Goal: Feedback & Contribution: Submit feedback/report problem

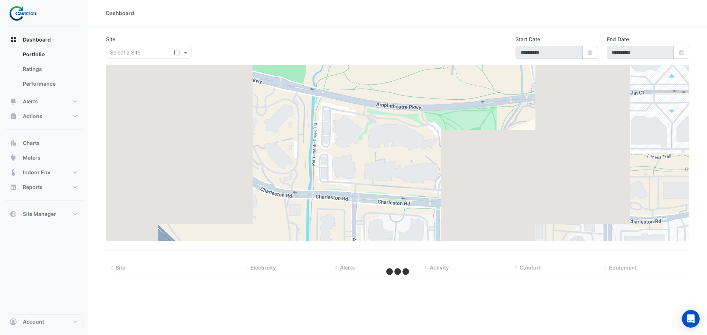
type input "**********"
select select "***"
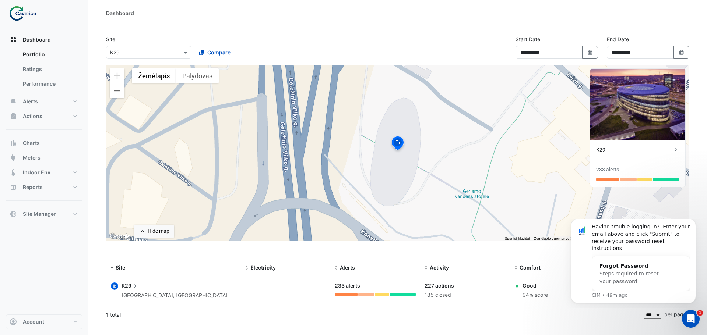
click at [14, 14] on img at bounding box center [25, 13] width 33 height 15
click at [39, 85] on link "Performance" at bounding box center [50, 84] width 66 height 15
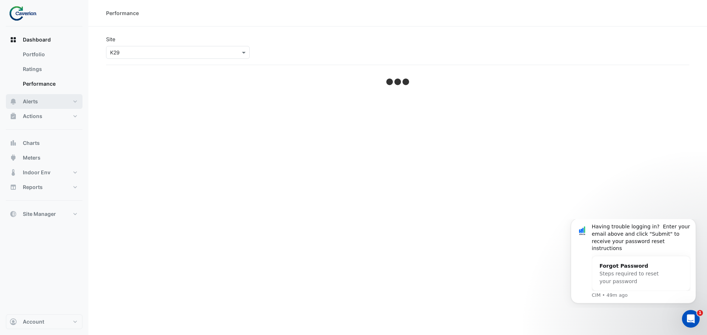
click at [35, 104] on span "Alerts" at bounding box center [30, 101] width 15 height 7
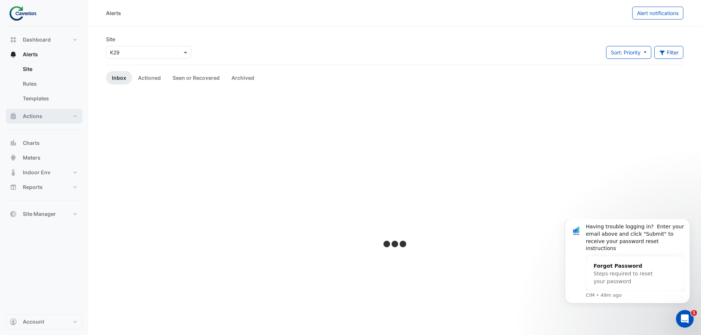
click at [37, 117] on span "Actions" at bounding box center [33, 116] width 20 height 7
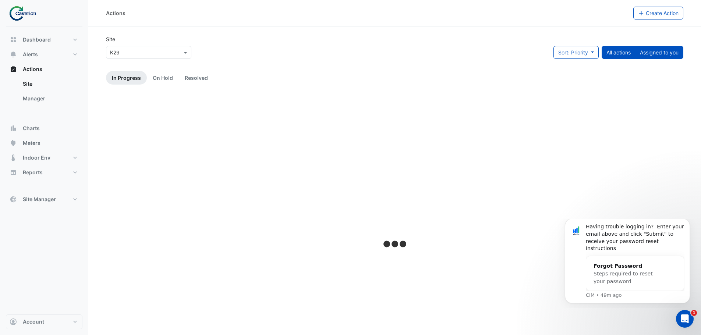
click at [654, 57] on button "Assigned to you" at bounding box center [659, 52] width 48 height 13
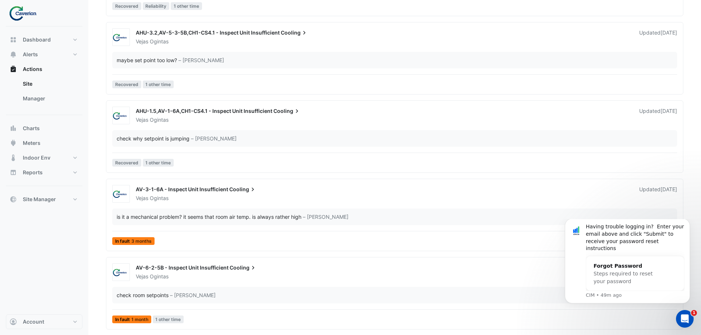
scroll to position [2025, 0]
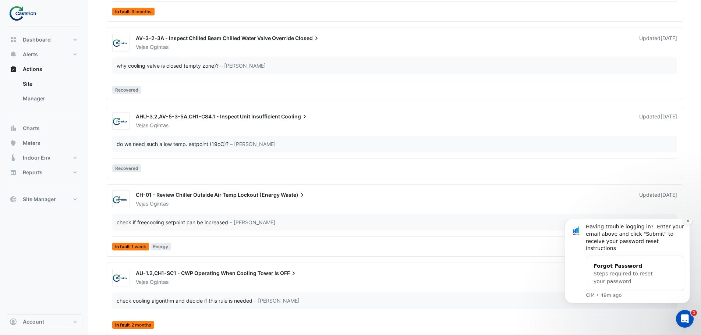
click at [690, 226] on button "Dismiss notification" at bounding box center [688, 221] width 10 height 10
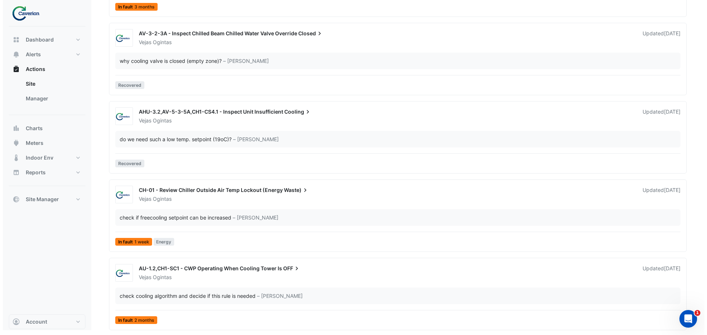
scroll to position [2031, 0]
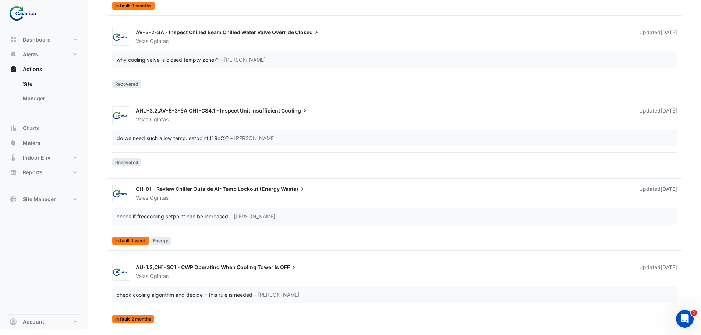
click at [169, 290] on div "check cooling algorithm and decide if this rule is needed – Tomas Jonkaitis" at bounding box center [394, 295] width 565 height 17
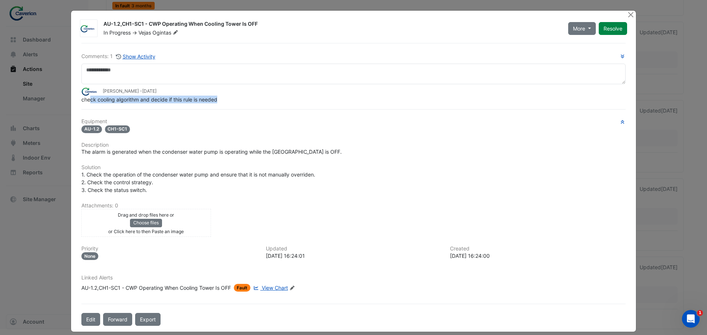
drag, startPoint x: 88, startPoint y: 98, endPoint x: 261, endPoint y: 97, distance: 173.0
click at [255, 98] on div "check cooling algorithm and decide if this rule is needed" at bounding box center [353, 100] width 544 height 8
click at [261, 97] on div "check cooling algorithm and decide if this rule is needed" at bounding box center [353, 100] width 544 height 8
click at [271, 287] on span "View Chart" at bounding box center [275, 288] width 26 height 6
click at [10, 111] on ngb-modal-window "AU-1.2,CH1-SC1 - CWP Operating When Cooling Tower Is OFF In Progress -> Vejas O…" at bounding box center [353, 167] width 707 height 335
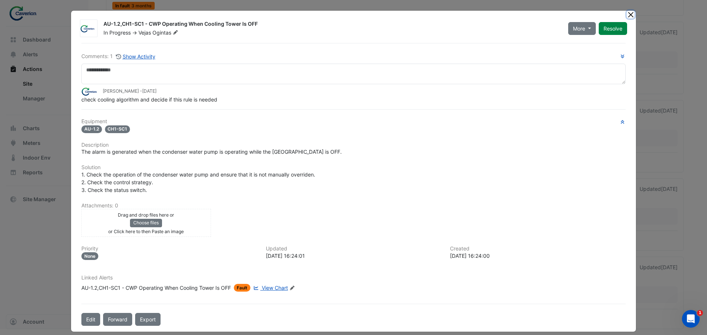
click at [630, 15] on button "Close" at bounding box center [630, 15] width 8 height 8
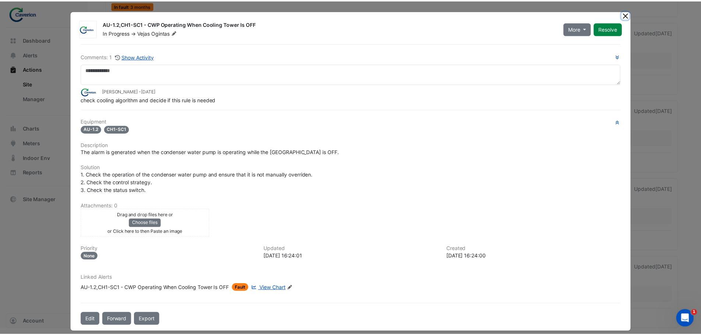
scroll to position [61, 0]
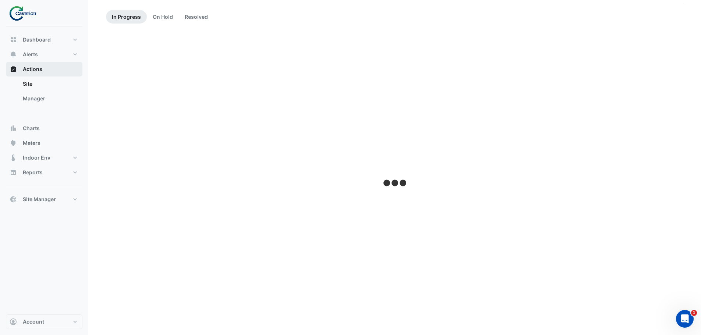
click at [47, 65] on button "Actions" at bounding box center [44, 69] width 77 height 15
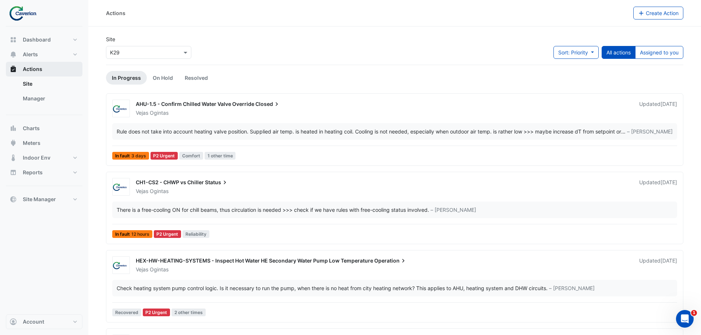
click at [42, 66] on span "Actions" at bounding box center [33, 69] width 20 height 7
click at [665, 46] on div "Site × K29 Sort: Priority Priority Updated All actions Assigned to you" at bounding box center [395, 49] width 586 height 29
click at [665, 47] on button "Assigned to you" at bounding box center [659, 52] width 48 height 13
click at [214, 123] on div "AHU-1.5 - Confirm Chilled Water Valve Override Closed Vejas Ogintas Updated 1 w…" at bounding box center [394, 131] width 571 height 63
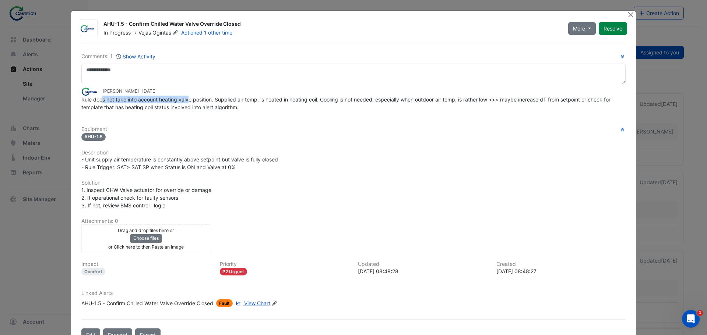
drag, startPoint x: 99, startPoint y: 100, endPoint x: 218, endPoint y: 98, distance: 119.2
click at [216, 99] on span "Rule does not take into account heating valve position. Supplied air temp. is h…" at bounding box center [346, 103] width 530 height 14
click at [218, 98] on span "Rule does not take into account heating valve position. Supplied air temp. is h…" at bounding box center [346, 103] width 530 height 14
click at [133, 95] on div "Tomas Jonkaitis - 1 week ago" at bounding box center [353, 91] width 544 height 8
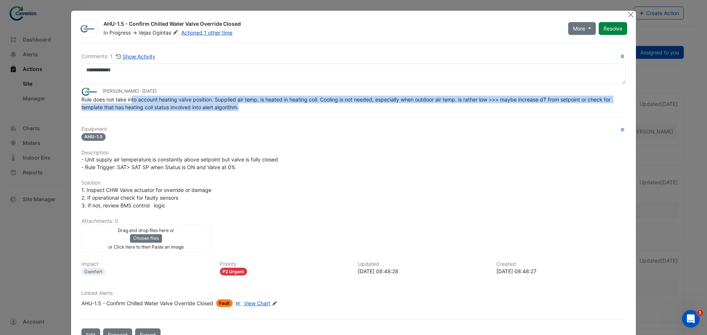
drag, startPoint x: 129, startPoint y: 98, endPoint x: 253, endPoint y: 106, distance: 123.9
click at [252, 106] on div "Rule does not take into account heating valve position. Supplied air temp. is h…" at bounding box center [353, 103] width 544 height 15
click at [253, 106] on div "Rule does not take into account heating valve position. Supplied air temp. is h…" at bounding box center [353, 103] width 544 height 15
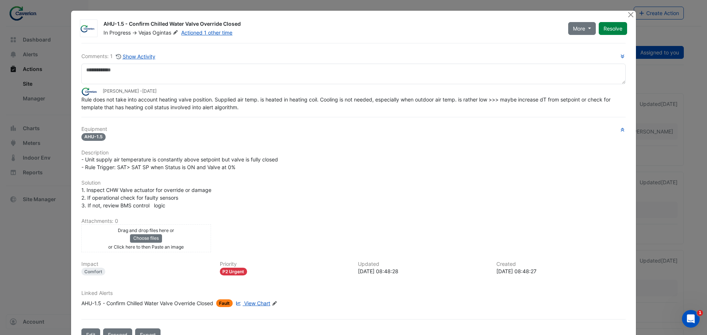
click at [370, 170] on div "- Unit supply air temperature is constantly above setpoint but valve is fully c…" at bounding box center [353, 163] width 544 height 15
click at [623, 14] on app-escalated-ticket-details-modal "AHU-1.5 - Confirm Chilled Water Valve Override Closed In Progress -> Vejas Ogin…" at bounding box center [353, 179] width 565 height 337
click at [626, 14] on button "Close" at bounding box center [630, 15] width 8 height 8
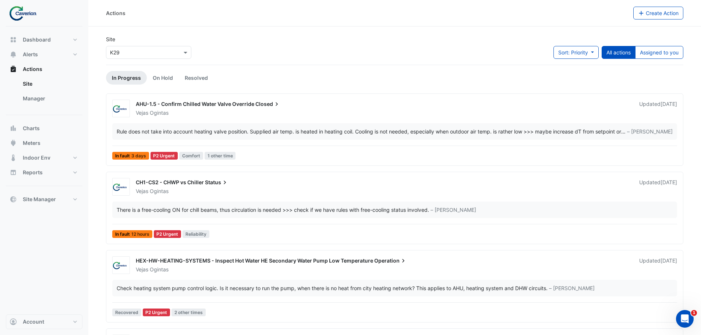
click at [209, 105] on span "AHU-1.5 - Confirm Chilled Water Valve Override" at bounding box center [195, 104] width 118 height 6
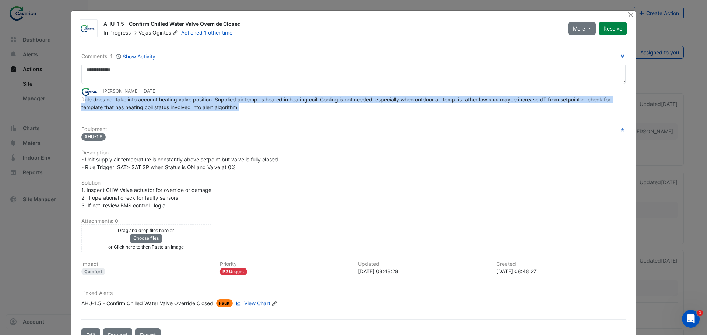
drag, startPoint x: 81, startPoint y: 102, endPoint x: 308, endPoint y: 104, distance: 227.4
click at [308, 104] on div "Rule does not take into account heating valve position. Supplied air temp. is h…" at bounding box center [353, 103] width 544 height 15
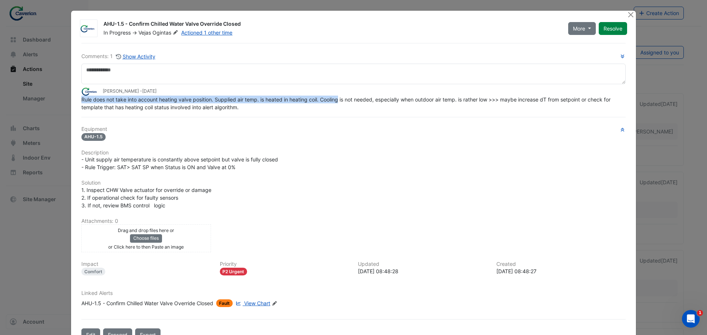
drag, startPoint x: 233, startPoint y: 94, endPoint x: 348, endPoint y: 97, distance: 115.2
click at [347, 97] on app-ticket-comment "Tomas Jonkaitis - 1 week ago Rule does not take into account heating valve posi…" at bounding box center [353, 99] width 544 height 24
click at [348, 97] on span "Rule does not take into account heating valve position. Supplied air temp. is h…" at bounding box center [346, 103] width 530 height 14
drag, startPoint x: 275, startPoint y: 97, endPoint x: 315, endPoint y: 99, distance: 40.2
click at [315, 99] on span "Rule does not take into account heating valve position. Supplied air temp. is h…" at bounding box center [346, 103] width 530 height 14
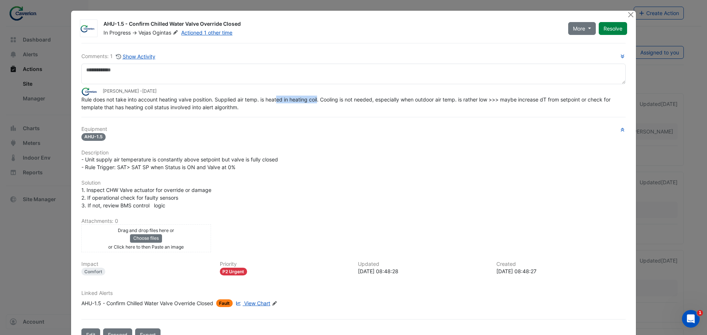
click at [315, 99] on span "Rule does not take into account heating valve position. Supplied air temp. is h…" at bounding box center [346, 103] width 530 height 14
drag, startPoint x: 161, startPoint y: 99, endPoint x: 317, endPoint y: 99, distance: 156.0
click at [317, 99] on span "Rule does not take into account heating valve position. Supplied air temp. is h…" at bounding box center [346, 103] width 530 height 14
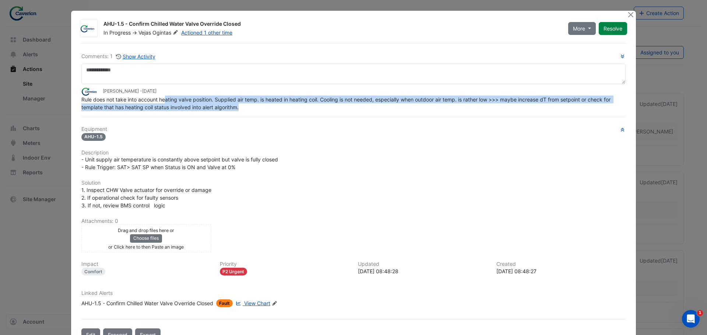
drag, startPoint x: 169, startPoint y: 98, endPoint x: 256, endPoint y: 104, distance: 87.4
click at [256, 104] on div "Rule does not take into account heating valve position. Supplied air temp. is h…" at bounding box center [353, 103] width 544 height 15
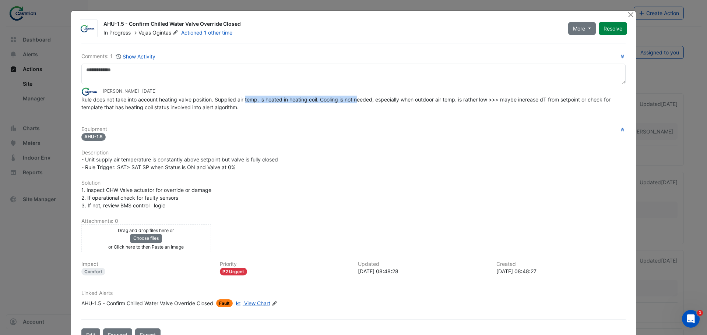
drag, startPoint x: 243, startPoint y: 96, endPoint x: 359, endPoint y: 100, distance: 116.4
click at [359, 100] on span "Rule does not take into account heating valve position. Supplied air temp. is h…" at bounding box center [346, 103] width 530 height 14
click at [360, 100] on span "Rule does not take into account heating valve position. Supplied air temp. is h…" at bounding box center [346, 103] width 530 height 14
drag, startPoint x: 342, startPoint y: 99, endPoint x: 429, endPoint y: 102, distance: 87.3
click at [429, 102] on span "Rule does not take into account heating valve position. Supplied air temp. is h…" at bounding box center [346, 103] width 530 height 14
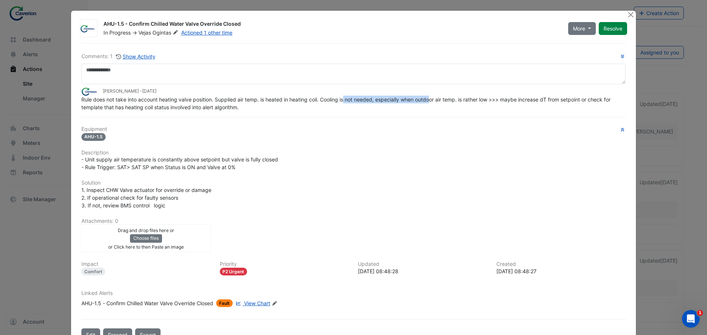
click at [429, 102] on span "Rule does not take into account heating valve position. Supplied air temp. is h…" at bounding box center [346, 103] width 530 height 14
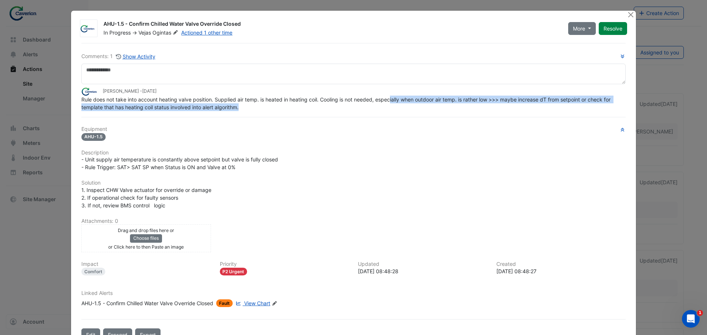
drag, startPoint x: 388, startPoint y: 99, endPoint x: 493, endPoint y: 106, distance: 105.5
click at [493, 106] on div "Rule does not take into account heating valve position. Supplied air temp. is h…" at bounding box center [353, 103] width 544 height 15
click at [494, 106] on div "Rule does not take into account heating valve position. Supplied air temp. is h…" at bounding box center [353, 103] width 544 height 15
click at [481, 103] on div "Rule does not take into account heating valve position. Supplied air temp. is h…" at bounding box center [353, 103] width 544 height 15
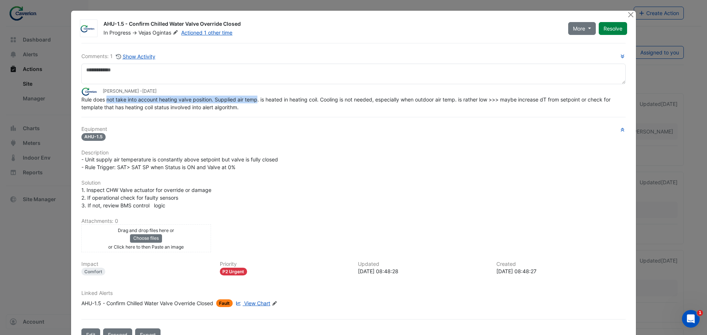
drag, startPoint x: 104, startPoint y: 102, endPoint x: 339, endPoint y: 99, distance: 235.5
click at [334, 99] on span "Rule does not take into account heating valve position. Supplied air temp. is h…" at bounding box center [346, 103] width 530 height 14
click at [339, 99] on span "Rule does not take into account heating valve position. Supplied air temp. is h…" at bounding box center [346, 103] width 530 height 14
click at [401, 102] on span "Rule does not take into account heating valve position. Supplied air temp. is h…" at bounding box center [346, 103] width 530 height 14
click at [518, 101] on span "Rule does not take into account heating valve position. Supplied air temp. is h…" at bounding box center [346, 103] width 530 height 14
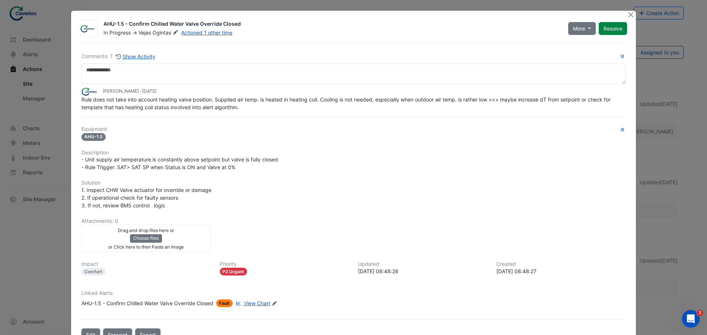
click at [255, 305] on span "View Chart" at bounding box center [257, 303] width 26 height 6
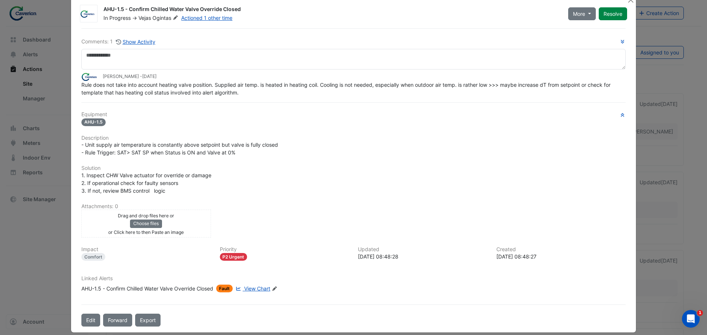
scroll to position [23, 0]
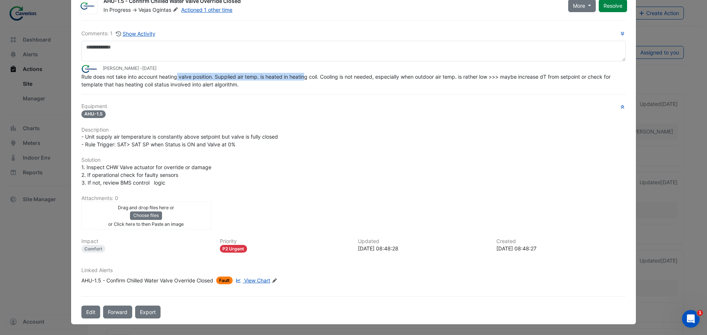
drag, startPoint x: 175, startPoint y: 76, endPoint x: 309, endPoint y: 81, distance: 134.4
click at [309, 81] on div "Rule does not take into account heating valve position. Supplied air temp. is h…" at bounding box center [353, 80] width 544 height 15
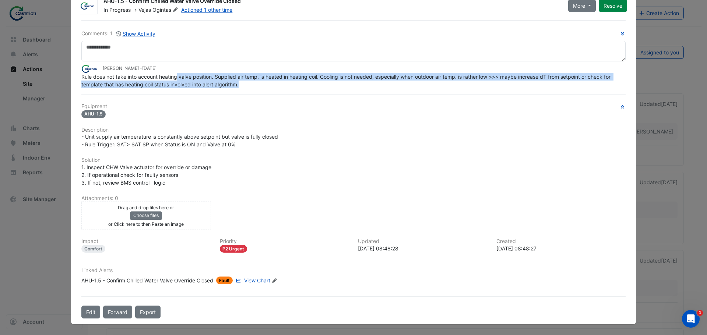
click at [309, 81] on div "Rule does not take into account heating valve position. Supplied air temp. is h…" at bounding box center [353, 80] width 544 height 15
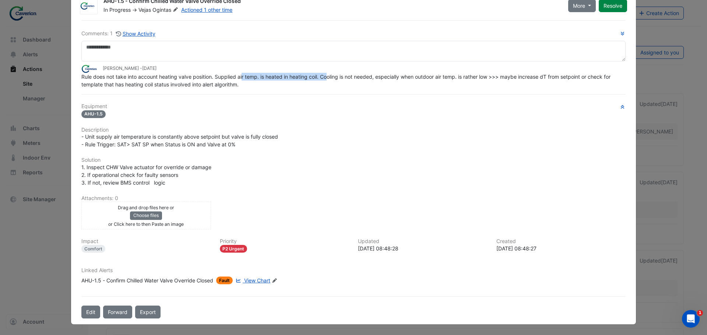
drag, startPoint x: 240, startPoint y: 74, endPoint x: 339, endPoint y: 74, distance: 98.3
click at [339, 74] on span "Rule does not take into account heating valve position. Supplied air temp. is h…" at bounding box center [346, 81] width 530 height 14
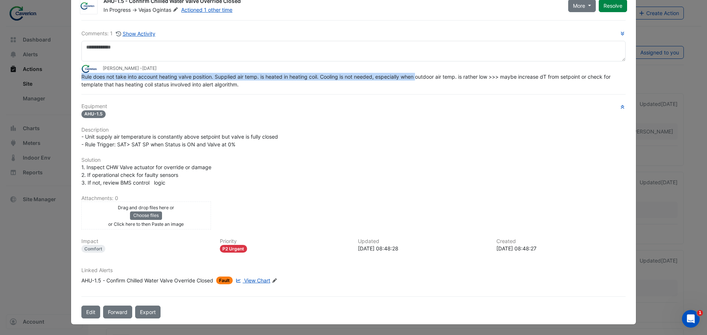
drag, startPoint x: 278, startPoint y: 66, endPoint x: 415, endPoint y: 80, distance: 137.6
click at [415, 80] on app-ticket-comment "Tomas Jonkaitis - 1 week ago Rule does not take into account heating valve posi…" at bounding box center [353, 76] width 544 height 24
click at [415, 80] on div "Rule does not take into account heating valve position. Supplied air temp. is h…" at bounding box center [353, 80] width 544 height 15
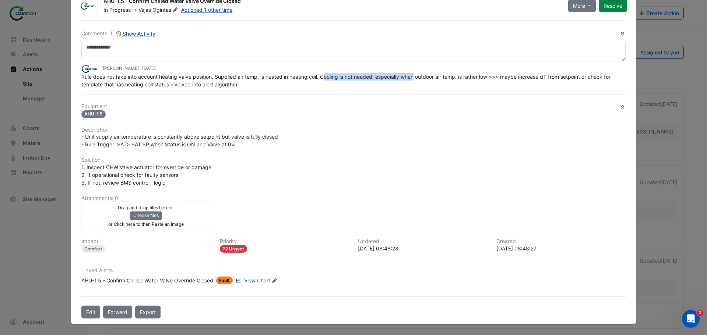
drag, startPoint x: 323, startPoint y: 78, endPoint x: 419, endPoint y: 77, distance: 96.0
click at [419, 77] on span "Rule does not take into account heating valve position. Supplied air temp. is h…" at bounding box center [346, 81] width 530 height 14
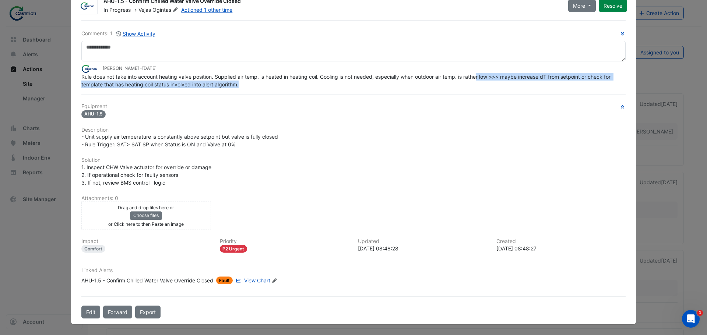
drag, startPoint x: 415, startPoint y: 84, endPoint x: 478, endPoint y: 77, distance: 63.3
click at [477, 77] on div "Rule does not take into account heating valve position. Supplied air temp. is h…" at bounding box center [353, 80] width 544 height 15
click at [479, 79] on span "Rule does not take into account heating valve position. Supplied air temp. is h…" at bounding box center [346, 81] width 530 height 14
click at [507, 84] on div "Rule does not take into account heating valve position. Supplied air temp. is h…" at bounding box center [353, 80] width 544 height 15
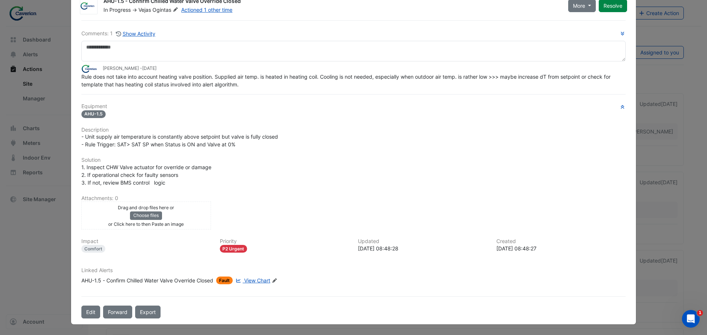
drag, startPoint x: 510, startPoint y: 81, endPoint x: 560, endPoint y: 85, distance: 50.5
click at [560, 85] on div "Rule does not take into account heating valve position. Supplied air temp. is h…" at bounding box center [353, 80] width 544 height 15
click at [561, 85] on div "Rule does not take into account heating valve position. Supplied air temp. is h…" at bounding box center [353, 80] width 544 height 15
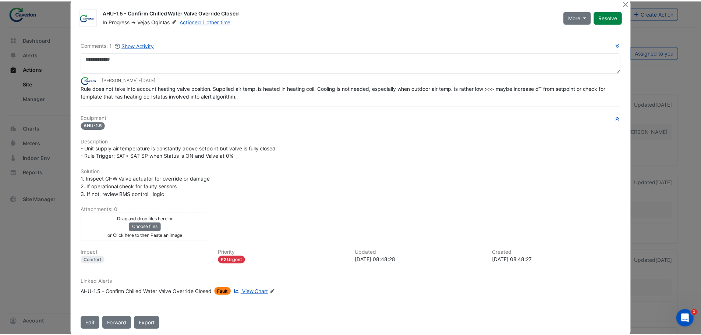
scroll to position [0, 0]
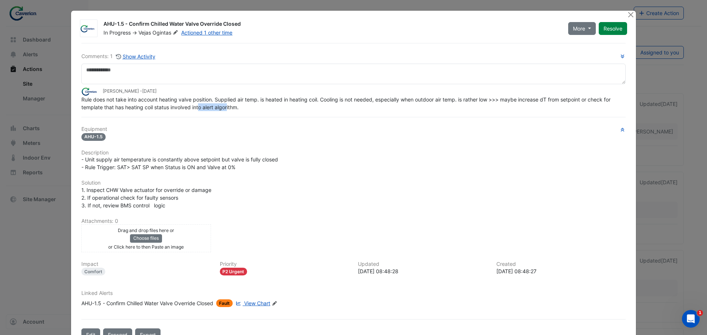
drag, startPoint x: 197, startPoint y: 111, endPoint x: 264, endPoint y: 108, distance: 67.4
click at [256, 109] on div "Rule does not take into account heating valve position. Supplied air temp. is h…" at bounding box center [353, 103] width 544 height 15
click at [267, 108] on div "Rule does not take into account heating valve position. Supplied air temp. is h…" at bounding box center [353, 103] width 544 height 15
click at [629, 16] on button "Close" at bounding box center [630, 15] width 8 height 8
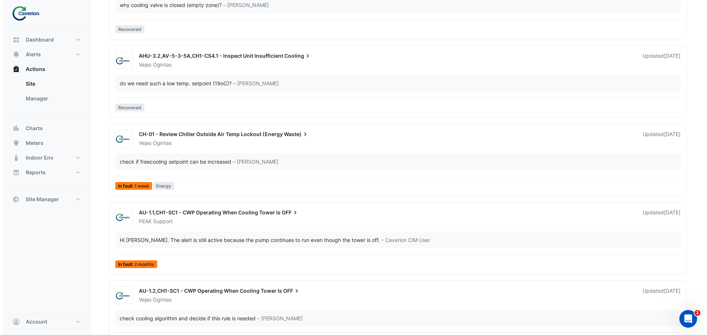
scroll to position [3050, 0]
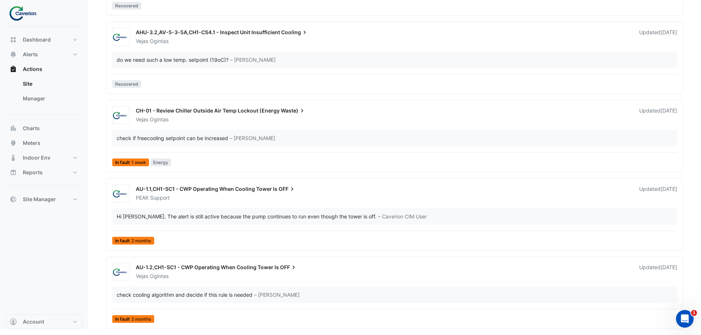
click at [208, 273] on div "Vejas Ogintas" at bounding box center [383, 276] width 496 height 7
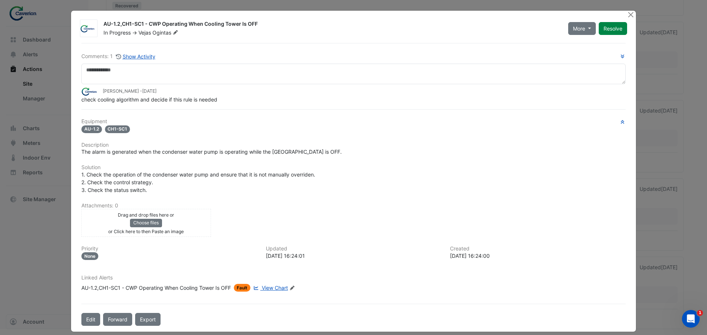
click at [231, 104] on div "Comments: 1 Show Activity [PERSON_NAME] - [DATE] check cooling algorithm and de…" at bounding box center [353, 184] width 553 height 283
click at [240, 104] on div "Comments: 1 Show Activity [PERSON_NAME] - [DATE] check cooling algorithm and de…" at bounding box center [353, 184] width 553 height 283
drag, startPoint x: 199, startPoint y: 102, endPoint x: 212, endPoint y: 102, distance: 13.6
click at [204, 102] on span "check cooling algorithm and decide if this rule is needed" at bounding box center [149, 99] width 136 height 6
click at [214, 102] on span "check cooling algorithm and decide if this rule is needed" at bounding box center [149, 99] width 136 height 6
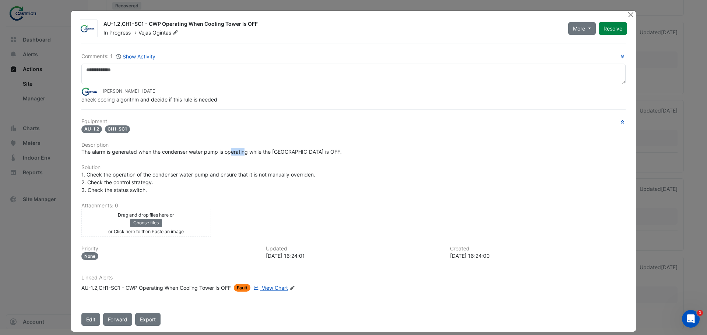
drag, startPoint x: 234, startPoint y: 151, endPoint x: 244, endPoint y: 151, distance: 9.9
click at [244, 151] on span "The alarm is generated when the condenser water pump is operating while the [GE…" at bounding box center [211, 152] width 260 height 6
click at [273, 164] on h6 "Solution" at bounding box center [353, 167] width 544 height 6
drag, startPoint x: 142, startPoint y: 176, endPoint x: 173, endPoint y: 175, distance: 30.9
click at [166, 175] on span "1. Check the operation of the condenser water pump and ensure that it is not ma…" at bounding box center [198, 182] width 235 height 22
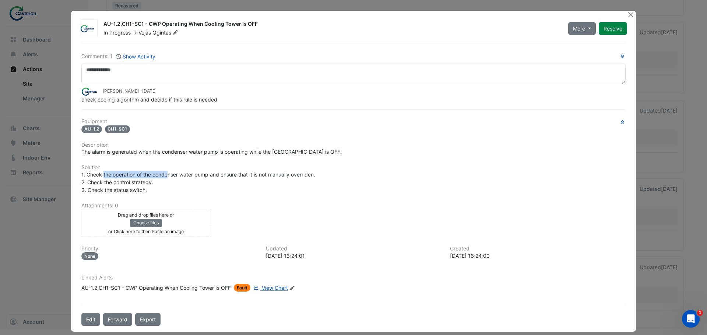
click at [163, 175] on span "1. Check the operation of the condenser water pump and ensure that it is not ma…" at bounding box center [198, 182] width 235 height 22
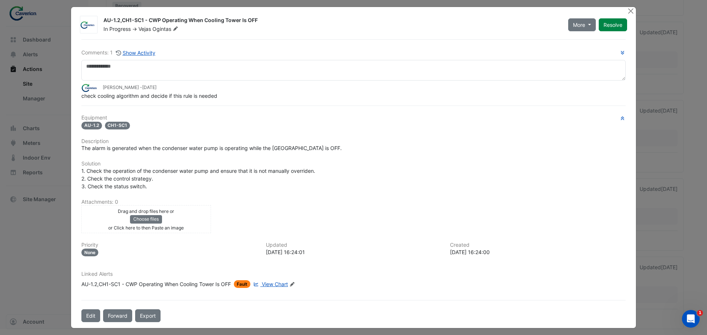
scroll to position [7, 0]
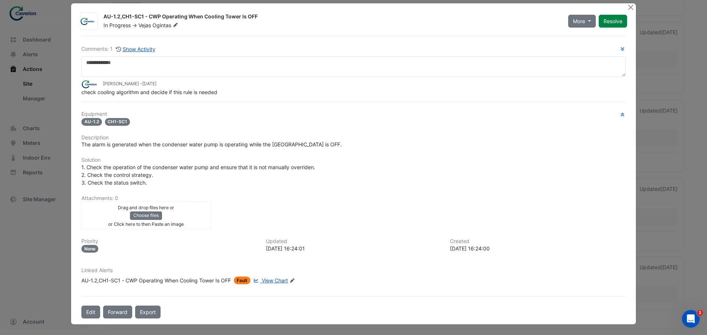
click at [271, 281] on span "View Chart" at bounding box center [275, 280] width 26 height 6
click at [627, 6] on button "Close" at bounding box center [630, 7] width 8 height 8
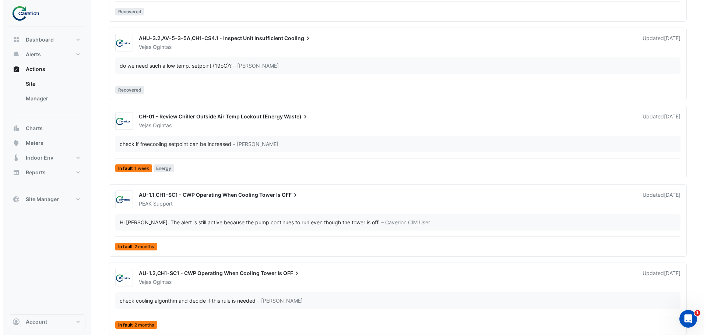
scroll to position [3050, 0]
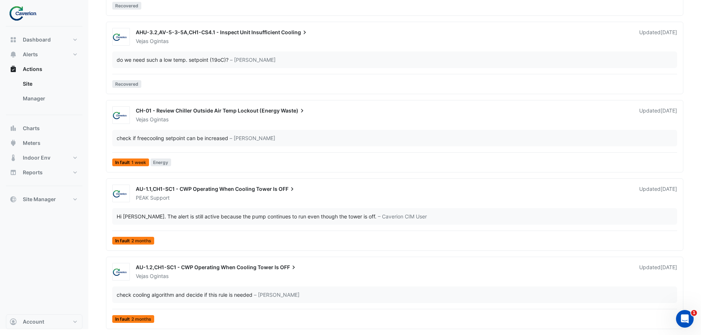
click at [212, 271] on div "AU-1.2,CH1-SC1 - CWP Operating When Cooling Tower Is OFF" at bounding box center [383, 268] width 495 height 9
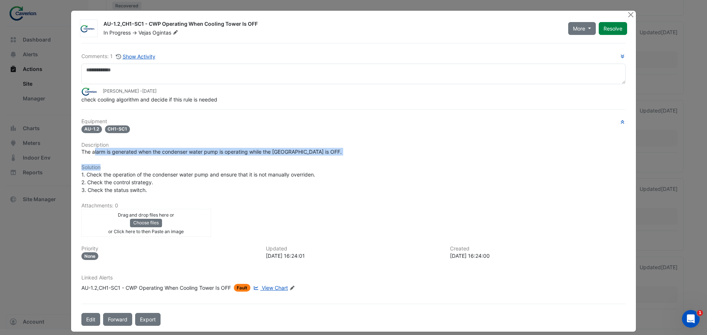
drag, startPoint x: 91, startPoint y: 153, endPoint x: 272, endPoint y: 158, distance: 180.7
click at [272, 158] on div "Equipment AU-1.2 CH1-SC1 Description The alarm is generated when the condenser …" at bounding box center [353, 207] width 544 height 179
drag, startPoint x: 268, startPoint y: 144, endPoint x: 313, endPoint y: 149, distance: 44.7
click at [312, 149] on div "Equipment AU-1.2 CH1-SC1 Description The alarm is generated when the condenser …" at bounding box center [353, 207] width 544 height 179
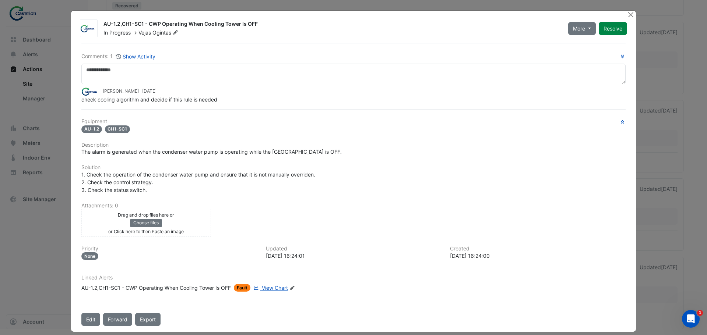
click at [314, 149] on span "The alarm is generated when the condenser water pump is operating while the [GE…" at bounding box center [211, 152] width 260 height 6
drag, startPoint x: 119, startPoint y: 172, endPoint x: 222, endPoint y: 170, distance: 103.4
click at [222, 170] on div "Equipment AU-1.2 CH1-SC1 Description The alarm is generated when the condenser …" at bounding box center [353, 207] width 544 height 179
click at [222, 170] on h6 "Solution" at bounding box center [353, 167] width 544 height 6
drag, startPoint x: 155, startPoint y: 174, endPoint x: 249, endPoint y: 176, distance: 94.2
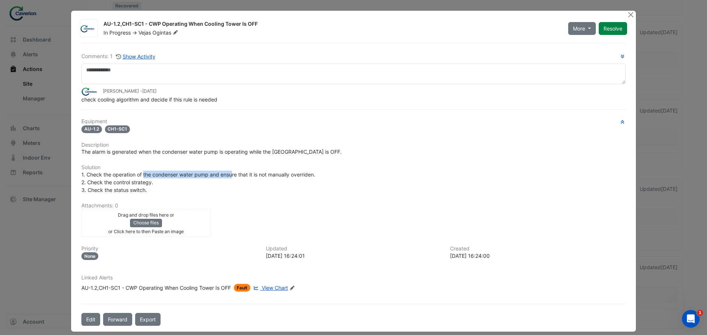
click at [241, 177] on span "1. Check the operation of the condenser water pump and ensure that it is not ma…" at bounding box center [198, 182] width 235 height 22
click at [249, 176] on span "1. Check the operation of the condenser water pump and ensure that it is not ma…" at bounding box center [198, 182] width 235 height 22
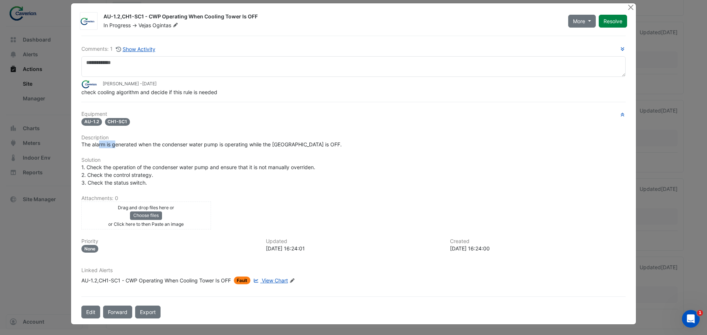
drag, startPoint x: 97, startPoint y: 143, endPoint x: 152, endPoint y: 149, distance: 55.2
click at [149, 149] on div "Equipment AU-1.2 CH1-SC1 Description The alarm is generated when the condenser …" at bounding box center [353, 200] width 544 height 179
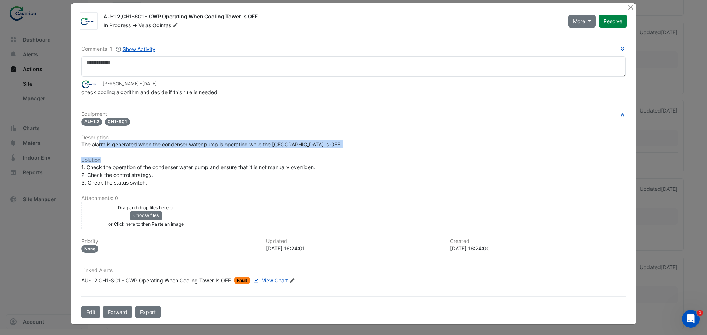
click at [158, 148] on div "The alarm is generated when the condenser water pump is operating while the [GE…" at bounding box center [353, 145] width 544 height 8
drag, startPoint x: 142, startPoint y: 144, endPoint x: 343, endPoint y: 145, distance: 200.6
click at [343, 145] on div "The alarm is generated when the condenser water pump is operating while the [GE…" at bounding box center [353, 145] width 544 height 8
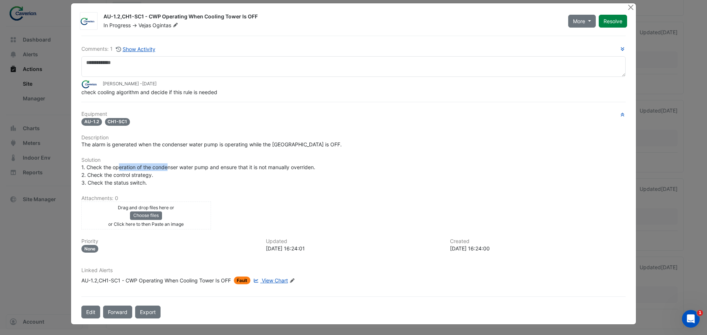
drag, startPoint x: 117, startPoint y: 169, endPoint x: 208, endPoint y: 171, distance: 90.9
click at [204, 171] on div "1. Check the operation of the condenser water pump and ensure that it is not ma…" at bounding box center [353, 174] width 544 height 23
click at [208, 171] on div "1. Check the operation of the condenser water pump and ensure that it is not ma…" at bounding box center [353, 174] width 544 height 23
drag, startPoint x: 195, startPoint y: 173, endPoint x: 289, endPoint y: 167, distance: 94.7
click at [289, 167] on div "1. Check the operation of the condenser water pump and ensure that it is not ma…" at bounding box center [353, 174] width 544 height 23
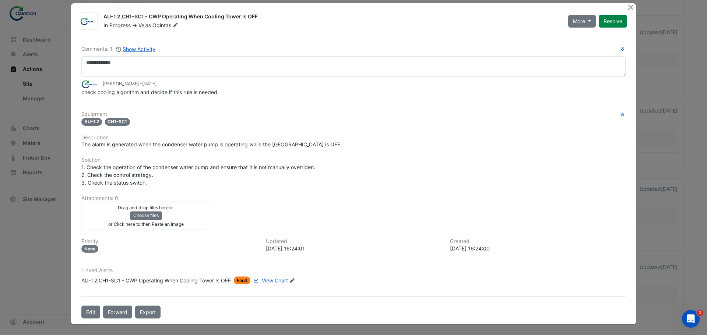
click at [200, 171] on div "1. Check the operation of the condenser water pump and ensure that it is not ma…" at bounding box center [353, 174] width 544 height 23
drag, startPoint x: 79, startPoint y: 180, endPoint x: 152, endPoint y: 182, distance: 73.3
click at [152, 182] on div "1. Check the operation of the condenser water pump and ensure that it is not ma…" at bounding box center [353, 174] width 544 height 23
click at [265, 278] on span "View Chart" at bounding box center [275, 280] width 26 height 6
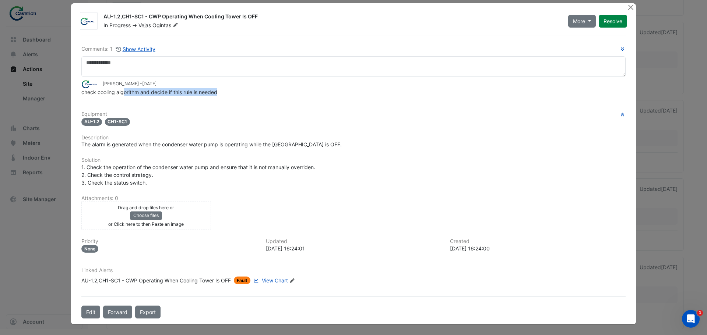
drag, startPoint x: 120, startPoint y: 91, endPoint x: 241, endPoint y: 92, distance: 120.7
click at [241, 92] on div "check cooling algorithm and decide if this rule is needed" at bounding box center [353, 92] width 544 height 8
click at [264, 280] on span "View Chart" at bounding box center [275, 280] width 26 height 6
drag, startPoint x: 146, startPoint y: 16, endPoint x: 289, endPoint y: 14, distance: 142.4
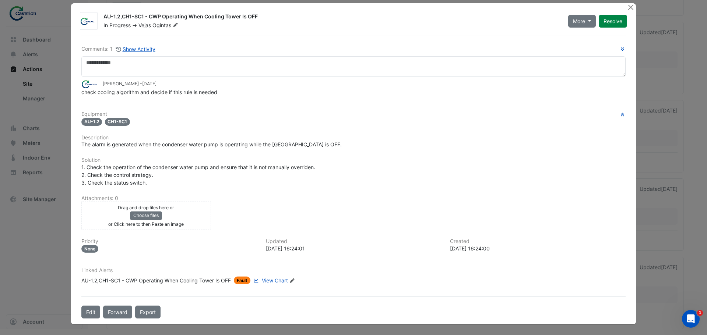
click at [289, 14] on div "AU-1.2,CH1-SC1 - CWP Operating When Cooling Tower Is OFF" at bounding box center [331, 17] width 456 height 9
copy div "CWP Operating When Cooling Tower Is OFF"
drag, startPoint x: 85, startPoint y: 144, endPoint x: 131, endPoint y: 145, distance: 46.4
click at [125, 145] on span "The alarm is generated when the condenser water pump is operating while the Coo…" at bounding box center [211, 144] width 260 height 6
drag, startPoint x: 176, startPoint y: 148, endPoint x: 353, endPoint y: 142, distance: 177.1
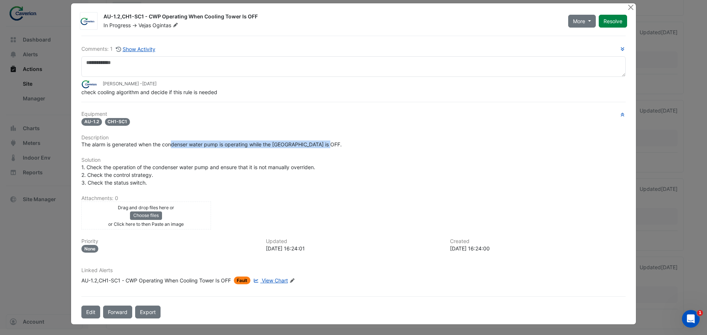
click at [353, 142] on div "The alarm is generated when the condenser water pump is operating while the Coo…" at bounding box center [353, 145] width 544 height 8
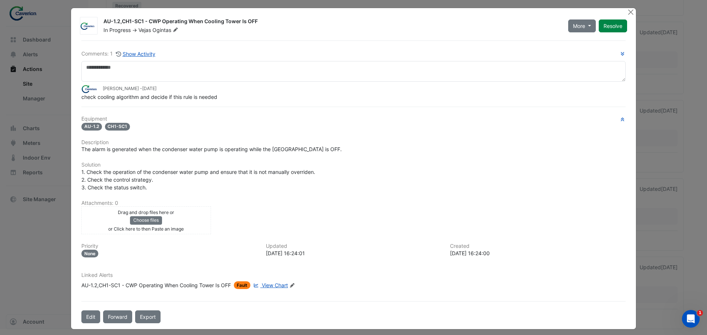
scroll to position [0, 0]
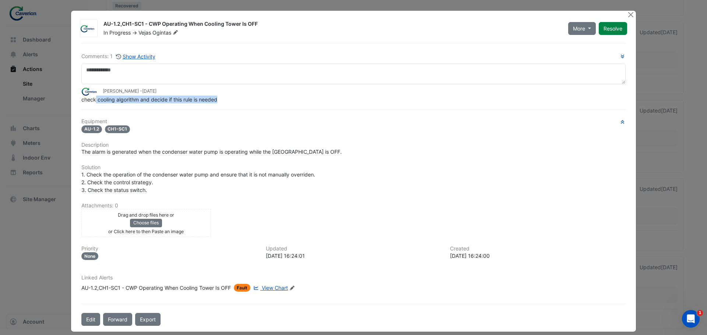
drag, startPoint x: 96, startPoint y: 102, endPoint x: 233, endPoint y: 99, distance: 137.3
click at [233, 99] on div "check cooling algorithm and decide if this rule is needed" at bounding box center [353, 100] width 544 height 8
drag, startPoint x: 82, startPoint y: 152, endPoint x: 234, endPoint y: 148, distance: 151.7
click at [233, 148] on div "Equipment AU-1.2 CH1-SC1 Description The alarm is generated when the condenser …" at bounding box center [353, 207] width 544 height 179
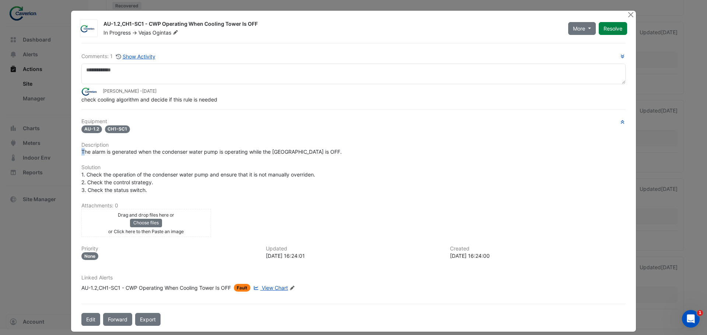
click at [234, 148] on h6 "Description" at bounding box center [353, 145] width 544 height 6
drag, startPoint x: 181, startPoint y: 146, endPoint x: 261, endPoint y: 146, distance: 79.5
click at [261, 146] on h6 "Description" at bounding box center [353, 145] width 544 height 6
drag, startPoint x: 189, startPoint y: 151, endPoint x: 343, endPoint y: 155, distance: 154.2
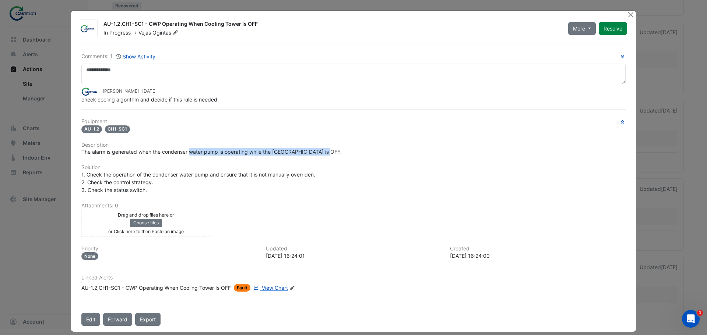
click at [343, 155] on div "The alarm is generated when the condenser water pump is operating while the Coo…" at bounding box center [353, 152] width 544 height 8
drag, startPoint x: 112, startPoint y: 157, endPoint x: 235, endPoint y: 149, distance: 123.2
click at [235, 149] on div "Equipment AU-1.2 CH1-SC1 Description The alarm is generated when the condenser …" at bounding box center [353, 207] width 544 height 179
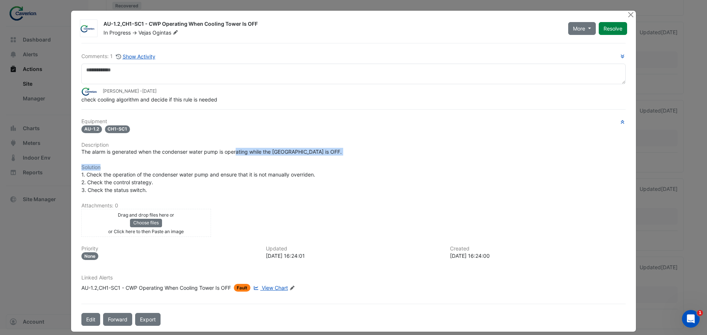
click at [235, 149] on span "The alarm is generated when the condenser water pump is operating while the Coo…" at bounding box center [211, 152] width 260 height 6
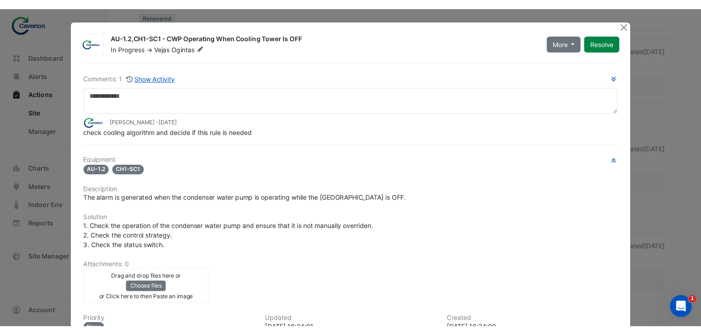
scroll to position [3049, 0]
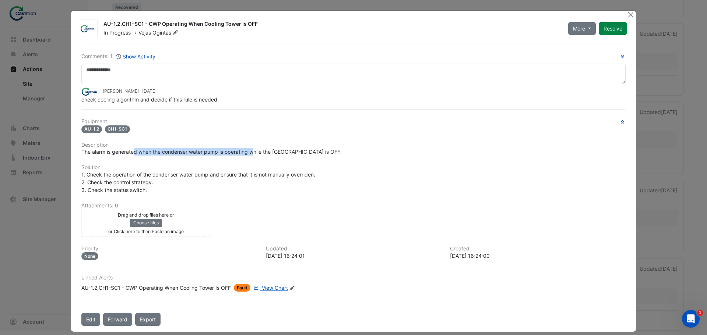
drag, startPoint x: 133, startPoint y: 153, endPoint x: 336, endPoint y: 156, distance: 203.5
click at [325, 156] on div "Equipment AU-1.2 CH1-SC1 Description The alarm is generated when the condenser …" at bounding box center [353, 207] width 544 height 179
click at [336, 156] on div "Equipment AU-1.2 CH1-SC1 Description The alarm is generated when the condenser …" at bounding box center [353, 207] width 544 height 179
click at [284, 286] on span "View Chart" at bounding box center [275, 288] width 26 height 6
drag, startPoint x: 162, startPoint y: 151, endPoint x: 267, endPoint y: 153, distance: 105.3
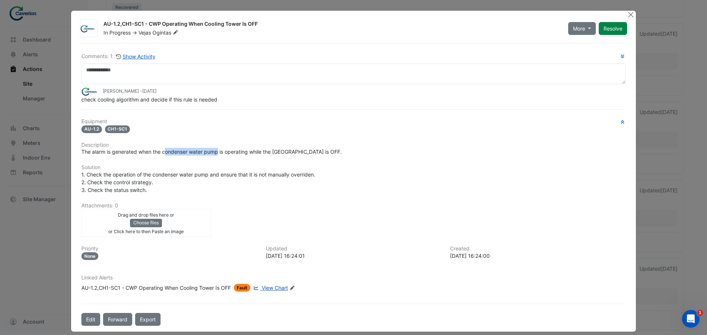
click at [264, 153] on span "The alarm is generated when the condenser water pump is operating while the Coo…" at bounding box center [211, 152] width 260 height 6
click at [267, 153] on span "The alarm is generated when the condenser water pump is operating while the Coo…" at bounding box center [211, 152] width 260 height 6
drag, startPoint x: 266, startPoint y: 154, endPoint x: 303, endPoint y: 155, distance: 36.8
click at [293, 155] on span "The alarm is generated when the condenser water pump is operating while the Coo…" at bounding box center [211, 152] width 260 height 6
click at [303, 155] on span "The alarm is generated when the condenser water pump is operating while the Coo…" at bounding box center [211, 152] width 260 height 6
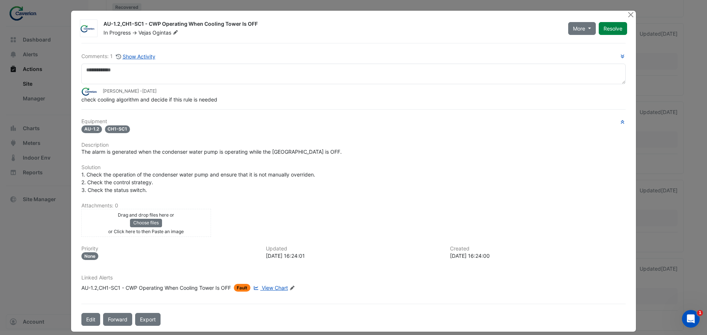
click at [26, 265] on ngb-modal-window "AU-1.2,CH1-SC1 - CWP Operating When Cooling Tower Is OFF In Progress -> Vejas O…" at bounding box center [353, 167] width 707 height 335
click at [232, 124] on h6 "Equipment" at bounding box center [353, 121] width 544 height 6
drag, startPoint x: 101, startPoint y: 24, endPoint x: 265, endPoint y: 21, distance: 164.2
click at [265, 21] on div "AU-1.2,CH1-SC1 - CWP Operating When Cooling Tower Is OFF" at bounding box center [331, 24] width 456 height 9
copy div "AU-1.2,CH1-SC1 - CWP Operating When Cooling Tower Is OFF"
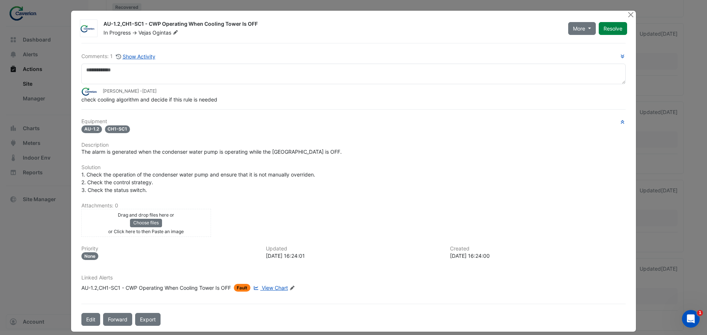
click at [34, 248] on ngb-modal-window "AU-1.2,CH1-SC1 - CWP Operating When Cooling Tower Is OFF In Progress -> Vejas O…" at bounding box center [353, 167] width 707 height 335
drag, startPoint x: 80, startPoint y: 99, endPoint x: 378, endPoint y: 96, distance: 297.7
click at [378, 96] on div "check cooling algorithm and decide if this rule is needed" at bounding box center [353, 100] width 544 height 8
drag, startPoint x: 117, startPoint y: 96, endPoint x: 270, endPoint y: 94, distance: 153.8
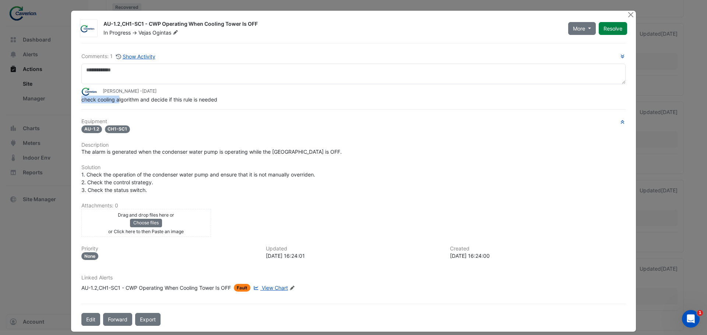
click at [270, 94] on app-ticket-comment "Tomas Jonkaitis - 2 months and 1 day ago check cooling algorithm and decide if …" at bounding box center [353, 95] width 544 height 16
click at [271, 94] on div "Tomas Jonkaitis - 2 months and 1 day ago" at bounding box center [353, 91] width 544 height 8
click at [192, 94] on div "Tomas Jonkaitis - 2 months and 1 day ago" at bounding box center [353, 91] width 544 height 8
drag, startPoint x: 226, startPoint y: 98, endPoint x: 74, endPoint y: 98, distance: 152.0
click at [74, 98] on div "AU-1.2,CH1-SC1 - CWP Operating When Cooling Tower Is OFF In Progress -> Vejas O…" at bounding box center [353, 171] width 565 height 321
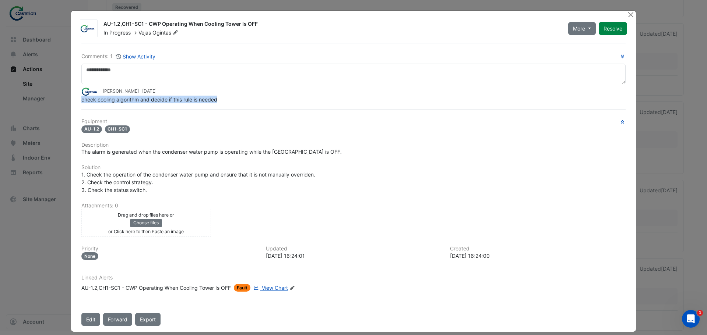
copy span "check cooling algorithm and decide if this rule is needed"
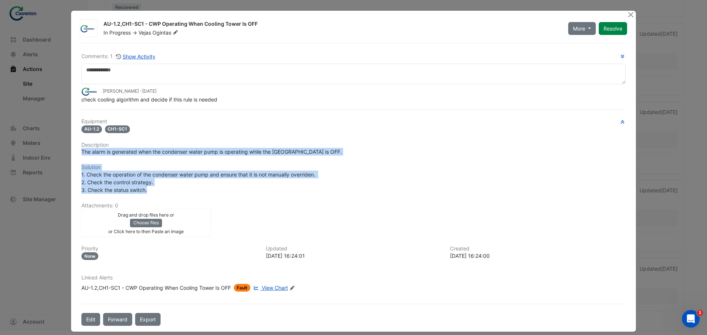
drag, startPoint x: 78, startPoint y: 152, endPoint x: 307, endPoint y: 190, distance: 231.8
click at [307, 190] on div "Equipment AU-1.2 CH1-SC1 Description The alarm is generated when the condenser …" at bounding box center [353, 207] width 544 height 179
copy div "The alarm is generated when the condenser water pump is operating while the Coo…"
click at [272, 289] on span "View Chart" at bounding box center [275, 288] width 26 height 6
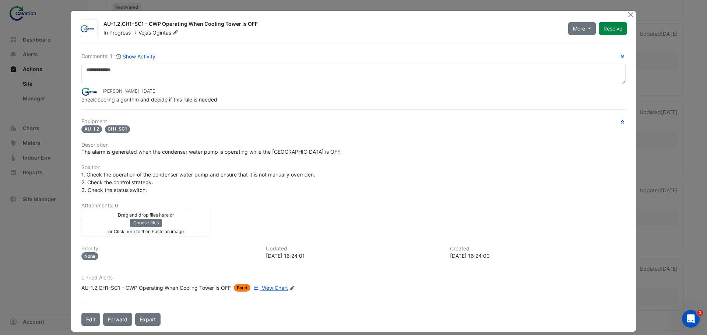
click at [371, 194] on div "Equipment AU-1.2 CH1-SC1 Description The alarm is generated when the condenser …" at bounding box center [353, 207] width 544 height 179
click at [626, 14] on button "Close" at bounding box center [630, 15] width 8 height 8
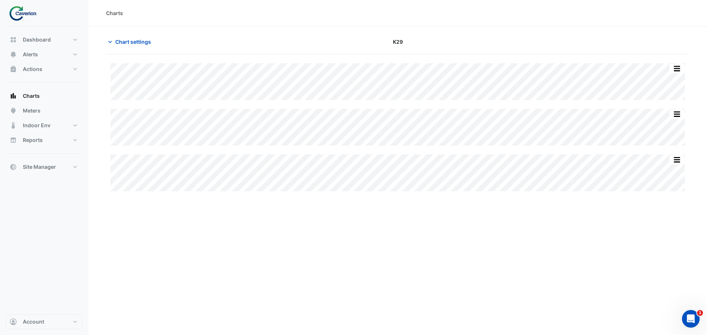
click at [418, 233] on div "Charts Chart settings K29 Split by Equip Split All Split None Print Save as JPE…" at bounding box center [397, 167] width 618 height 335
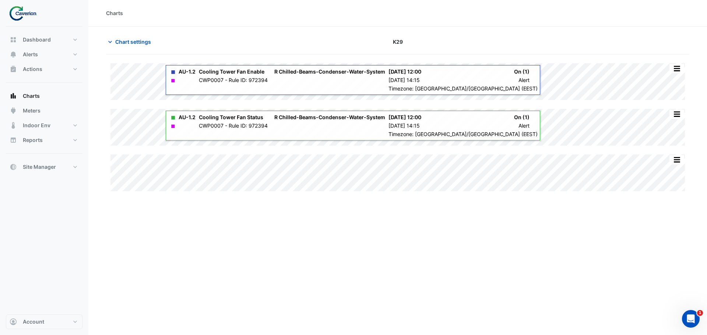
click at [531, 240] on div "Charts Chart settings K29 Split by Equip Split All Split None Print Save as JPE…" at bounding box center [397, 167] width 618 height 335
click at [512, 274] on div "Charts Chart settings K29 Split by Equip Split All Split None Print Save as JPE…" at bounding box center [397, 167] width 618 height 335
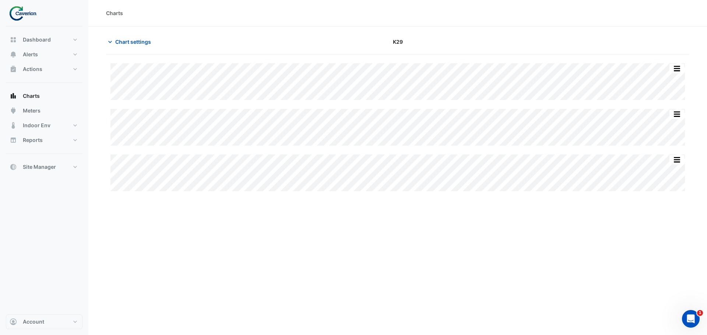
click at [538, 259] on div "Charts Chart settings K29 Split by Equip Split All Split None Print Save as JPE…" at bounding box center [397, 167] width 618 height 335
click at [37, 98] on span "Charts" at bounding box center [31, 95] width 17 height 7
click at [41, 70] on span "Actions" at bounding box center [33, 69] width 20 height 7
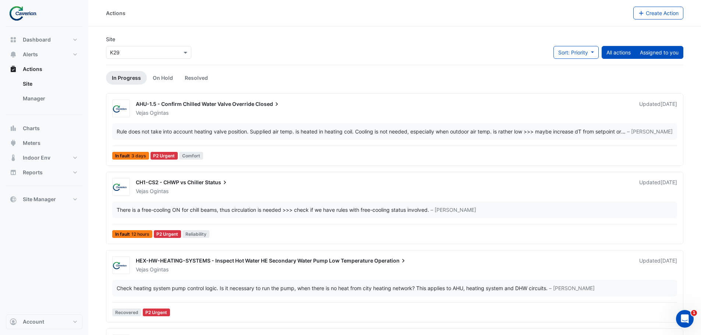
click at [667, 57] on button "Assigned to you" at bounding box center [659, 52] width 48 height 13
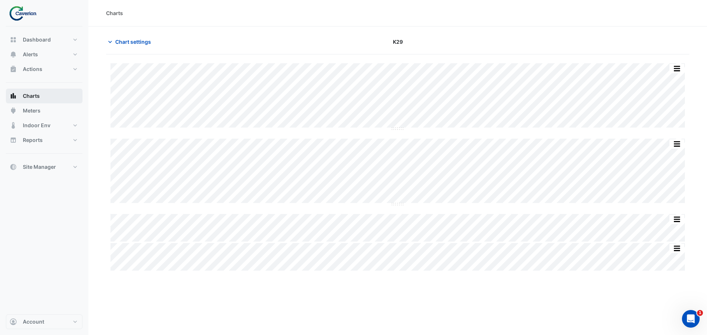
click at [50, 98] on button "Charts" at bounding box center [44, 96] width 77 height 15
click at [41, 166] on span "Site Manager" at bounding box center [39, 166] width 33 height 7
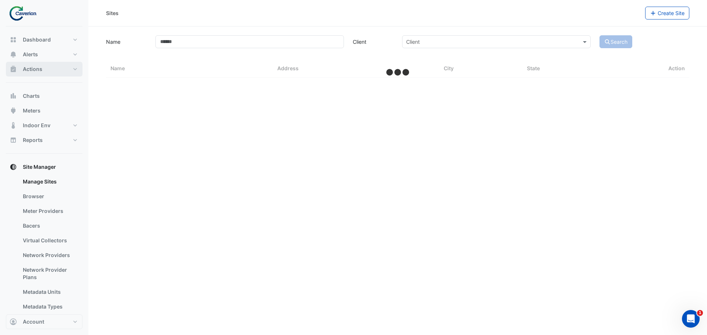
click at [37, 67] on span "Actions" at bounding box center [33, 69] width 20 height 7
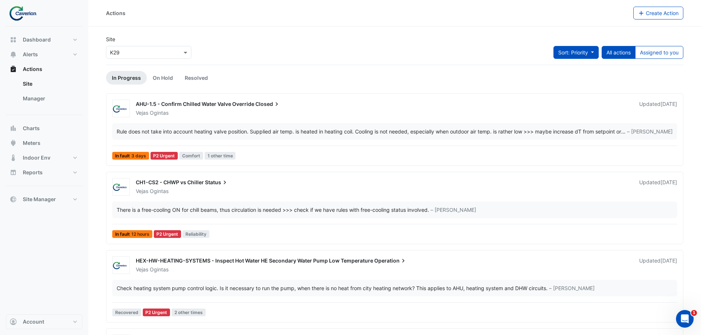
click at [581, 48] on button "Sort: Priority" at bounding box center [575, 52] width 45 height 13
click at [561, 69] on li "Priority" at bounding box center [568, 68] width 58 height 11
click at [567, 53] on span "Sort: Priority" at bounding box center [573, 52] width 30 height 6
click at [565, 71] on li "Priority" at bounding box center [568, 68] width 58 height 11
click at [567, 52] on span "Sort: Priority" at bounding box center [573, 52] width 30 height 6
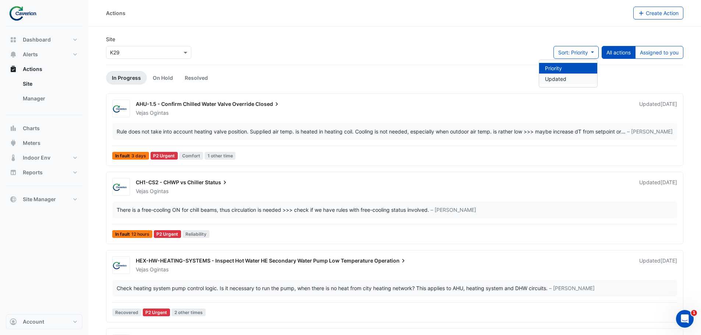
click at [562, 81] on li "Updated" at bounding box center [568, 79] width 58 height 11
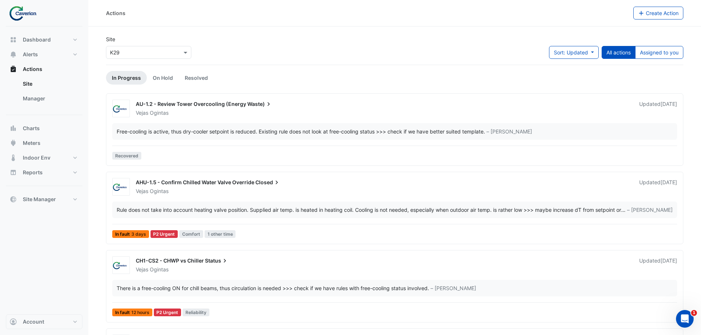
click at [234, 134] on div "Free-cooling is active, thus dry-cooler setpoint is reduced. Existing rule does…" at bounding box center [301, 132] width 368 height 8
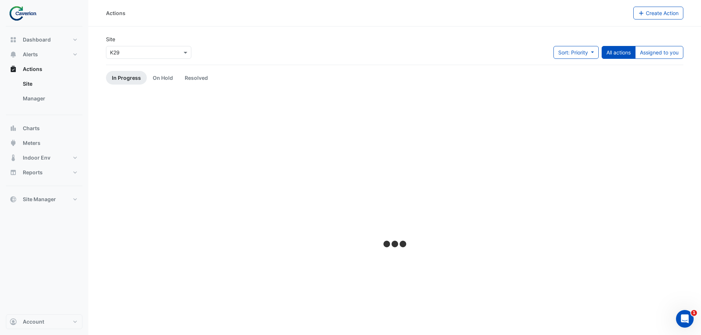
click at [132, 74] on link "In Progress" at bounding box center [126, 78] width 41 height 14
click at [139, 77] on link "In Progress" at bounding box center [126, 78] width 41 height 14
click at [157, 78] on link "On Hold" at bounding box center [163, 78] width 32 height 14
click at [119, 77] on link "In Progress" at bounding box center [126, 78] width 41 height 14
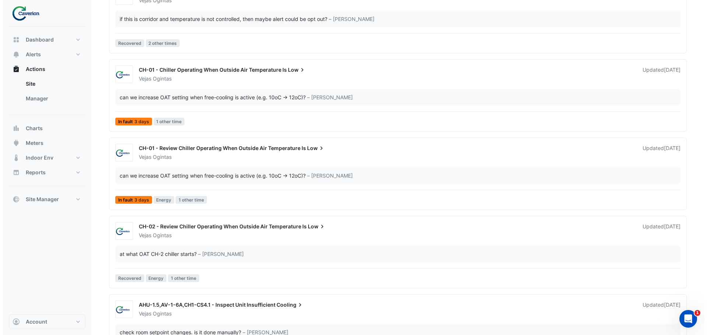
scroll to position [1333, 0]
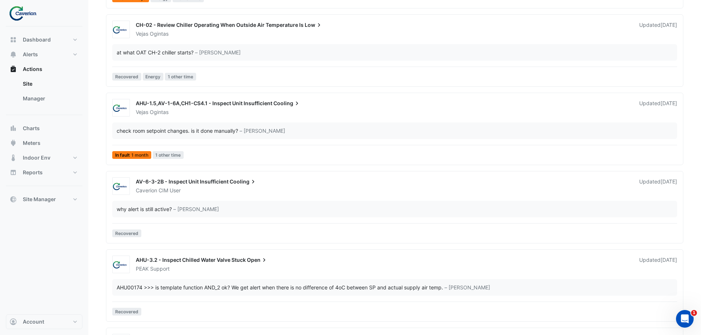
click at [227, 187] on div "Caverion CIM User" at bounding box center [383, 190] width 496 height 7
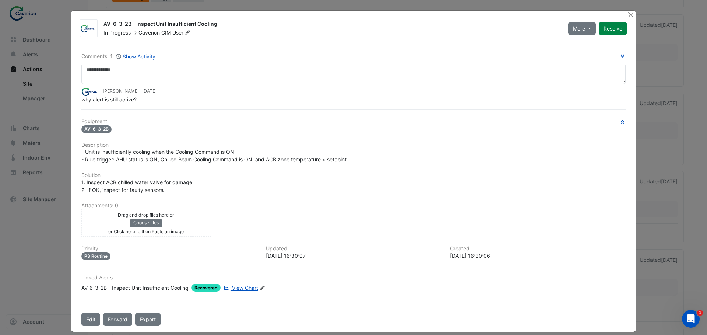
click at [249, 286] on span "View Chart" at bounding box center [245, 288] width 26 height 6
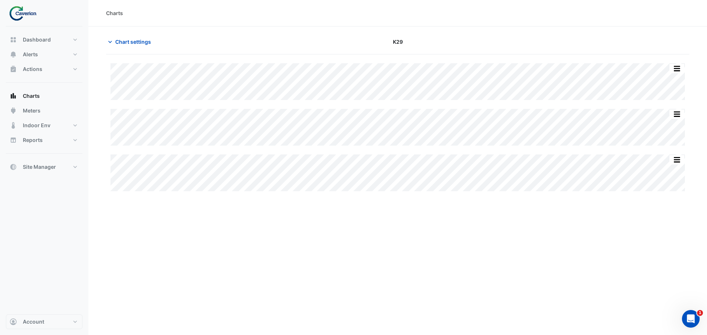
drag, startPoint x: 325, startPoint y: 56, endPoint x: 471, endPoint y: 61, distance: 146.5
click at [471, 61] on div "Split by Equip Split All Split None Print Save as JPEG Save as PNG Pivot Data T…" at bounding box center [397, 127] width 583 height 146
drag, startPoint x: 306, startPoint y: 101, endPoint x: 411, endPoint y: 205, distance: 147.0
click at [411, 205] on div "Charts Chart settings K29 Split by Equip Split All Split None Print Save as JPE…" at bounding box center [397, 167] width 618 height 335
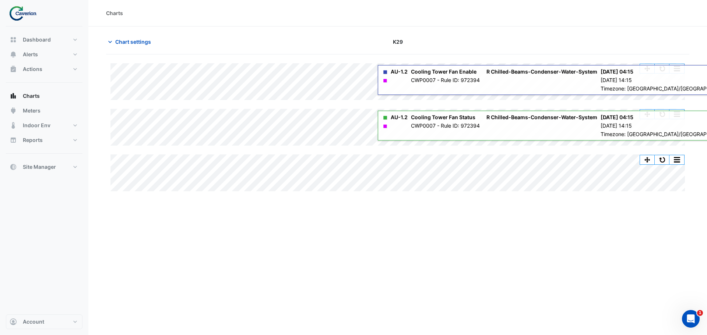
click at [409, 240] on div "Charts Chart settings K29 Split by Equip Split All Split None Print Save as JPE…" at bounding box center [397, 167] width 618 height 335
click at [591, 237] on div "Charts Chart settings K29 Split by Equip Split All Split None Print Save as JPE…" at bounding box center [397, 167] width 618 height 335
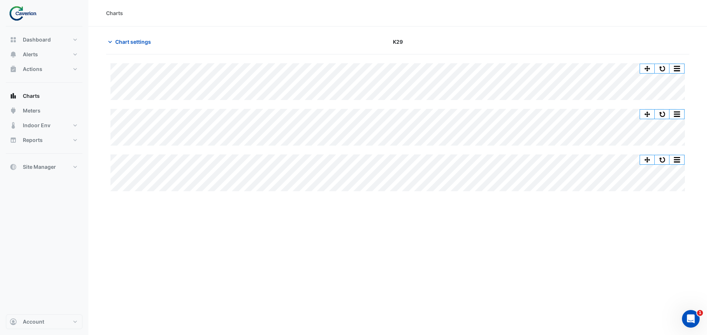
click at [457, 100] on div "Split by Equip Split All Split None Print Save as JPEG Save as PNG Pivot Data T…" at bounding box center [397, 127] width 583 height 128
click at [116, 44] on span "Chart settings" at bounding box center [133, 42] width 36 height 8
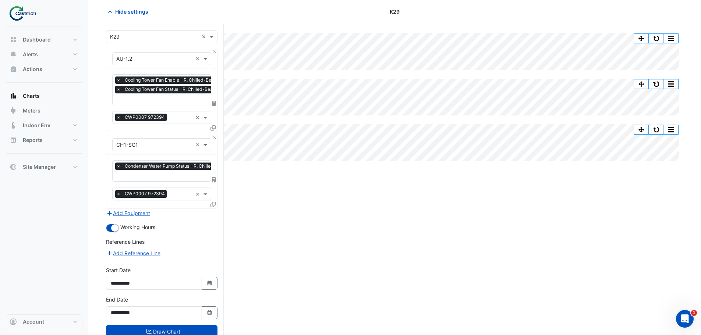
scroll to position [52, 0]
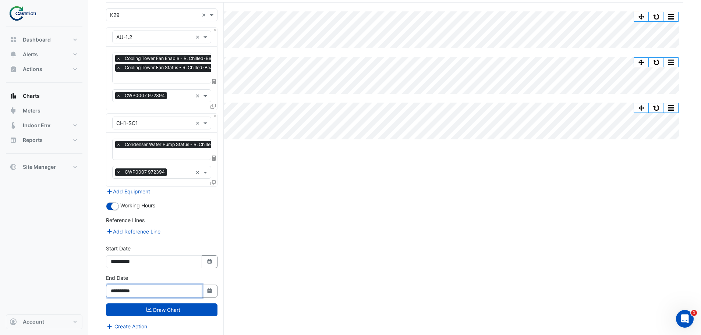
click at [155, 293] on input "**********" at bounding box center [154, 291] width 96 height 13
click at [212, 291] on icon "button" at bounding box center [209, 291] width 4 height 5
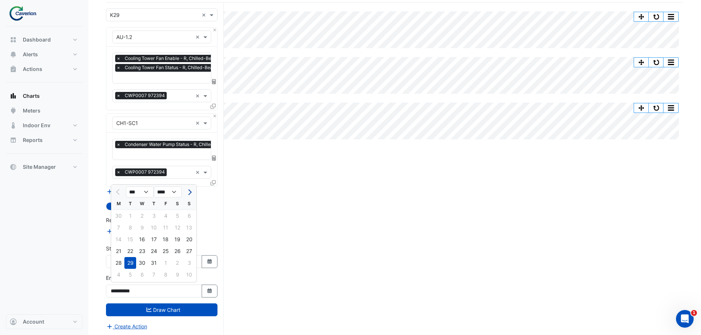
click at [191, 192] on span "Next month" at bounding box center [189, 193] width 6 height 6
select select "*"
click at [191, 263] on div "31" at bounding box center [189, 263] width 12 height 12
type input "**********"
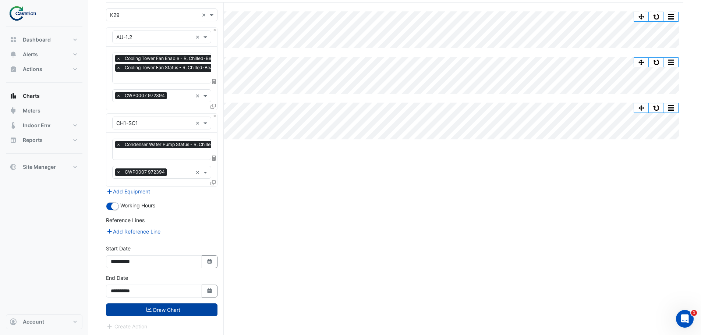
click at [169, 312] on button "Draw Chart" at bounding box center [162, 310] width 112 height 13
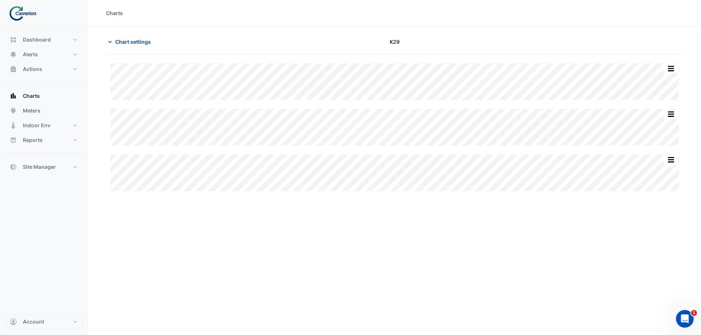
click at [114, 38] on button "Chart settings" at bounding box center [131, 41] width 50 height 13
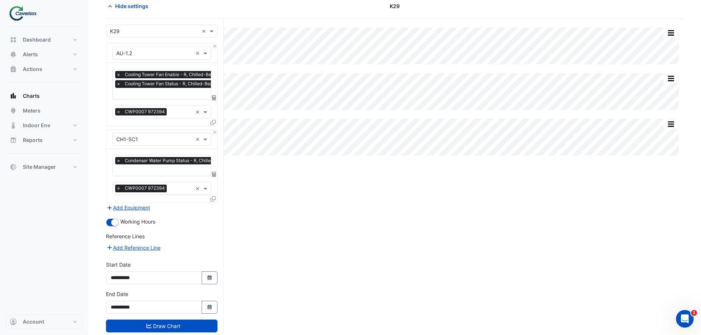
scroll to position [52, 0]
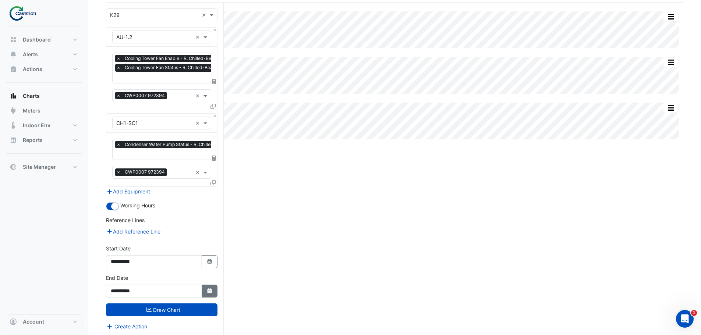
click at [209, 292] on icon "Select Date" at bounding box center [209, 291] width 7 height 5
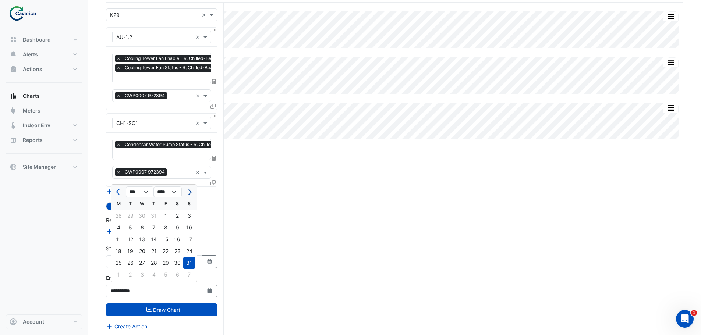
click at [191, 188] on button "Next month" at bounding box center [189, 192] width 9 height 12
select select "**"
click at [144, 216] on div "1" at bounding box center [142, 216] width 12 height 12
type input "**********"
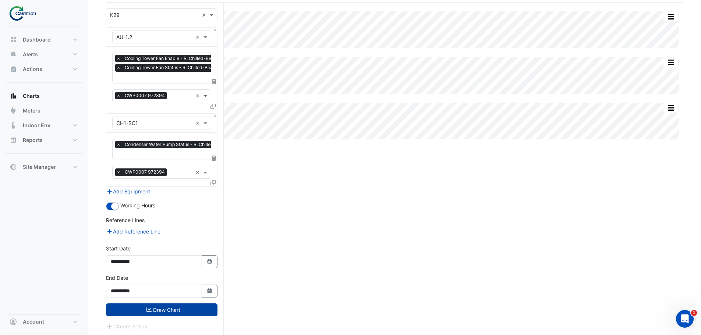
click at [172, 308] on button "Draw Chart" at bounding box center [162, 310] width 112 height 13
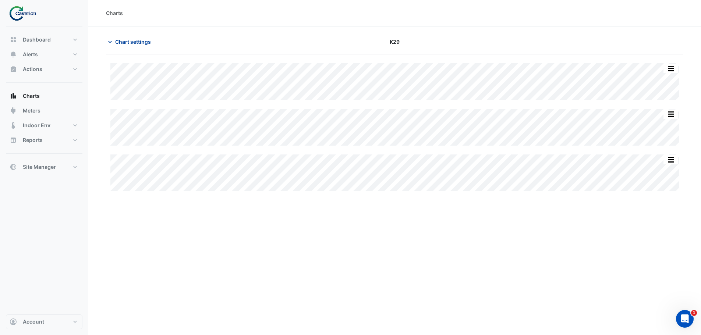
click at [137, 45] on span "Chart settings" at bounding box center [133, 42] width 36 height 8
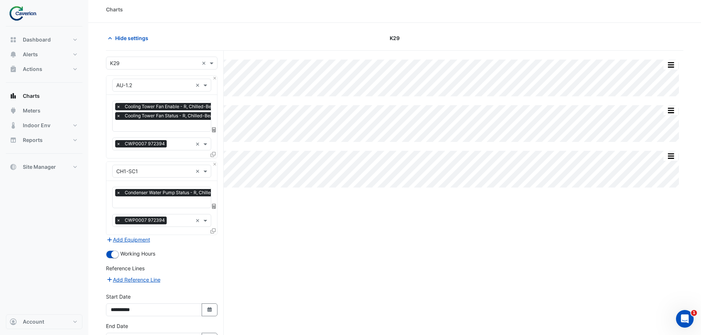
scroll to position [52, 0]
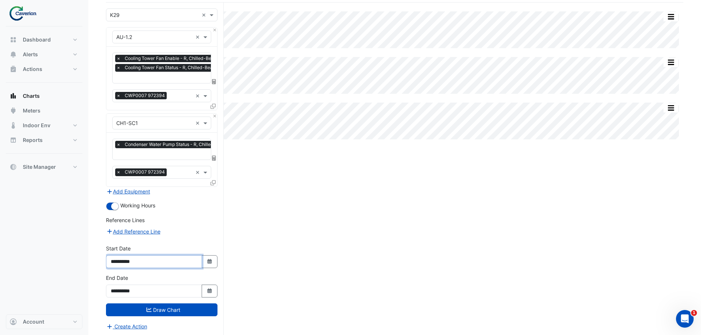
click at [177, 264] on input "**********" at bounding box center [154, 261] width 96 height 13
click at [209, 261] on icon "Select Date" at bounding box center [209, 261] width 7 height 5
select select "*"
select select "****"
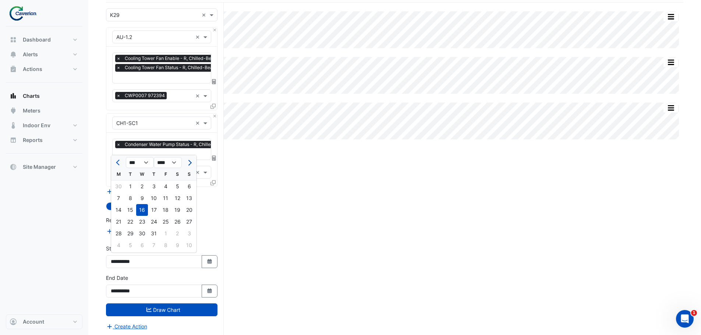
click at [193, 163] on button "Next month" at bounding box center [189, 163] width 9 height 12
select select "*"
click at [119, 189] on div "1" at bounding box center [119, 187] width 12 height 12
type input "**********"
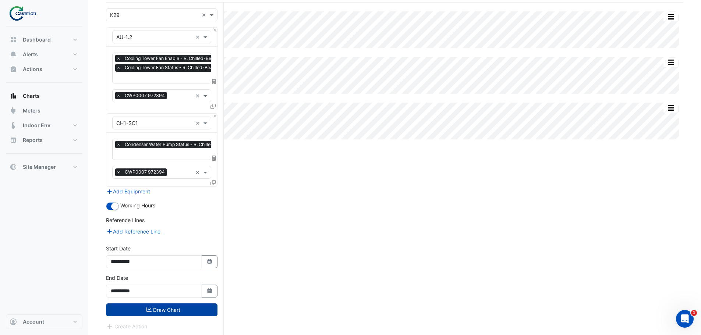
click at [158, 311] on button "Draw Chart" at bounding box center [162, 310] width 112 height 13
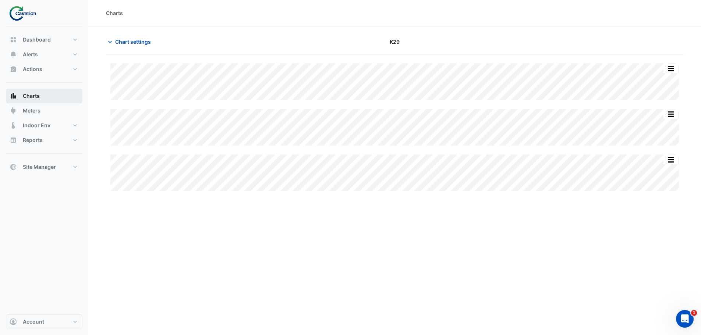
click at [33, 90] on button "Charts" at bounding box center [44, 96] width 77 height 15
click at [47, 72] on button "Actions" at bounding box center [44, 69] width 77 height 15
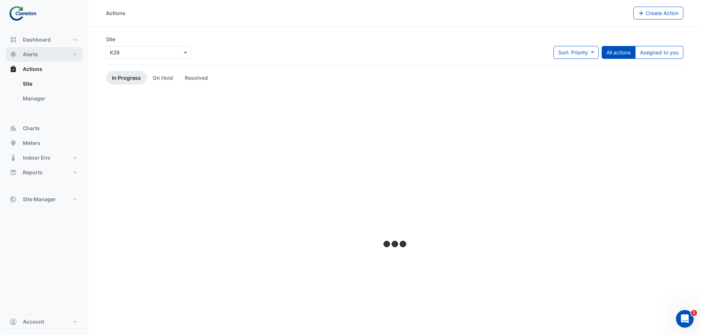
click at [42, 53] on button "Alerts" at bounding box center [44, 54] width 77 height 15
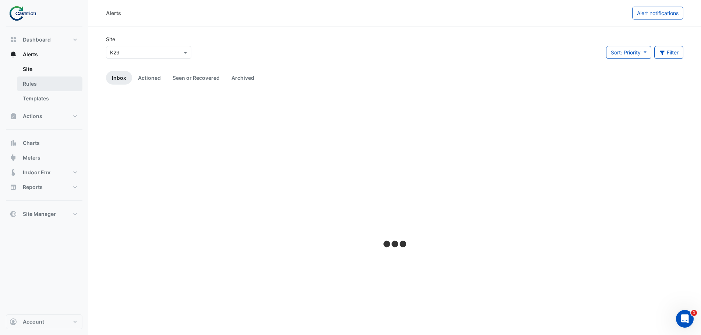
click at [39, 85] on link "Rules" at bounding box center [50, 84] width 66 height 15
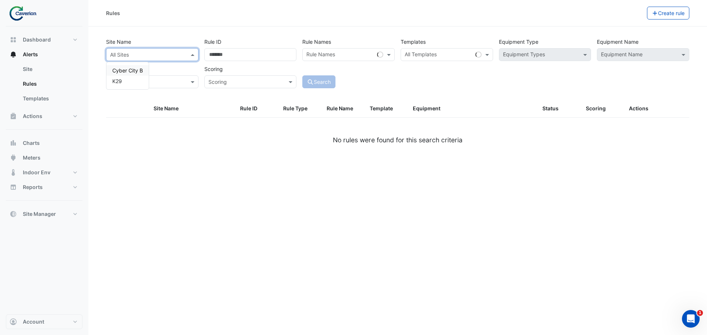
click at [157, 52] on input "text" at bounding box center [145, 55] width 70 height 8
click at [210, 71] on label "Scoring" at bounding box center [213, 69] width 18 height 13
click at [180, 50] on div at bounding box center [152, 54] width 92 height 8
click at [127, 83] on div "K29" at bounding box center [127, 81] width 42 height 11
click at [368, 65] on div "Search" at bounding box center [348, 76] width 98 height 26
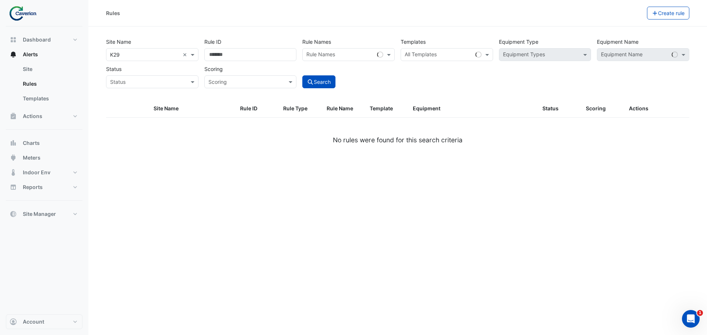
click at [344, 60] on div at bounding box center [339, 56] width 69 height 10
paste input "*******"
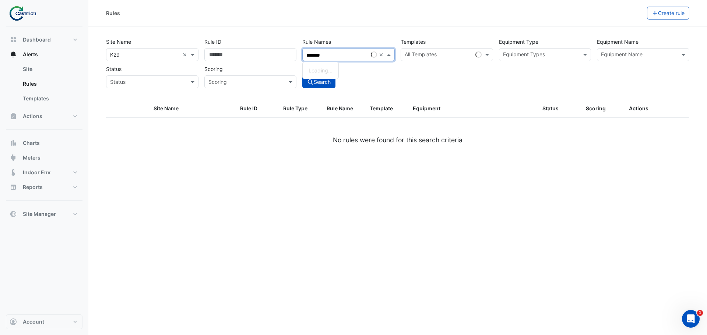
type input "*******"
click at [369, 84] on div "Search" at bounding box center [348, 76] width 98 height 26
click at [351, 55] on input "text" at bounding box center [340, 56] width 68 height 8
paste input "*******"
type input "*******"
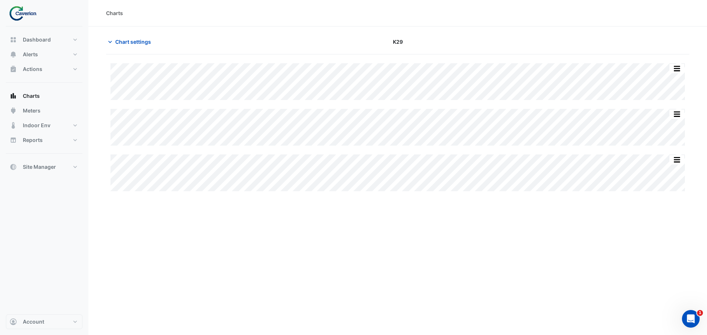
click at [415, 22] on div "Charts" at bounding box center [397, 13] width 618 height 26
click at [493, 53] on div "Chart settings K29" at bounding box center [397, 44] width 583 height 19
click at [301, 47] on app-charts "Chart settings K29 Split by Equip Split All Split None Print Save as JPEG Save …" at bounding box center [397, 117] width 583 height 165
click at [268, 52] on div "Chart settings K29" at bounding box center [397, 44] width 583 height 19
drag, startPoint x: 299, startPoint y: 61, endPoint x: 496, endPoint y: 49, distance: 197.7
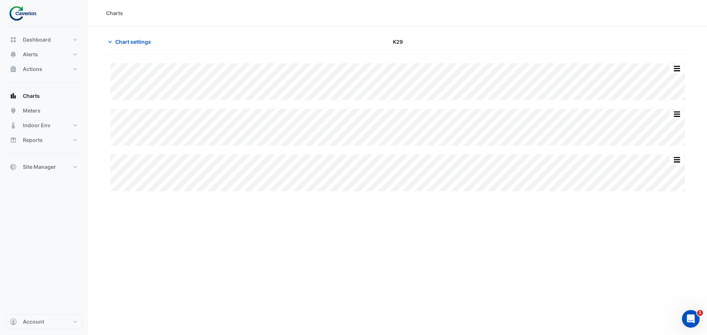
click at [473, 52] on app-charts "Chart settings K29 Split by Equip Split All Split None Print Save as JPEG Save …" at bounding box center [397, 117] width 583 height 165
click at [496, 49] on div "Chart settings K29" at bounding box center [397, 44] width 583 height 19
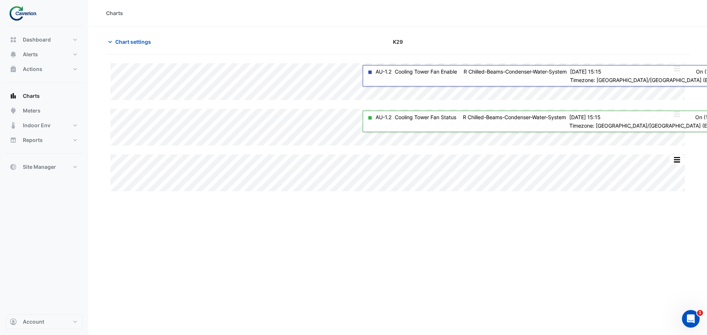
click at [402, 223] on div "Charts Chart settings K29 Split by Equip Split All Split None Print Save as JPE…" at bounding box center [397, 167] width 618 height 335
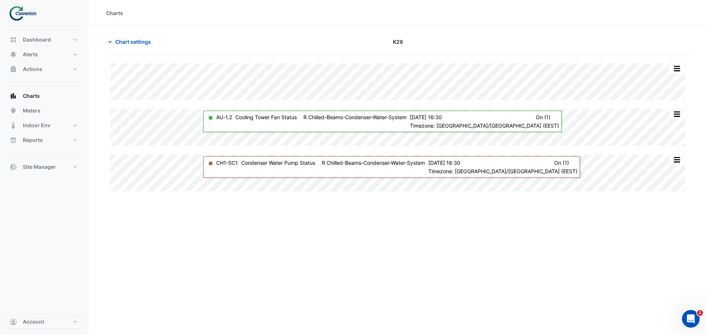
click at [296, 279] on div "Charts Chart settings K29 Split by Equip Split All Split None Print Save as JPE…" at bounding box center [397, 167] width 618 height 335
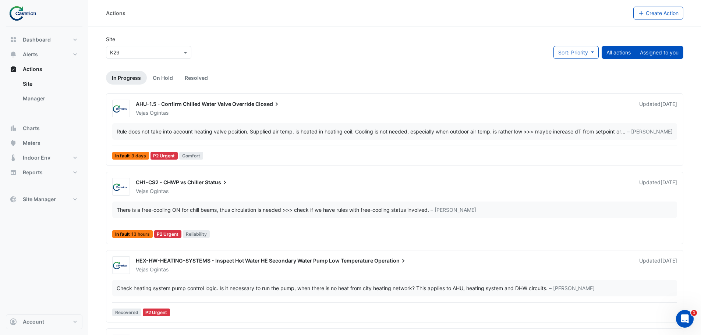
click at [669, 50] on button "Assigned to you" at bounding box center [659, 52] width 48 height 13
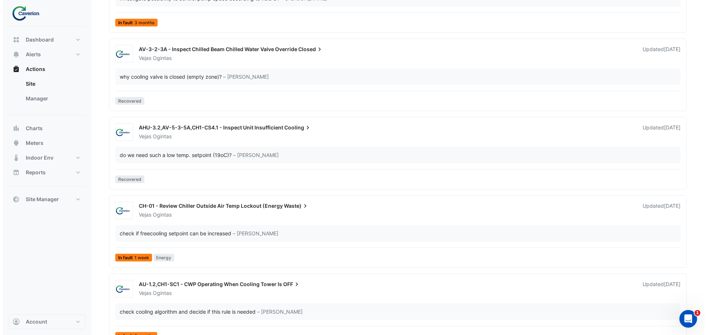
scroll to position [1961, 0]
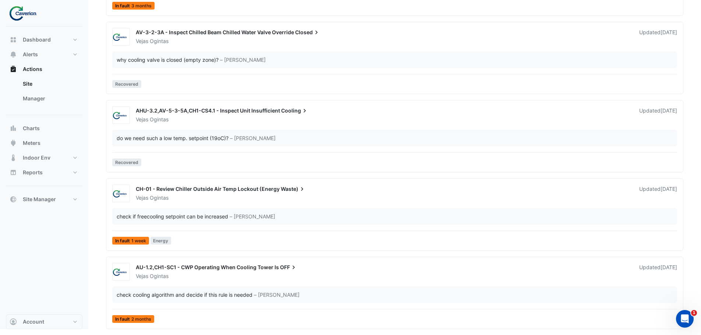
click at [233, 277] on div "Vejas Ogintas" at bounding box center [383, 276] width 496 height 7
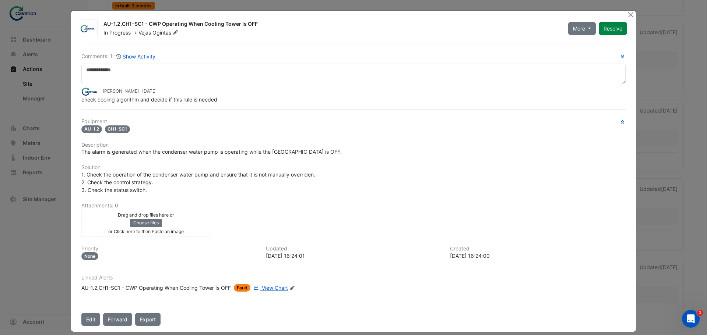
drag, startPoint x: 100, startPoint y: 22, endPoint x: 264, endPoint y: 17, distance: 163.9
click at [264, 17] on div "AU-1.2,CH1-SC1 - CWP Operating When Cooling Tower Is OFF In Progress -> Vejas O…" at bounding box center [353, 171] width 565 height 321
copy div "AU-1.2,CH1-SC1 - CWP Operating When Cooling Tower Is OFF"
click at [588, 28] on button "More" at bounding box center [582, 28] width 28 height 13
click at [202, 128] on div "AU-1.2 CH1-SC1" at bounding box center [353, 129] width 544 height 8
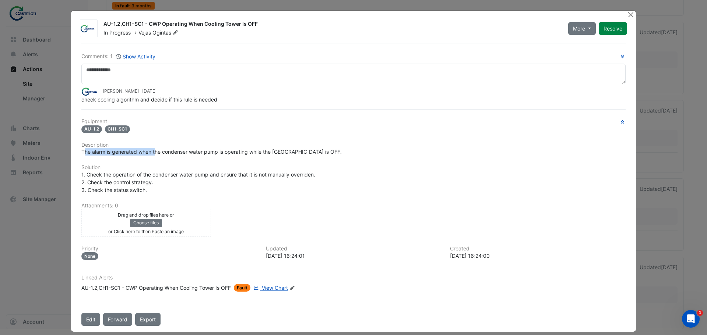
drag, startPoint x: 83, startPoint y: 152, endPoint x: 174, endPoint y: 151, distance: 90.9
click at [173, 151] on span "The alarm is generated when the condenser water pump is operating while the [GE…" at bounding box center [211, 152] width 260 height 6
click at [174, 151] on span "The alarm is generated when the condenser water pump is operating while the [GE…" at bounding box center [211, 152] width 260 height 6
drag, startPoint x: 125, startPoint y: 149, endPoint x: 250, endPoint y: 152, distance: 124.4
click at [250, 152] on span "The alarm is generated when the condenser water pump is operating while the [GE…" at bounding box center [211, 152] width 260 height 6
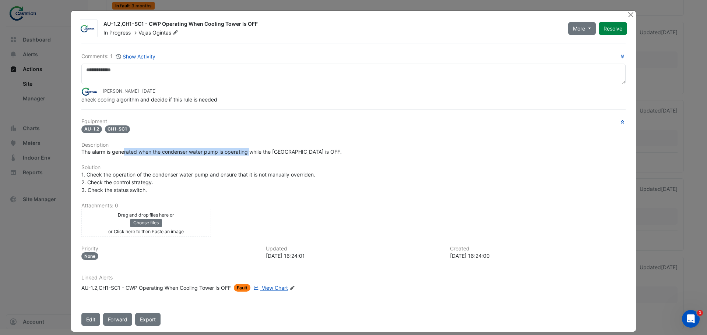
click at [250, 152] on span "The alarm is generated when the condenser water pump is operating while the [GE…" at bounding box center [211, 152] width 260 height 6
drag, startPoint x: 154, startPoint y: 152, endPoint x: 302, endPoint y: 153, distance: 148.3
click at [301, 154] on span "The alarm is generated when the condenser water pump is operating while the [GE…" at bounding box center [211, 152] width 260 height 6
click at [302, 153] on span "The alarm is generated when the condenser water pump is operating while the [GE…" at bounding box center [211, 152] width 260 height 6
drag, startPoint x: 268, startPoint y: 156, endPoint x: 374, endPoint y: 155, distance: 106.0
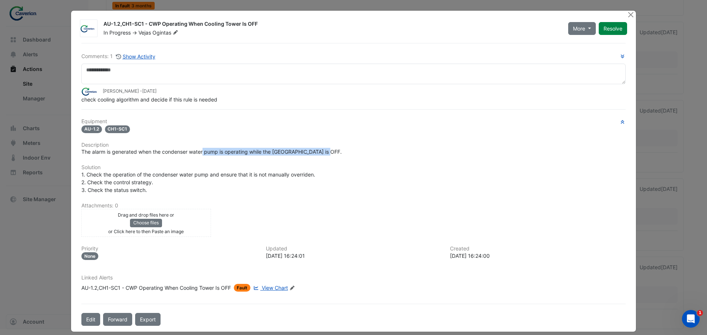
click at [371, 155] on div "The alarm is generated when the condenser water pump is operating while the [GE…" at bounding box center [353, 152] width 544 height 8
click at [374, 155] on div "The alarm is generated when the condenser water pump is operating while the [GE…" at bounding box center [353, 152] width 544 height 8
drag, startPoint x: 77, startPoint y: 178, endPoint x: 151, endPoint y: 177, distance: 74.3
click at [150, 177] on div "1. Check the operation of the condenser water pump and ensure that it is not ma…" at bounding box center [353, 182] width 553 height 23
click at [151, 177] on span "1. Check the operation of the condenser water pump and ensure that it is not ma…" at bounding box center [198, 182] width 235 height 22
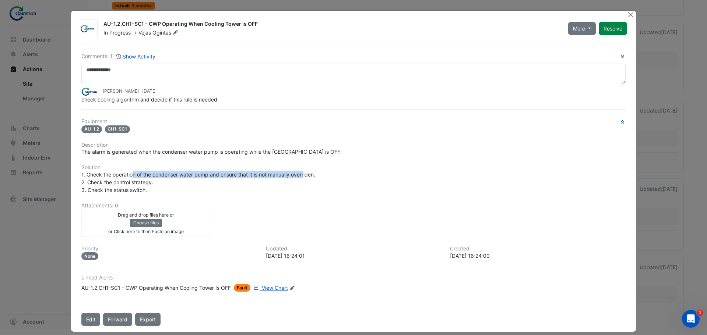
drag, startPoint x: 131, startPoint y: 176, endPoint x: 304, endPoint y: 171, distance: 173.0
click at [302, 171] on div "1. Check the operation of the condenser water pump and ensure that it is not ma…" at bounding box center [353, 182] width 544 height 23
click at [304, 171] on div "1. Check the operation of the condenser water pump and ensure that it is not ma…" at bounding box center [353, 182] width 544 height 23
drag, startPoint x: 102, startPoint y: 21, endPoint x: 291, endPoint y: 27, distance: 189.6
click at [291, 27] on div "AU-1.2,CH1-SC1 - CWP Operating When Cooling Tower Is OFF" at bounding box center [331, 24] width 456 height 9
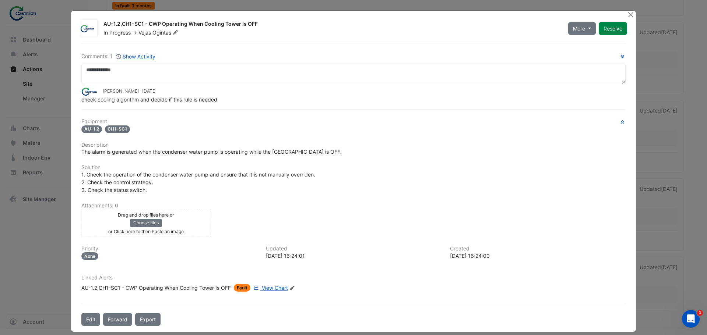
click at [291, 27] on div "AU-1.2,CH1-SC1 - CWP Operating When Cooling Tower Is OFF" at bounding box center [331, 24] width 456 height 9
click at [153, 322] on link "Export" at bounding box center [147, 319] width 25 height 13
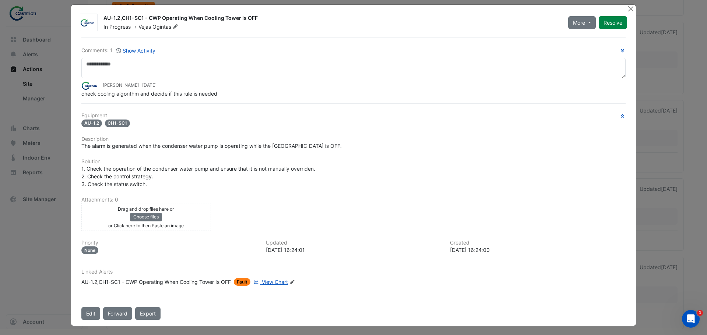
scroll to position [7, 0]
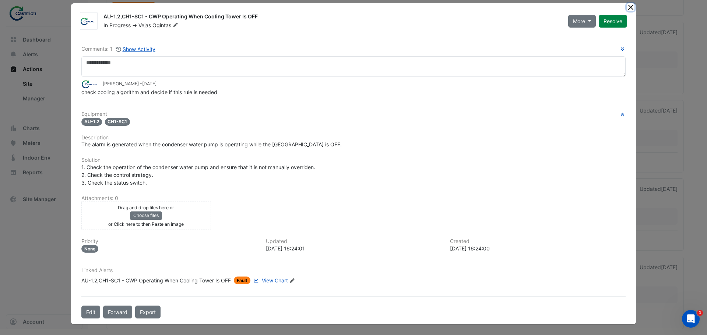
click at [630, 7] on button "Close" at bounding box center [630, 7] width 8 height 8
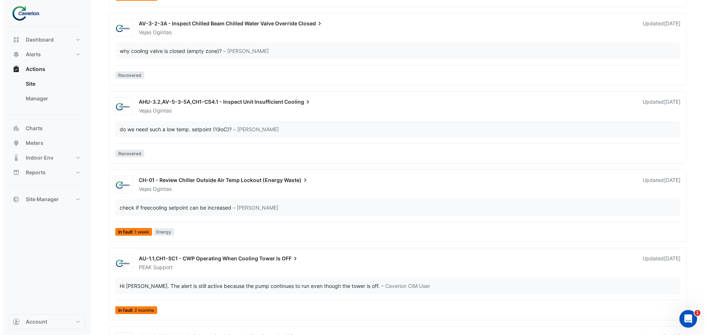
scroll to position [3050, 0]
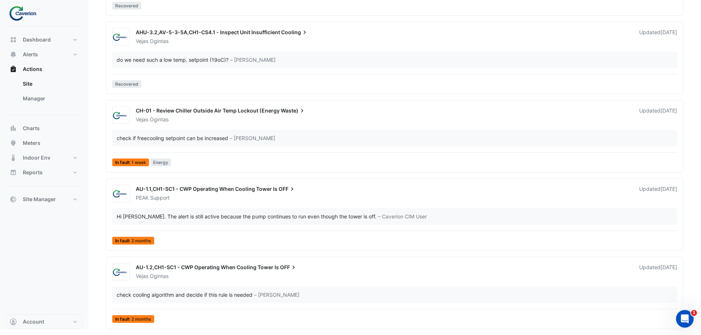
drag, startPoint x: 221, startPoint y: 151, endPoint x: 230, endPoint y: 274, distance: 124.0
click at [230, 274] on div "Vejas Ogintas" at bounding box center [383, 276] width 496 height 7
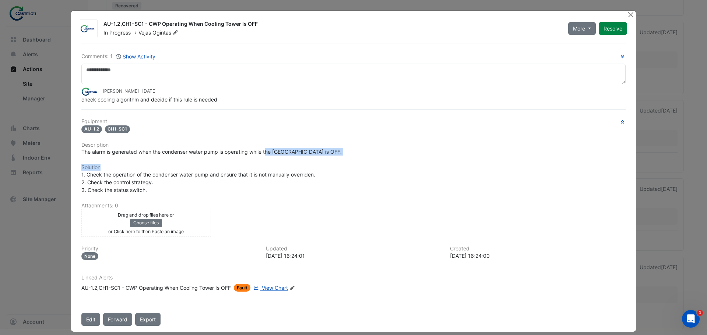
drag, startPoint x: 98, startPoint y: 159, endPoint x: 265, endPoint y: 153, distance: 166.8
click at [265, 153] on div "Equipment AU-1.2 CH1-SC1 Description The alarm is generated when the condenser …" at bounding box center [353, 207] width 544 height 179
click at [265, 153] on span "The alarm is generated when the condenser water pump is operating while the [GE…" at bounding box center [211, 152] width 260 height 6
drag, startPoint x: 244, startPoint y: 154, endPoint x: 317, endPoint y: 153, distance: 72.9
click at [317, 153] on span "The alarm is generated when the condenser water pump is operating while the [GE…" at bounding box center [211, 152] width 260 height 6
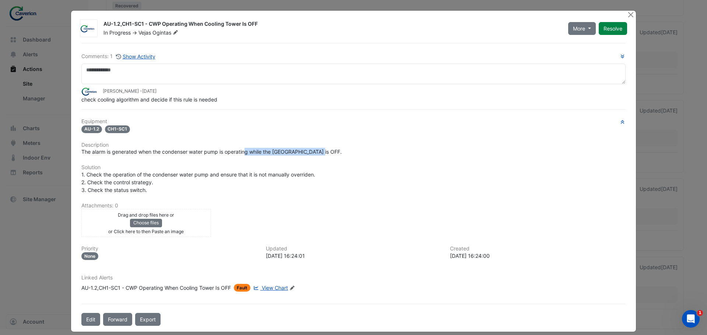
click at [317, 153] on span "The alarm is generated when the condenser water pump is operating while the [GE…" at bounding box center [211, 152] width 260 height 6
drag, startPoint x: 92, startPoint y: 177, endPoint x: 255, endPoint y: 171, distance: 163.1
click at [255, 171] on span "1. Check the operation of the condenser water pump and ensure that it is not ma…" at bounding box center [198, 182] width 235 height 22
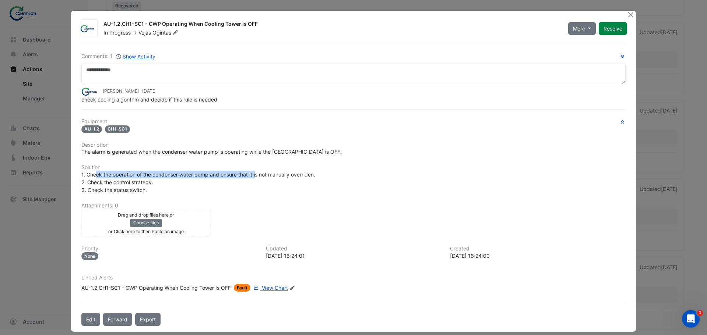
click at [255, 171] on span "1. Check the operation of the condenser water pump and ensure that it is not ma…" at bounding box center [198, 182] width 235 height 22
drag, startPoint x: 136, startPoint y: 102, endPoint x: 248, endPoint y: 127, distance: 114.7
click at [240, 129] on div "Comments: 1 Show Activity [PERSON_NAME] - [DATE] check cooling algorithm and de…" at bounding box center [353, 184] width 553 height 283
click at [250, 127] on div "AU-1.2 CH1-SC1" at bounding box center [353, 129] width 544 height 8
drag, startPoint x: 85, startPoint y: 98, endPoint x: 190, endPoint y: 93, distance: 104.3
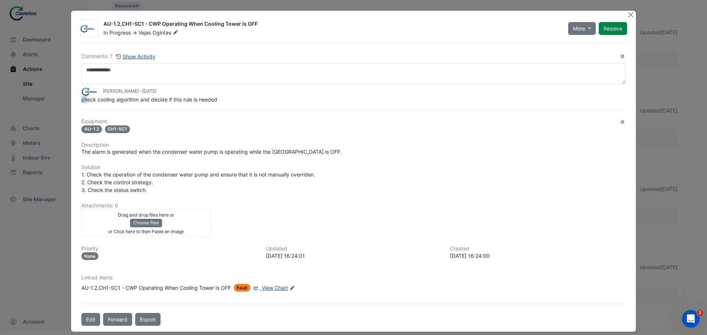
click at [190, 93] on app-ticket-comment "[PERSON_NAME] - [DATE] check cooling algorithm and decide if this rule is needed" at bounding box center [353, 95] width 544 height 16
click at [156, 93] on span "[DATE]" at bounding box center [149, 91] width 14 height 6
drag, startPoint x: 88, startPoint y: 109, endPoint x: 171, endPoint y: 99, distance: 83.7
click at [171, 99] on div "Comments: 1 Show Activity [PERSON_NAME] - [DATE] check cooling algorithm and de…" at bounding box center [353, 184] width 553 height 283
click at [171, 99] on span "check cooling algorithm and decide if this rule is needed" at bounding box center [149, 99] width 136 height 6
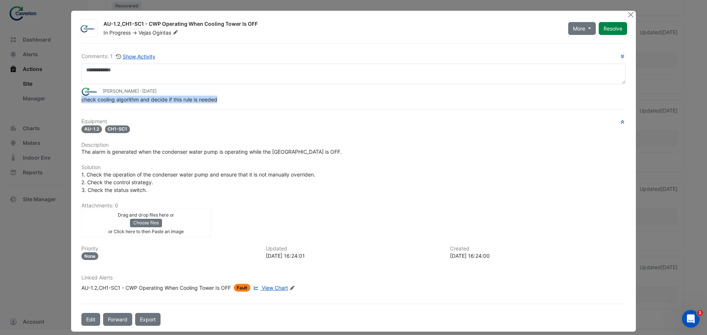
click at [247, 96] on app-ticket-comment "[PERSON_NAME] - [DATE] check cooling algorithm and decide if this rule is needed" at bounding box center [353, 95] width 544 height 16
click at [195, 108] on div "Comments: 1 Show Activity [PERSON_NAME] - [DATE] check cooling algorithm and de…" at bounding box center [353, 184] width 553 height 283
drag, startPoint x: 102, startPoint y: 24, endPoint x: 140, endPoint y: 24, distance: 38.6
click at [140, 24] on div "AU-1.2,CH1-SC1 - CWP Operating When Cooling Tower Is OFF" at bounding box center [331, 24] width 456 height 9
click at [13, 227] on ngb-modal-window "AU-1.2,CH1-SC1 - CWP Operating When Cooling Tower Is OFF In Progress -> Vejas O…" at bounding box center [353, 167] width 707 height 335
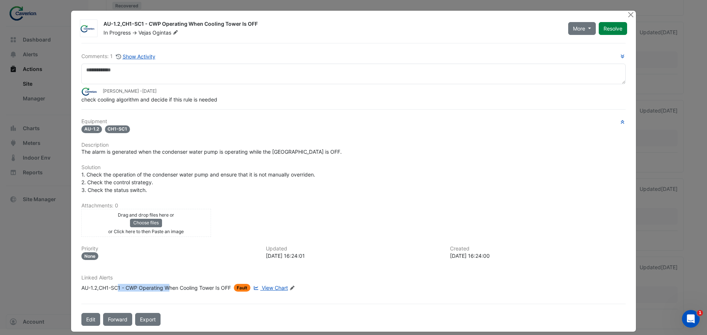
drag, startPoint x: 115, startPoint y: 295, endPoint x: 168, endPoint y: 291, distance: 53.1
click at [168, 291] on div "Linked Alerts AU-1.2,CH1-SC1 - CWP Operating When Cooling Tower Is OFF Fault Vi…" at bounding box center [353, 286] width 553 height 23
click at [168, 291] on div "AU-1.2,CH1-SC1 - CWP Operating When Cooling Tower Is OFF" at bounding box center [155, 288] width 149 height 8
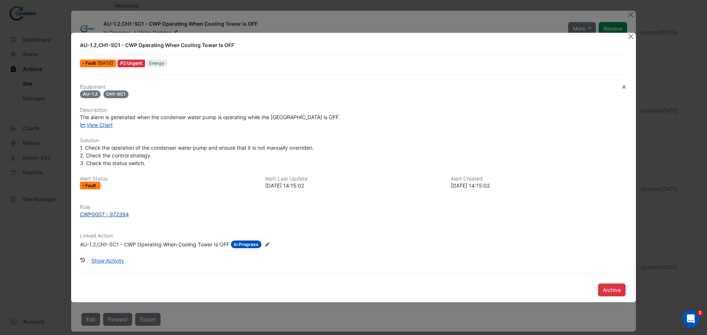
click at [124, 216] on div "CWP0007 - 972394" at bounding box center [104, 214] width 49 height 8
click at [217, 103] on div "Equipment AU-1.2 CH1-SC1 Description The alarm is generated when the condenser …" at bounding box center [353, 169] width 547 height 171
click at [627, 36] on button "Close" at bounding box center [630, 37] width 8 height 8
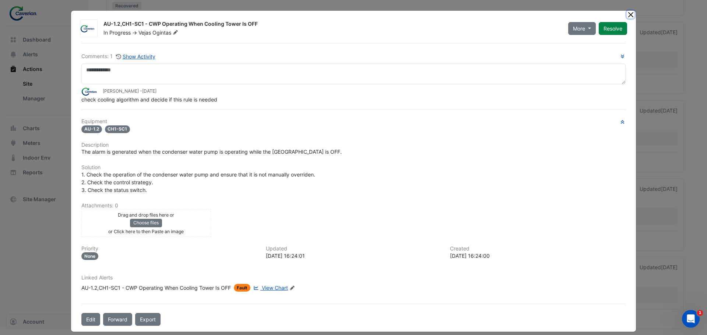
click at [629, 13] on button "Close" at bounding box center [630, 15] width 8 height 8
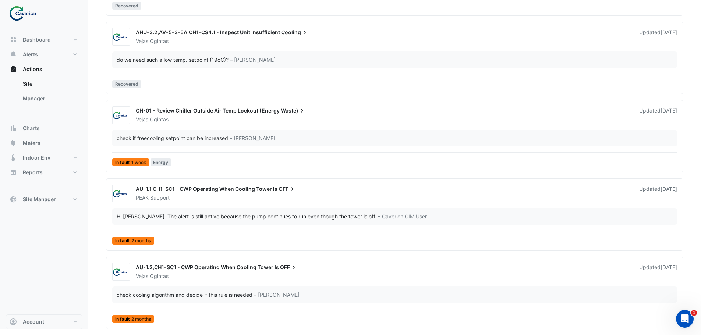
click at [230, 270] on span "AU-1.2,CH1-SC1 - CWP Operating When Cooling Tower Is" at bounding box center [207, 267] width 143 height 6
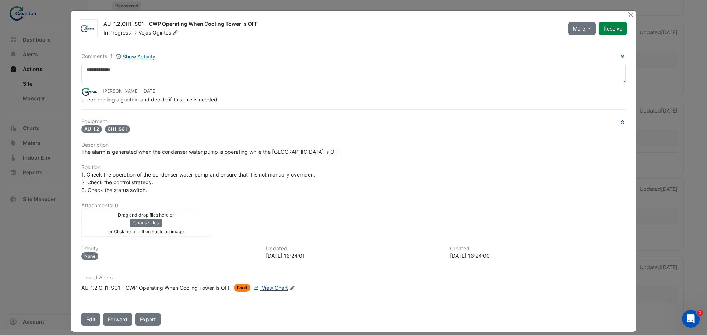
scroll to position [7, 0]
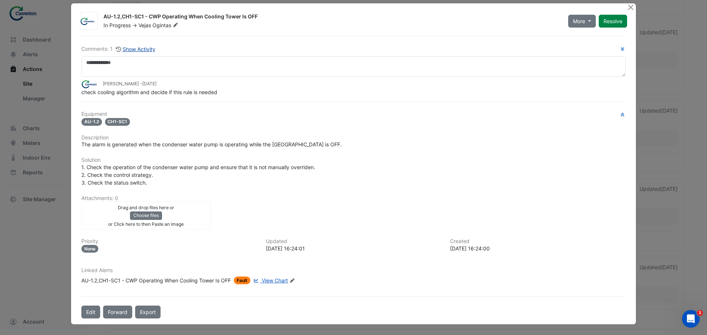
click at [136, 47] on button "Show Activity" at bounding box center [136, 49] width 40 height 8
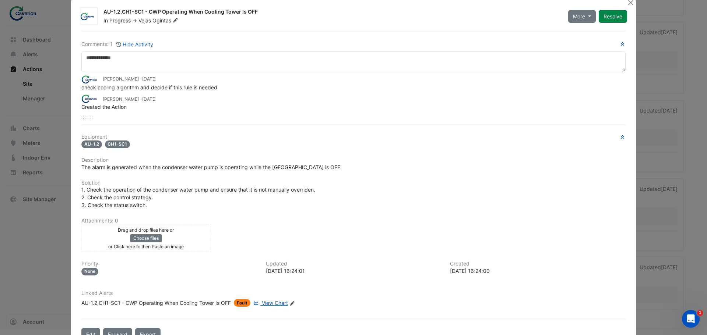
scroll to position [0, 0]
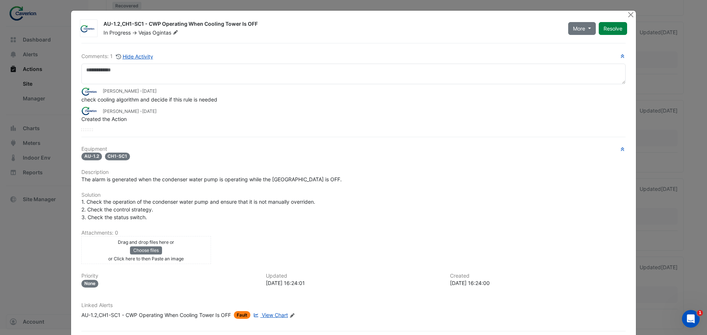
click at [277, 315] on span "View Chart" at bounding box center [275, 315] width 26 height 6
click at [573, 25] on span "More" at bounding box center [579, 29] width 12 height 8
click at [263, 40] on div "AU-1.2,CH1-SC1 - CWP Operating When Cooling Tower Is OFF In Progress -> Vejas O…" at bounding box center [353, 185] width 565 height 348
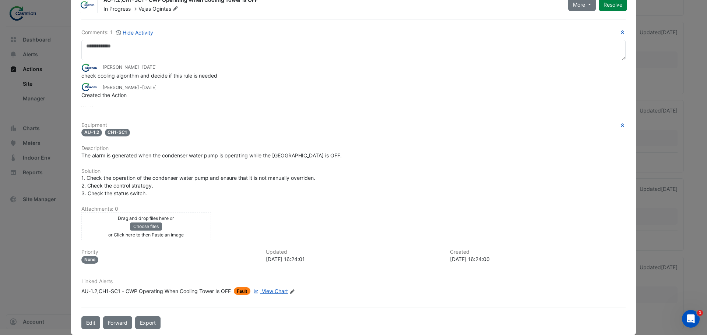
scroll to position [35, 0]
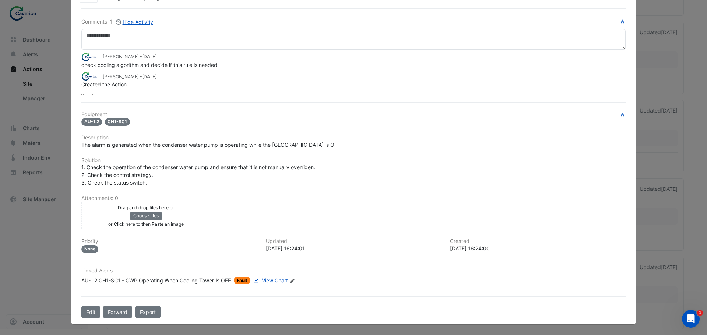
click at [176, 278] on div "AU-1.2,CH1-SC1 - CWP Operating When Cooling Tower Is OFF" at bounding box center [155, 281] width 149 height 8
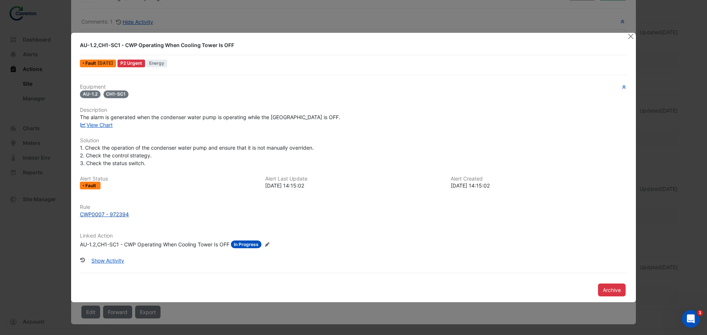
click at [95, 215] on div "CWP0007 - 972394" at bounding box center [104, 214] width 49 height 8
click at [107, 216] on div "CWP0007 - 972394" at bounding box center [104, 214] width 49 height 8
click at [637, 35] on ngb-modal-window "AU-1.2,CH1-SC1 - CWP Operating When Cooling Tower Is OFF Fault 2 months ago P2 …" at bounding box center [353, 167] width 707 height 335
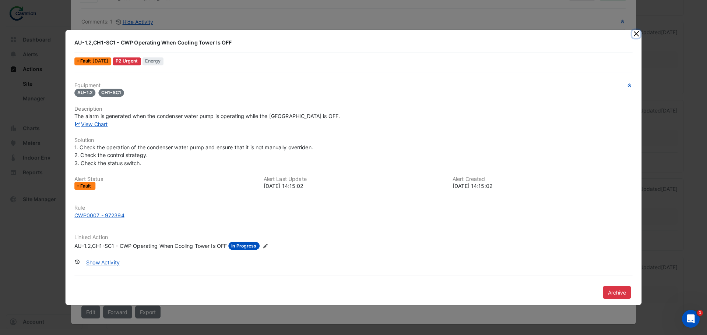
click at [634, 36] on button "Close" at bounding box center [636, 34] width 8 height 8
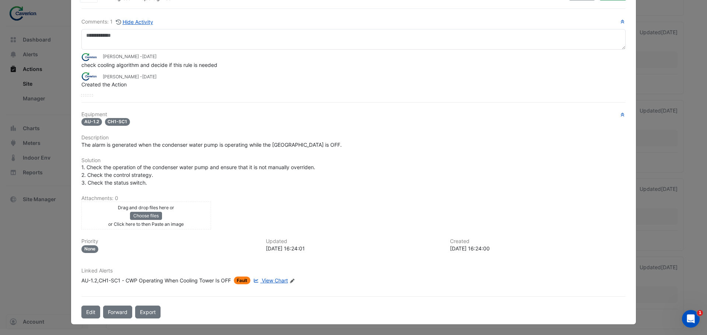
click at [263, 282] on span "View Chart" at bounding box center [275, 280] width 26 height 6
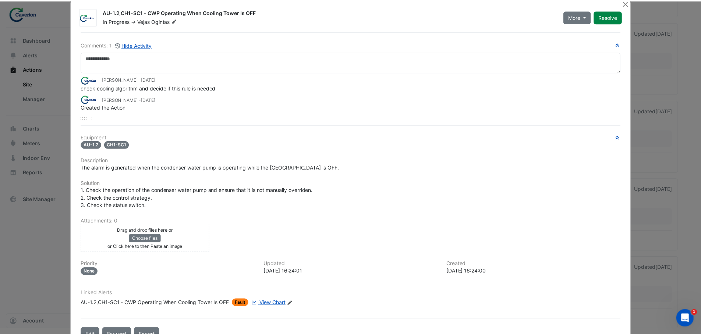
scroll to position [0, 0]
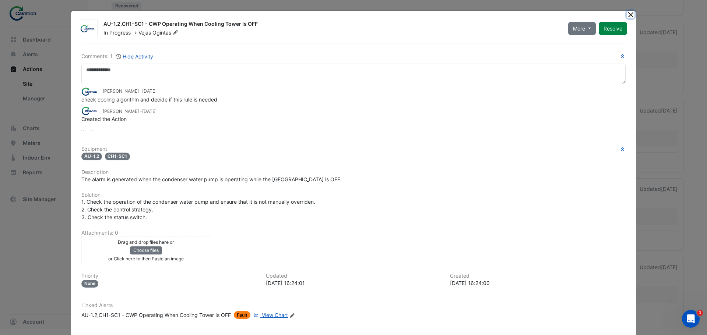
click at [626, 17] on button "Close" at bounding box center [630, 15] width 8 height 8
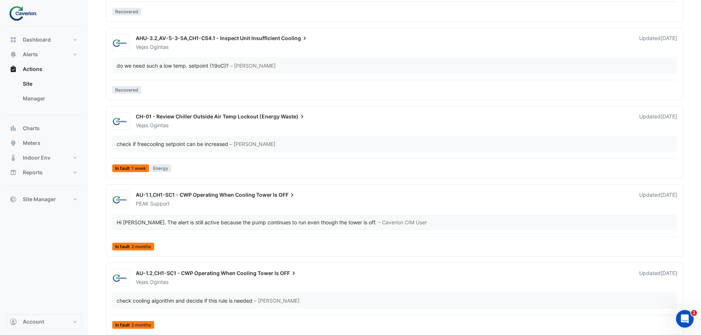
scroll to position [3050, 0]
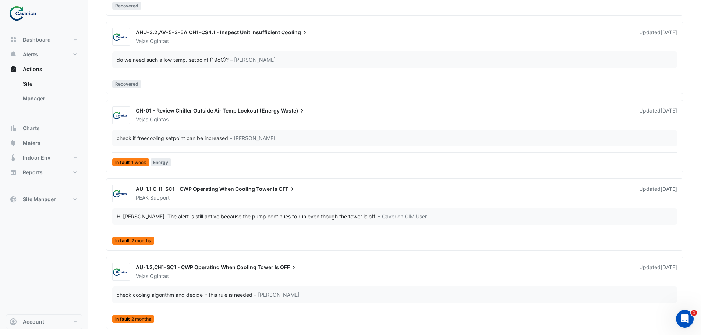
click at [196, 271] on div "AU-1.2,CH1-SC1 - CWP Operating When Cooling Tower Is OFF" at bounding box center [383, 268] width 495 height 9
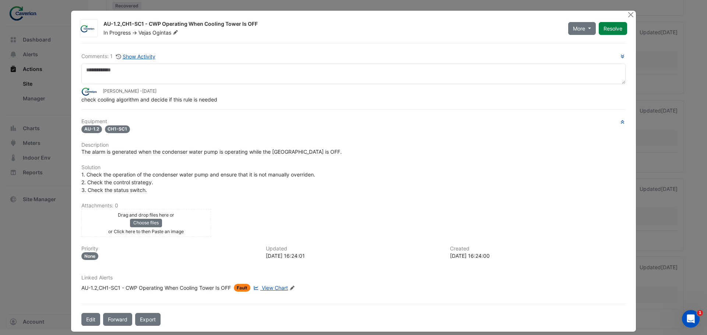
click at [268, 290] on span "View Chart" at bounding box center [275, 288] width 26 height 6
click at [628, 18] on button "Close" at bounding box center [630, 15] width 8 height 8
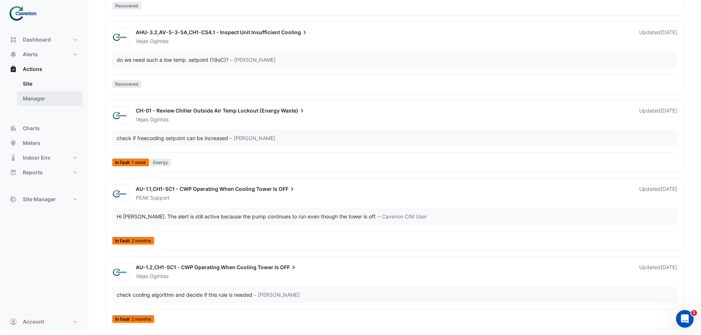
click at [38, 97] on link "Manager" at bounding box center [50, 98] width 66 height 15
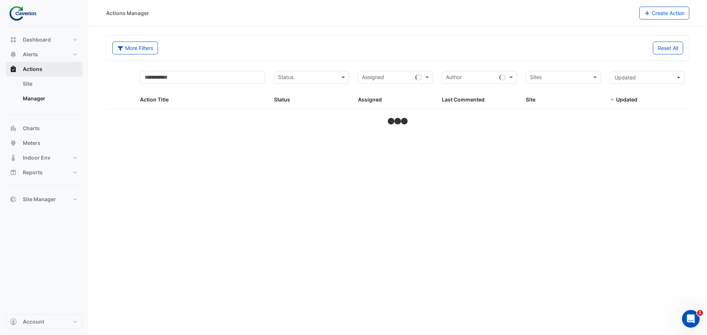
click at [42, 63] on button "Actions" at bounding box center [44, 69] width 77 height 15
click at [44, 58] on button "Alerts" at bounding box center [44, 54] width 77 height 15
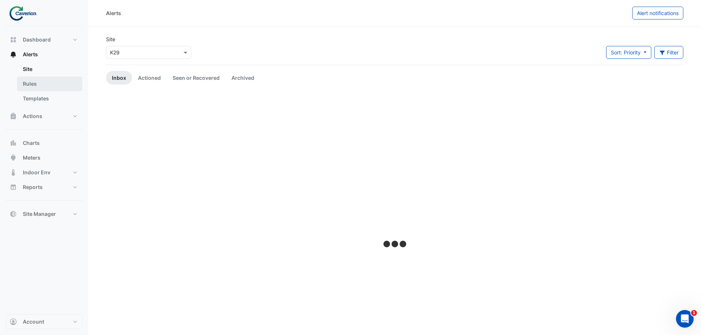
click at [39, 83] on link "Rules" at bounding box center [50, 84] width 66 height 15
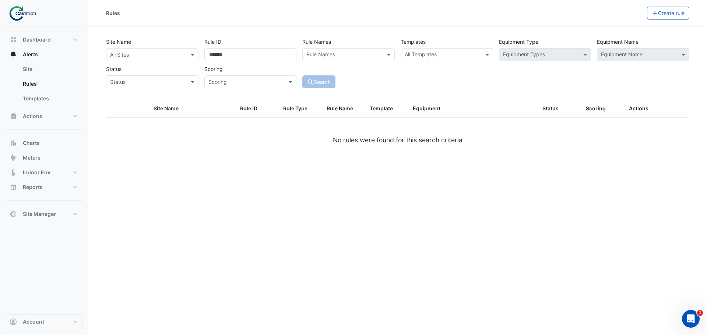
click at [321, 43] on label "Rule Names" at bounding box center [316, 41] width 29 height 13
click at [323, 51] on div "Rule Names" at bounding box center [341, 54] width 79 height 11
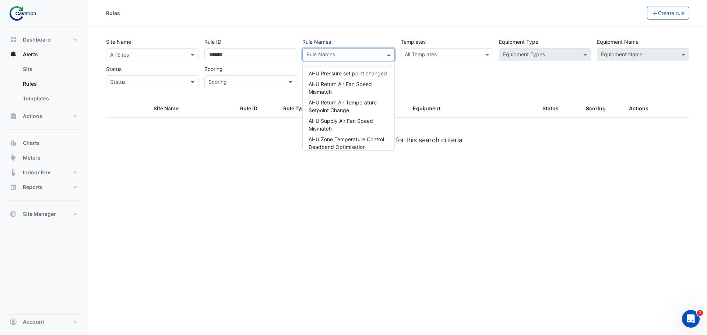
paste input "**********"
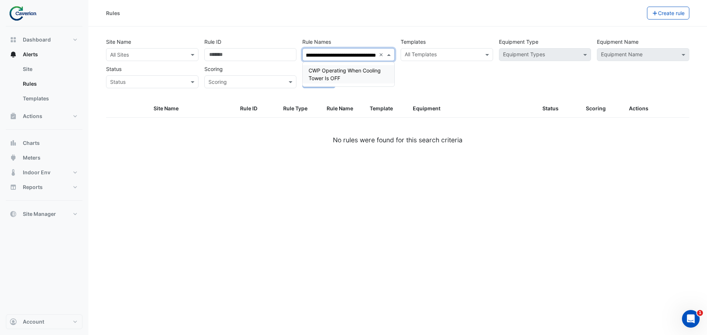
click at [355, 71] on span "CWP Operating When Cooling Tower Is OFF" at bounding box center [344, 74] width 72 height 14
click at [362, 83] on div "CWP Operating When Cooling Tower Is OFF" at bounding box center [348, 74] width 92 height 18
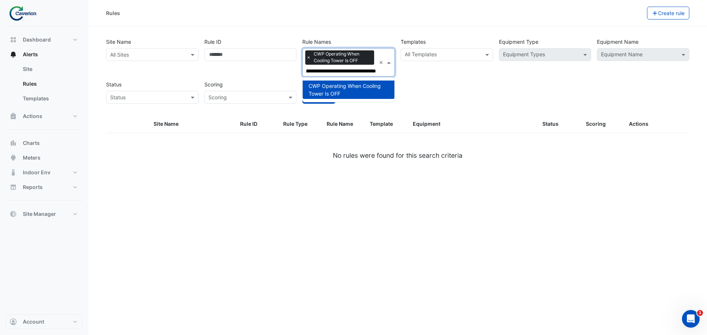
type input "**********"
click at [527, 73] on div "Equipment Type Equipment Types" at bounding box center [545, 55] width 98 height 41
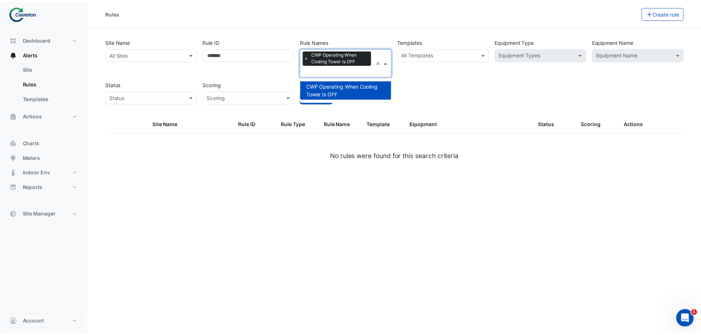
scroll to position [0, 0]
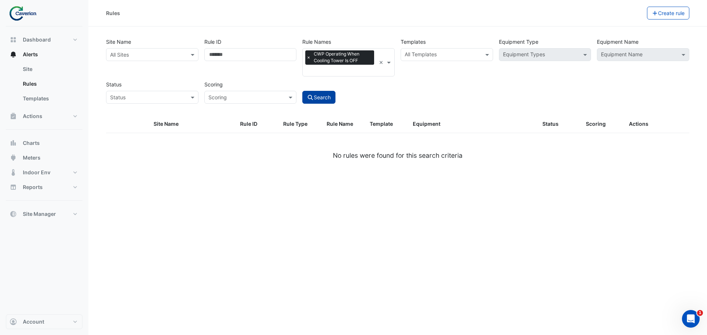
click at [313, 100] on button "Search" at bounding box center [318, 97] width 33 height 13
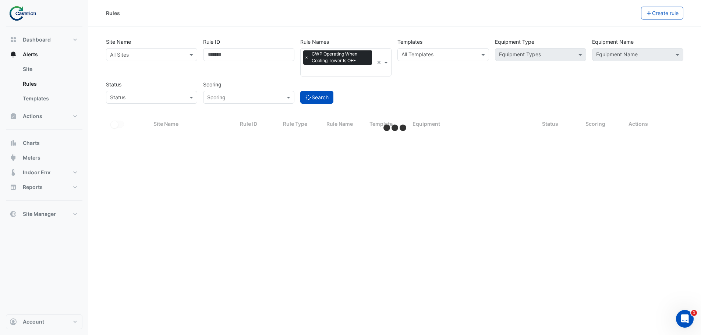
select select "***"
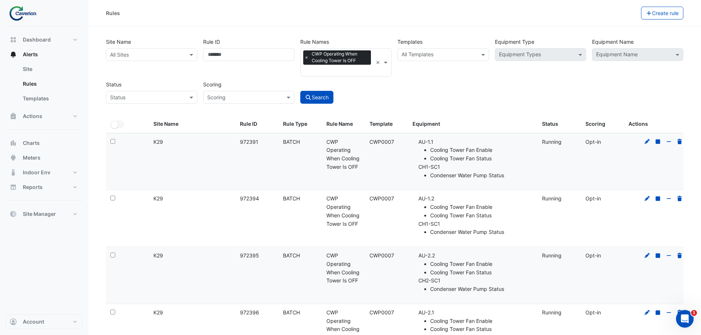
click at [368, 65] on div "× CWP Operating When Cooling Tower Is OFF" at bounding box center [337, 63] width 72 height 28
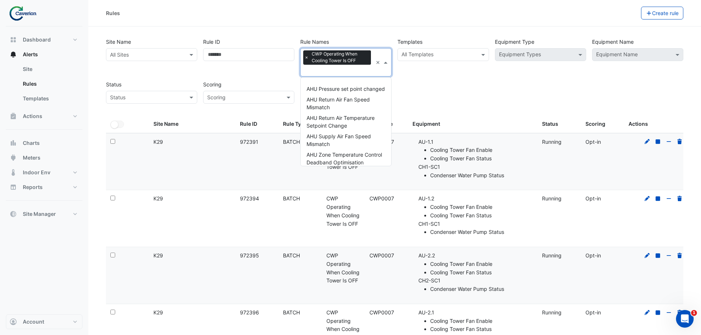
scroll to position [1039, 0]
click at [308, 56] on span "×" at bounding box center [306, 57] width 7 height 7
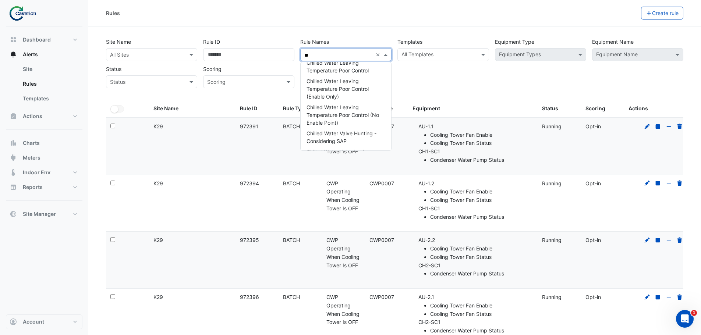
type input "*"
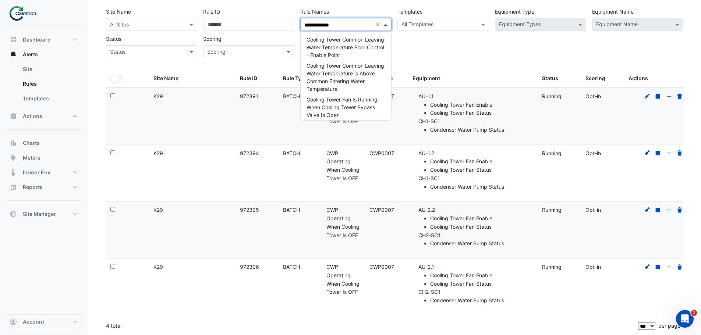
scroll to position [0, 0]
type input "**********"
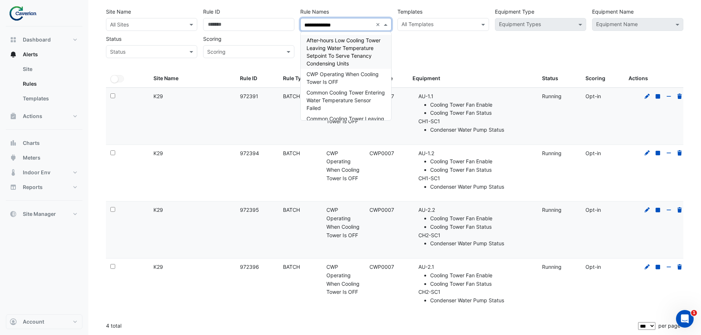
drag, startPoint x: 348, startPoint y: 25, endPoint x: 300, endPoint y: 21, distance: 49.1
click at [300, 21] on div "**********" at bounding box center [345, 18] width 97 height 26
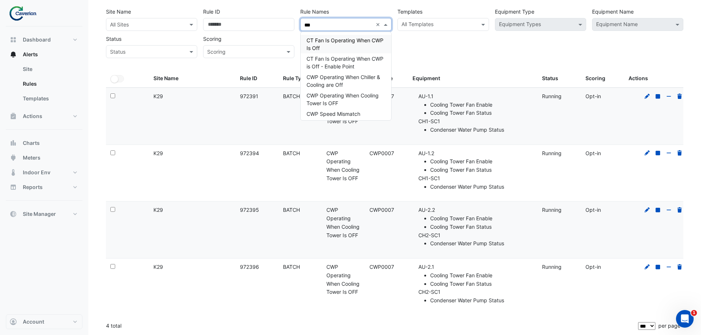
click at [358, 49] on div "CT Fan Is Operating When CWP Is Off" at bounding box center [346, 44] width 91 height 18
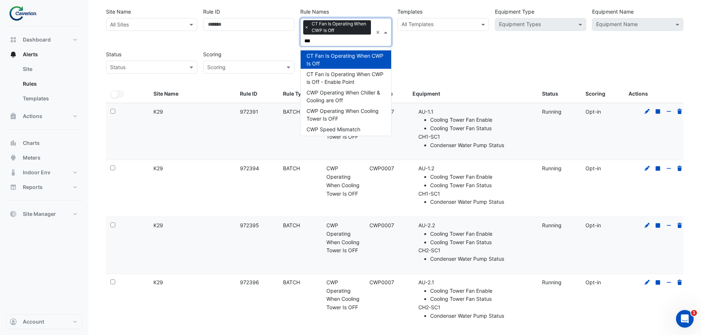
type input "***"
click at [449, 54] on div "Site Name All Sites Rule ID Rule Names × CT Fan Is Operating When CWP Is Off **…" at bounding box center [394, 39] width 583 height 70
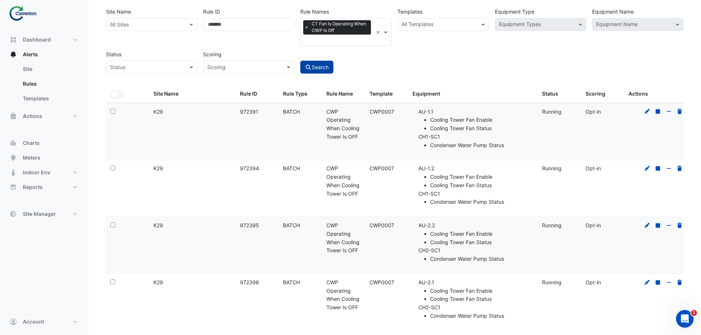
click at [325, 65] on button "Search" at bounding box center [316, 67] width 33 height 13
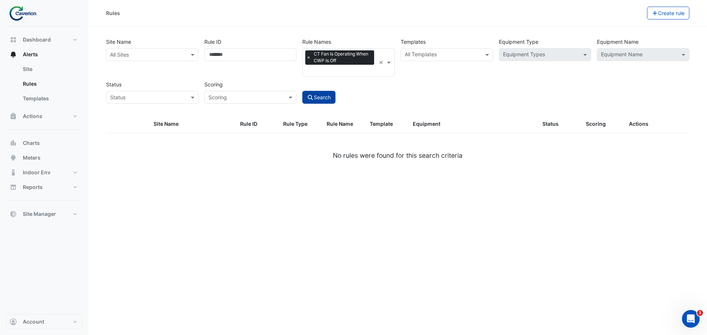
click at [322, 96] on button "Search" at bounding box center [318, 97] width 33 height 13
click at [324, 95] on button "Search" at bounding box center [318, 97] width 33 height 13
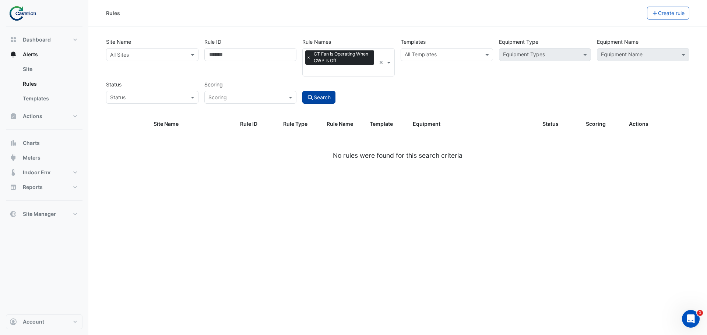
click at [323, 95] on button "Search" at bounding box center [318, 97] width 33 height 13
click at [305, 59] on span "×" at bounding box center [308, 57] width 7 height 7
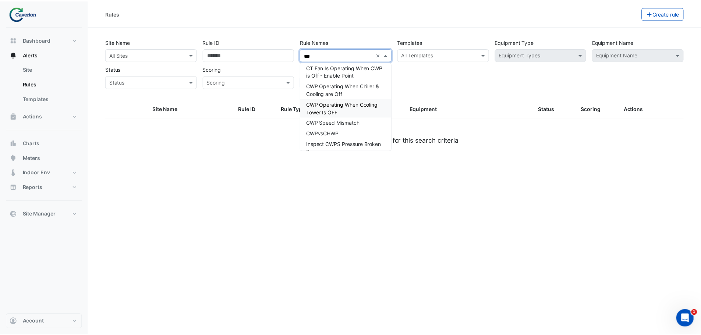
scroll to position [42, 0]
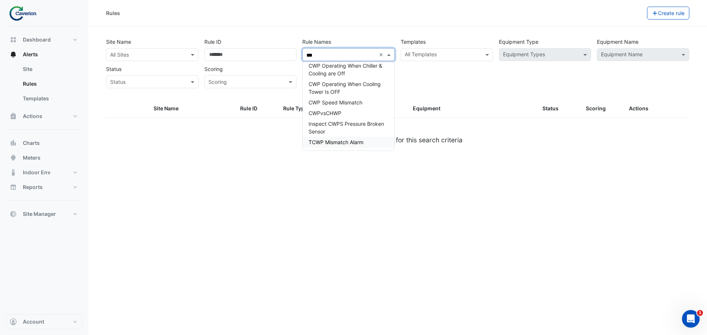
type input "***"
click at [270, 200] on div "Rules Create rule Site Name All Sites Rule ID Rule Names *** × CT Fan Is Operat…" at bounding box center [397, 167] width 618 height 335
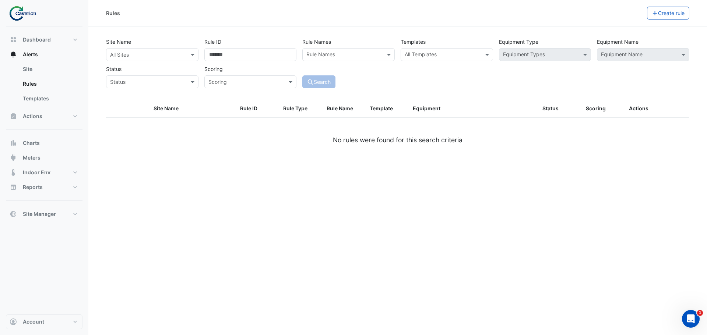
click at [322, 53] on input "text" at bounding box center [344, 56] width 76 height 8
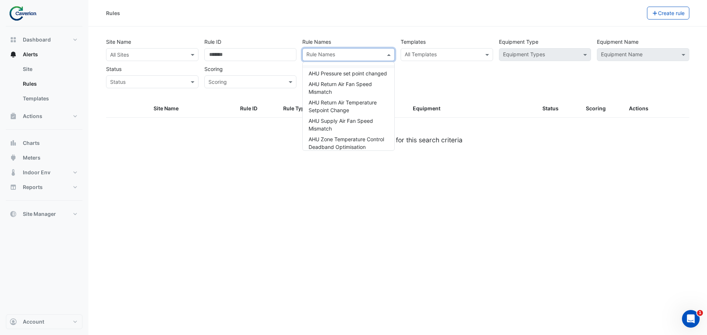
click at [145, 54] on input "text" at bounding box center [145, 55] width 70 height 8
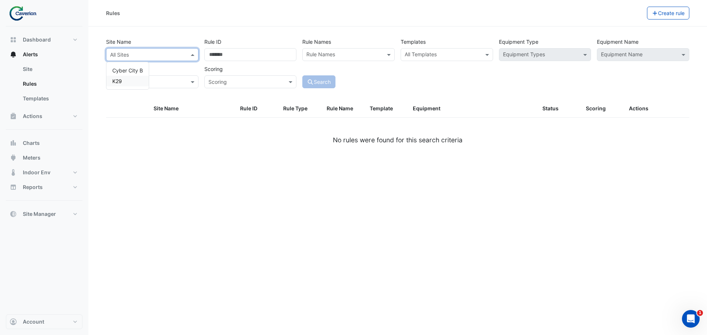
click at [114, 82] on span "K29" at bounding box center [117, 81] width 10 height 6
click at [330, 82] on button "Search" at bounding box center [318, 81] width 33 height 13
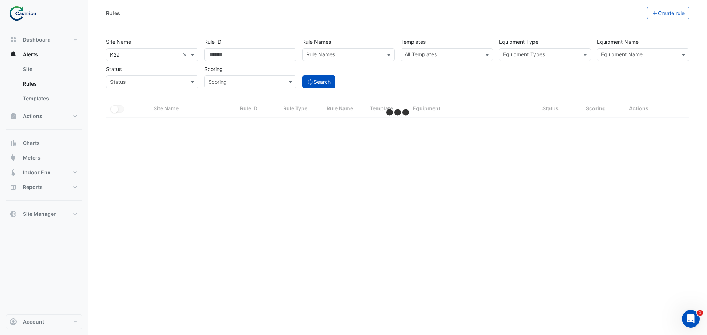
select select "***"
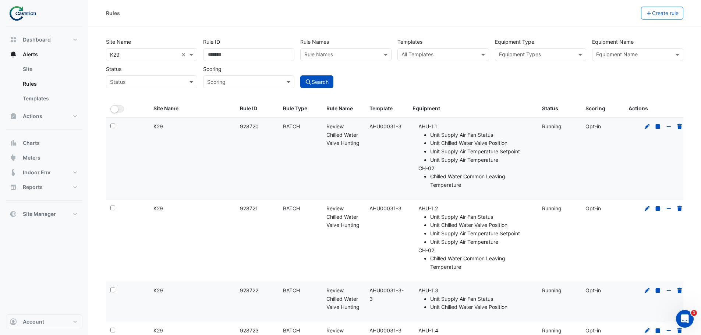
click at [338, 54] on input "text" at bounding box center [341, 56] width 75 height 8
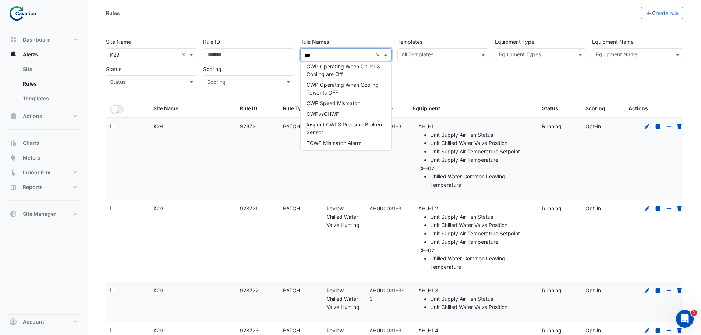
scroll to position [42, 0]
click at [359, 84] on span "CWP Operating When Cooling Tower Is OFF" at bounding box center [343, 88] width 72 height 14
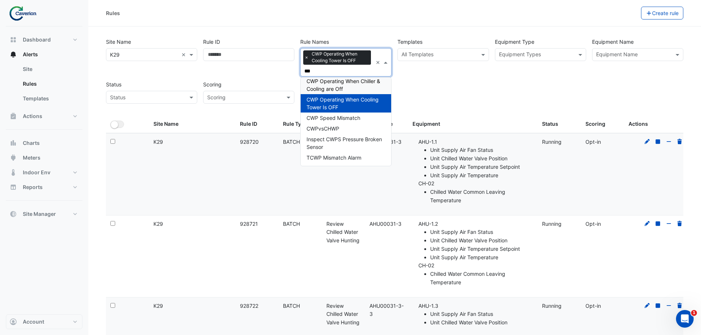
type input "***"
click at [482, 75] on div "Templates All Templates" at bounding box center [442, 55] width 97 height 41
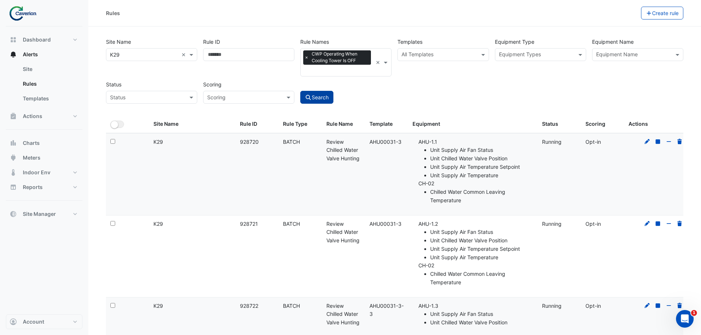
click at [311, 95] on icon "submit" at bounding box center [308, 97] width 7 height 5
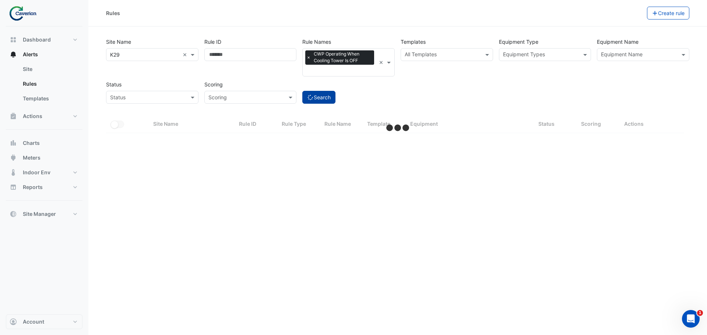
select select "***"
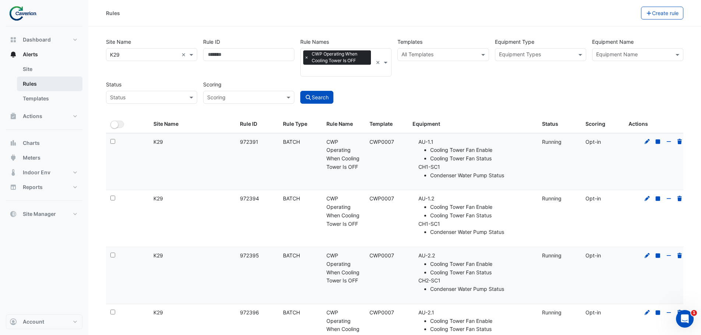
click at [52, 86] on link "Rules" at bounding box center [50, 84] width 66 height 15
click at [34, 71] on link "Site" at bounding box center [50, 69] width 66 height 15
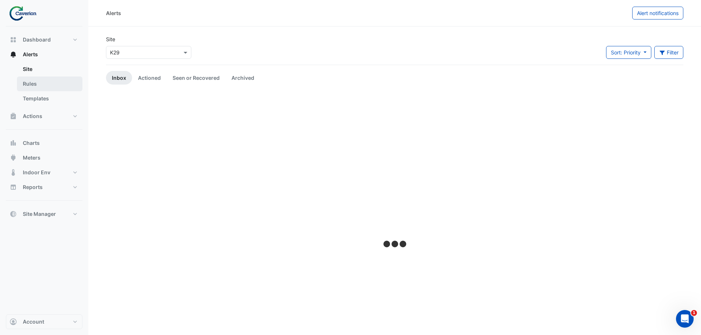
click at [28, 78] on link "Rules" at bounding box center [50, 84] width 66 height 15
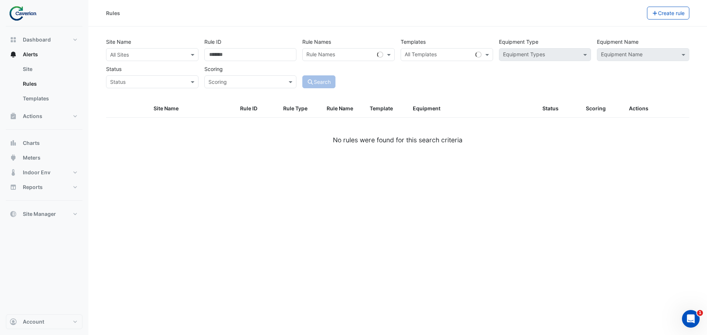
click at [179, 63] on div "Status Status" at bounding box center [152, 76] width 98 height 26
click at [165, 42] on div "Site Name All Sites" at bounding box center [152, 48] width 98 height 26
click at [145, 58] on input "text" at bounding box center [145, 55] width 70 height 8
click at [137, 80] on div "K29" at bounding box center [127, 81] width 42 height 11
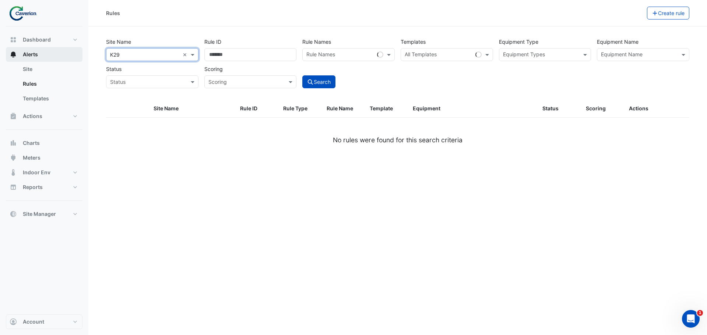
click at [44, 52] on button "Alerts" at bounding box center [44, 54] width 77 height 15
click at [49, 111] on button "Actions" at bounding box center [44, 116] width 77 height 15
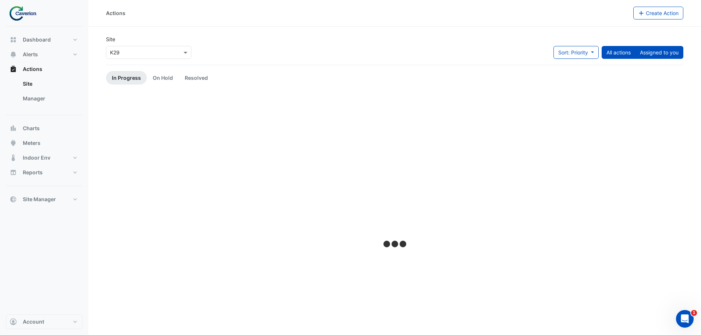
click at [662, 50] on button "Assigned to you" at bounding box center [659, 52] width 48 height 13
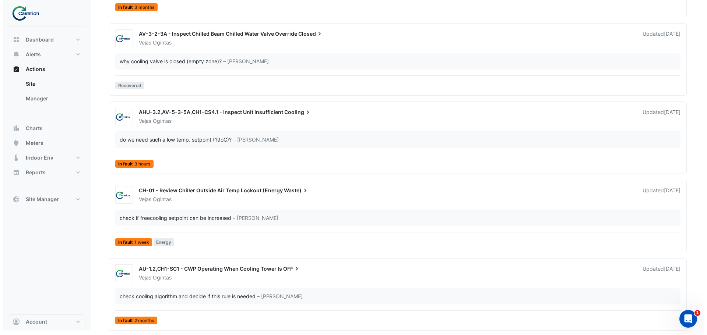
scroll to position [2031, 0]
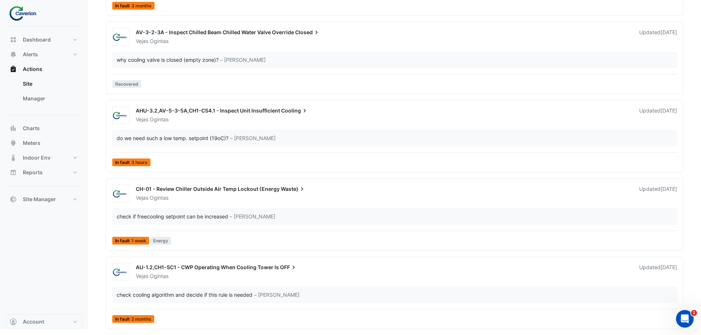
click at [238, 272] on div "AU-1.2,CH1-SC1 - CWP Operating When Cooling Tower Is OFF" at bounding box center [383, 268] width 495 height 9
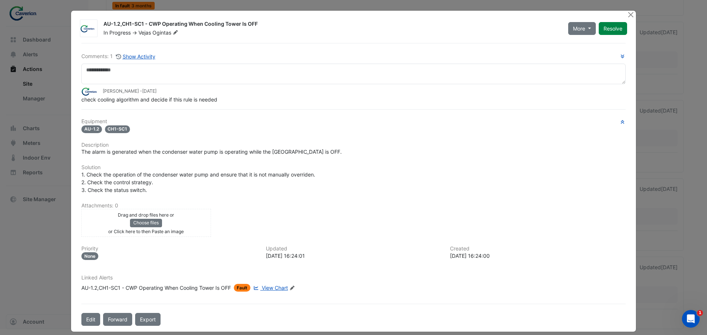
drag, startPoint x: 263, startPoint y: 258, endPoint x: 315, endPoint y: 256, distance: 51.6
click at [315, 256] on div "2025-07-31 16:24:01" at bounding box center [354, 256] width 176 height 8
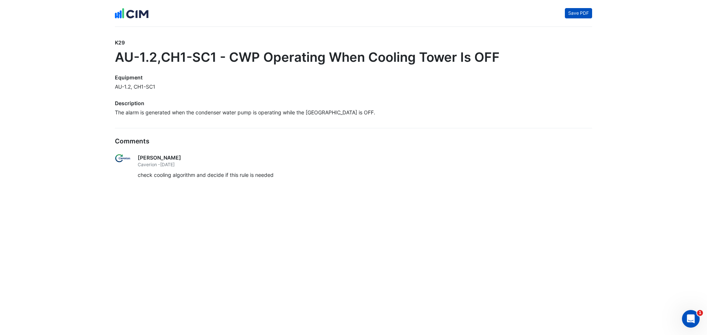
click at [578, 15] on button "Save PDF" at bounding box center [578, 13] width 27 height 10
click at [209, 142] on h5 "Comments" at bounding box center [353, 141] width 477 height 8
click at [167, 137] on div "Comments [PERSON_NAME] Caverion - [DATE] check cooling algorithm and decide if …" at bounding box center [353, 156] width 477 height 57
click at [144, 156] on div "[PERSON_NAME]" at bounding box center [365, 158] width 454 height 8
drag, startPoint x: 106, startPoint y: 120, endPoint x: 114, endPoint y: 69, distance: 51.4
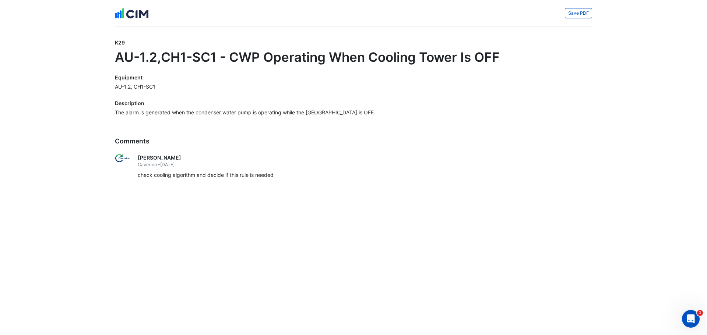
click at [106, 118] on app-escalated-ticket-export-page "Save PDF K29 AU-1.2,CH1-SC1 - CWP Operating When Cooling Tower Is OFF Equipment…" at bounding box center [353, 95] width 707 height 191
drag, startPoint x: 167, startPoint y: 114, endPoint x: 276, endPoint y: 114, distance: 109.7
click at [276, 114] on div "The alarm is generated when the condenser water pump is operating while the [GE…" at bounding box center [353, 113] width 477 height 8
drag, startPoint x: 160, startPoint y: 178, endPoint x: 286, endPoint y: 178, distance: 126.6
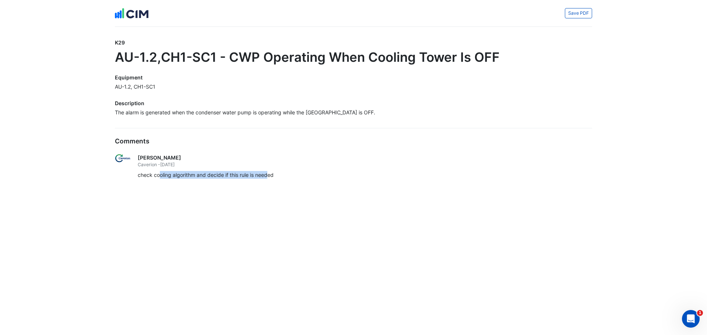
click at [280, 178] on div "check cooling algorithm and decide if this rule is needed" at bounding box center [365, 175] width 454 height 8
click at [286, 178] on div "check cooling algorithm and decide if this rule is needed" at bounding box center [365, 175] width 454 height 8
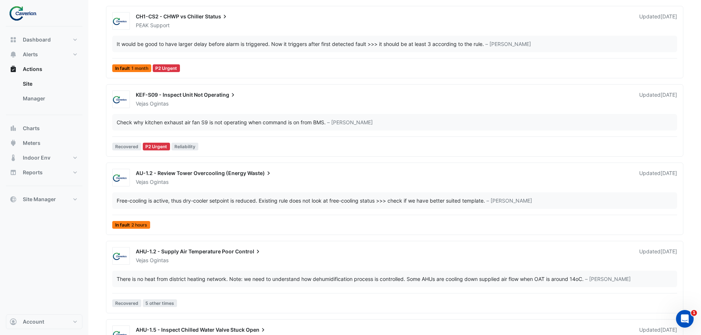
scroll to position [552, 0]
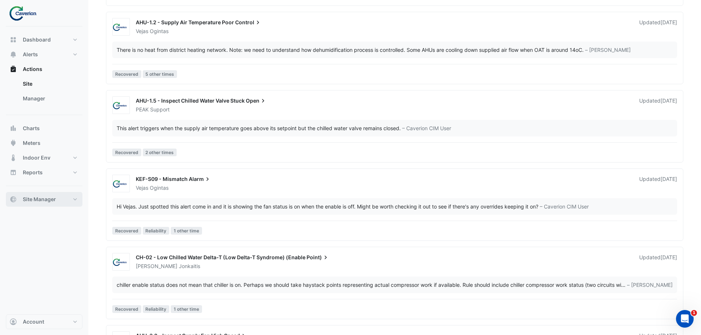
click at [42, 205] on button "Site Manager" at bounding box center [44, 199] width 77 height 15
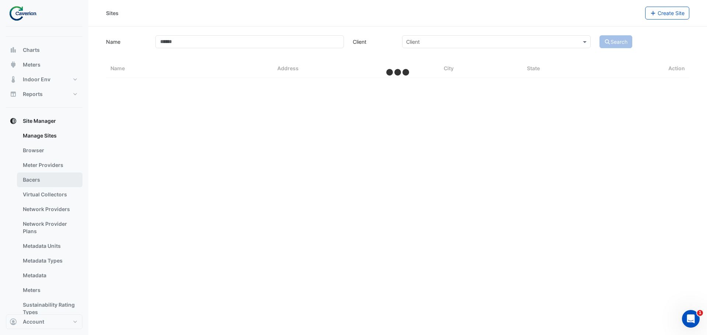
scroll to position [63, 0]
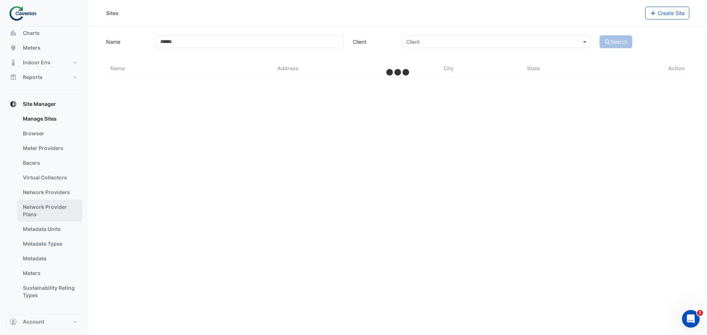
select select "***"
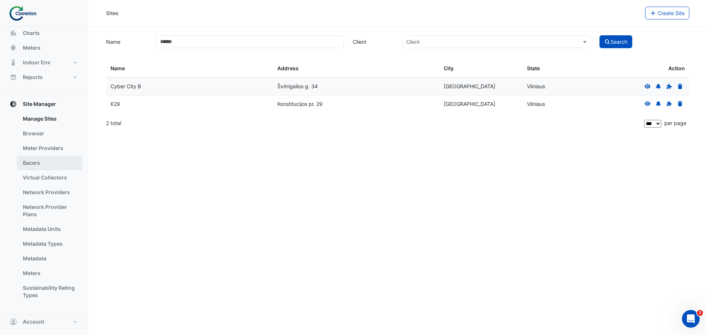
click at [60, 158] on link "Bacers" at bounding box center [50, 163] width 66 height 15
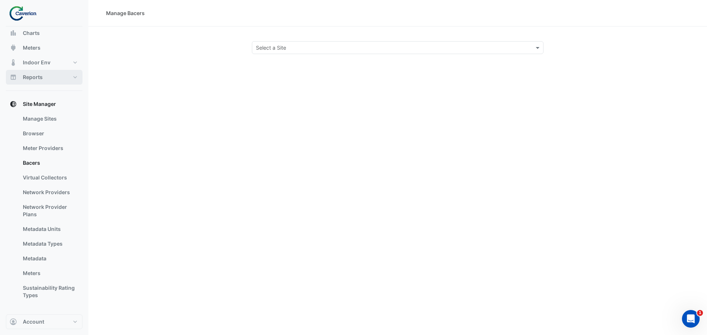
click at [52, 76] on button "Reports" at bounding box center [44, 77] width 77 height 15
select select "***"
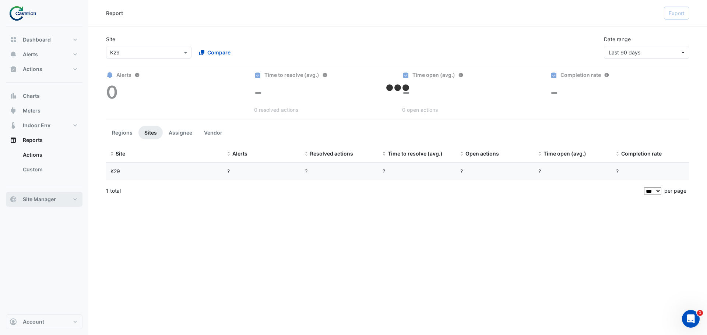
click at [45, 204] on button "Site Manager" at bounding box center [44, 199] width 77 height 15
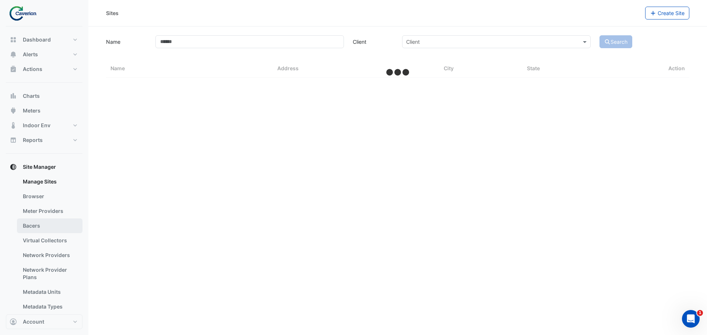
select select "***"
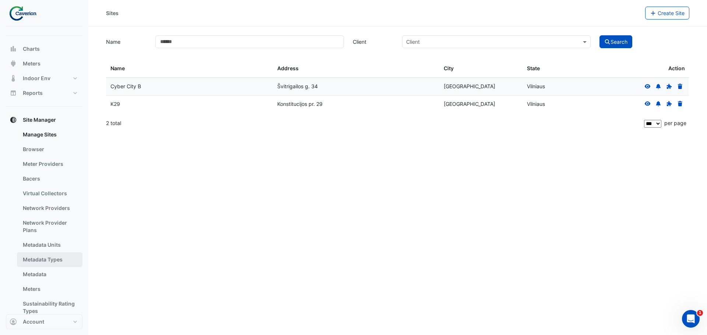
scroll to position [63, 0]
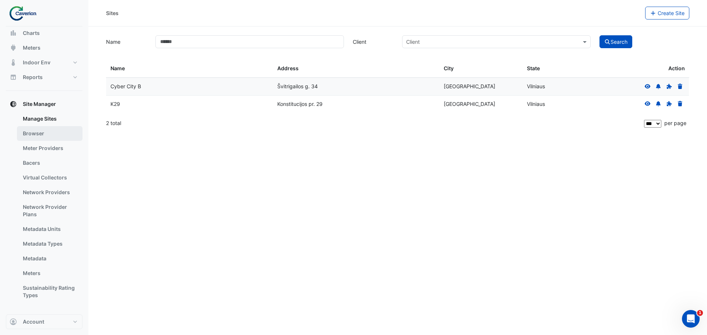
click at [37, 135] on link "Browser" at bounding box center [50, 133] width 66 height 15
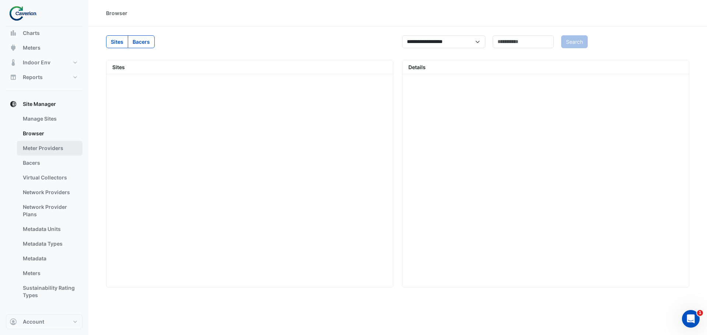
click at [49, 150] on link "Meter Providers" at bounding box center [50, 148] width 66 height 15
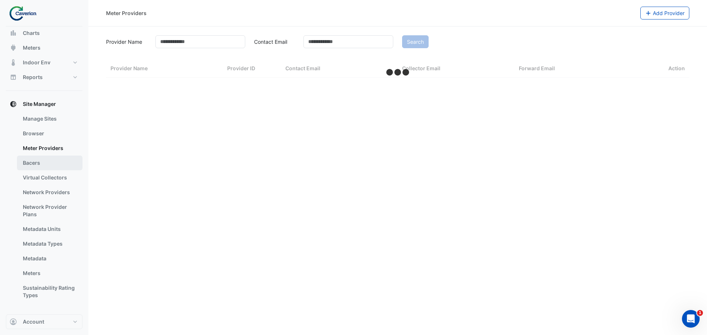
click at [47, 161] on link "Bacers" at bounding box center [50, 163] width 66 height 15
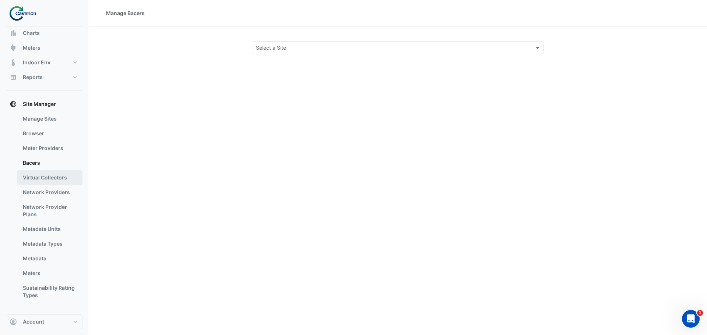
drag, startPoint x: 48, startPoint y: 180, endPoint x: 45, endPoint y: 184, distance: 5.0
click at [48, 180] on link "Virtual Collectors" at bounding box center [50, 177] width 66 height 15
click at [56, 196] on link "Network Providers" at bounding box center [50, 192] width 66 height 15
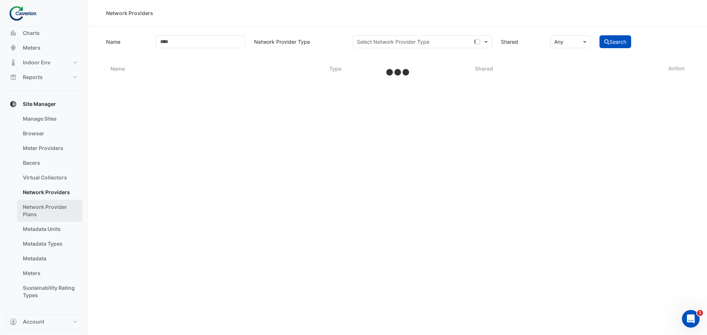
click at [56, 208] on link "Network Provider Plans" at bounding box center [50, 211] width 66 height 22
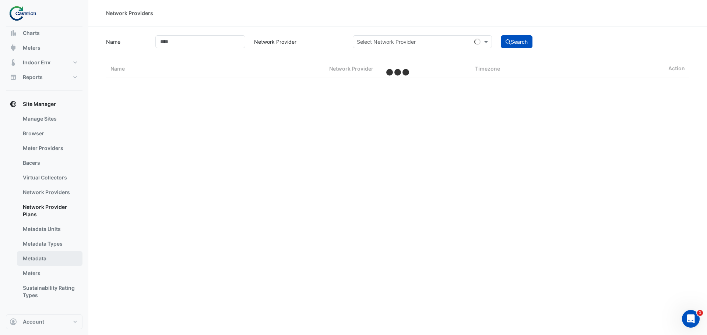
click at [56, 253] on link "Metadata" at bounding box center [50, 258] width 66 height 15
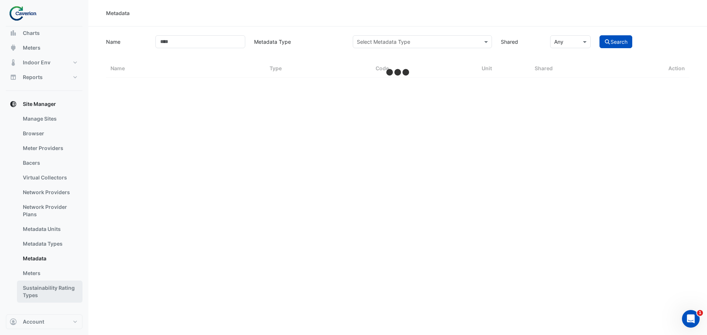
click at [59, 291] on link "Sustainability Rating Types" at bounding box center [50, 292] width 66 height 22
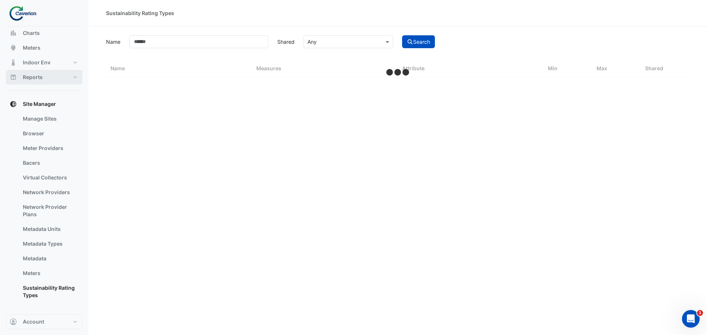
select select "***"
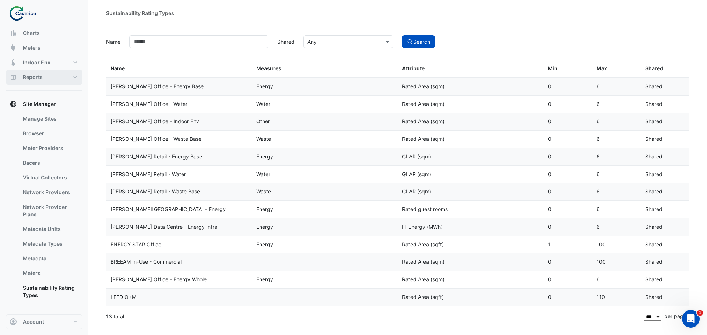
click at [49, 78] on button "Reports" at bounding box center [44, 77] width 77 height 15
select select "***"
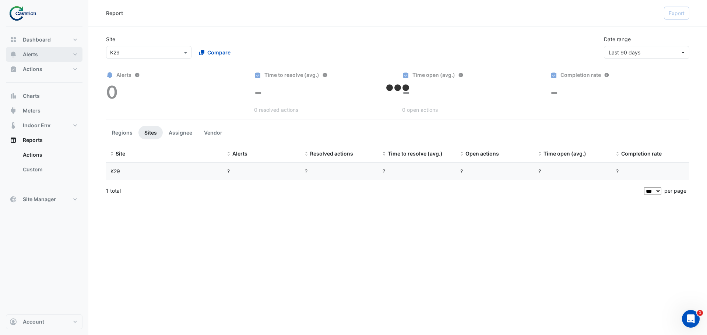
click at [53, 48] on button "Alerts" at bounding box center [44, 54] width 77 height 15
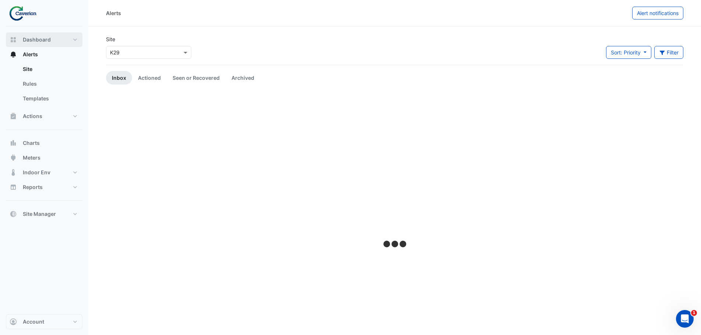
click at [53, 35] on button "Dashboard" at bounding box center [44, 39] width 77 height 15
select select "***"
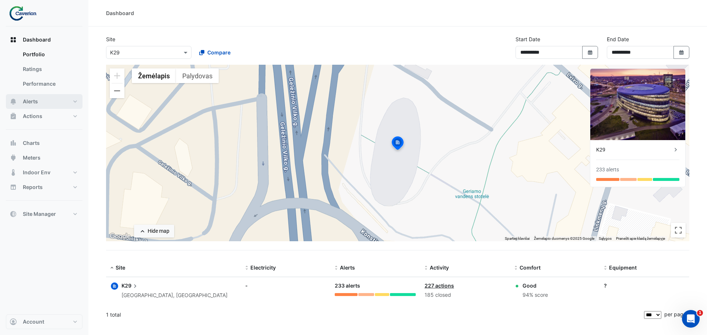
click at [49, 100] on button "Alerts" at bounding box center [44, 101] width 77 height 15
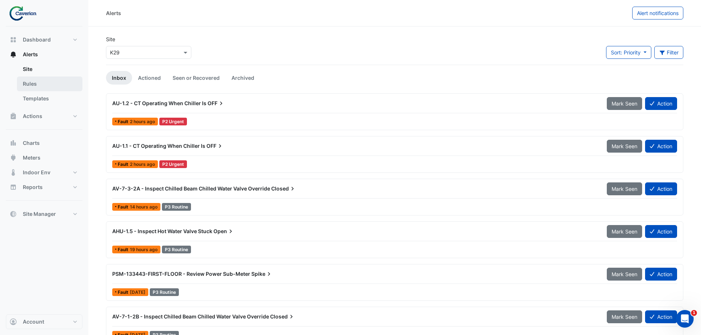
click at [43, 83] on link "Rules" at bounding box center [50, 84] width 66 height 15
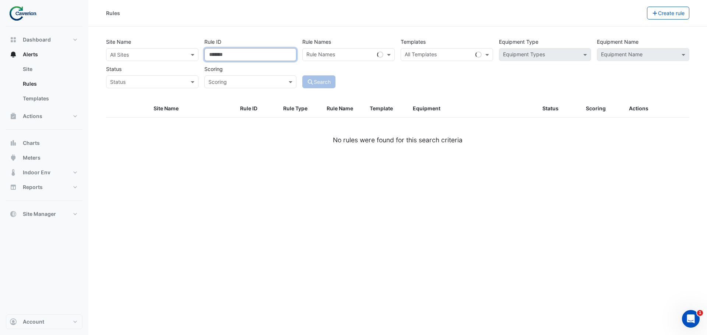
click at [227, 59] on input "Rule ID" at bounding box center [250, 54] width 92 height 13
click at [348, 58] on input "text" at bounding box center [340, 56] width 68 height 8
click at [443, 39] on div "Templates All Templates" at bounding box center [446, 48] width 98 height 26
click at [431, 56] on input "text" at bounding box center [438, 56] width 68 height 8
click at [517, 39] on label "Equipment Type" at bounding box center [518, 41] width 39 height 13
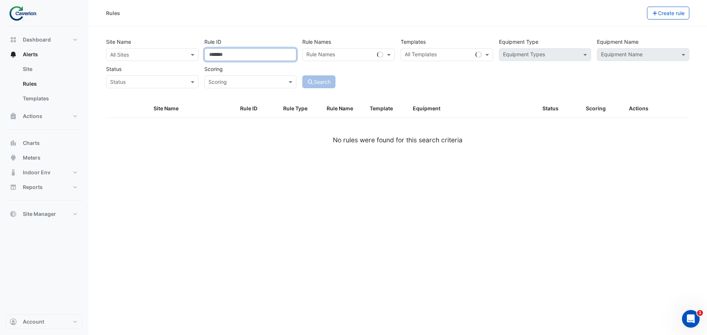
click at [241, 59] on input "Rule ID" at bounding box center [250, 54] width 92 height 13
click at [212, 81] on input "text" at bounding box center [243, 82] width 70 height 8
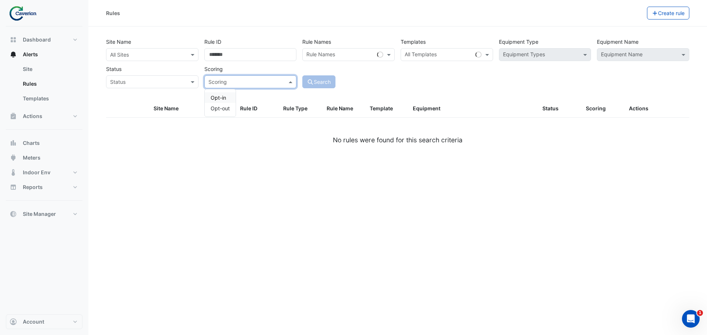
click at [163, 79] on input "text" at bounding box center [145, 82] width 70 height 8
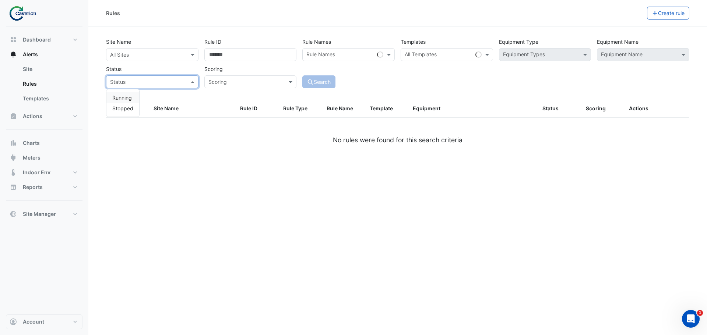
click at [266, 69] on div "Scoring Scoring" at bounding box center [250, 76] width 98 height 26
click at [309, 42] on label "Rule Names" at bounding box center [316, 41] width 29 height 13
click at [331, 50] on div "Rule Names" at bounding box center [320, 55] width 30 height 10
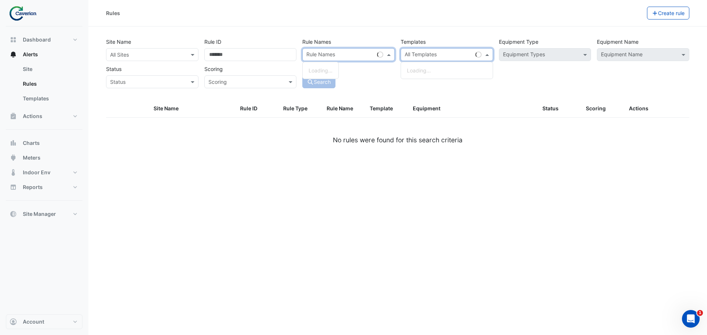
click at [435, 54] on input "text" at bounding box center [438, 56] width 68 height 8
click at [141, 61] on div "Site Name All Sites Rule ID Rule Names Rule Names Templates All Templates Equip…" at bounding box center [397, 61] width 589 height 54
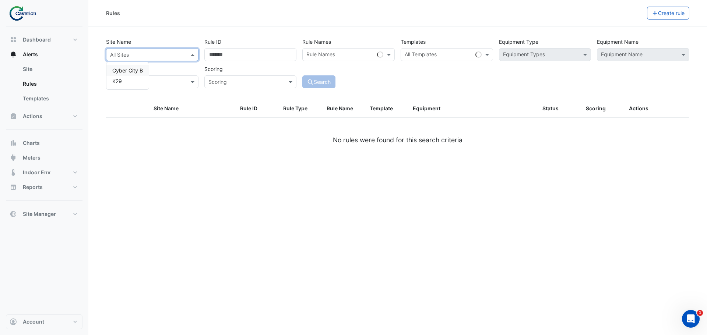
click at [145, 57] on input "text" at bounding box center [145, 55] width 70 height 8
click at [132, 81] on div "K29" at bounding box center [127, 81] width 42 height 11
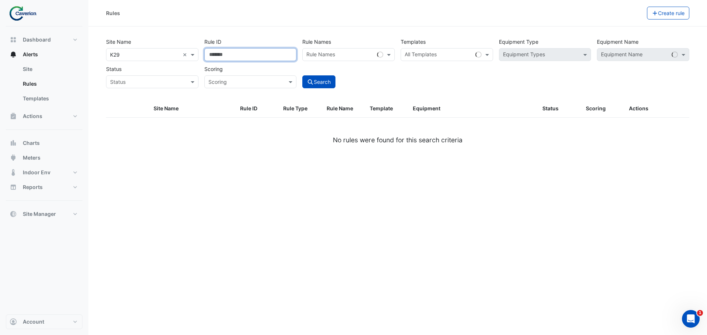
click at [251, 51] on input "Rule ID" at bounding box center [250, 54] width 92 height 13
click at [315, 39] on label "Rule Names" at bounding box center [316, 41] width 29 height 13
click at [330, 47] on label "Rule Names" at bounding box center [316, 41] width 29 height 13
click at [345, 56] on input "text" at bounding box center [340, 56] width 68 height 8
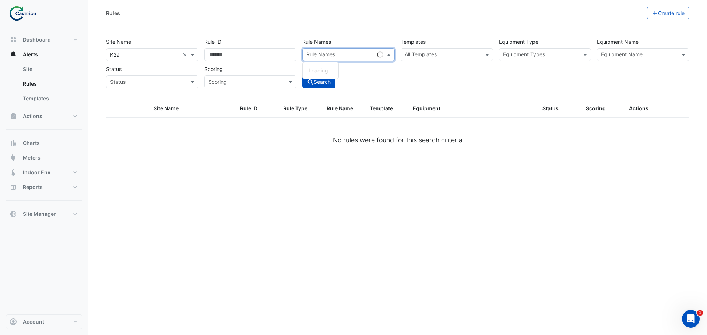
click at [398, 86] on div "Site Name × K29 × Rule ID Rule Names Rule Names Loading... Templates All Templa…" at bounding box center [397, 61] width 589 height 54
click at [335, 65] on div "Search" at bounding box center [348, 76] width 98 height 26
click at [338, 55] on input "text" at bounding box center [344, 56] width 76 height 8
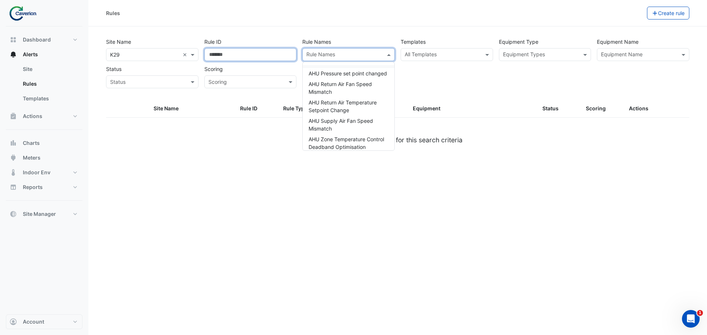
click at [250, 53] on input "Rule ID" at bounding box center [250, 54] width 92 height 13
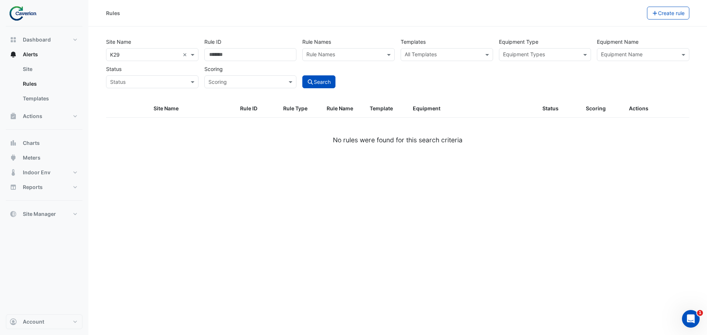
click at [447, 51] on div "All Templates" at bounding box center [440, 54] width 79 height 11
click at [446, 54] on input "text" at bounding box center [442, 56] width 76 height 8
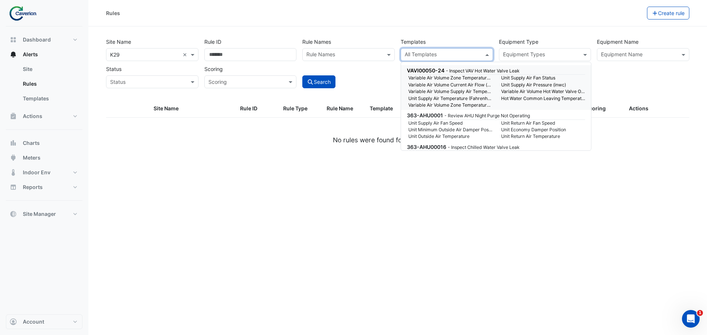
click at [486, 54] on span at bounding box center [487, 55] width 9 height 8
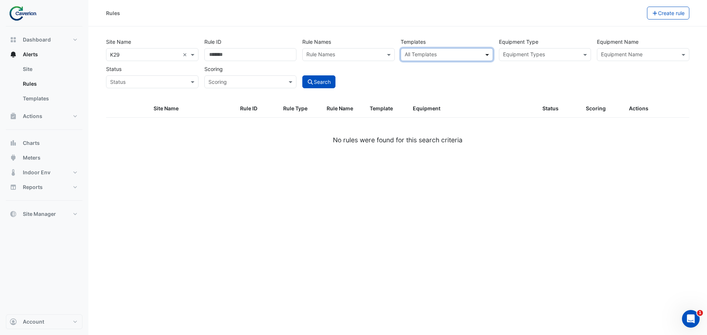
click at [486, 54] on span at bounding box center [487, 55] width 9 height 8
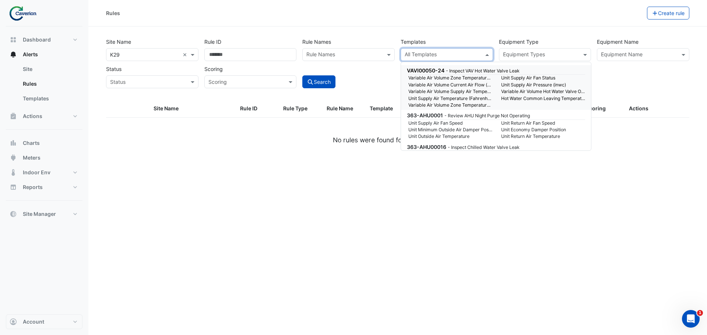
click at [555, 33] on section "Site Name × K29 × Rule ID Rule Names Rule Names Templates All Templates Equipme…" at bounding box center [397, 94] width 618 height 136
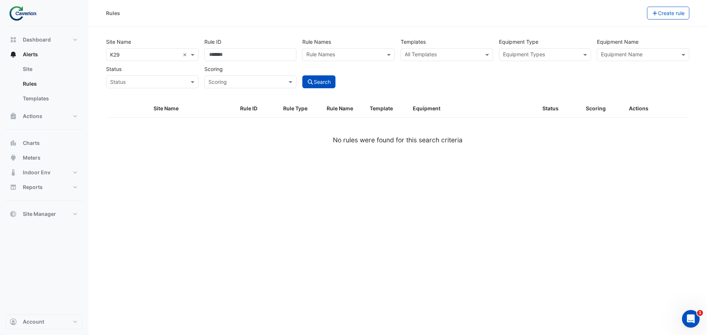
click at [580, 57] on div "Equipment Types" at bounding box center [545, 54] width 92 height 13
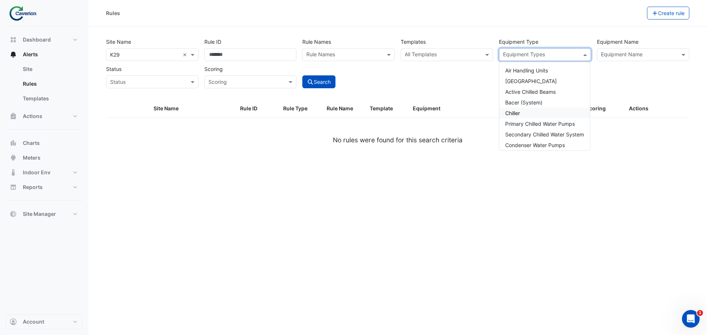
click at [414, 87] on div "Site Name × K29 × Rule ID Rule Names Rule Names Templates All Templates Equipme…" at bounding box center [397, 61] width 589 height 54
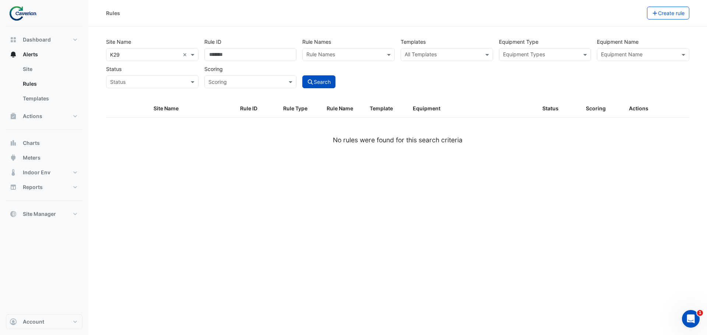
click at [269, 46] on div "Rule ID" at bounding box center [250, 48] width 98 height 26
click at [337, 51] on div "Rule Names" at bounding box center [341, 54] width 79 height 11
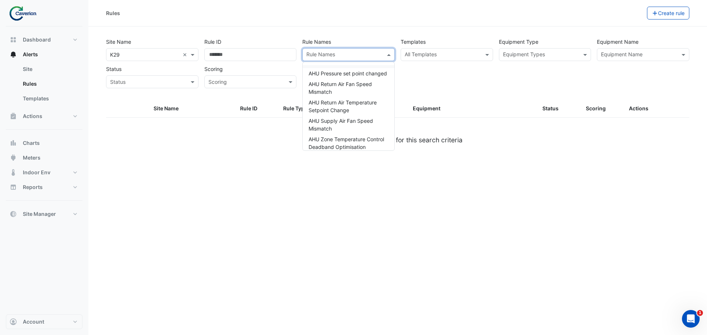
click at [457, 49] on div "All Templates" at bounding box center [446, 54] width 92 height 13
click at [452, 53] on input "text" at bounding box center [442, 56] width 76 height 8
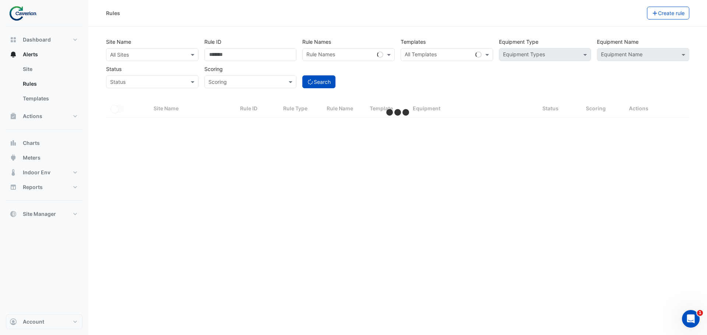
select select "***"
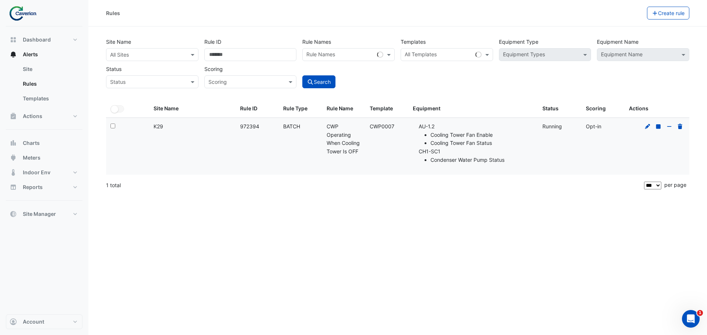
click at [431, 144] on li "Cooling Tower Fan Status" at bounding box center [481, 143] width 103 height 8
click at [505, 153] on li "CH1-SC1 Condenser Water Pump Status" at bounding box center [475, 156] width 115 height 17
drag, startPoint x: 340, startPoint y: 129, endPoint x: 404, endPoint y: 129, distance: 64.4
click at [404, 129] on div "Select: Site Name: K29 Rule ID: 972394 Rule Type: BATCH Rule Name: CWP Operatin…" at bounding box center [397, 146] width 583 height 57
click at [404, 129] on datatable-body-cell "Template: CWP0007" at bounding box center [386, 146] width 43 height 57
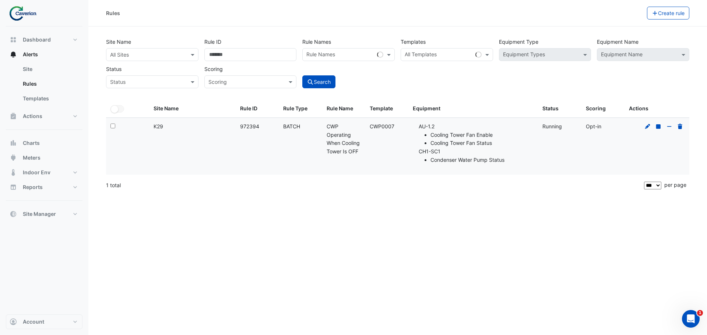
drag, startPoint x: 438, startPoint y: 131, endPoint x: 495, endPoint y: 137, distance: 57.8
click at [495, 137] on li "AU-1.2 Cooling Tower Fan Enable Cooling Tower Fan Status" at bounding box center [475, 135] width 115 height 25
click at [496, 137] on li "Cooling Tower Fan Enable" at bounding box center [481, 135] width 103 height 8
click at [412, 156] on datatable-body-cell "Equipment: AU-1.2 Cooling Tower Fan Enable Cooling Tower Fan Status CH1-SC1 Con…" at bounding box center [473, 146] width 130 height 57
click at [648, 128] on icon at bounding box center [647, 126] width 7 height 5
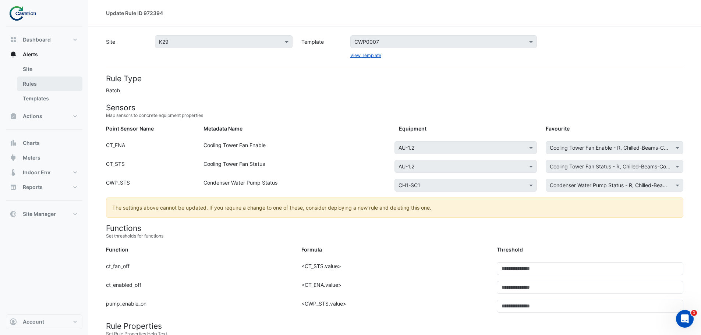
click at [42, 83] on link "Rules" at bounding box center [50, 84] width 66 height 15
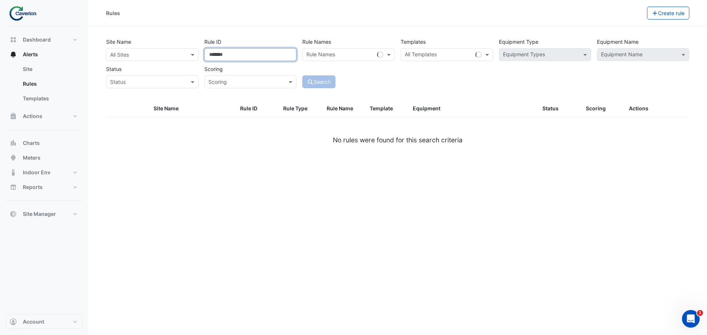
click at [225, 57] on input "Rule ID" at bounding box center [250, 54] width 92 height 13
paste input "****"
type input "****"
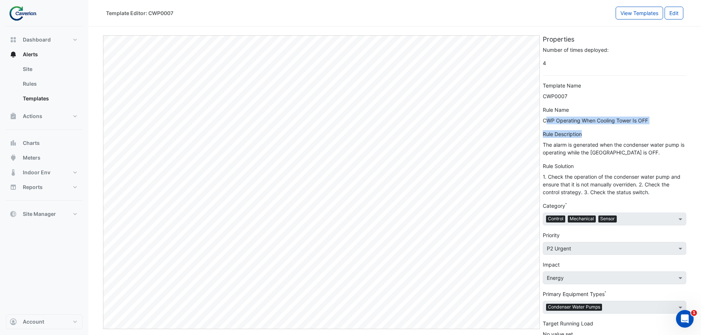
drag, startPoint x: 548, startPoint y: 122, endPoint x: 647, endPoint y: 124, distance: 98.3
click at [647, 124] on form "Number of times deployed: 4 Template Name CWP0007 Rule Name CWP Operating When …" at bounding box center [615, 199] width 144 height 306
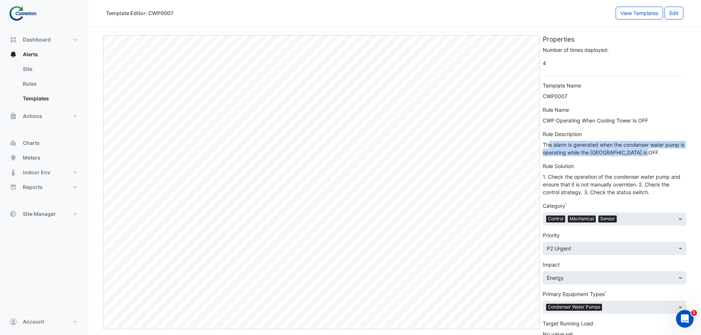
drag, startPoint x: 551, startPoint y: 144, endPoint x: 657, endPoint y: 152, distance: 106.3
click at [657, 152] on div "The alarm is generated when the condenser water pump is operating while the [GE…" at bounding box center [615, 148] width 144 height 15
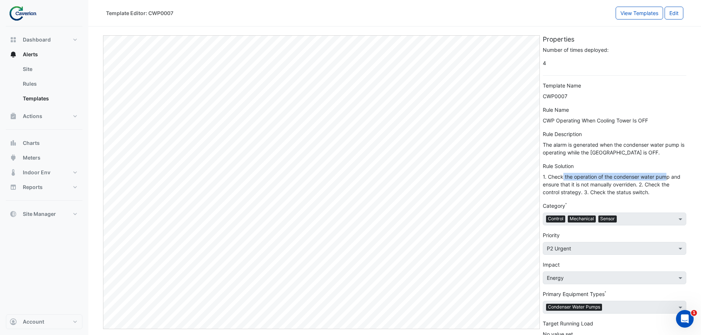
drag, startPoint x: 564, startPoint y: 174, endPoint x: 666, endPoint y: 173, distance: 102.3
click at [666, 173] on div "1. Check the operation of the condenser water pump and ensure that it is not ma…" at bounding box center [615, 184] width 144 height 23
drag, startPoint x: 563, startPoint y: 182, endPoint x: 622, endPoint y: 182, distance: 58.9
click at [619, 182] on div "1. Check the operation of the condenser water pump and ensure that it is not ma…" at bounding box center [615, 184] width 144 height 23
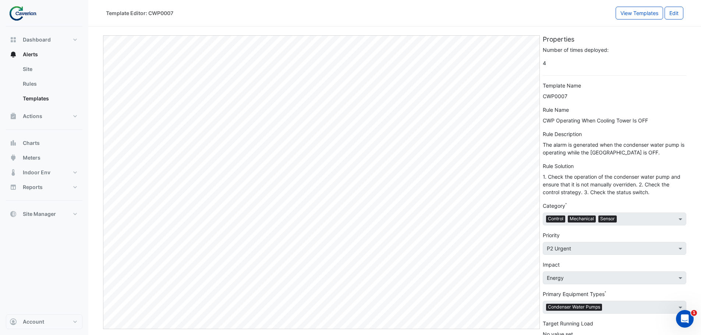
click at [623, 182] on div "1. Check the operation of the condenser water pump and ensure that it is not ma…" at bounding box center [615, 184] width 144 height 23
drag, startPoint x: 543, startPoint y: 193, endPoint x: 668, endPoint y: 191, distance: 125.1
click at [668, 191] on div "1. Check the operation of the condenser water pump and ensure that it is not ma…" at bounding box center [615, 184] width 144 height 23
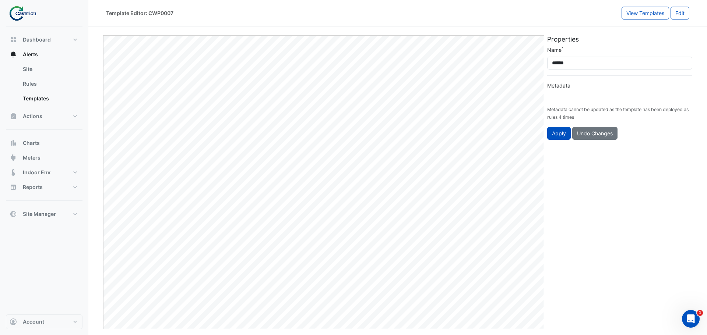
type input "**********"
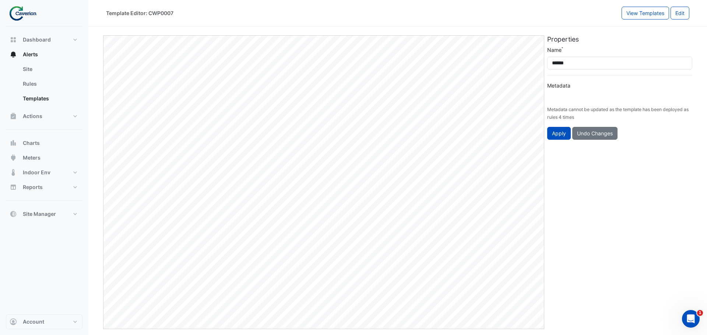
type input "**********"
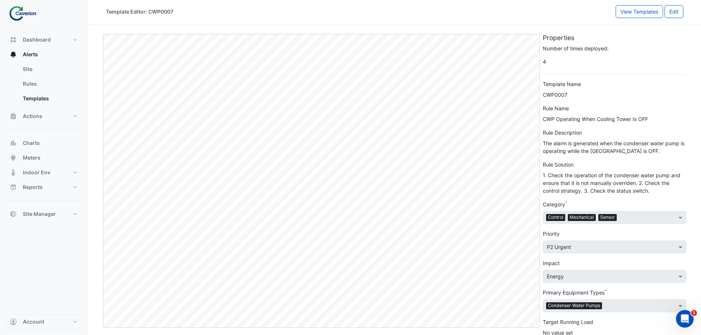
scroll to position [8, 0]
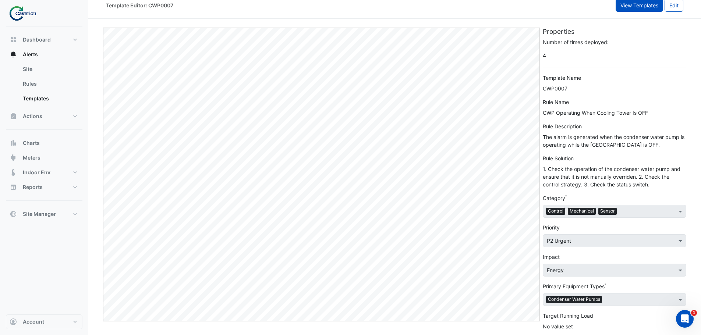
click at [633, 6] on button "View Templates" at bounding box center [639, 5] width 47 height 13
select select
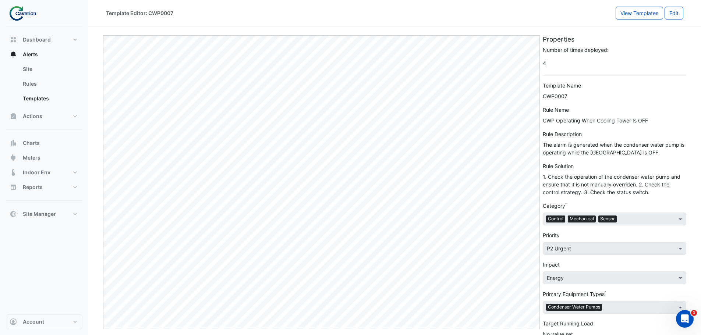
scroll to position [22, 0]
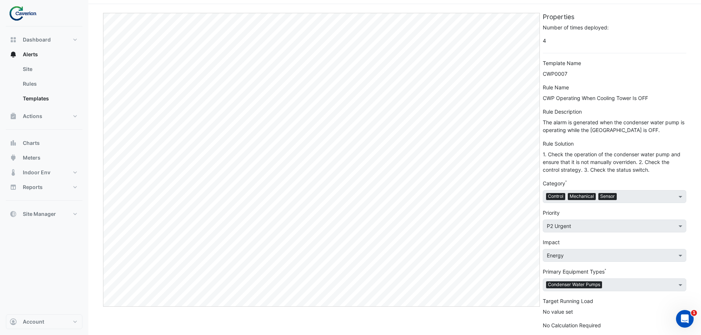
click at [573, 327] on div "No Calculation Required" at bounding box center [615, 326] width 144 height 8
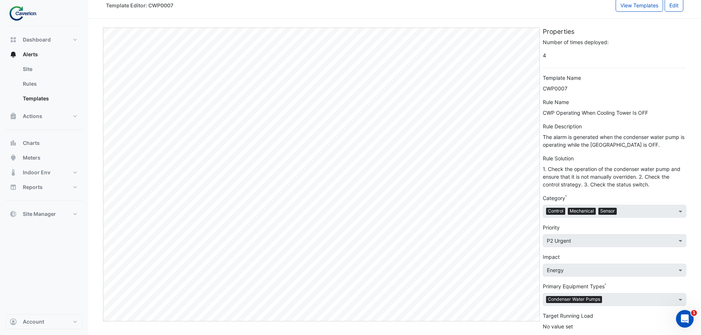
scroll to position [0, 0]
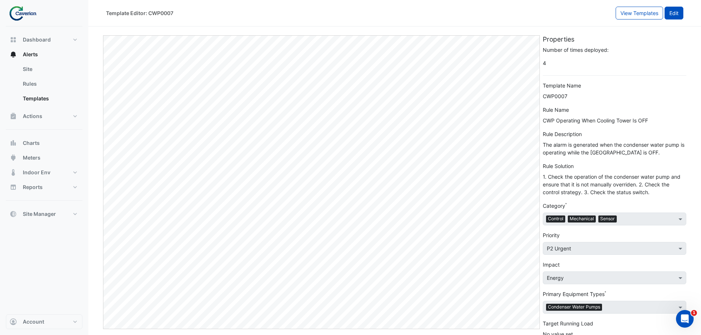
click at [673, 8] on button "Edit" at bounding box center [674, 13] width 19 height 13
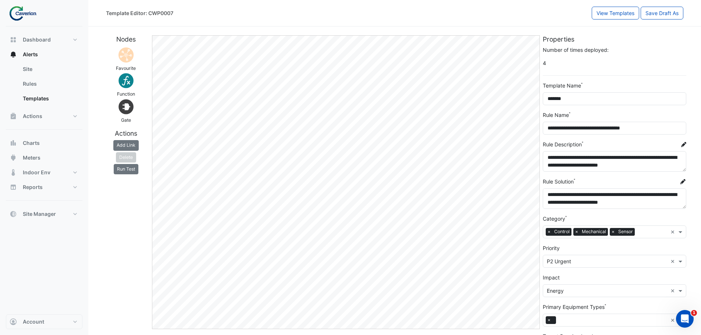
scroll to position [62, 0]
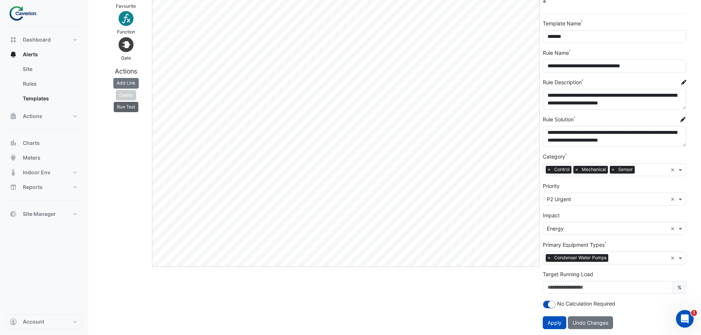
click at [126, 107] on button "Run Test" at bounding box center [126, 107] width 25 height 10
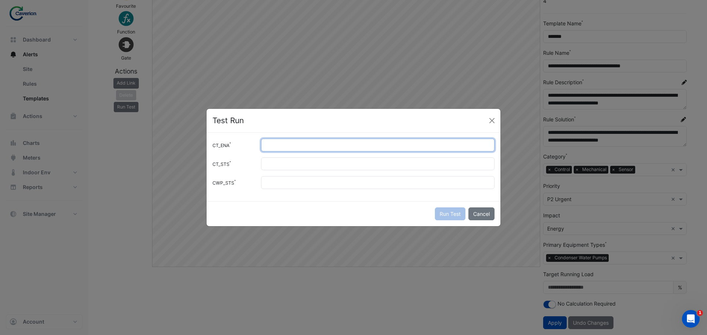
click at [289, 147] on input "CT_ENA" at bounding box center [377, 145] width 233 height 13
click at [485, 149] on input "CT_ENA" at bounding box center [377, 145] width 233 height 13
click at [485, 147] on input "**" at bounding box center [377, 145] width 233 height 13
click at [485, 142] on input "*" at bounding box center [377, 145] width 233 height 13
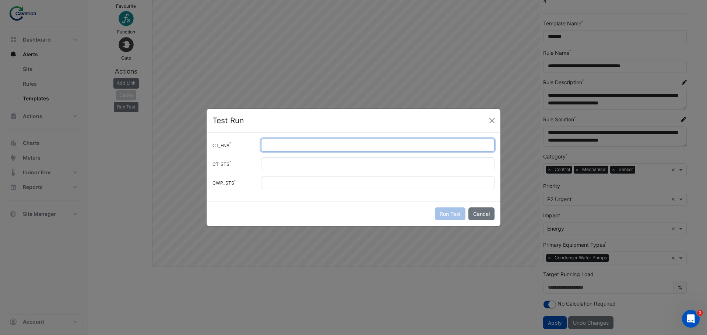
click at [485, 142] on input "*" at bounding box center [377, 145] width 233 height 13
type input "*"
click at [485, 142] on input "*" at bounding box center [377, 145] width 233 height 13
drag, startPoint x: 282, startPoint y: 145, endPoint x: 241, endPoint y: 147, distance: 40.9
click at [241, 148] on div "CT_ENA *" at bounding box center [353, 145] width 291 height 13
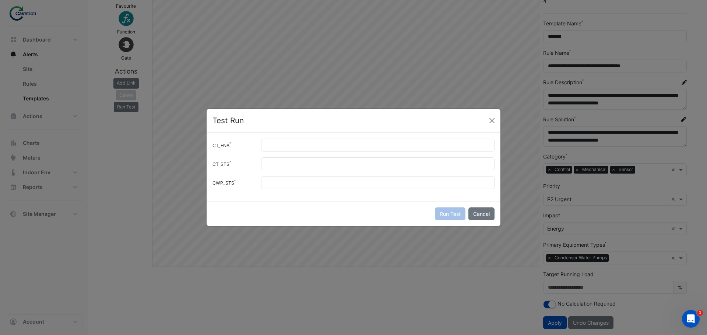
click at [498, 120] on div "Test Run" at bounding box center [353, 121] width 294 height 24
click at [474, 215] on button "Cancel" at bounding box center [481, 214] width 26 height 13
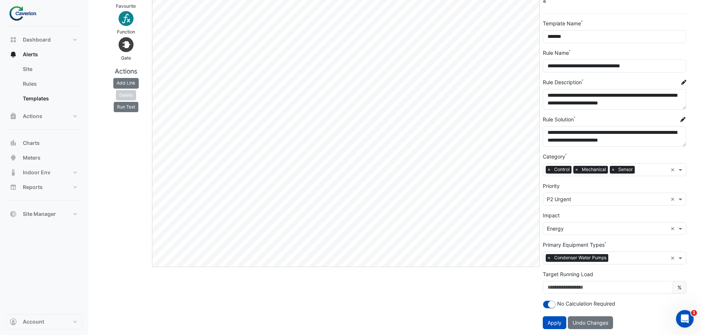
scroll to position [0, 0]
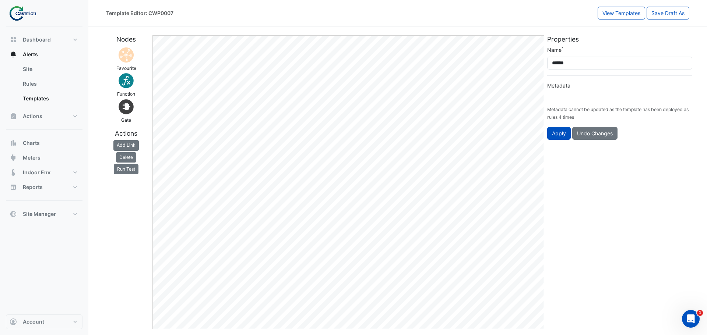
type input "**********"
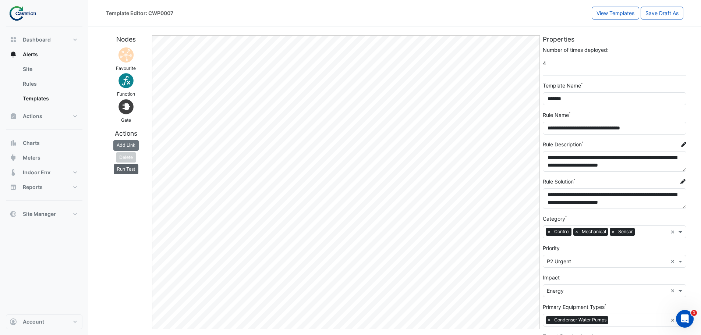
click at [131, 167] on button "Run Test" at bounding box center [126, 169] width 25 height 10
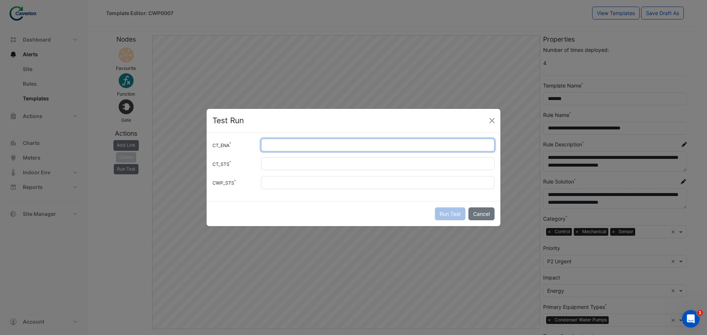
click at [283, 147] on input "CT_ENA" at bounding box center [377, 145] width 233 height 13
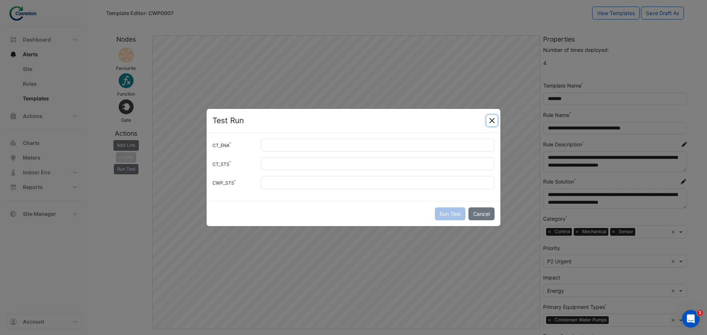
click at [497, 118] on button "Close" at bounding box center [491, 120] width 11 height 11
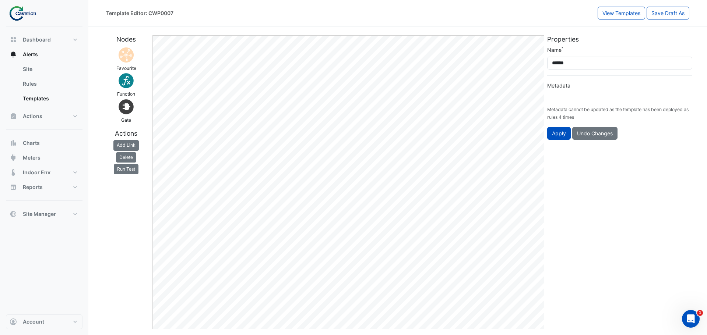
type input "**********"
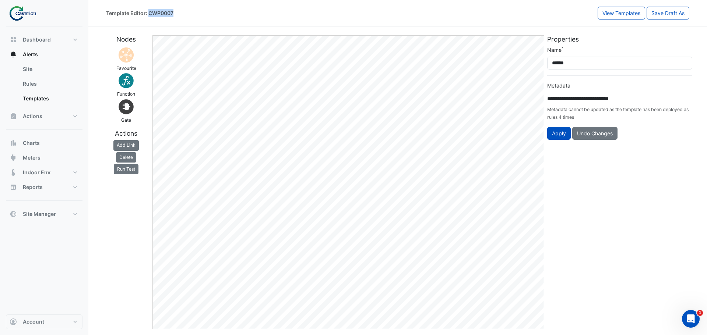
drag, startPoint x: 174, startPoint y: 13, endPoint x: 148, endPoint y: 13, distance: 26.1
click at [148, 13] on div "Template Editor: CWP0007" at bounding box center [351, 13] width 491 height 13
copy div "CWP0007"
click at [178, 14] on div "Template Editor: CWP0007" at bounding box center [351, 13] width 491 height 13
drag, startPoint x: 178, startPoint y: 14, endPoint x: 159, endPoint y: 14, distance: 19.1
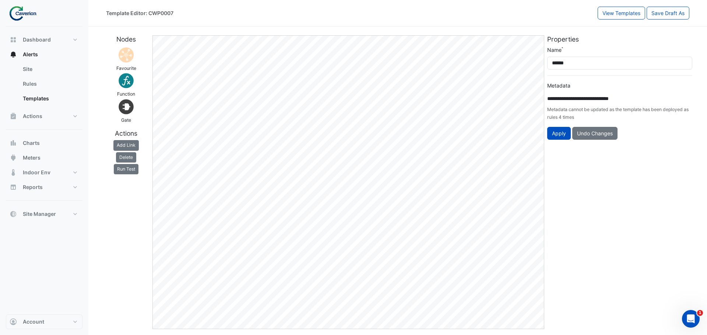
click at [159, 14] on div "Template Editor: CWP0007" at bounding box center [351, 13] width 491 height 13
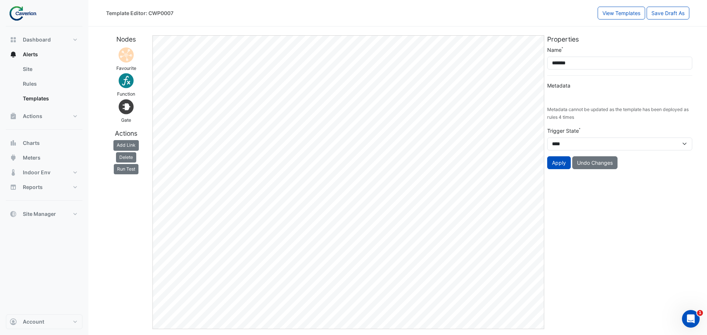
type input "**********"
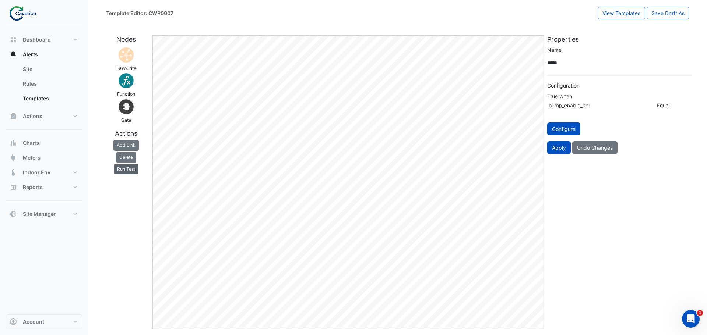
click at [128, 172] on button "Run Test" at bounding box center [126, 169] width 25 height 10
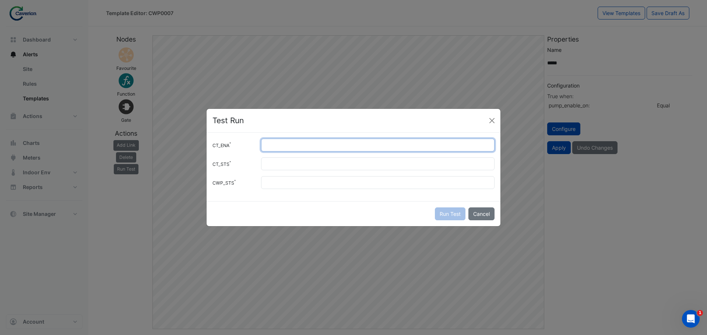
click at [273, 143] on input "CT_ENA" at bounding box center [377, 145] width 233 height 13
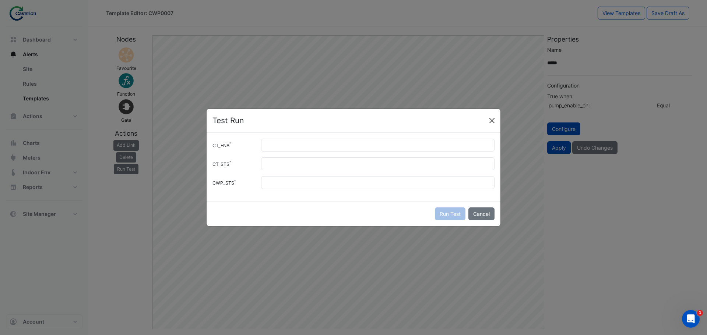
click at [495, 115] on div "Test Run" at bounding box center [353, 121] width 294 height 24
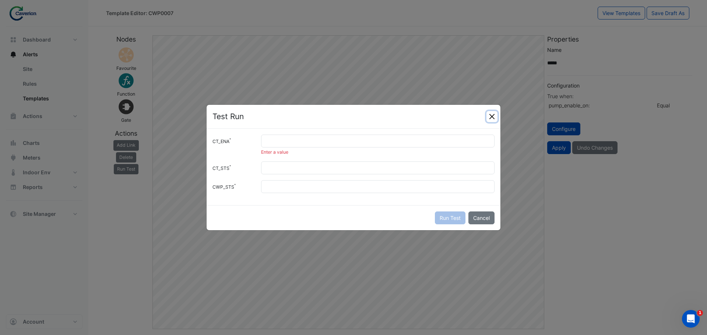
click at [494, 120] on button "Close" at bounding box center [491, 116] width 11 height 11
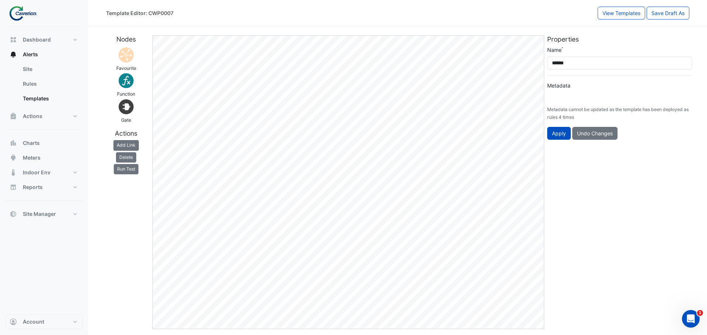
type input "**********"
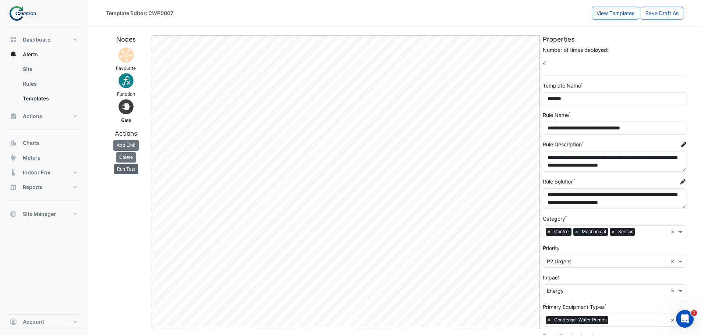
click at [133, 166] on button "Run Test" at bounding box center [126, 169] width 25 height 10
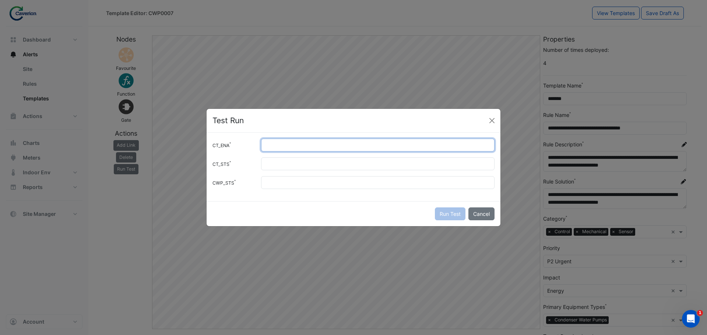
click at [277, 147] on input "CT_ENA" at bounding box center [377, 145] width 233 height 13
click at [277, 150] on input "CT_ENA" at bounding box center [377, 145] width 233 height 13
type input "*"
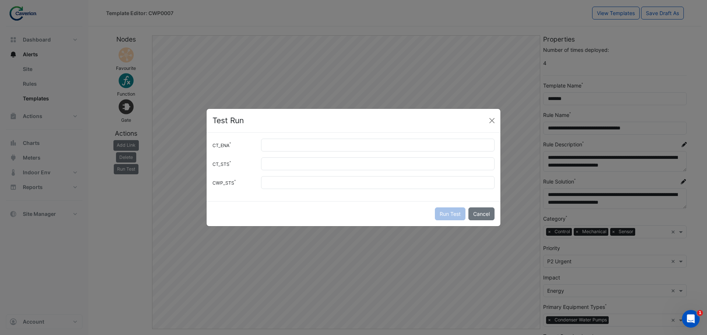
click at [279, 174] on div "CT_ENA * CT_STS CWP_STS" at bounding box center [353, 167] width 294 height 68
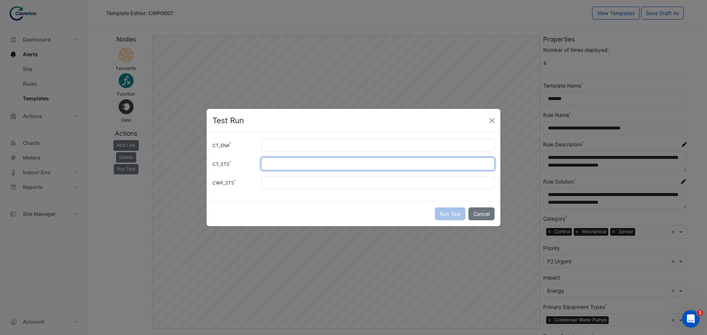
click at [282, 167] on input "CT_STS" at bounding box center [377, 164] width 233 height 13
type input "*"
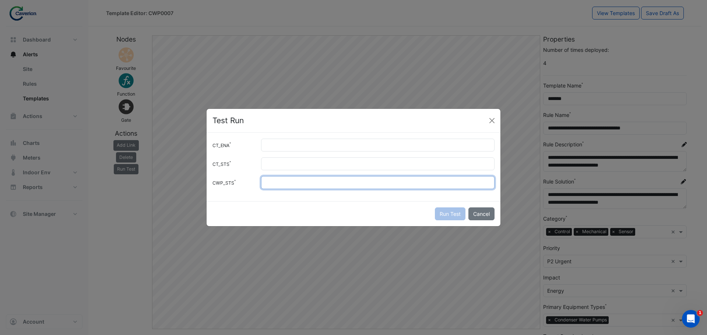
click at [290, 183] on input "CWP_STS" at bounding box center [377, 182] width 233 height 13
type input "*"
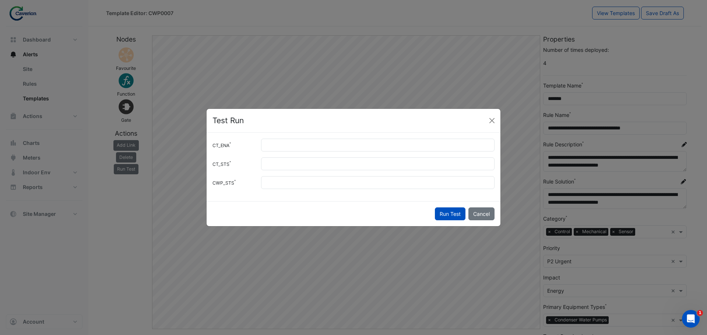
click at [447, 212] on button "Run Test" at bounding box center [450, 214] width 31 height 13
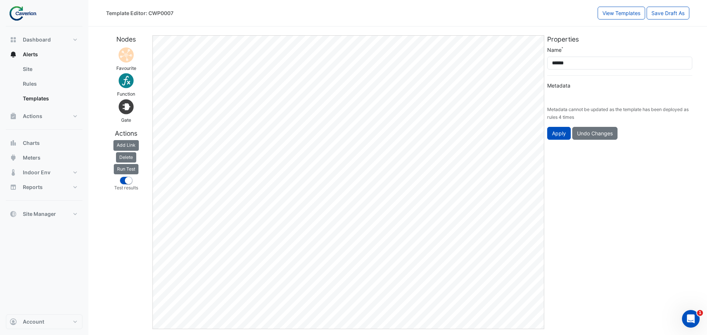
type input "**********"
click at [128, 170] on button "Run Test" at bounding box center [126, 169] width 25 height 10
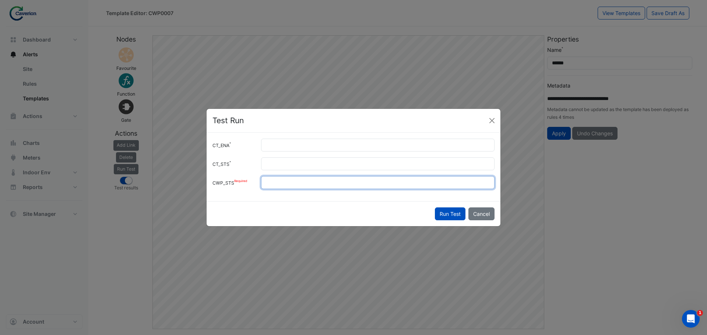
drag, startPoint x: 291, startPoint y: 183, endPoint x: 230, endPoint y: 186, distance: 61.9
click at [230, 186] on div "CWP_STS *" at bounding box center [353, 182] width 291 height 13
type input "*"
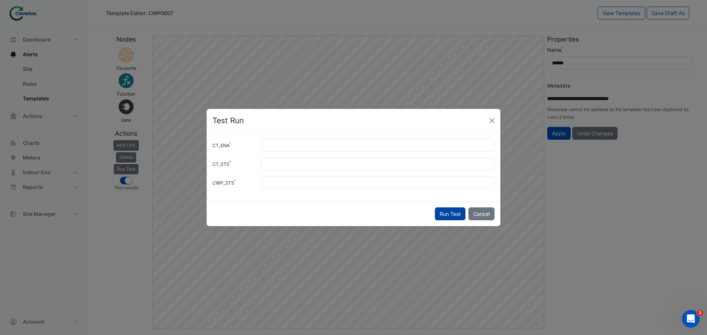
click at [440, 215] on button "Run Test" at bounding box center [450, 214] width 31 height 13
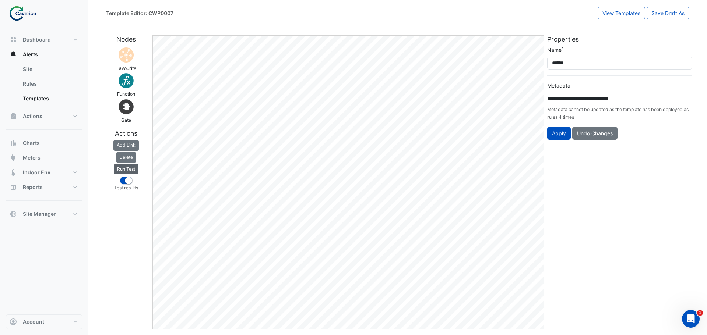
click at [136, 169] on button "Run Test" at bounding box center [126, 169] width 25 height 10
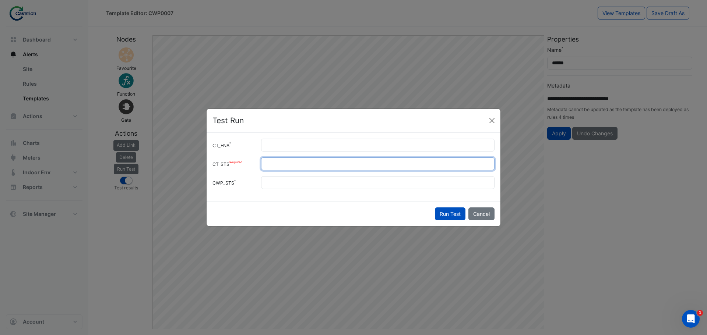
drag, startPoint x: 260, startPoint y: 168, endPoint x: 249, endPoint y: 167, distance: 11.0
click at [249, 167] on div "CT_STS *" at bounding box center [353, 164] width 291 height 13
type input "*"
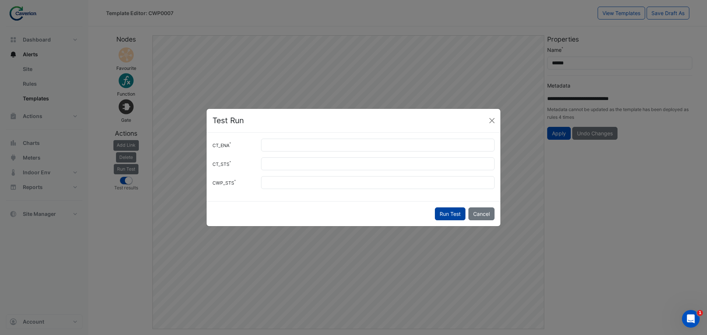
click at [451, 214] on button "Run Test" at bounding box center [450, 214] width 31 height 13
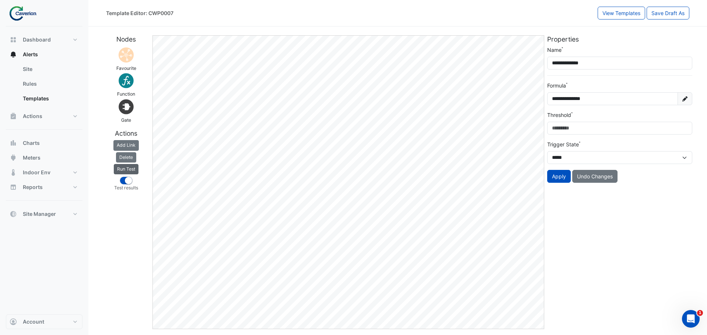
click at [125, 169] on button "Run Test" at bounding box center [126, 169] width 25 height 10
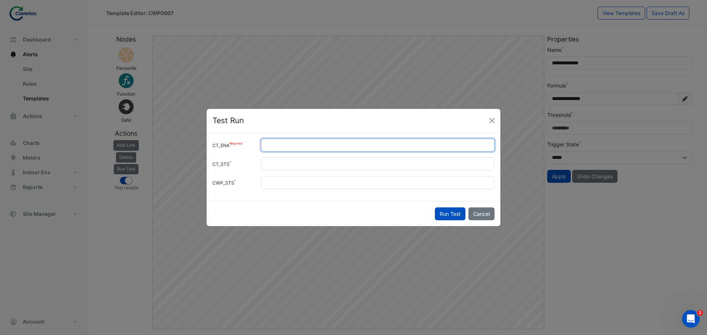
drag, startPoint x: 272, startPoint y: 142, endPoint x: 236, endPoint y: 149, distance: 36.4
click at [243, 149] on div "CT_ENA *" at bounding box center [353, 145] width 291 height 13
type input "*"
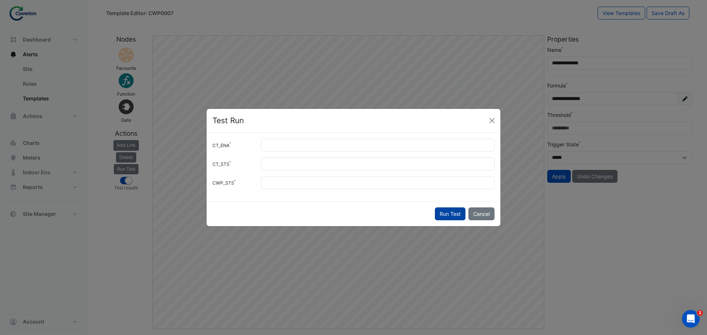
click at [449, 213] on button "Run Test" at bounding box center [450, 214] width 31 height 13
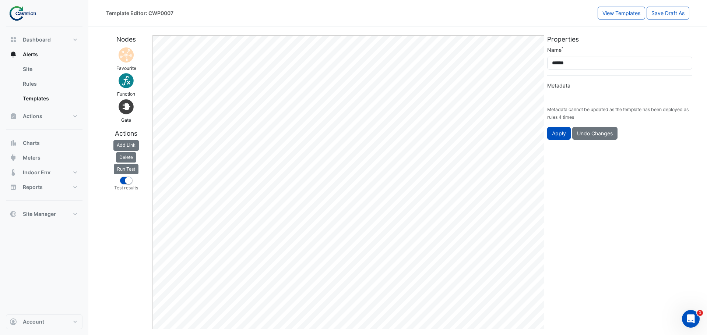
type input "**********"
click at [118, 169] on button "Run Test" at bounding box center [126, 169] width 25 height 10
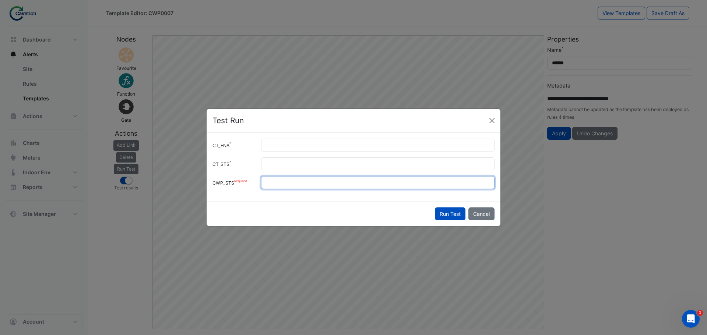
drag, startPoint x: 275, startPoint y: 184, endPoint x: 231, endPoint y: 185, distance: 44.2
click at [239, 185] on div "CWP_STS *" at bounding box center [353, 182] width 291 height 13
type input "*"
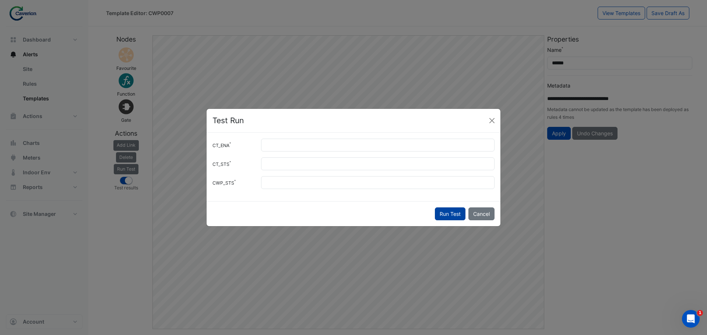
click at [452, 215] on button "Run Test" at bounding box center [450, 214] width 31 height 13
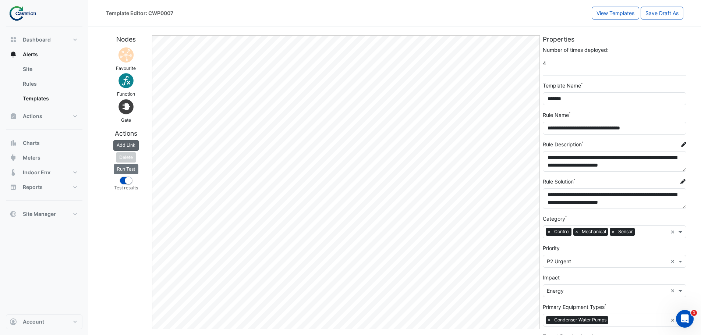
click at [131, 141] on button "Add Link" at bounding box center [125, 145] width 25 height 10
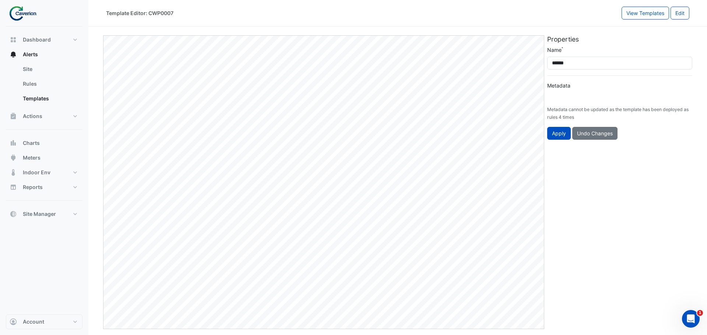
type input "**********"
drag, startPoint x: 559, startPoint y: 94, endPoint x: 623, endPoint y: 98, distance: 64.5
click at [623, 98] on input "**********" at bounding box center [619, 98] width 145 height 13
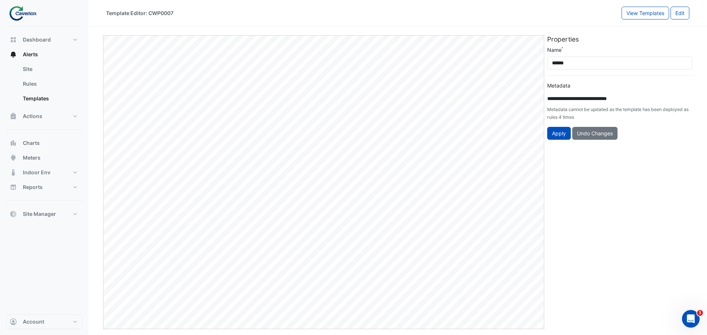
click at [623, 98] on input "**********" at bounding box center [619, 98] width 145 height 13
click at [650, 178] on div "**********" at bounding box center [619, 182] width 148 height 294
click at [684, 12] on button "Edit" at bounding box center [679, 13] width 19 height 13
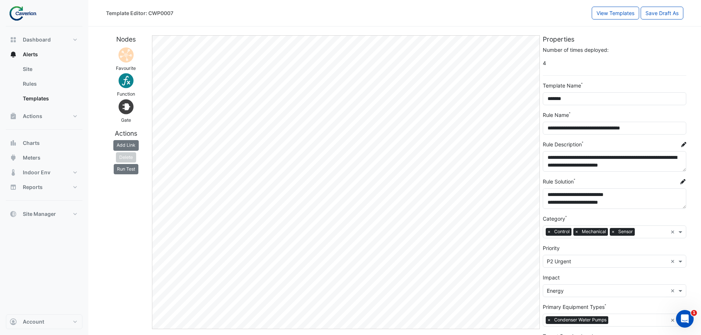
click at [20, 4] on div at bounding box center [44, 13] width 77 height 26
click at [15, 13] on img at bounding box center [25, 13] width 33 height 15
click at [44, 40] on span "Dashboard" at bounding box center [37, 39] width 28 height 7
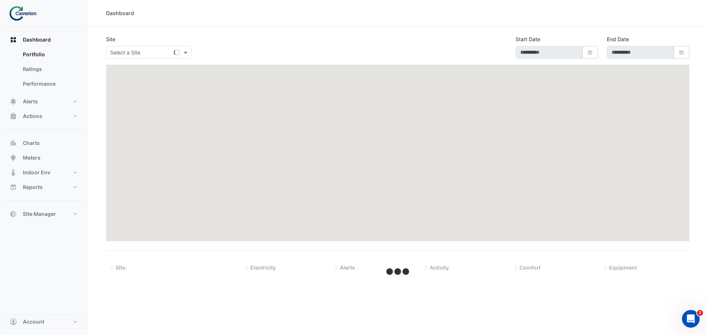
type input "**********"
select select "***"
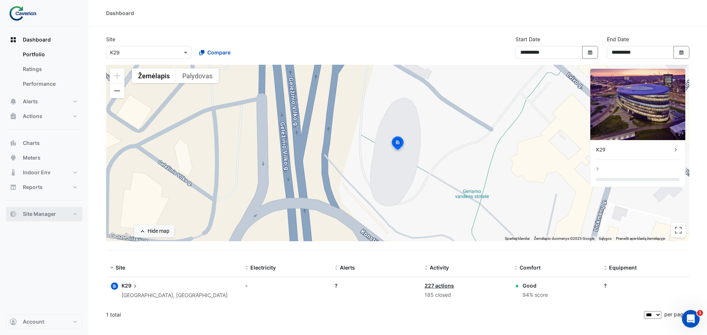
click at [44, 214] on span "Site Manager" at bounding box center [39, 213] width 33 height 7
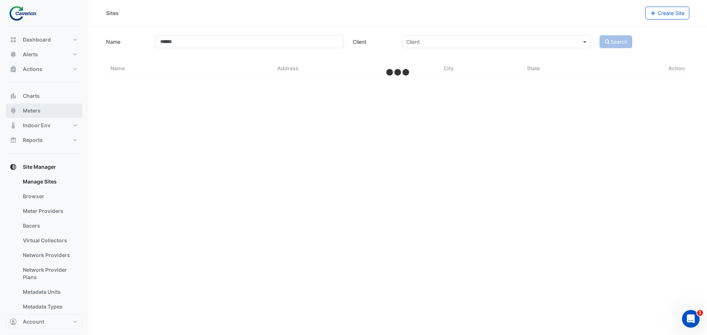
select select "***"
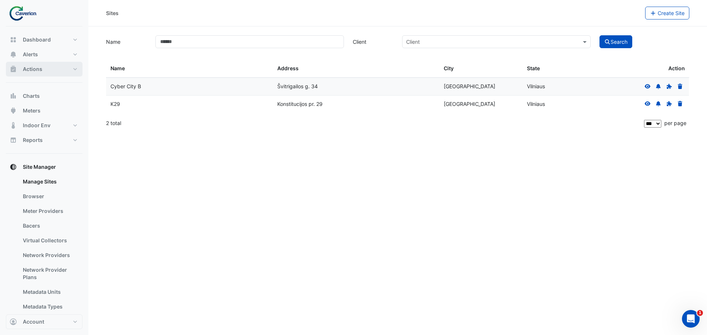
click at [53, 63] on button "Actions" at bounding box center [44, 69] width 77 height 15
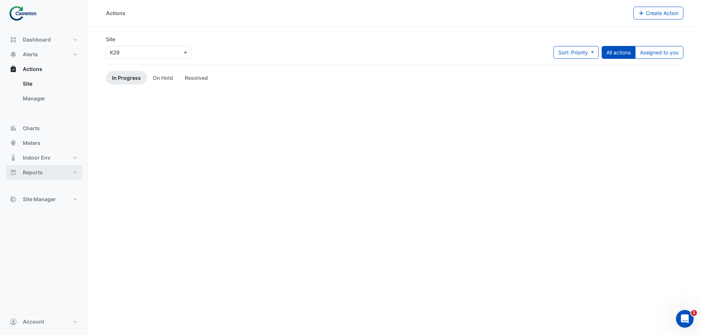
click at [53, 171] on button "Reports" at bounding box center [44, 172] width 77 height 15
select select "***"
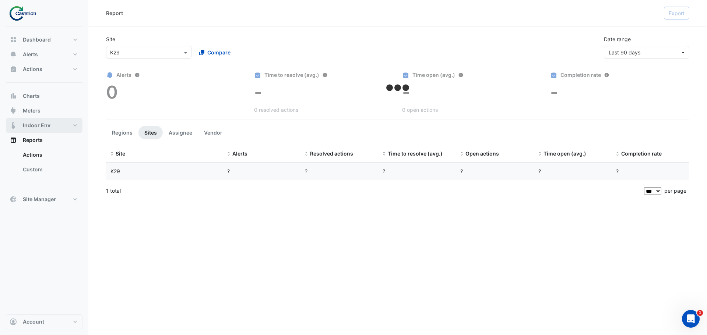
click at [52, 124] on button "Indoor Env" at bounding box center [44, 125] width 77 height 15
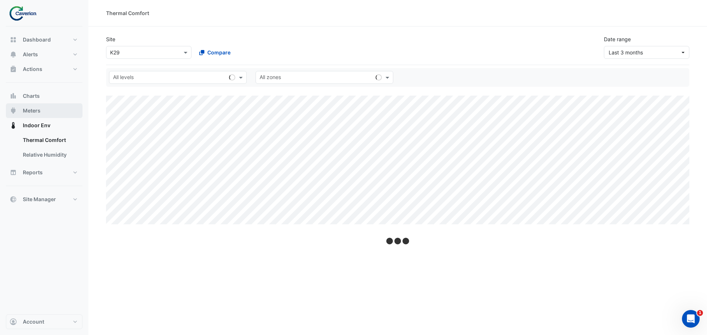
click at [42, 109] on button "Meters" at bounding box center [44, 110] width 77 height 15
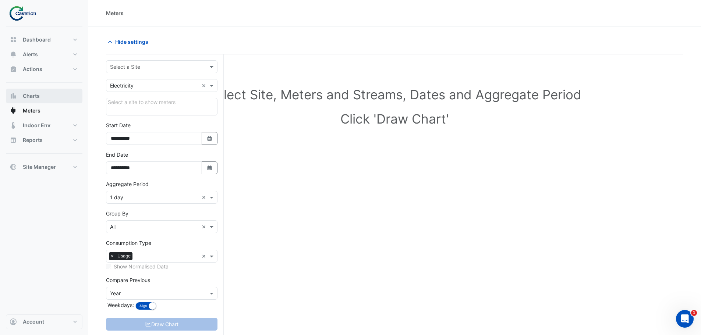
click at [37, 96] on span "Charts" at bounding box center [31, 95] width 17 height 7
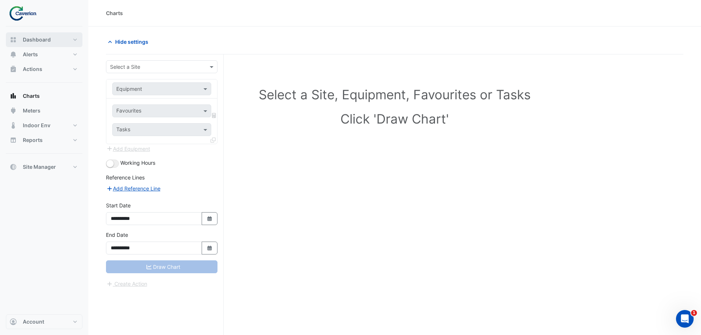
click at [43, 38] on span "Dashboard" at bounding box center [37, 39] width 28 height 7
select select "***"
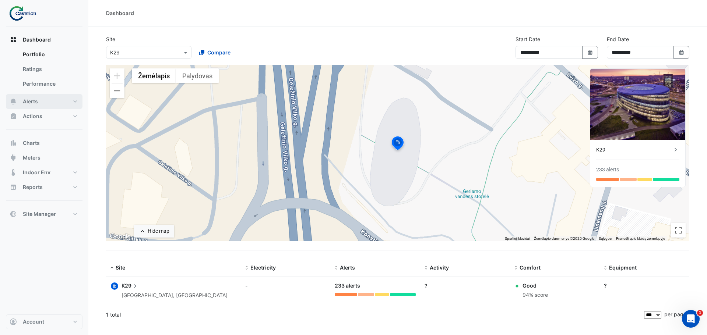
click at [37, 104] on span "Alerts" at bounding box center [30, 101] width 15 height 7
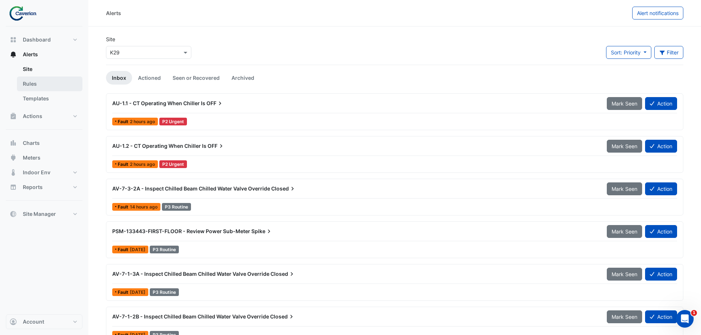
click at [44, 79] on link "Rules" at bounding box center [50, 84] width 66 height 15
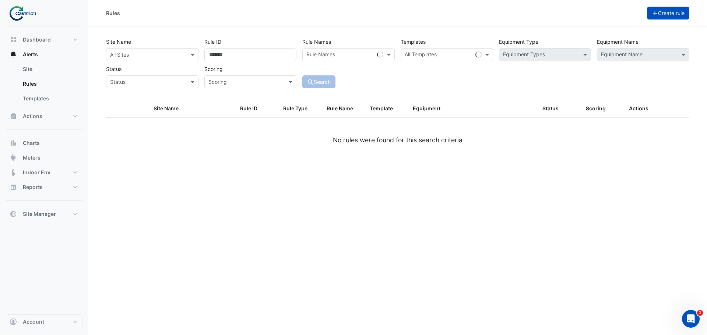
click at [666, 17] on button "Create rule" at bounding box center [668, 13] width 43 height 13
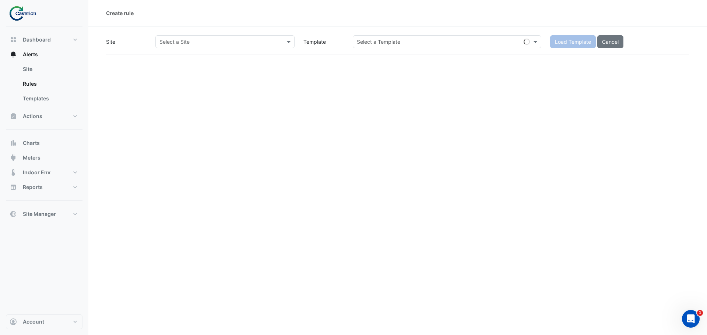
click at [449, 43] on input "text" at bounding box center [440, 42] width 166 height 8
click at [505, 130] on div "Create rule Site Select a Site Template Select a Template Load Template Cancel" at bounding box center [397, 167] width 618 height 335
click at [222, 44] on input "text" at bounding box center [217, 42] width 116 height 8
click at [178, 68] on div "K29" at bounding box center [177, 68] width 42 height 11
click at [479, 44] on input "text" at bounding box center [440, 42] width 166 height 8
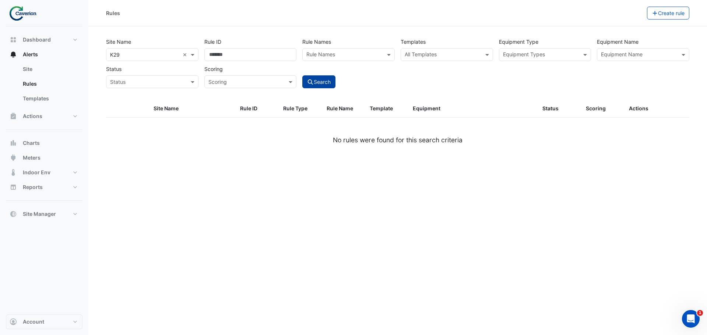
click at [314, 79] on button "Search" at bounding box center [318, 81] width 33 height 13
type input "*"
drag, startPoint x: 201, startPoint y: 50, endPoint x: 172, endPoint y: 53, distance: 29.2
click at [172, 53] on div "Site Name × K29 × Rule ID * Rule Names Rule Names Templates All Templates Equip…" at bounding box center [397, 61] width 589 height 54
click at [366, 152] on ngx-datatable "Site Name Rule ID Rule Type Rule Name Template Equipment Status Scoring Actions…" at bounding box center [397, 131] width 583 height 63
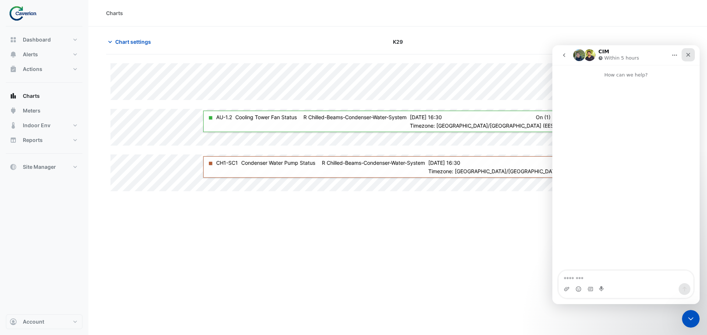
click at [687, 52] on div "Close" at bounding box center [687, 54] width 13 height 13
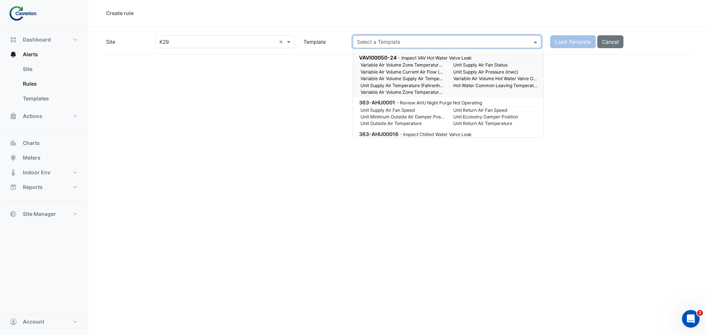
paste input "*******"
click at [389, 45] on input "*******" at bounding box center [440, 42] width 166 height 8
click at [392, 38] on input "*******" at bounding box center [440, 42] width 166 height 8
paste input "*******"
type input "**********"
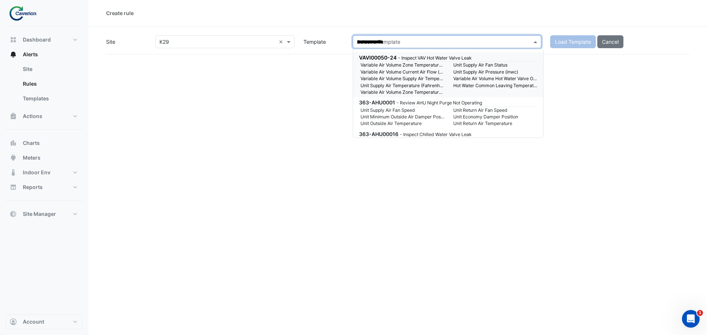
click at [393, 40] on input "**********" at bounding box center [440, 42] width 166 height 8
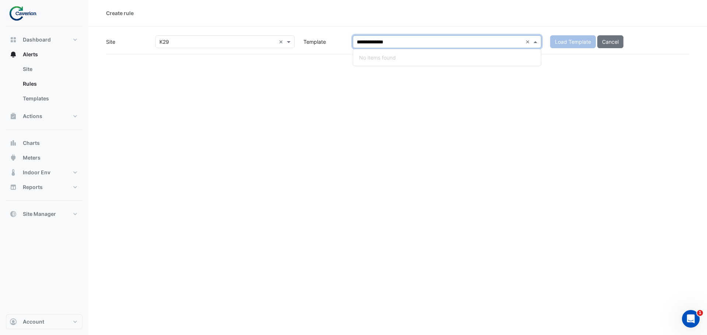
drag, startPoint x: 415, startPoint y: 39, endPoint x: 331, endPoint y: 38, distance: 83.9
click at [331, 38] on div "**********" at bounding box center [398, 41] width 592 height 13
paste input "*******"
type input "*******"
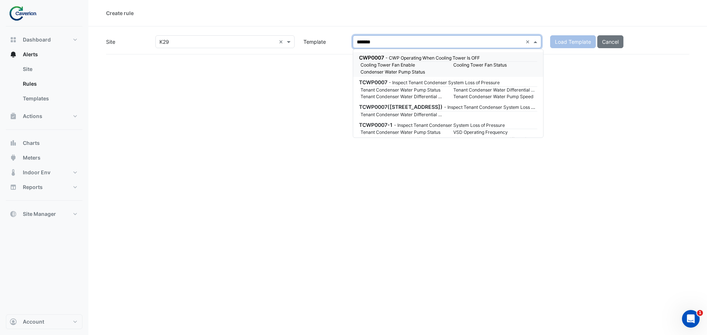
click at [423, 64] on small "Cooling Tower Fan Enable" at bounding box center [402, 65] width 93 height 7
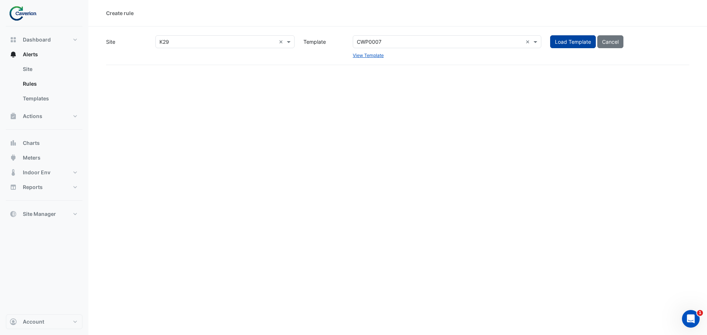
click at [559, 43] on span "Load Template" at bounding box center [573, 42] width 36 height 6
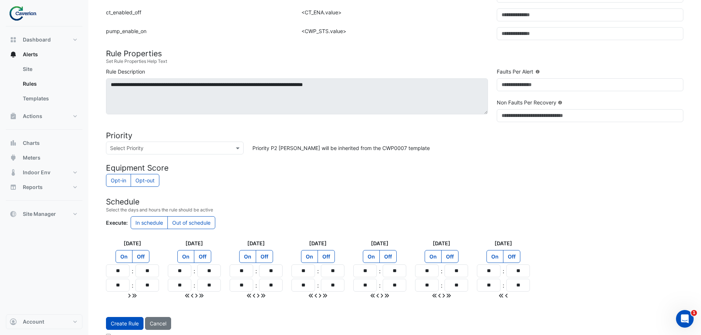
scroll to position [110, 0]
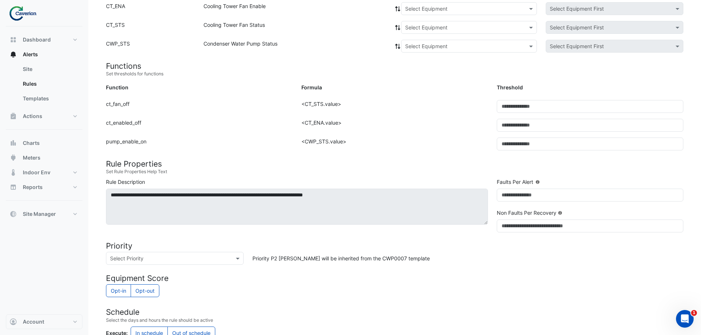
click at [322, 140] on div "Formula: <CWP_STS.value>" at bounding box center [394, 147] width 195 height 19
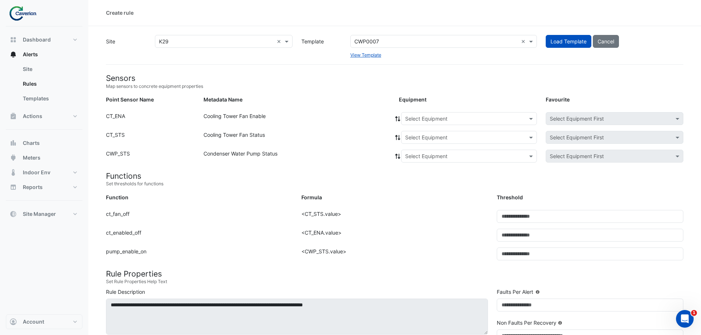
scroll to position [0, 0]
click at [461, 120] on input "text" at bounding box center [461, 120] width 113 height 8
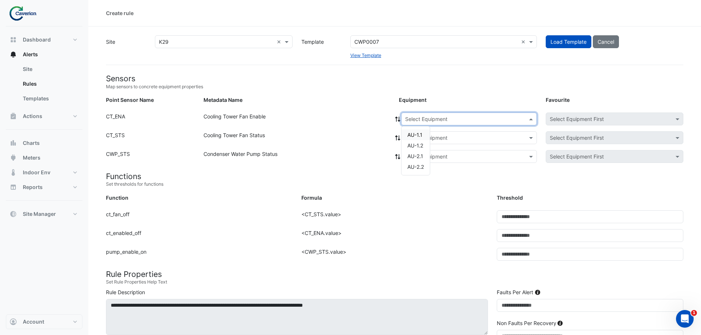
click at [461, 120] on input "text" at bounding box center [461, 120] width 113 height 8
click at [470, 97] on div "Equipment" at bounding box center [467, 101] width 146 height 11
click at [417, 46] on div "CWP0007 ×" at bounding box center [443, 41] width 187 height 13
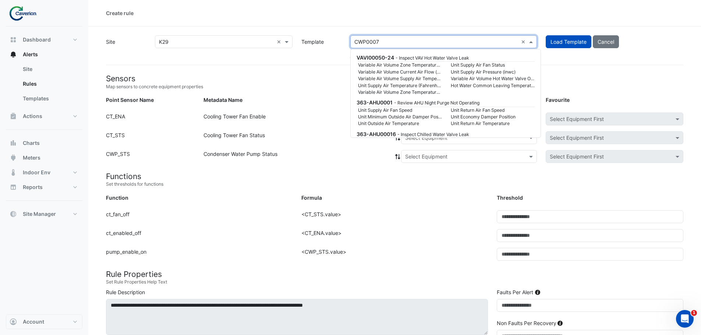
click at [601, 47] on div "Site × K29 × Template CWP0007 × View Template Load Template Cancel" at bounding box center [394, 50] width 577 height 30
click at [317, 58] on app-rules-upsert "Site × K29 × Template CWP0007 × View Template Load Template Cancel Sensors Map …" at bounding box center [394, 299] width 577 height 529
click at [386, 38] on input "text" at bounding box center [436, 42] width 164 height 8
click at [379, 38] on input "text" at bounding box center [436, 42] width 164 height 8
click at [297, 51] on div "Site × K29 × Template CWP0007 × View Template Load Template Cancel" at bounding box center [394, 50] width 577 height 30
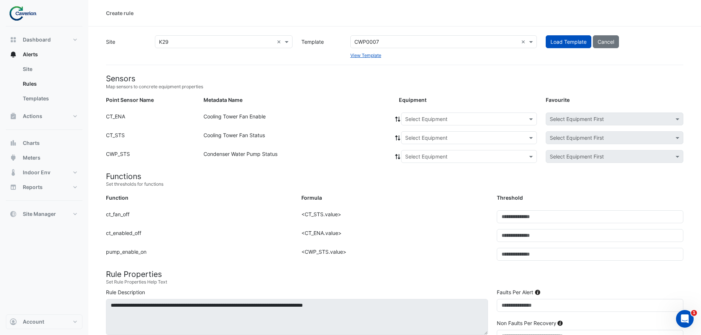
click at [435, 23] on div "Create rule" at bounding box center [394, 13] width 613 height 26
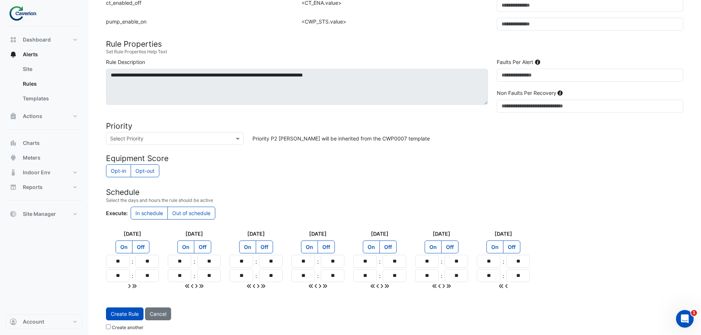
scroll to position [235, 0]
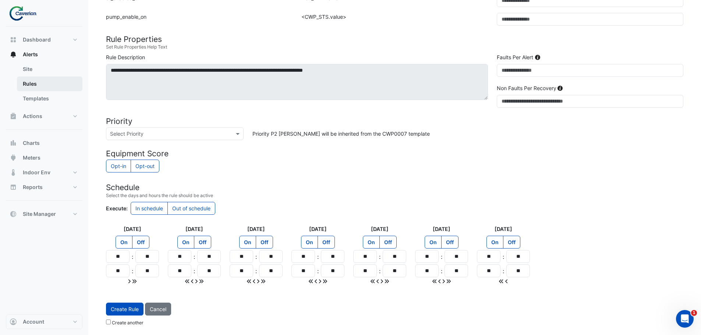
click at [47, 85] on link "Rules" at bounding box center [50, 84] width 66 height 15
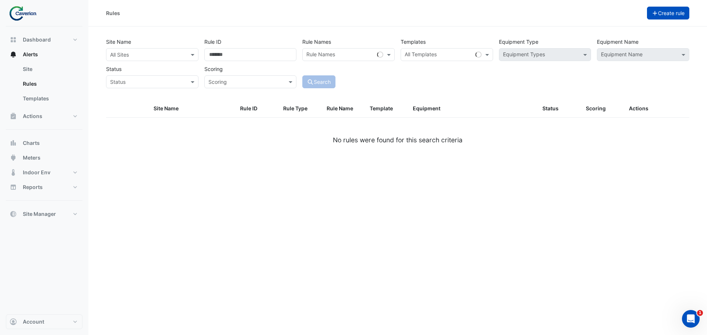
click at [672, 11] on button "Create rule" at bounding box center [668, 13] width 43 height 13
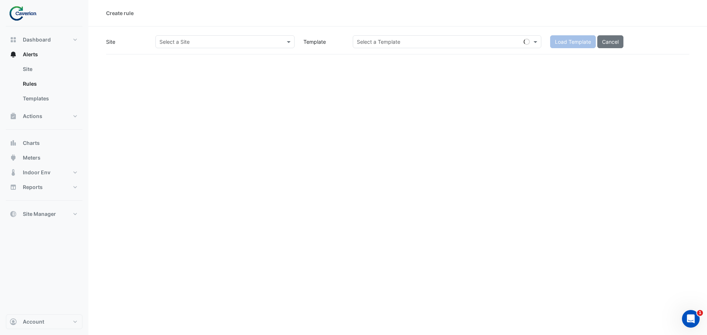
click at [255, 44] on input "text" at bounding box center [217, 42] width 116 height 8
click at [180, 68] on div "K29" at bounding box center [177, 68] width 42 height 11
click at [524, 133] on div "Create rule Site × K29 × Template Select a Template Load Template Cancel" at bounding box center [397, 167] width 618 height 335
click at [398, 23] on div "Create rule" at bounding box center [397, 13] width 618 height 26
click at [392, 35] on section "Site × K29 × Template Select a Template Load Template Cancel" at bounding box center [397, 40] width 618 height 28
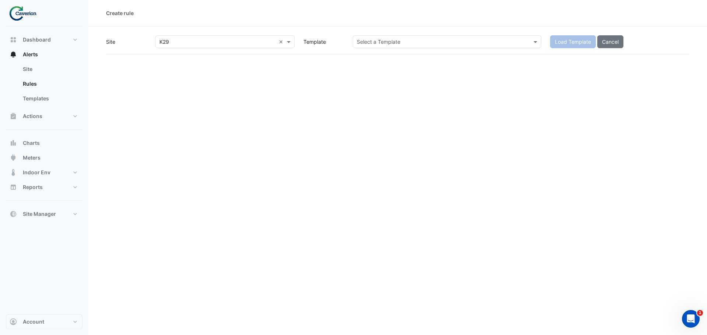
click at [393, 44] on input "text" at bounding box center [440, 42] width 166 height 8
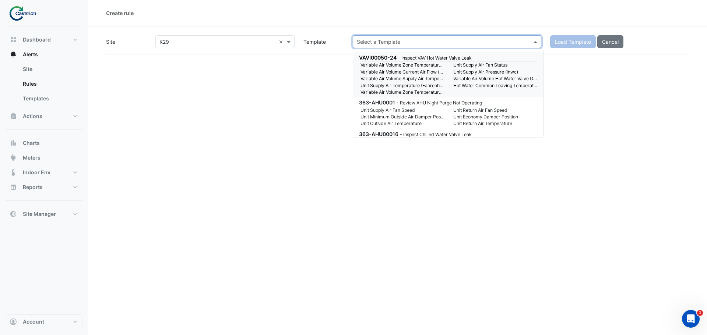
click at [359, 229] on div "Create rule Site × K29 × Template Select a Template Load Template Cancel" at bounding box center [397, 167] width 618 height 335
click at [617, 127] on div "Create rule Site × K29 × Template Select a Template Load Template Cancel" at bounding box center [397, 167] width 618 height 335
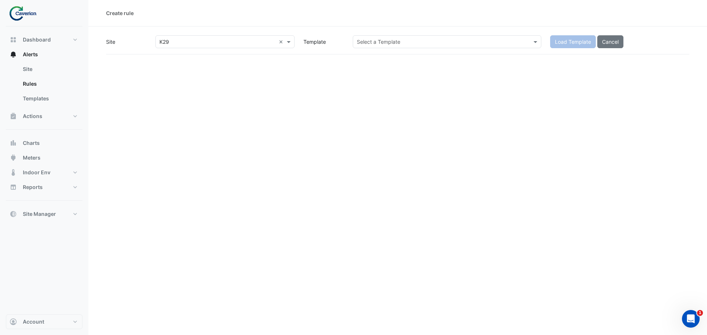
click at [384, 129] on div "Create rule Site × K29 × Template Select a Template Load Template Cancel" at bounding box center [397, 167] width 618 height 335
click at [370, 46] on div "Select a Template" at bounding box center [447, 41] width 188 height 13
click at [374, 47] on div "Select a Template" at bounding box center [447, 41] width 188 height 13
click at [379, 43] on input "text" at bounding box center [440, 42] width 166 height 8
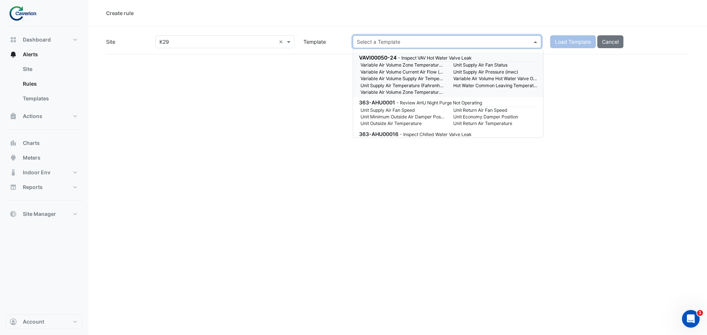
click at [317, 191] on div "Create rule Site × K29 × Template Select a Template Load Template Cancel" at bounding box center [397, 167] width 618 height 335
click at [278, 115] on div "Create rule Site × K29 × Template Select a Template Load Template Cancel" at bounding box center [397, 167] width 618 height 335
click at [304, 85] on div "Create rule Site × K29 × Template Select a Template Load Template Cancel" at bounding box center [397, 167] width 618 height 335
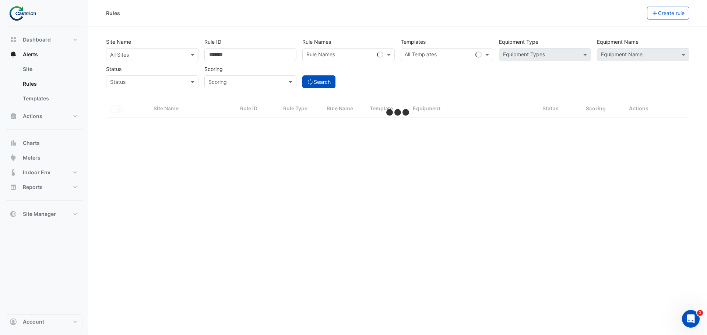
select select "***"
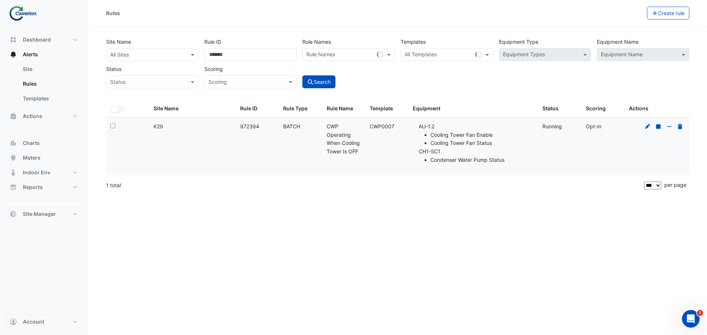
drag, startPoint x: 396, startPoint y: 124, endPoint x: 369, endPoint y: 125, distance: 26.2
click at [369, 125] on div "Template: CWP0007" at bounding box center [386, 127] width 34 height 8
copy div "CWP0007"
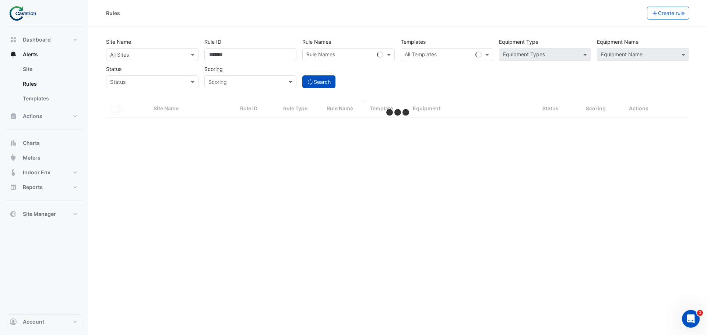
select select "***"
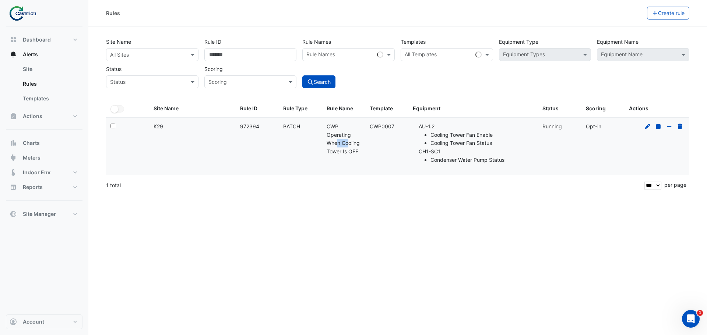
drag, startPoint x: 324, startPoint y: 139, endPoint x: 343, endPoint y: 144, distance: 19.3
click at [342, 144] on datatable-body-cell "Rule Name: CWP Operating When Cooling Tower Is OFF" at bounding box center [343, 146] width 43 height 57
click at [343, 144] on div "Rule Name: CWP Operating When Cooling Tower Is OFF" at bounding box center [343, 139] width 34 height 33
drag, startPoint x: 300, startPoint y: 125, endPoint x: 318, endPoint y: 131, distance: 19.2
click at [315, 130] on div "Rule Type: BATCH" at bounding box center [300, 127] width 34 height 8
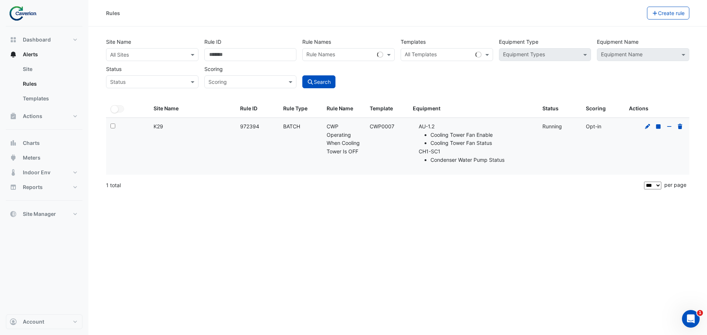
click at [319, 132] on datatable-body-cell "Rule Type: BATCH" at bounding box center [300, 146] width 43 height 57
drag, startPoint x: 324, startPoint y: 143, endPoint x: 353, endPoint y: 150, distance: 29.9
click at [326, 143] on datatable-body-cell "Rule Name: CWP Operating When Cooling Tower Is OFF" at bounding box center [343, 146] width 43 height 57
drag, startPoint x: 353, startPoint y: 150, endPoint x: 440, endPoint y: 154, distance: 87.0
click at [380, 153] on div "Select: Site Name: K29 Rule ID: 972394 Rule Type: BATCH Rule Name: CWP Operatin…" at bounding box center [397, 146] width 583 height 57
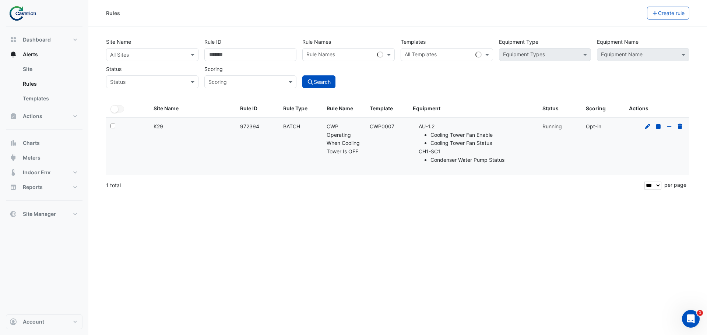
click at [446, 156] on li "CH1-SC1 Condenser Water Pump Status" at bounding box center [475, 156] width 115 height 17
click at [438, 156] on li "Condenser Water Pump Status" at bounding box center [481, 160] width 103 height 8
drag, startPoint x: 427, startPoint y: 153, endPoint x: 474, endPoint y: 166, distance: 48.6
click at [473, 166] on datatable-body-cell "Equipment: AU-1.2 Cooling Tower Fan Enable Cooling Tower Fan Status CH1-SC1 Con…" at bounding box center [473, 146] width 130 height 57
click at [474, 166] on datatable-body-cell "Equipment: AU-1.2 Cooling Tower Fan Enable Cooling Tower Fan Status CH1-SC1 Con…" at bounding box center [473, 146] width 130 height 57
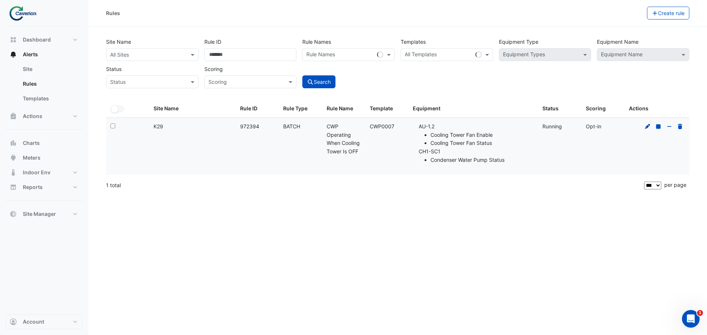
click at [648, 127] on icon at bounding box center [647, 126] width 5 height 5
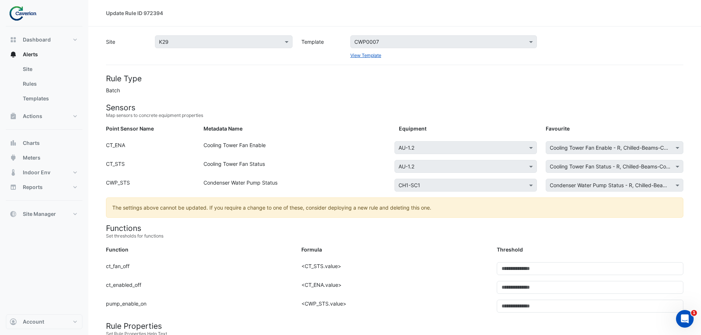
click at [362, 50] on div "CWP0007 View Template" at bounding box center [443, 47] width 195 height 24
click at [358, 52] on div "View Template" at bounding box center [443, 55] width 187 height 8
click at [357, 57] on link "View Template" at bounding box center [365, 56] width 31 height 6
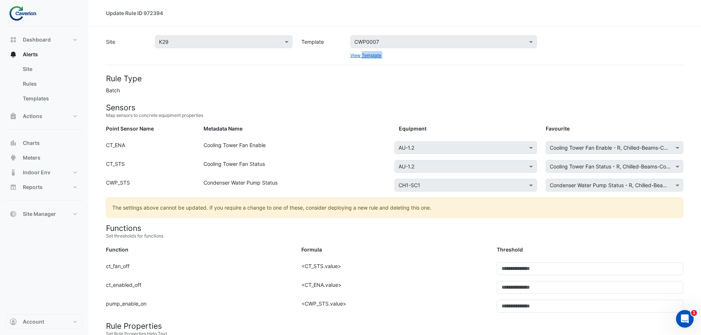
drag, startPoint x: 106, startPoint y: 144, endPoint x: 288, endPoint y: 142, distance: 181.8
click at [288, 142] on div "Point Sensor Name: CT_ENA Metadata Name: Cooling Tower Fan Enable Equipment: × …" at bounding box center [395, 150] width 586 height 19
click at [288, 142] on div "Cooling Tower Fan Enable" at bounding box center [296, 149] width 195 height 16
drag, startPoint x: 163, startPoint y: 158, endPoint x: 311, endPoint y: 162, distance: 147.6
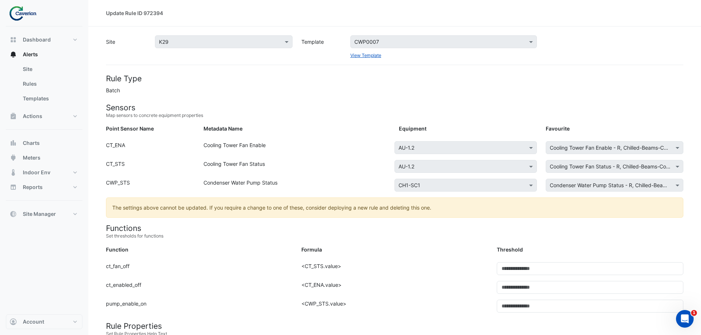
click at [311, 162] on div "Cooling Tower Fan Status" at bounding box center [296, 168] width 195 height 16
drag, startPoint x: 159, startPoint y: 174, endPoint x: 273, endPoint y: 182, distance: 115.1
click at [273, 182] on div "Condenser Water Pump Status" at bounding box center [296, 187] width 195 height 16
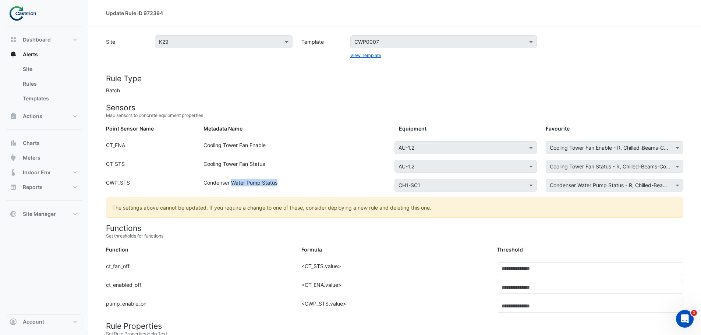
drag, startPoint x: 232, startPoint y: 180, endPoint x: 301, endPoint y: 181, distance: 68.8
click at [301, 181] on div "Condenser Water Pump Status" at bounding box center [296, 187] width 195 height 16
click at [36, 82] on link "Rules" at bounding box center [50, 84] width 66 height 15
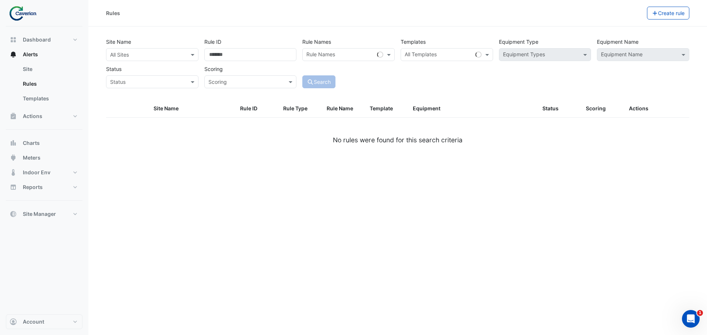
click at [671, 22] on div "Rules Create rule" at bounding box center [397, 13] width 618 height 26
click at [672, 16] on button "Create rule" at bounding box center [668, 13] width 43 height 13
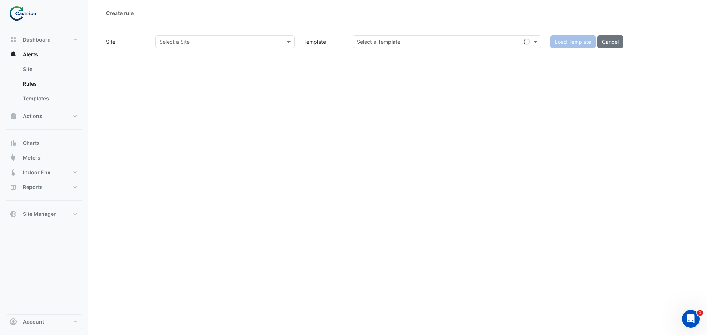
click at [397, 39] on input "text" at bounding box center [440, 42] width 166 height 8
paste input "*******"
type input "*******"
click at [215, 42] on input "text" at bounding box center [217, 42] width 116 height 8
click at [177, 67] on div "K29" at bounding box center [177, 68] width 42 height 11
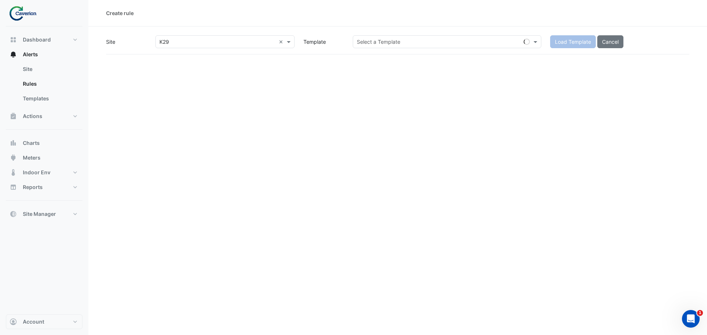
click at [355, 57] on div "Create rule Site × K29 × Template Select a Template Load Template Cancel" at bounding box center [397, 167] width 618 height 335
click at [372, 50] on div "Site × K29 × Template Select a Template Load Template Cancel" at bounding box center [397, 44] width 583 height 19
click at [376, 46] on div "Select a Template" at bounding box center [447, 41] width 188 height 13
paste input "*******"
type input "*******"
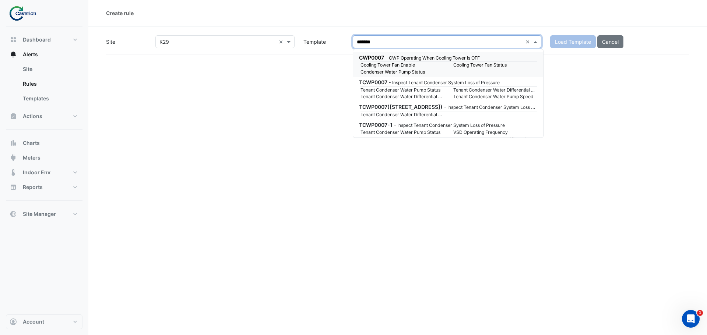
drag, startPoint x: 471, startPoint y: 64, endPoint x: 435, endPoint y: 71, distance: 36.8
click at [471, 64] on small "Cooling Tower Fan Status" at bounding box center [495, 65] width 93 height 7
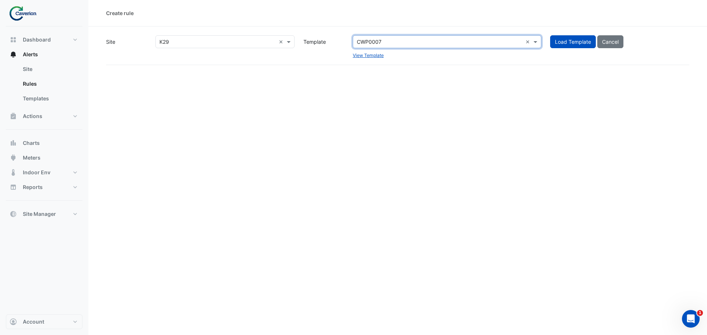
click at [463, 262] on div "Create rule Site × K29 × Template CWP0007 × View Template Load Template Cancel" at bounding box center [397, 167] width 618 height 335
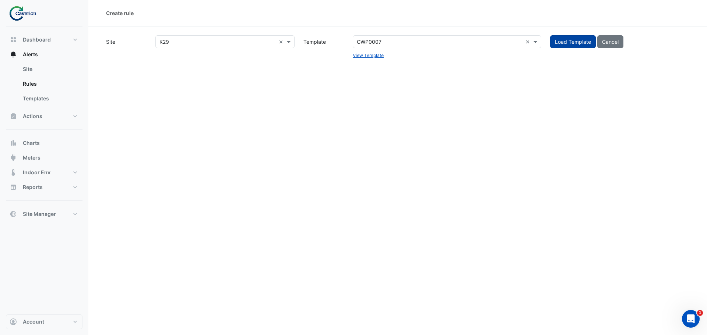
click at [581, 41] on span "Load Template" at bounding box center [573, 42] width 36 height 6
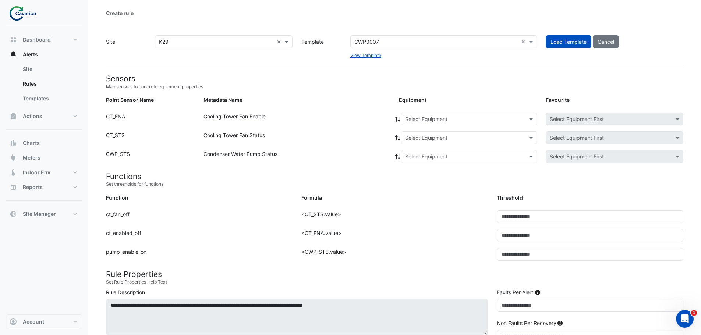
click at [322, 124] on div "Cooling Tower Fan Enable" at bounding box center [296, 121] width 195 height 16
click at [332, 146] on div "Cooling Tower Fan Status" at bounding box center [296, 139] width 195 height 16
click at [52, 214] on span "Site Manager" at bounding box center [39, 213] width 33 height 7
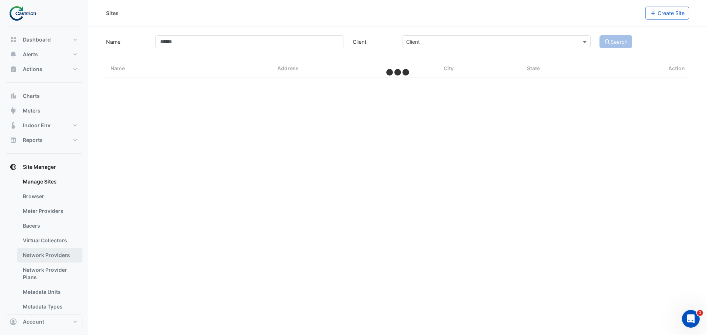
select select "***"
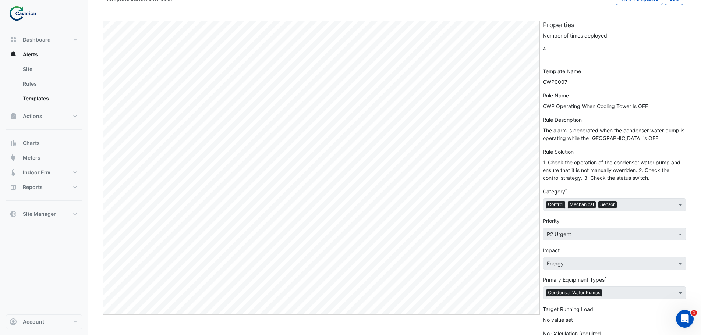
scroll to position [22, 0]
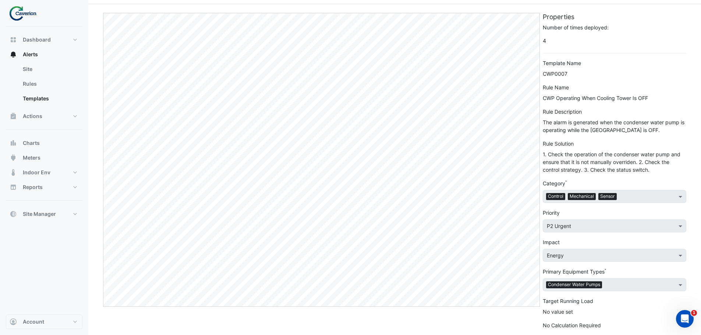
click at [615, 199] on span "Sensor" at bounding box center [607, 196] width 18 height 7
click at [571, 194] on span "Mechanical" at bounding box center [582, 196] width 28 height 7
click at [554, 244] on label "Impact" at bounding box center [551, 242] width 17 height 8
click at [557, 274] on label "Primary Equipment Types" at bounding box center [574, 272] width 62 height 8
click at [567, 306] on div "Target Running Load No value set" at bounding box center [615, 306] width 144 height 18
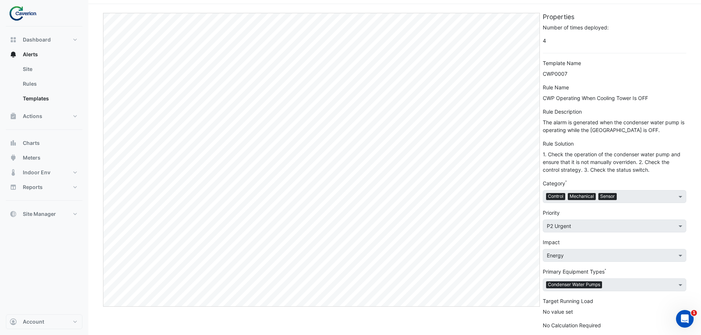
click at [567, 320] on form "Number of times deployed: 4 Template Name CWP0007 Rule Name CWP Operating When …" at bounding box center [615, 177] width 144 height 306
click at [567, 327] on div "No Calculation Required" at bounding box center [615, 326] width 144 height 8
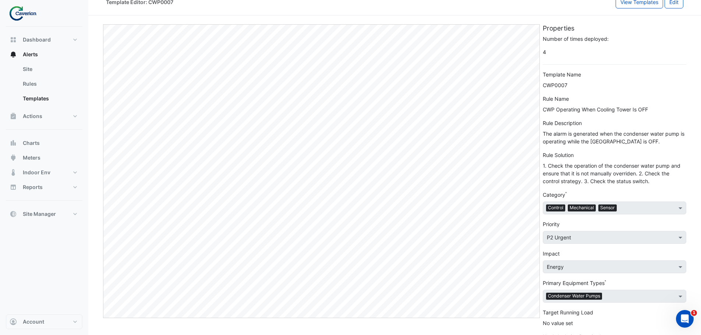
scroll to position [0, 0]
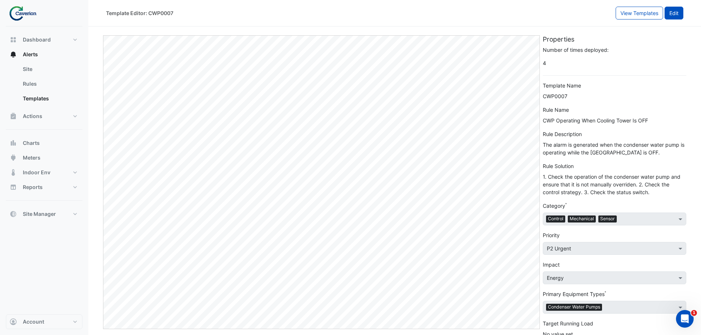
click at [672, 13] on button "Edit" at bounding box center [674, 13] width 19 height 13
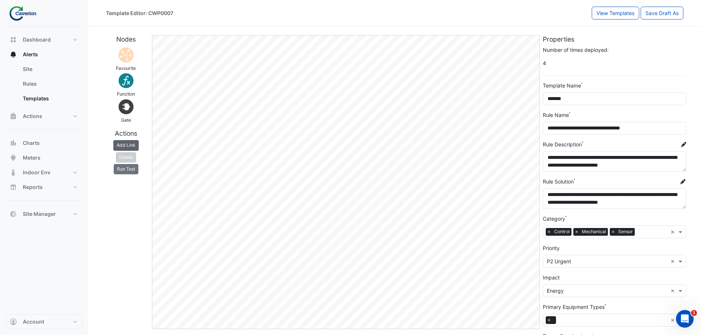
click at [131, 147] on button "Add Link" at bounding box center [125, 145] width 25 height 10
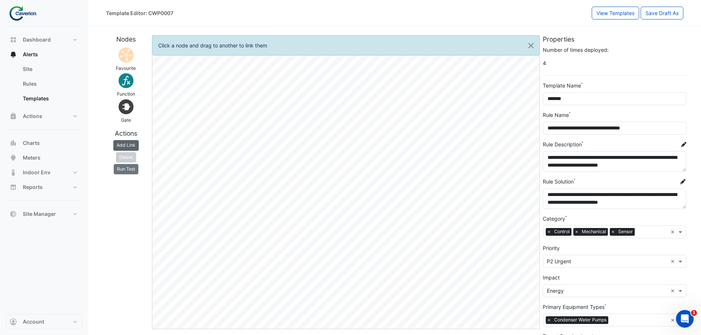
click at [130, 145] on button "Add Link" at bounding box center [125, 145] width 25 height 10
click at [132, 156] on div "Delete" at bounding box center [126, 157] width 46 height 10
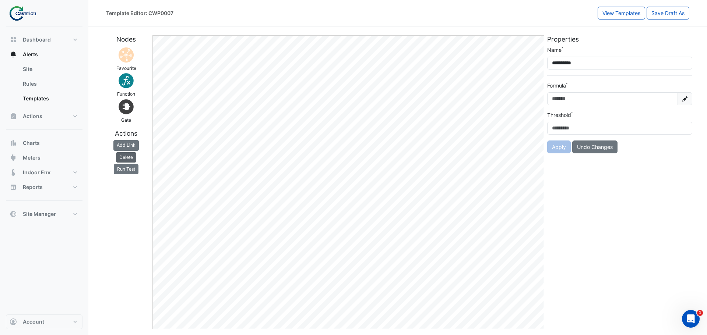
click at [128, 158] on button "Delete" at bounding box center [126, 157] width 20 height 10
click at [131, 158] on button "Delete" at bounding box center [126, 157] width 20 height 10
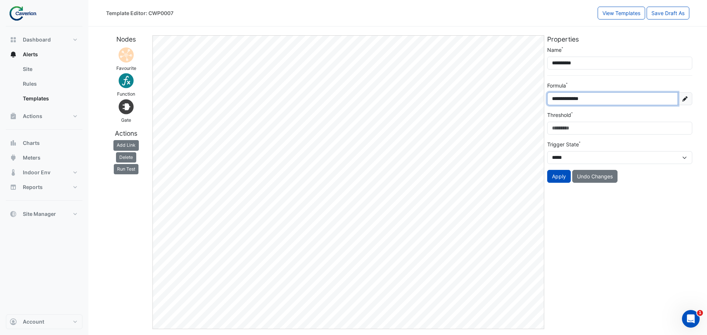
click at [589, 100] on input "**********" at bounding box center [612, 98] width 131 height 13
click at [687, 100] on fa-icon at bounding box center [684, 98] width 15 height 13
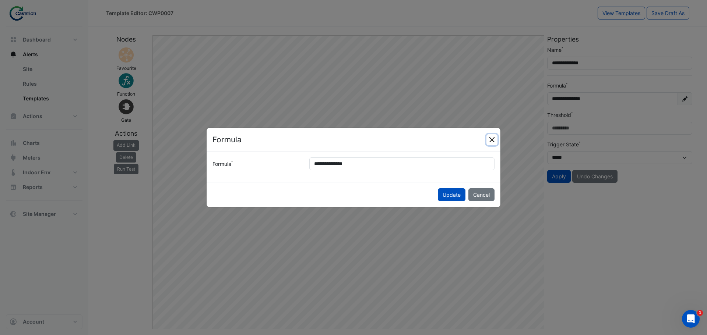
click at [495, 139] on button "Close" at bounding box center [491, 139] width 11 height 11
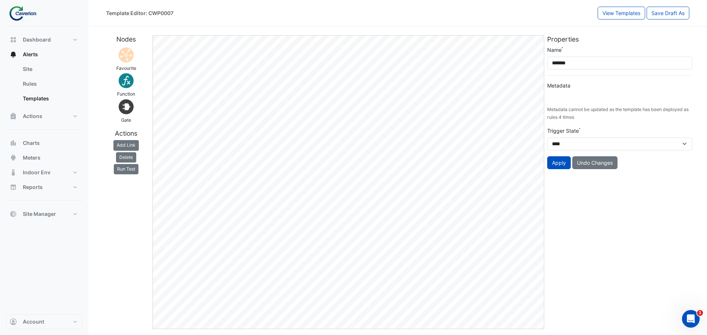
type input "**********"
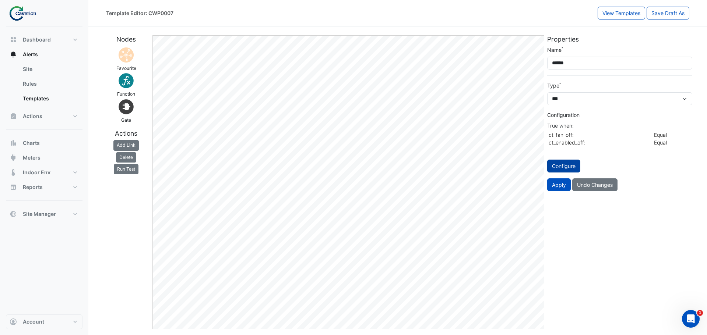
click at [557, 170] on button "Configure" at bounding box center [563, 166] width 33 height 13
select select "********"
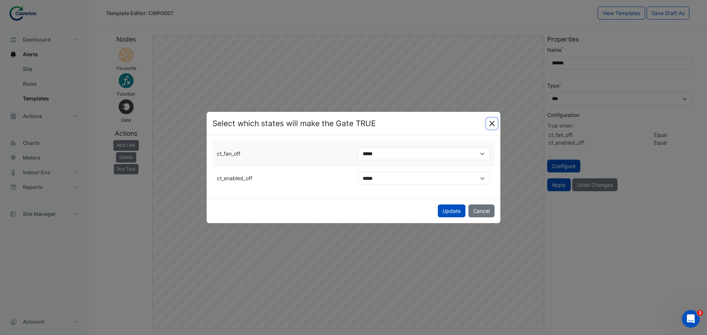
click at [496, 121] on button "Close" at bounding box center [491, 123] width 11 height 11
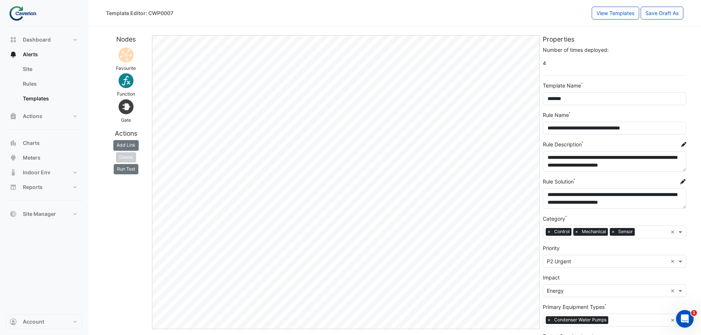
click at [370, 9] on div "Template Editor: CWP0007" at bounding box center [349, 13] width 486 height 13
click at [124, 60] on img at bounding box center [126, 55] width 18 height 18
click at [129, 86] on img at bounding box center [126, 81] width 18 height 18
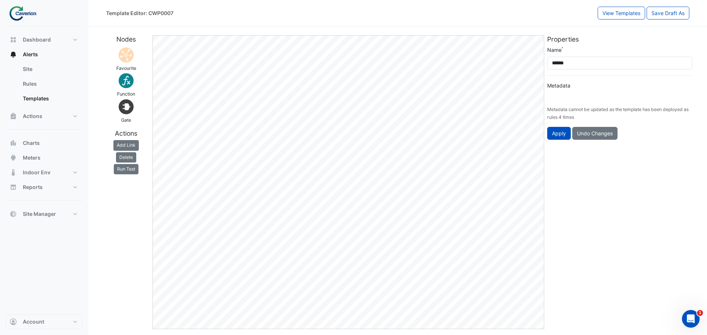
click at [131, 50] on img at bounding box center [126, 55] width 18 height 18
click at [117, 80] on img at bounding box center [126, 81] width 18 height 18
click at [130, 83] on img at bounding box center [126, 81] width 18 height 18
click at [134, 109] on img at bounding box center [126, 107] width 18 height 18
type input "**********"
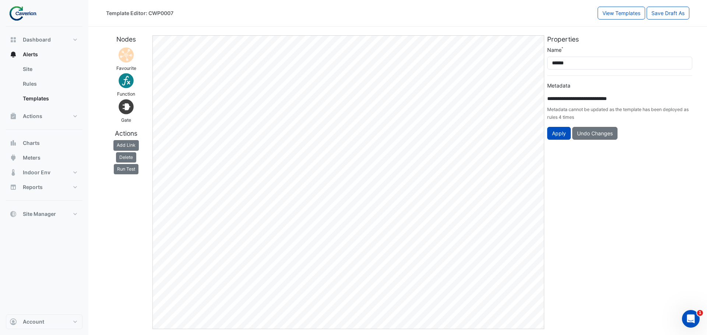
click at [128, 79] on img at bounding box center [126, 81] width 18 height 18
click at [130, 142] on button "Add Link" at bounding box center [125, 145] width 25 height 10
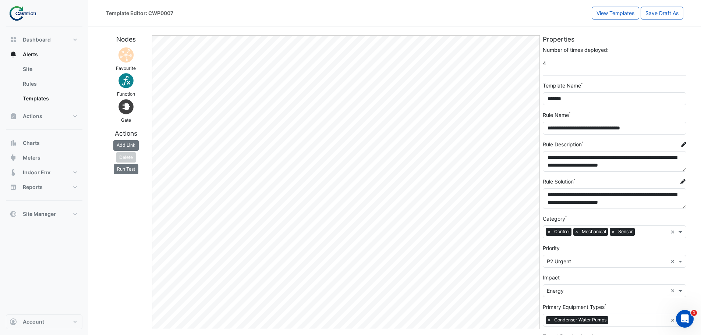
click at [114, 51] on div "Favourite" at bounding box center [126, 59] width 46 height 26
click at [126, 51] on img at bounding box center [126, 55] width 18 height 18
click at [127, 51] on img at bounding box center [126, 55] width 18 height 18
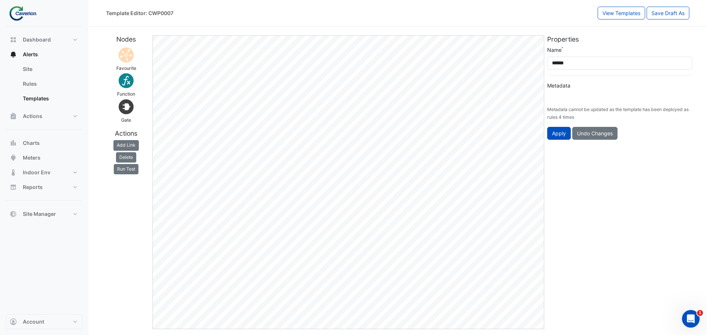
type input "**********"
drag, startPoint x: 178, startPoint y: 10, endPoint x: 149, endPoint y: 14, distance: 28.9
click at [149, 14] on div "Template Editor: CWP0007" at bounding box center [351, 13] width 491 height 13
copy div "CWP0007"
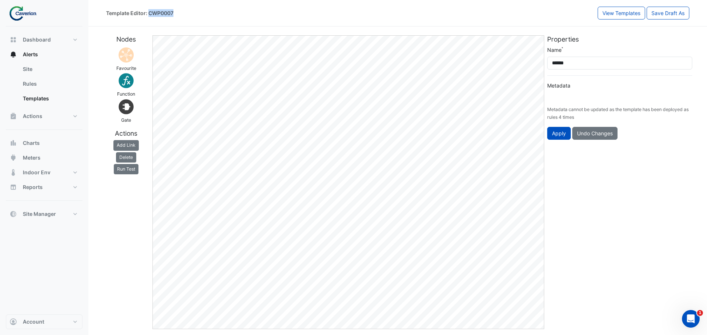
type input "**********"
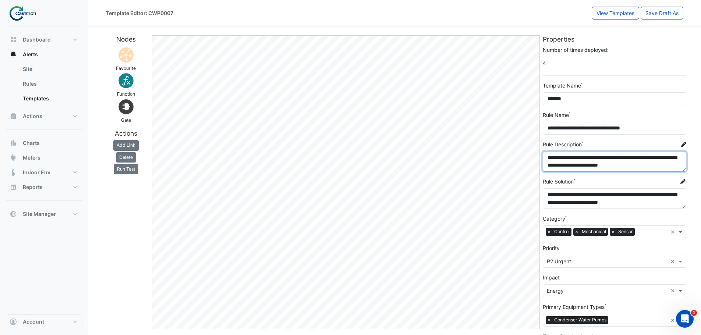
drag, startPoint x: 562, startPoint y: 160, endPoint x: 595, endPoint y: 198, distance: 49.8
click at [595, 198] on form "**********" at bounding box center [615, 219] width 144 height 346
click at [587, 182] on div "Rule Solution" at bounding box center [615, 183] width 144 height 11
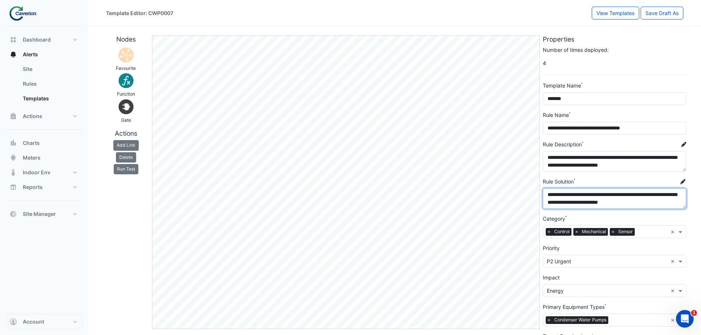
scroll to position [15, 0]
drag, startPoint x: 562, startPoint y: 194, endPoint x: 651, endPoint y: 212, distance: 91.3
click at [651, 212] on form "**********" at bounding box center [615, 219] width 144 height 346
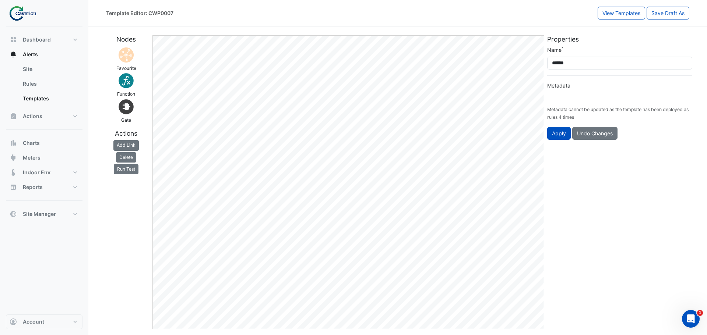
type input "**********"
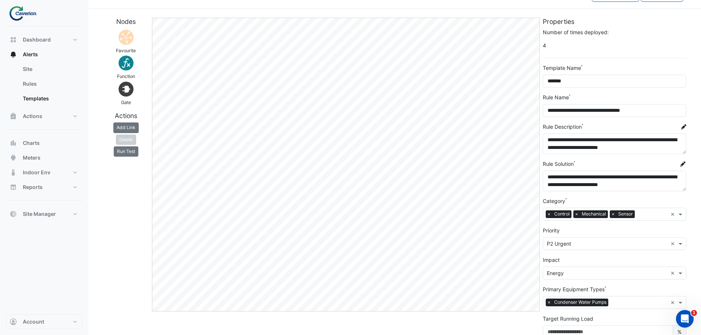
scroll to position [0, 0]
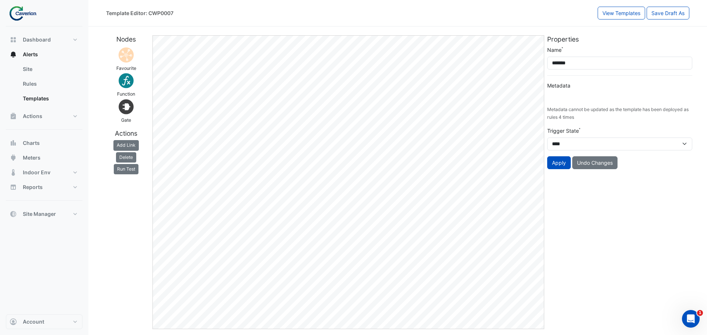
type input "**********"
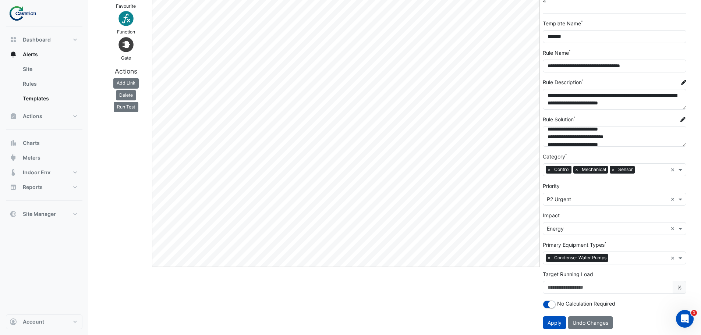
scroll to position [15, 0]
click at [137, 145] on div "Nodes Favourite Function Gate Actions Add Link [GEOGRAPHIC_DATA] Run Test" at bounding box center [126, 154] width 49 height 362
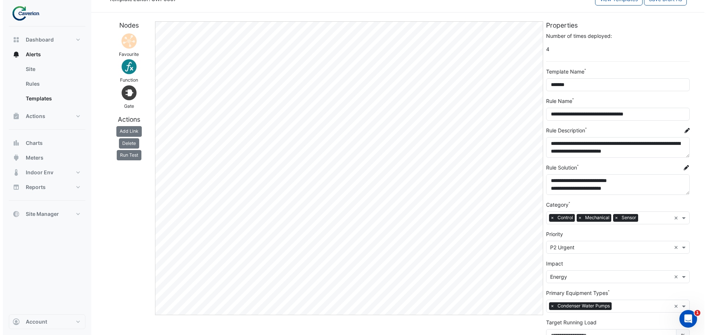
scroll to position [0, 0]
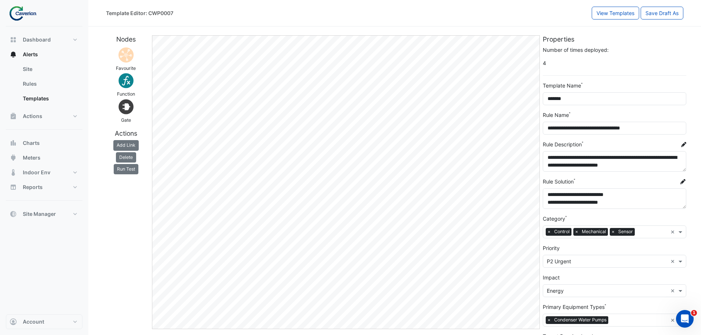
click at [129, 48] on img at bounding box center [126, 55] width 18 height 18
click at [130, 48] on img at bounding box center [126, 55] width 18 height 18
click at [127, 53] on img at bounding box center [126, 55] width 18 height 18
click at [127, 56] on img at bounding box center [126, 55] width 18 height 18
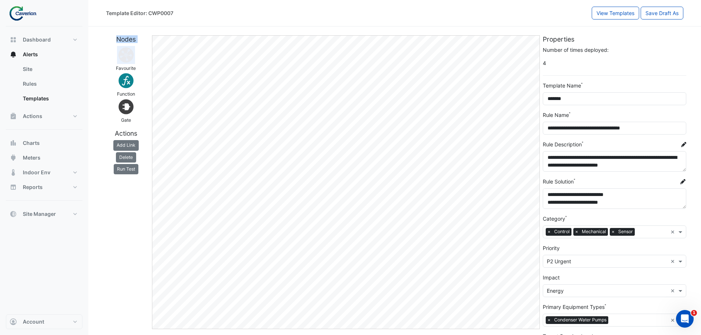
drag, startPoint x: 117, startPoint y: 40, endPoint x: 138, endPoint y: 49, distance: 23.2
click at [138, 49] on div "Nodes Favourite Function Gate" at bounding box center [126, 79] width 49 height 88
click at [138, 49] on div "Favourite" at bounding box center [126, 59] width 46 height 26
click at [124, 59] on img at bounding box center [126, 55] width 18 height 18
click at [120, 38] on h5 "Nodes" at bounding box center [126, 39] width 46 height 8
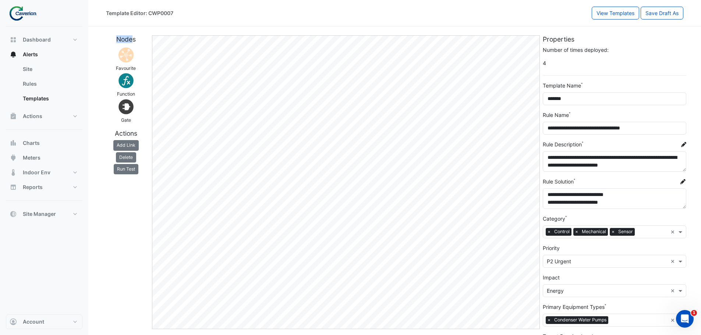
drag, startPoint x: 116, startPoint y: 38, endPoint x: 132, endPoint y: 39, distance: 15.8
click at [132, 39] on h5 "Nodes" at bounding box center [126, 39] width 46 height 8
click at [113, 42] on h5 "Nodes" at bounding box center [126, 39] width 46 height 8
click at [120, 60] on img at bounding box center [126, 55] width 18 height 18
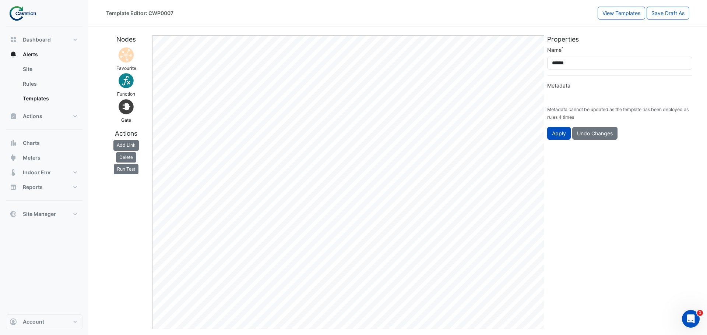
type input "**********"
click at [130, 170] on button "Run Test" at bounding box center [126, 169] width 25 height 10
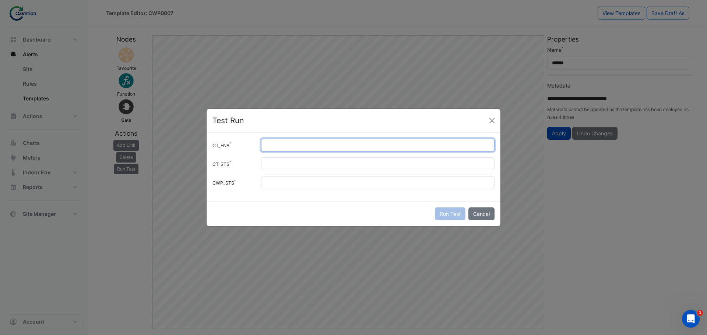
click at [309, 149] on input "CT_ENA" at bounding box center [377, 145] width 233 height 13
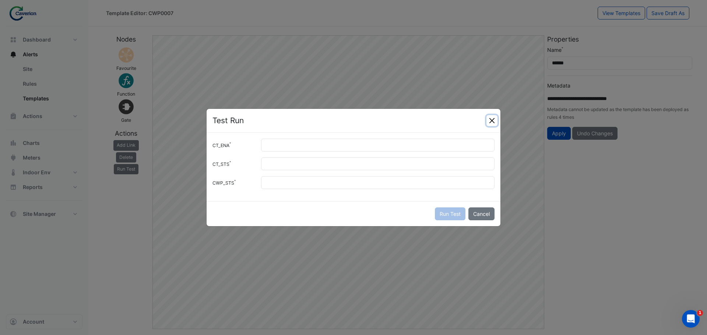
click at [489, 120] on button "Close" at bounding box center [491, 120] width 11 height 11
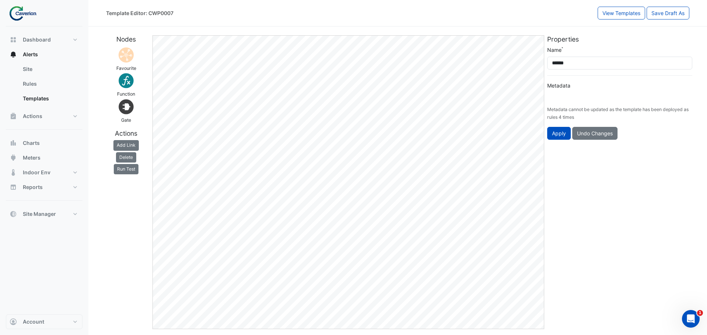
type input "**********"
click at [133, 170] on button "Run Test" at bounding box center [126, 169] width 25 height 10
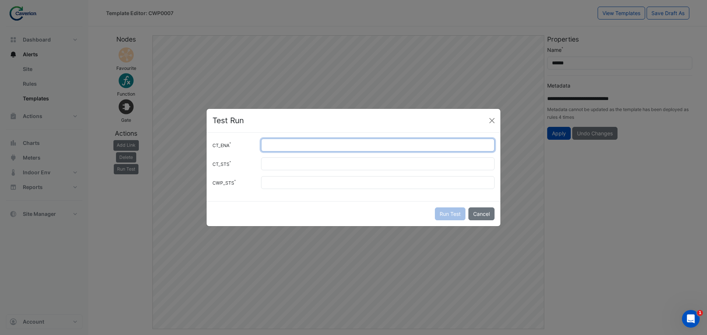
click at [314, 146] on input "CT_ENA" at bounding box center [377, 145] width 233 height 13
type input "*"
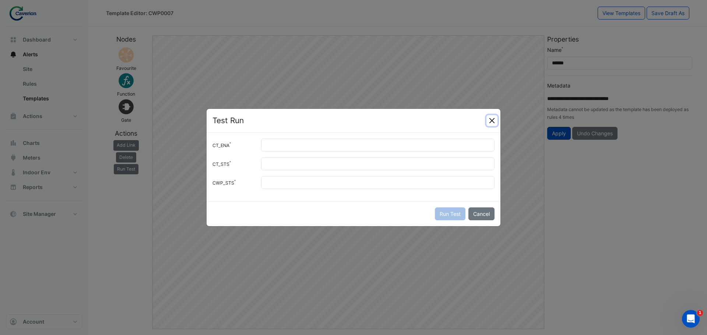
click at [488, 124] on button "Close" at bounding box center [491, 120] width 11 height 11
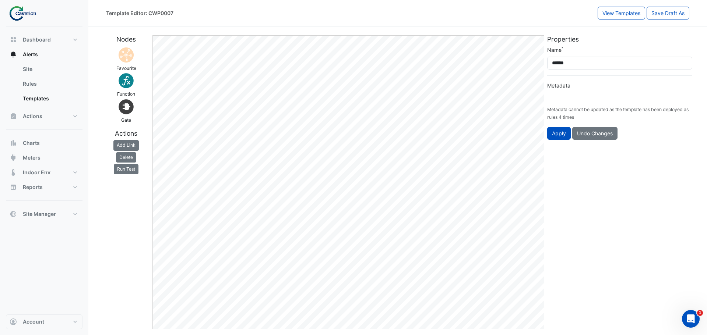
type input "**********"
click at [128, 166] on button "Run Test" at bounding box center [126, 169] width 25 height 10
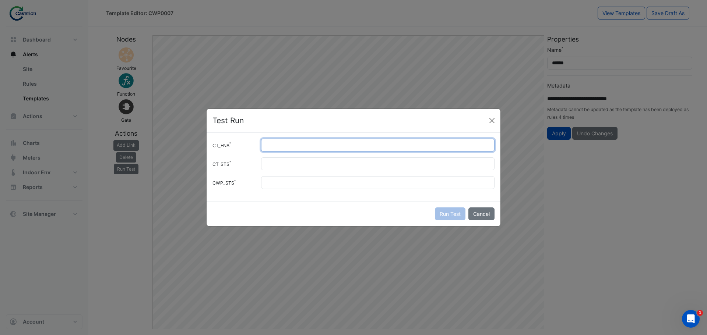
click at [280, 144] on input "CT_ENA" at bounding box center [377, 145] width 233 height 13
type input "*"
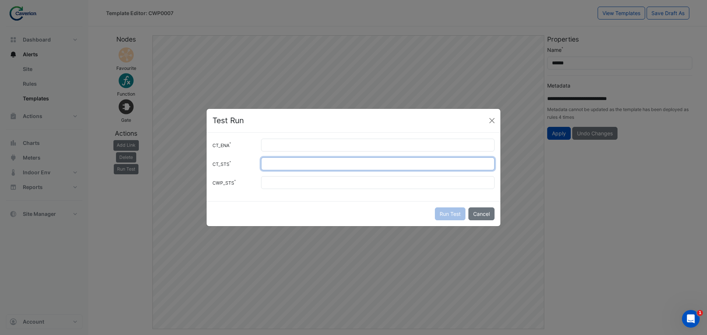
click at [271, 159] on input "CT_STS" at bounding box center [377, 164] width 233 height 13
type input "*"
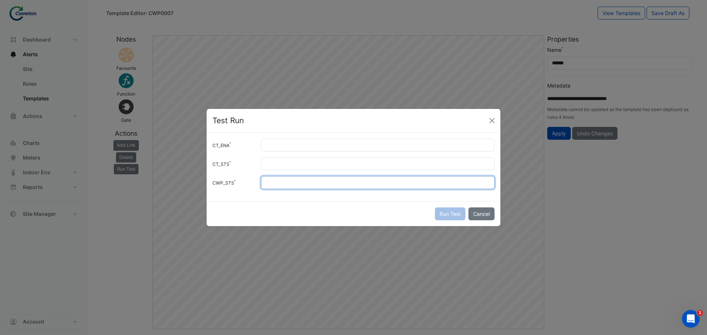
click at [289, 183] on input "CWP_STS" at bounding box center [377, 182] width 233 height 13
type input "*"
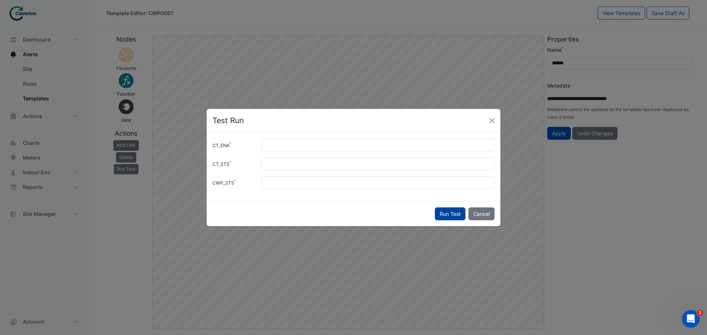
click at [449, 217] on button "Run Test" at bounding box center [450, 214] width 31 height 13
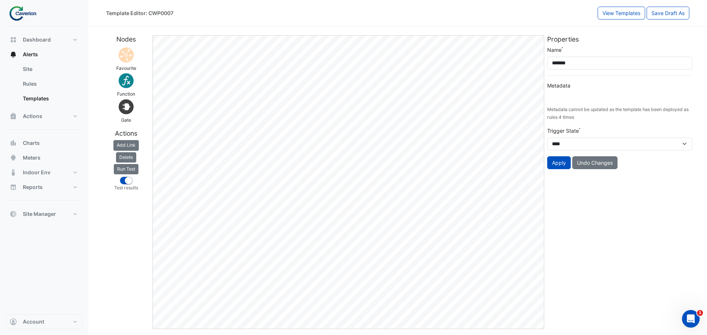
type input "**********"
click at [134, 169] on button "Run Test" at bounding box center [126, 169] width 25 height 10
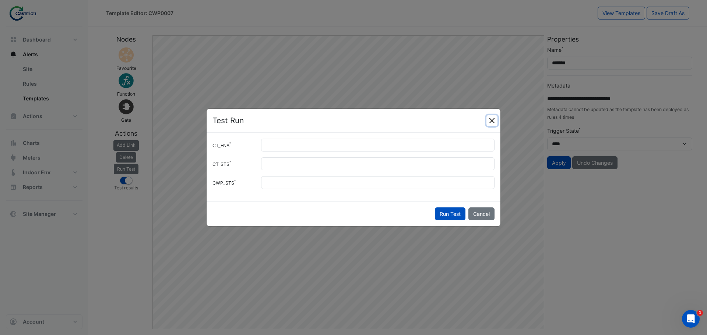
click at [492, 117] on button "Close" at bounding box center [491, 120] width 11 height 11
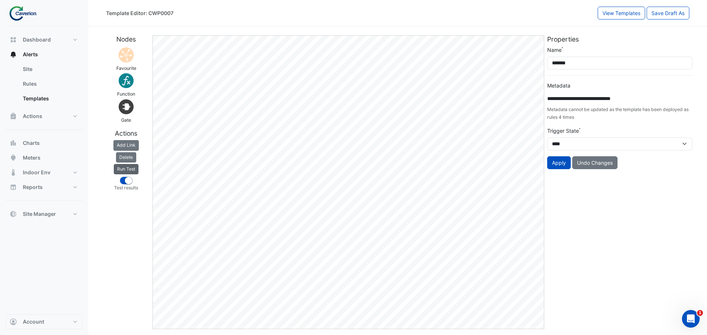
click at [125, 169] on button "Run Test" at bounding box center [126, 169] width 25 height 10
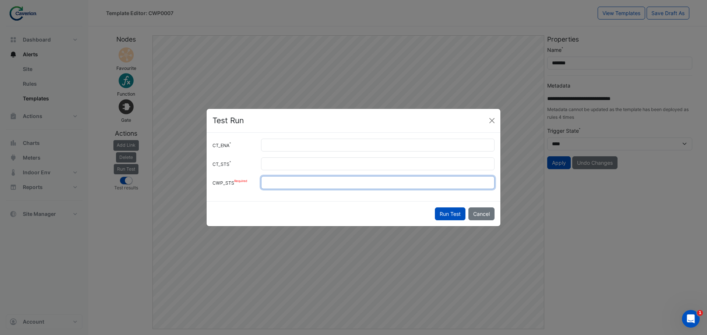
drag, startPoint x: 284, startPoint y: 179, endPoint x: 247, endPoint y: 180, distance: 37.2
click at [247, 180] on div "CWP_STS *" at bounding box center [353, 182] width 291 height 13
type input "*"
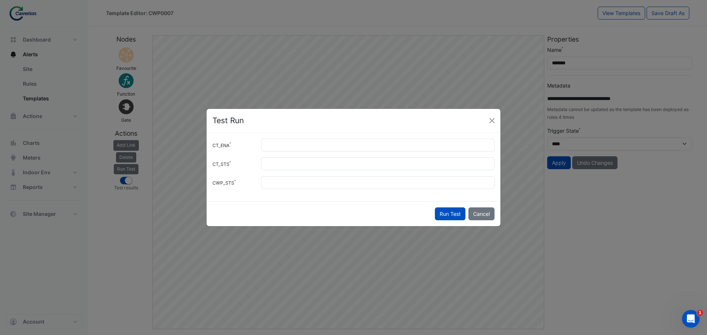
click at [441, 209] on button "Run Test" at bounding box center [450, 214] width 31 height 13
click at [326, 243] on ngb-modal-window "Test Run CT_ENA * CT_STS * CWP_STS * Run Test Cancel" at bounding box center [353, 167] width 707 height 335
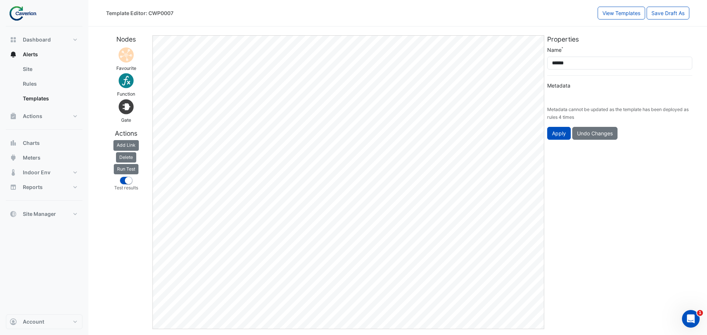
type input "**********"
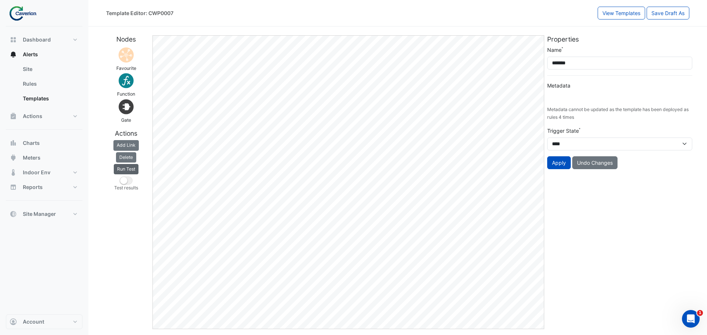
click at [134, 167] on button "Run Test" at bounding box center [126, 169] width 25 height 10
type input "**********"
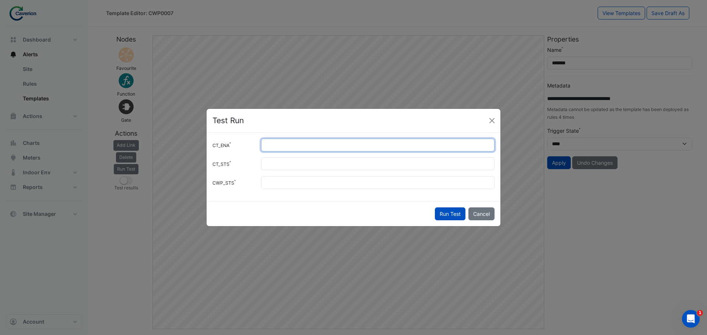
click at [296, 146] on input "*" at bounding box center [377, 145] width 233 height 13
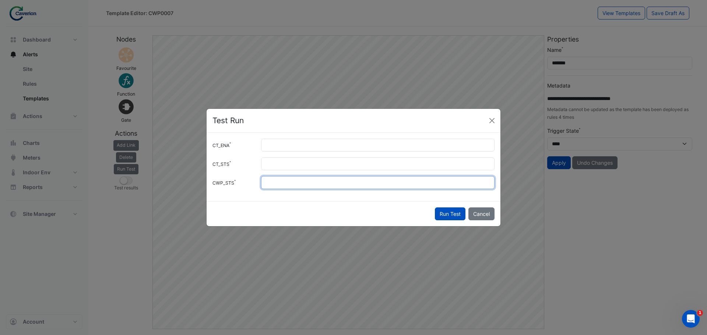
click at [303, 177] on input "*" at bounding box center [377, 182] width 233 height 13
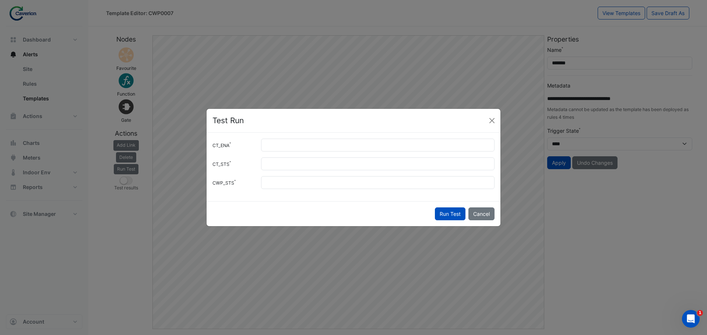
click at [458, 216] on button "Run Test" at bounding box center [450, 214] width 31 height 13
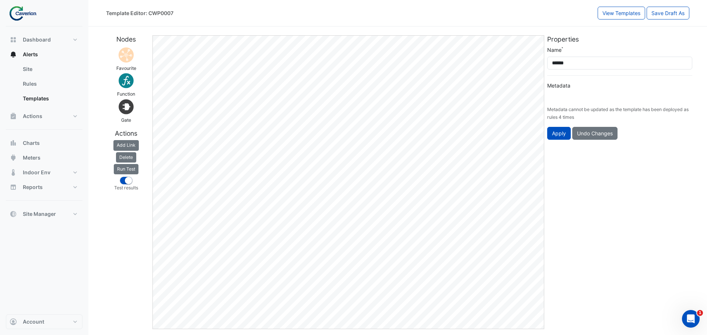
type input "**********"
click at [128, 172] on button "Run Test" at bounding box center [126, 169] width 25 height 10
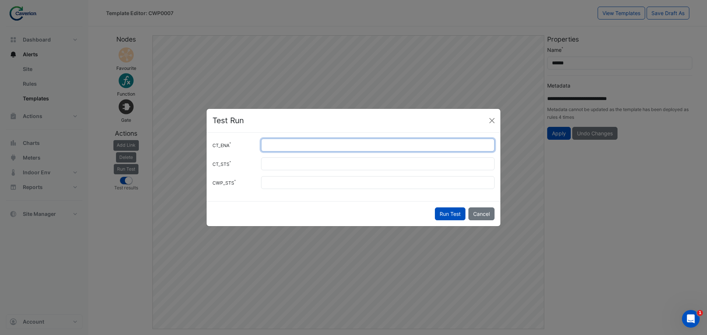
drag, startPoint x: 246, startPoint y: 141, endPoint x: 181, endPoint y: 143, distance: 65.5
click at [187, 143] on ngb-modal-window "Test Run CT_ENA * CT_STS * CWP_STS * Run Test Cancel" at bounding box center [353, 167] width 707 height 335
type input "*"
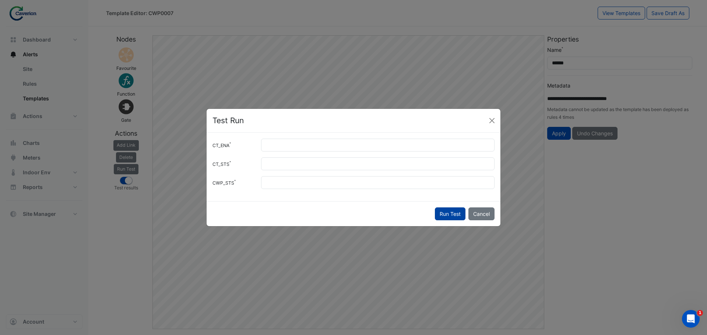
click at [458, 214] on button "Run Test" at bounding box center [450, 214] width 31 height 13
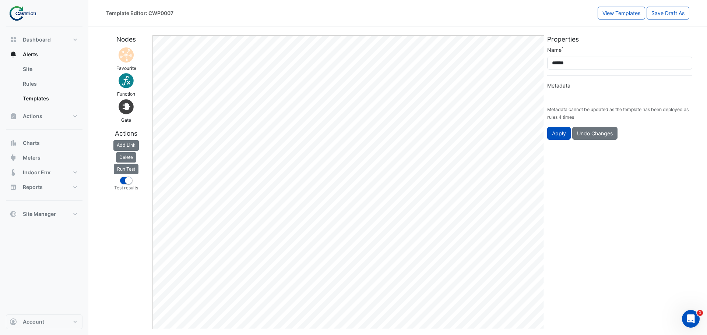
type input "**********"
click at [122, 165] on button "Run Test" at bounding box center [126, 169] width 25 height 10
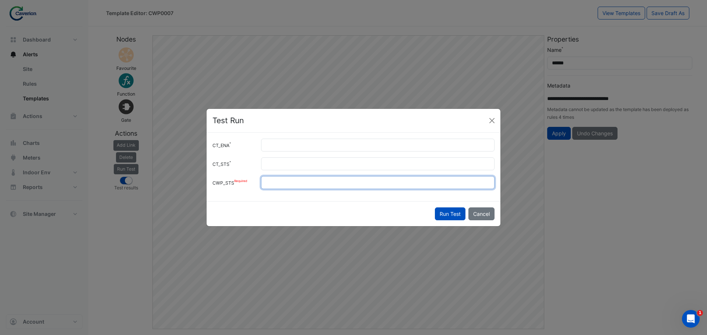
drag, startPoint x: 283, startPoint y: 178, endPoint x: 232, endPoint y: 177, distance: 51.2
click at [232, 177] on div "CWP_STS *" at bounding box center [353, 182] width 291 height 13
type input "*"
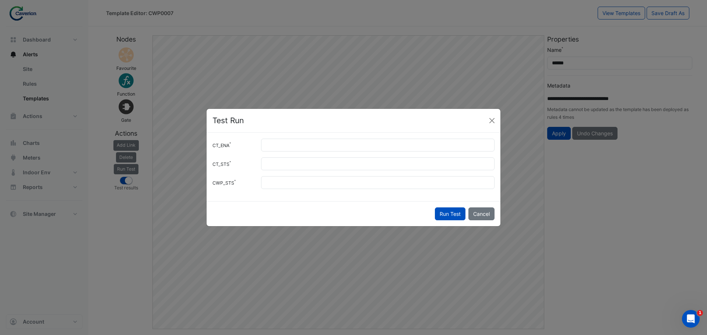
click at [447, 210] on button "Run Test" at bounding box center [450, 214] width 31 height 13
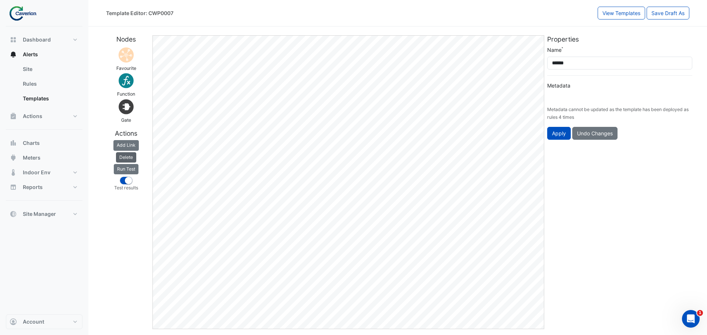
type input "**********"
click at [136, 164] on button "Run Test" at bounding box center [126, 169] width 25 height 10
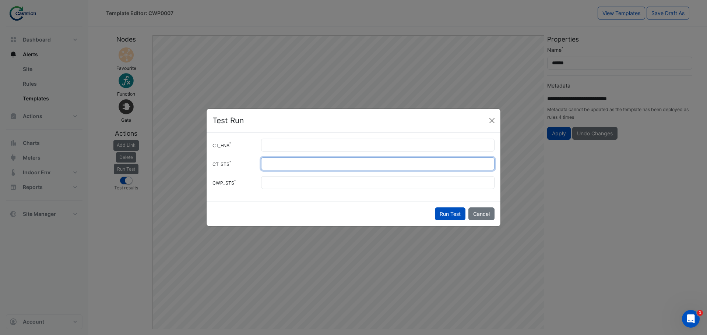
drag, startPoint x: 275, startPoint y: 166, endPoint x: 258, endPoint y: 163, distance: 17.5
click at [260, 163] on div "*" at bounding box center [377, 164] width 242 height 13
type input "*"
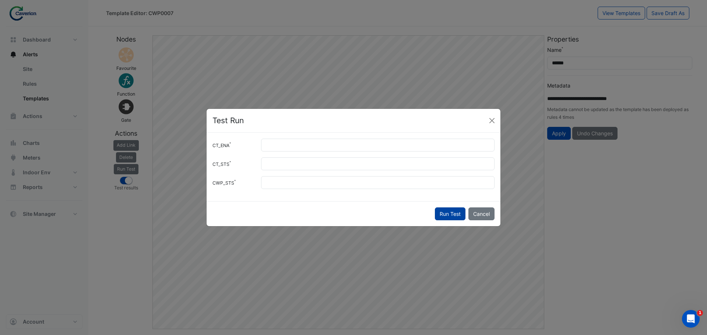
click at [455, 213] on button "Run Test" at bounding box center [450, 214] width 31 height 13
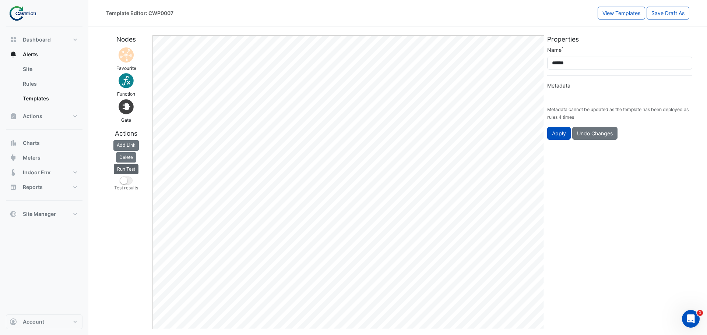
type input "**********"
click at [118, 169] on button "Run Test" at bounding box center [126, 169] width 25 height 10
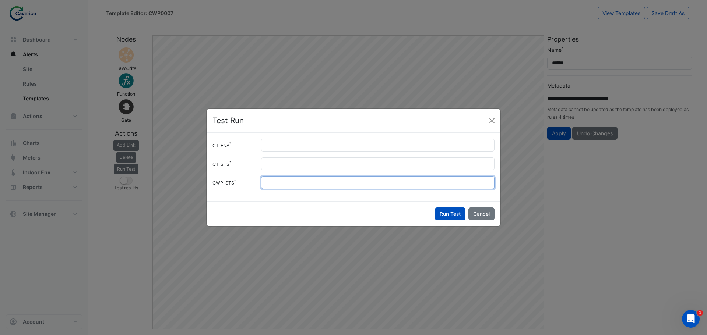
drag, startPoint x: 289, startPoint y: 183, endPoint x: 208, endPoint y: 183, distance: 81.3
click at [216, 182] on div "CWP_STS *" at bounding box center [353, 182] width 291 height 13
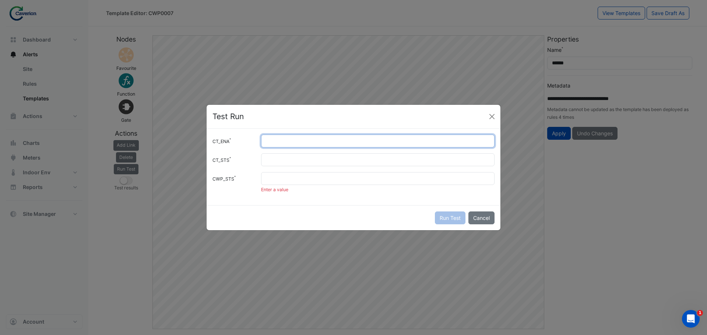
click at [274, 141] on input "*" at bounding box center [377, 141] width 233 height 13
drag, startPoint x: 274, startPoint y: 141, endPoint x: 255, endPoint y: 142, distance: 18.8
click at [256, 142] on div "CT_ENA *" at bounding box center [353, 141] width 291 height 13
type input "*"
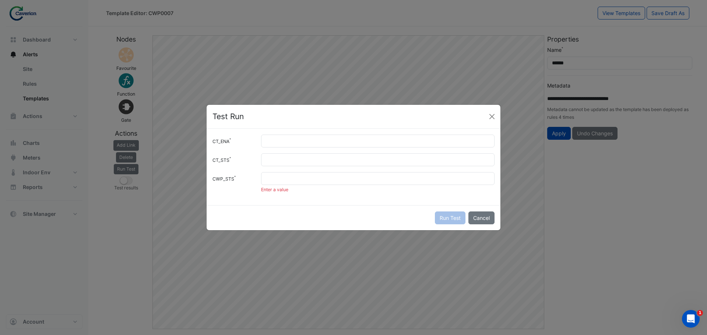
click at [294, 192] on div "Enter a value" at bounding box center [377, 190] width 233 height 7
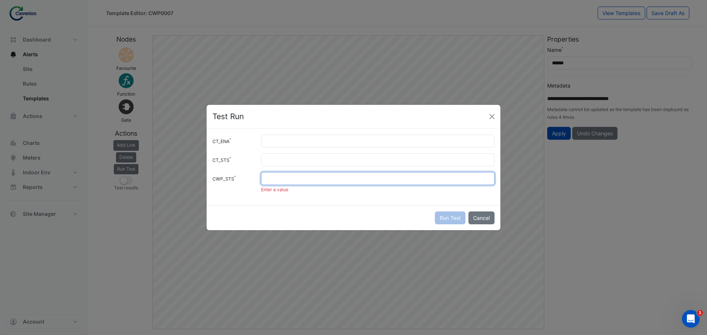
click at [294, 181] on input "CWP_STS" at bounding box center [377, 178] width 233 height 13
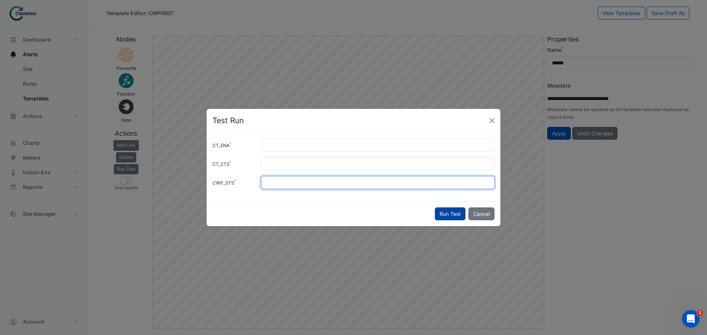
type input "*"
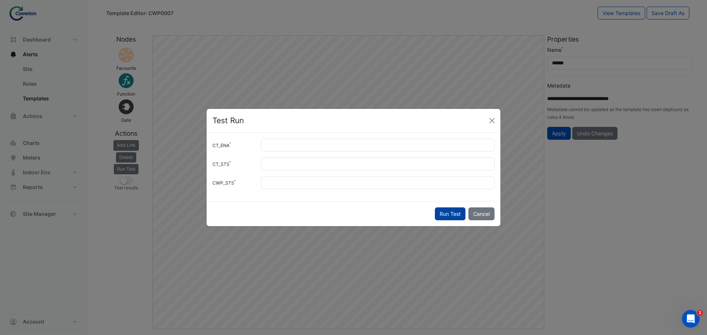
click at [440, 217] on button "Run Test" at bounding box center [450, 214] width 31 height 13
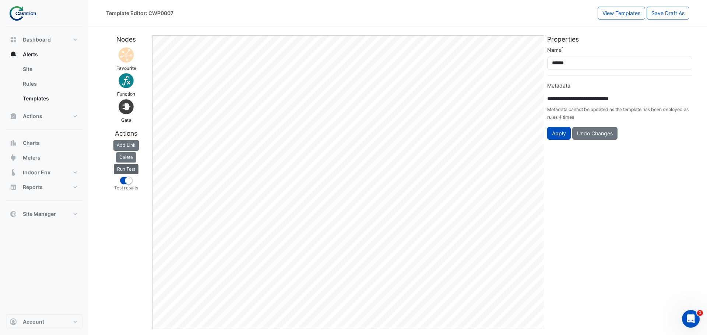
click at [133, 168] on button "Run Test" at bounding box center [126, 169] width 25 height 10
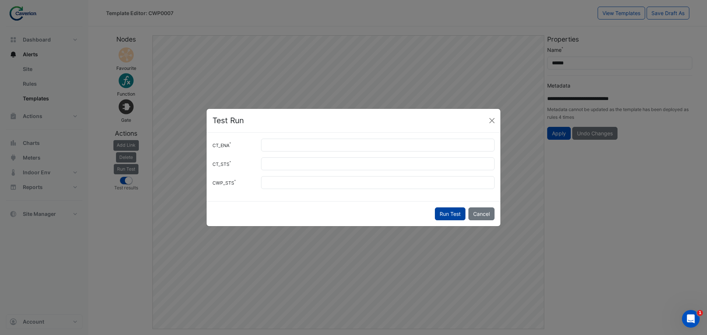
click at [439, 210] on button "Run Test" at bounding box center [450, 214] width 31 height 13
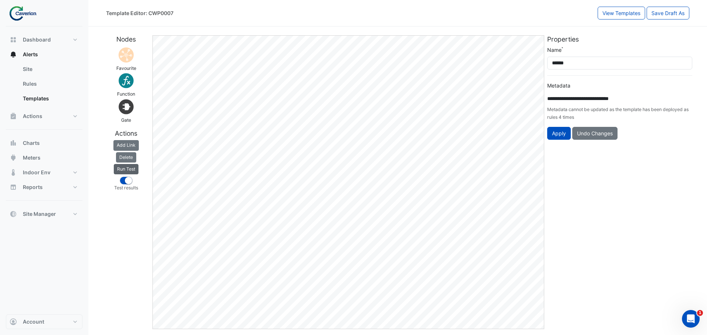
click at [123, 164] on button "Run Test" at bounding box center [126, 169] width 25 height 10
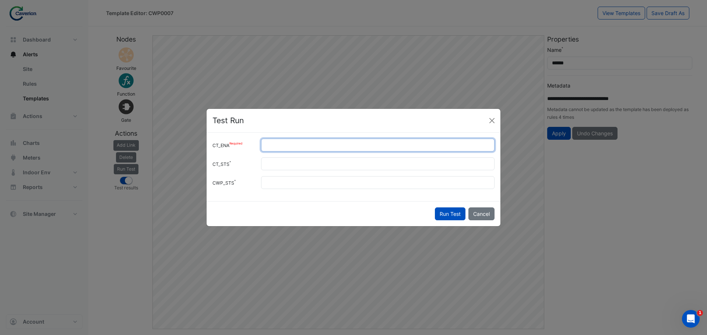
drag, startPoint x: 278, startPoint y: 139, endPoint x: 243, endPoint y: 140, distance: 35.7
click at [248, 141] on div "CT_ENA *" at bounding box center [353, 145] width 291 height 13
type input "*"
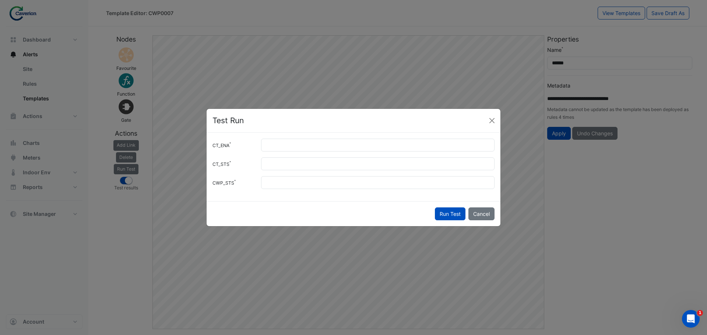
click at [439, 217] on button "Run Test" at bounding box center [450, 214] width 31 height 13
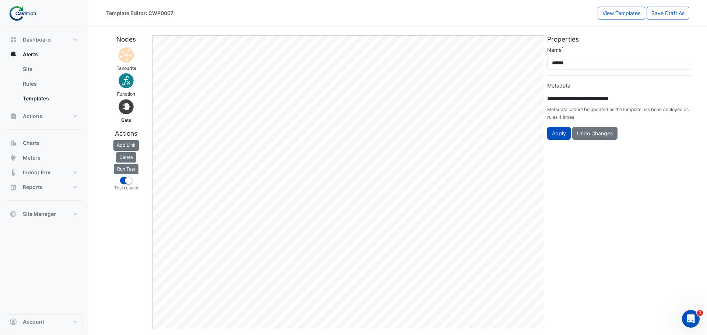
click at [125, 163] on div "Actions Add Link [GEOGRAPHIC_DATA] Run Test Test results" at bounding box center [126, 162] width 49 height 64
click at [124, 165] on button "Run Test" at bounding box center [126, 169] width 25 height 10
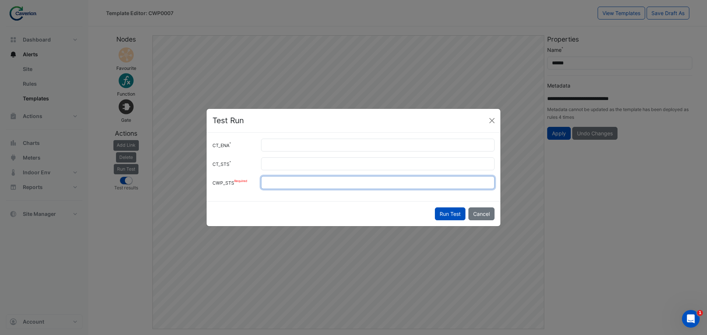
drag, startPoint x: 296, startPoint y: 182, endPoint x: 231, endPoint y: 180, distance: 65.2
click at [231, 180] on div "CWP_STS *" at bounding box center [353, 182] width 291 height 13
type input "*"
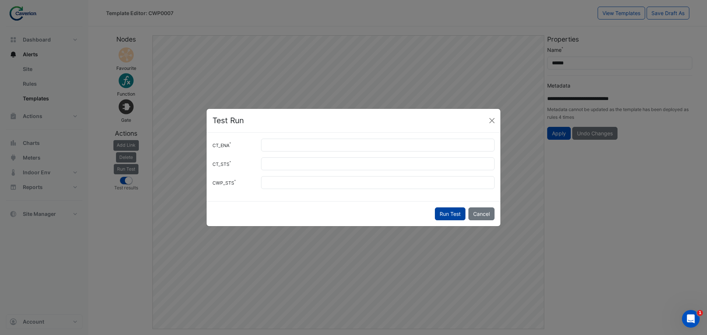
click at [457, 209] on button "Run Test" at bounding box center [450, 214] width 31 height 13
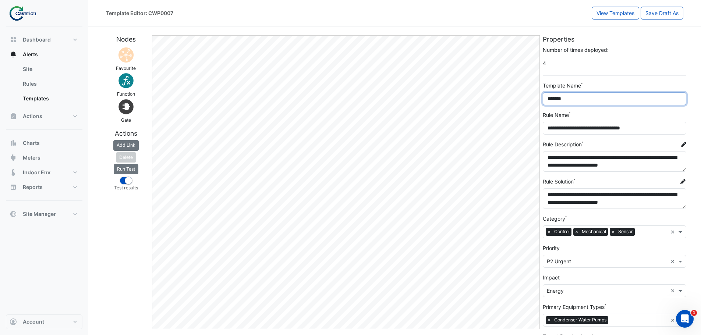
drag, startPoint x: 576, startPoint y: 99, endPoint x: 542, endPoint y: 98, distance: 33.1
click at [543, 98] on input "*******" at bounding box center [615, 98] width 144 height 13
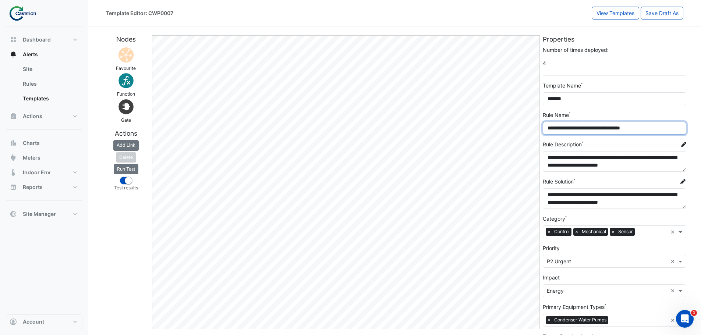
drag, startPoint x: 546, startPoint y: 128, endPoint x: 653, endPoint y: 128, distance: 106.7
click at [653, 128] on input "**********" at bounding box center [615, 128] width 144 height 13
click at [39, 97] on link "Templates" at bounding box center [50, 98] width 66 height 15
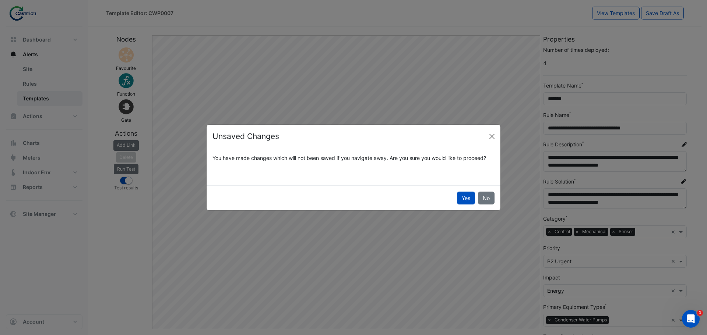
click at [34, 83] on ngb-modal-window "Unsaved Changes You have made changes which will not been saved if you navigate…" at bounding box center [353, 167] width 707 height 335
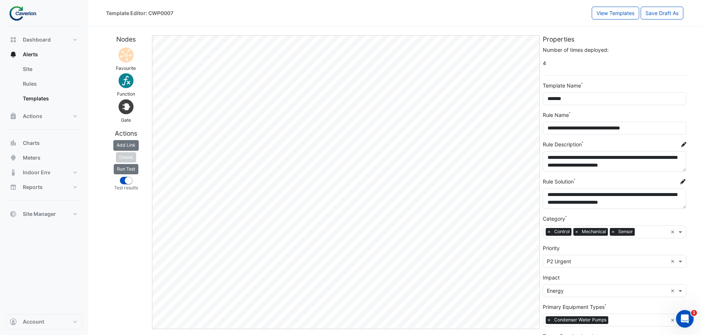
click at [33, 83] on link "Rules" at bounding box center [50, 84] width 66 height 15
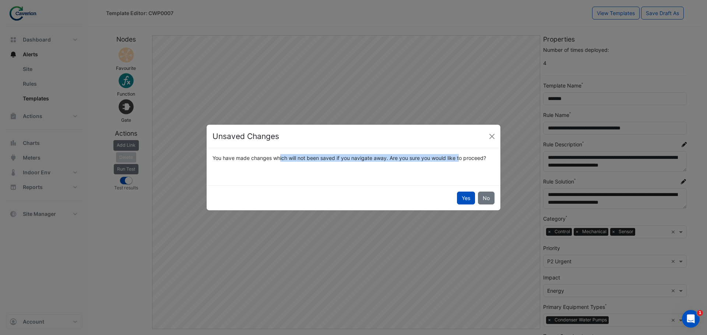
drag, startPoint x: 254, startPoint y: 161, endPoint x: 436, endPoint y: 166, distance: 182.6
click at [436, 166] on div "You have made changes which will not been saved if you navigate away. Are you s…" at bounding box center [353, 166] width 291 height 25
click at [464, 199] on button "Yes" at bounding box center [466, 198] width 18 height 13
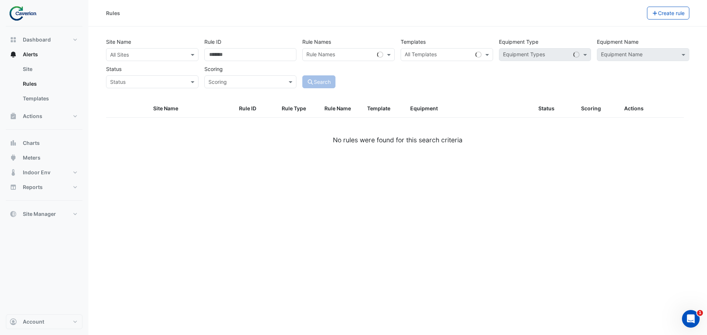
click at [345, 55] on input "text" at bounding box center [340, 56] width 68 height 8
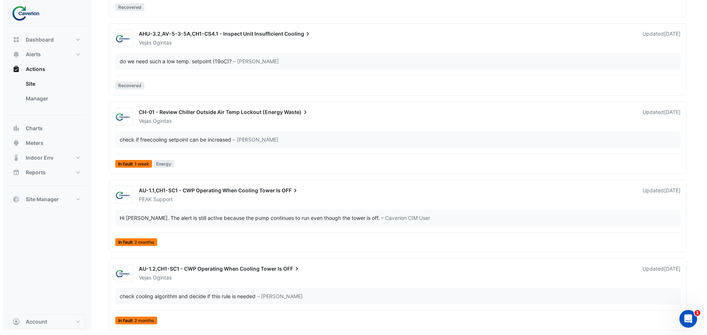
scroll to position [3050, 0]
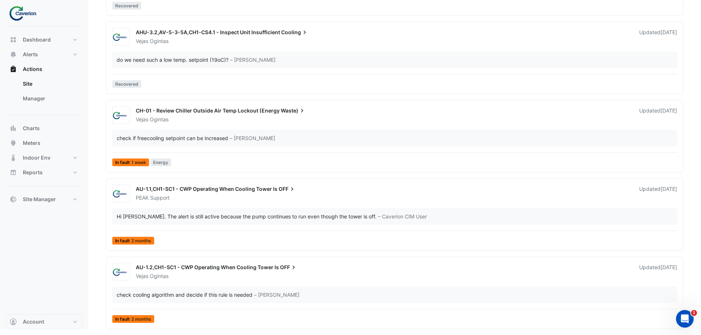
click at [201, 282] on div "AU-1.2,CH1-SC1 - CWP Operating When Cooling Tower Is OFF Vejas Ogintas Updated …" at bounding box center [394, 294] width 571 height 63
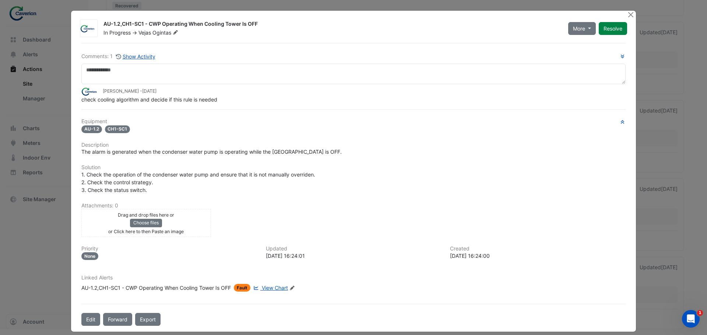
click at [282, 286] on span "View Chart" at bounding box center [275, 288] width 26 height 6
click at [11, 281] on ngb-modal-window "AU-1.2,CH1-SC1 - CWP Operating When Cooling Tower Is OFF In Progress -> Vejas O…" at bounding box center [353, 167] width 707 height 335
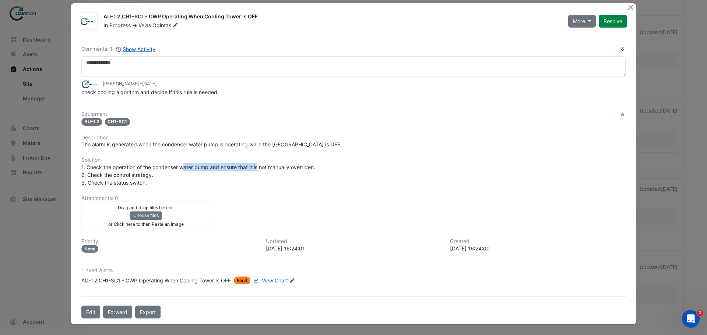
drag, startPoint x: 181, startPoint y: 170, endPoint x: 269, endPoint y: 166, distance: 88.0
click at [269, 166] on span "1. Check the operation of the condenser water pump and ensure that it is not ma…" at bounding box center [198, 175] width 235 height 22
click at [271, 166] on span "1. Check the operation of the condenser water pump and ensure that it is not ma…" at bounding box center [198, 175] width 235 height 22
drag, startPoint x: 268, startPoint y: 169, endPoint x: 308, endPoint y: 173, distance: 39.6
click at [307, 173] on div "1. Check the operation of the condenser water pump and ensure that it is not ma…" at bounding box center [353, 174] width 544 height 23
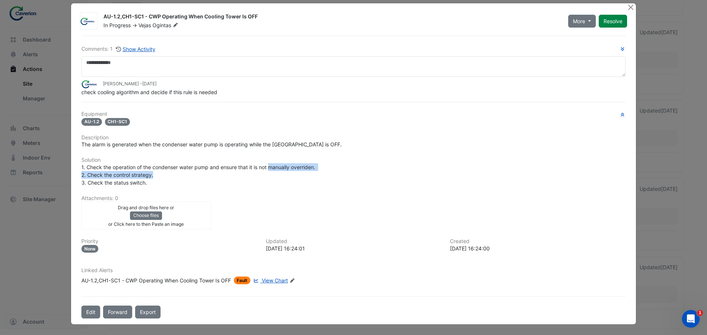
click at [308, 173] on div "1. Check the operation of the condenser water pump and ensure that it is not ma…" at bounding box center [353, 174] width 544 height 23
drag, startPoint x: 113, startPoint y: 177, endPoint x: 140, endPoint y: 176, distance: 27.3
click at [140, 176] on span "1. Check the operation of the condenser water pump and ensure that it is not ma…" at bounding box center [198, 175] width 235 height 22
click at [151, 176] on span "1. Check the operation of the condenser water pump and ensure that it is not ma…" at bounding box center [198, 175] width 235 height 22
drag, startPoint x: 135, startPoint y: 175, endPoint x: 160, endPoint y: 175, distance: 24.7
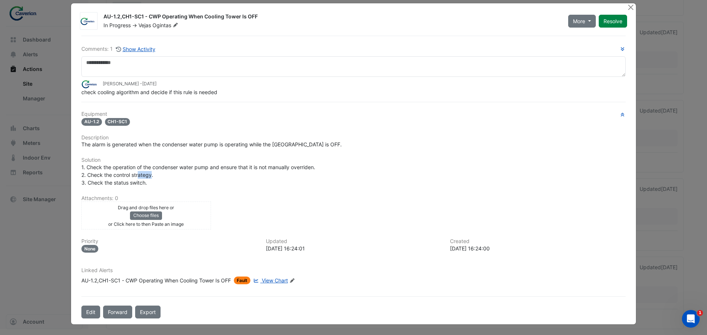
click at [159, 175] on div "1. Check the operation of the condenser water pump and ensure that it is not ma…" at bounding box center [353, 174] width 544 height 23
click at [162, 175] on div "1. Check the operation of the condenser water pump and ensure that it is not ma…" at bounding box center [353, 174] width 544 height 23
drag, startPoint x: 79, startPoint y: 181, endPoint x: 144, endPoint y: 182, distance: 64.8
click at [144, 182] on span "1. Check the operation of the condenser water pump and ensure that it is not ma…" at bounding box center [198, 175] width 235 height 22
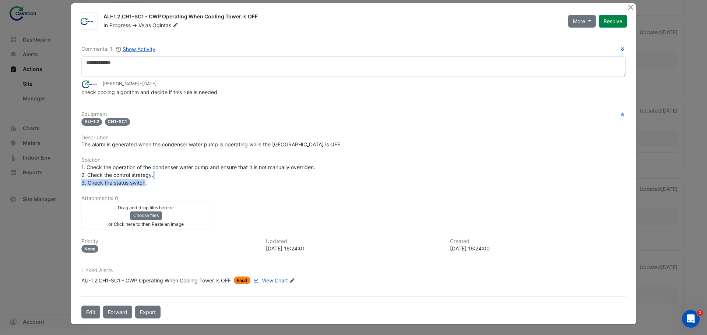
drag, startPoint x: 142, startPoint y: 182, endPoint x: 171, endPoint y: 178, distance: 29.6
click at [171, 178] on div "1. Check the operation of the condenser water pump and ensure that it is not ma…" at bounding box center [353, 174] width 544 height 23
click at [172, 178] on div "1. Check the operation of the condenser water pump and ensure that it is not ma…" at bounding box center [353, 174] width 544 height 23
drag, startPoint x: 128, startPoint y: 162, endPoint x: 178, endPoint y: 159, distance: 50.2
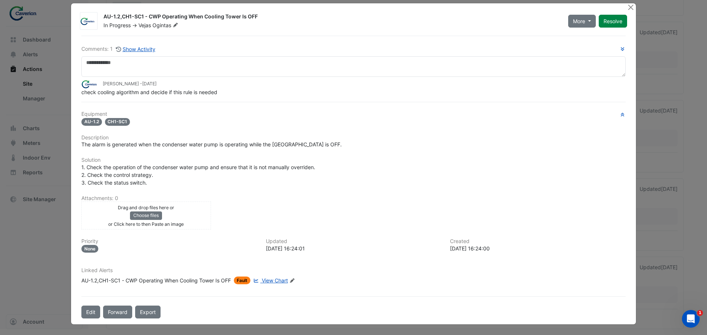
click at [161, 160] on h6 "Solution" at bounding box center [353, 160] width 544 height 6
click at [178, 159] on h6 "Solution" at bounding box center [353, 160] width 544 height 6
drag, startPoint x: 109, startPoint y: 100, endPoint x: 151, endPoint y: 97, distance: 42.4
click at [146, 98] on div "Comments: 1 Show Activity Tomas Jonkaitis - 2 months and 1 day ago check coolin…" at bounding box center [353, 177] width 553 height 283
click at [151, 97] on div "Comments: 1 Show Activity Tomas Jonkaitis - 2 months and 1 day ago check coolin…" at bounding box center [353, 177] width 553 height 283
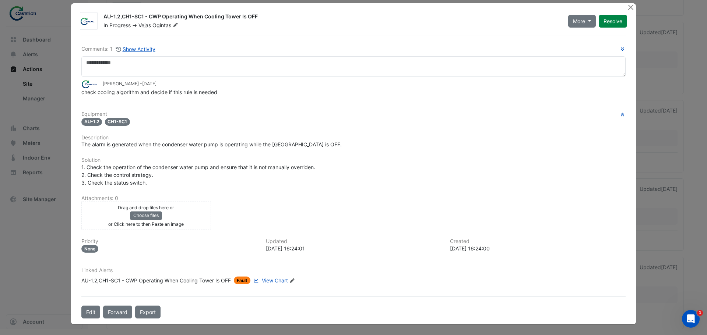
drag, startPoint x: 151, startPoint y: 97, endPoint x: 229, endPoint y: 89, distance: 78.4
click at [229, 89] on div "Comments: 1 Show Activity Tomas Jonkaitis - 2 months and 1 day ago check coolin…" at bounding box center [353, 177] width 553 height 283
click at [230, 89] on div "check cooling algorithm and decide if this rule is needed" at bounding box center [353, 92] width 544 height 8
click at [626, 6] on button "Close" at bounding box center [630, 7] width 8 height 8
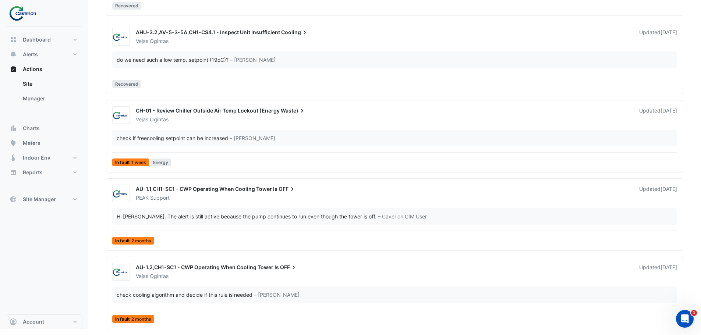
click at [214, 275] on div "Vejas Ogintas" at bounding box center [383, 276] width 496 height 7
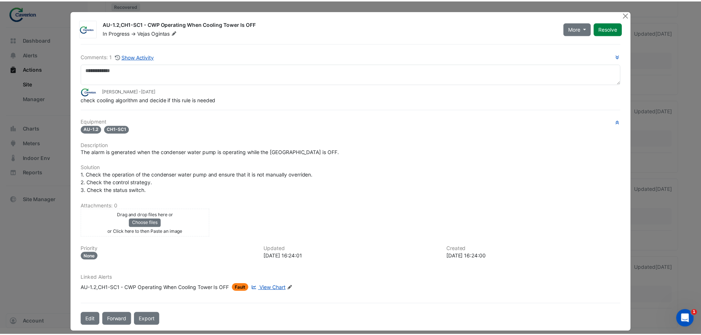
scroll to position [7, 0]
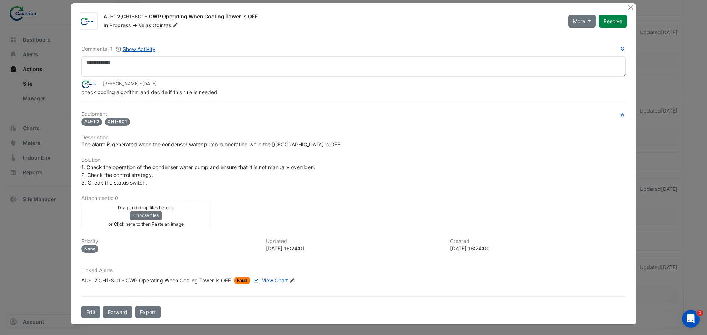
click at [151, 86] on span "2 months and 1 day ago" at bounding box center [149, 84] width 14 height 6
click at [111, 112] on h6 "Equipment" at bounding box center [353, 114] width 544 height 6
click at [93, 130] on div "Equipment AU-1.2 CH1-SC1 Description The alarm is generated when the condenser …" at bounding box center [353, 200] width 544 height 179
click at [109, 277] on div "AU-1.2,CH1-SC1 - CWP Operating When Cooling Tower Is OFF" at bounding box center [155, 281] width 149 height 8
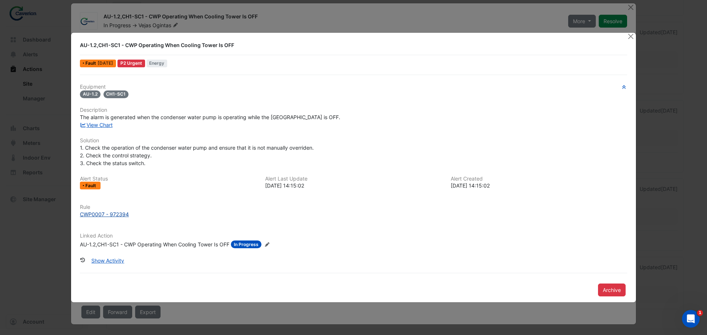
click at [123, 213] on div "CWP0007 - 972394" at bounding box center [104, 214] width 49 height 8
drag, startPoint x: 79, startPoint y: 214, endPoint x: 104, endPoint y: 214, distance: 24.7
click at [104, 214] on div "Rule CWP0007 - 972394" at bounding box center [353, 211] width 556 height 14
copy div "CWP0007"
click at [636, 6] on ngb-modal-window "AU-1.2,CH1-SC1 - CWP Operating When Cooling Tower Is OFF Fault 2 months ago P2 …" at bounding box center [353, 167] width 707 height 335
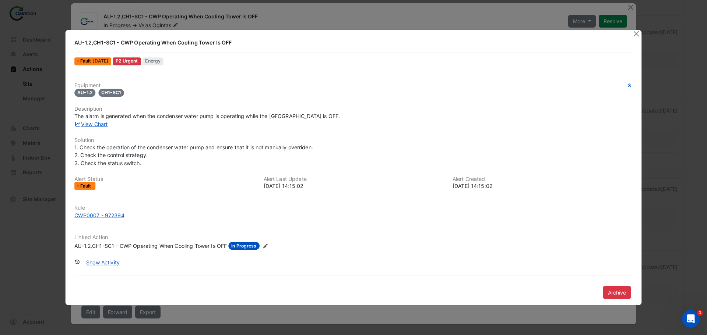
click at [634, 40] on app-alert-ticket-details-modal "AU-1.2,CH1-SC1 - CWP Operating When Cooling Tower Is OFF Fault 2 months ago P2 …" at bounding box center [354, 167] width 576 height 275
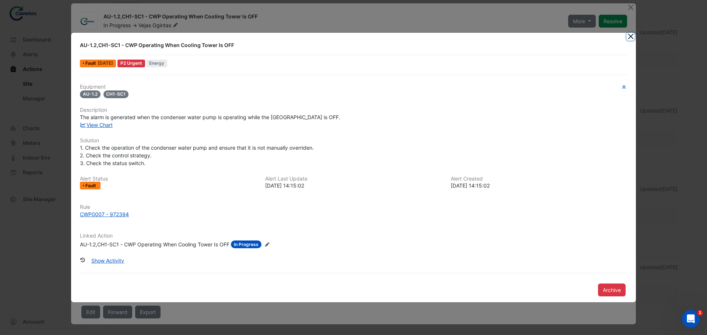
click at [633, 36] on button "Close" at bounding box center [630, 37] width 8 height 8
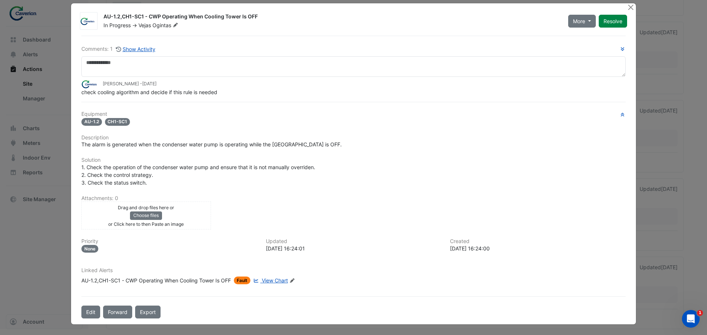
click at [633, 16] on ngb-modal-window "AU-1.2,CH1-SC1 - CWP Operating When Cooling Tower Is OFF In Progress -> Vejas O…" at bounding box center [353, 167] width 707 height 335
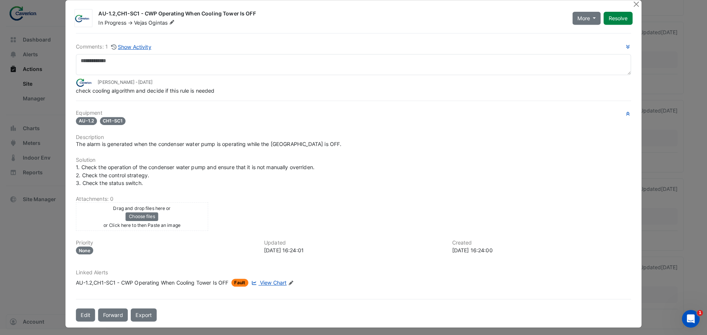
click at [631, 11] on div "AU-1.2,CH1-SC1 - CWP Operating When Cooling Tower Is OFF In Progress -> Vejas O…" at bounding box center [354, 164] width 576 height 328
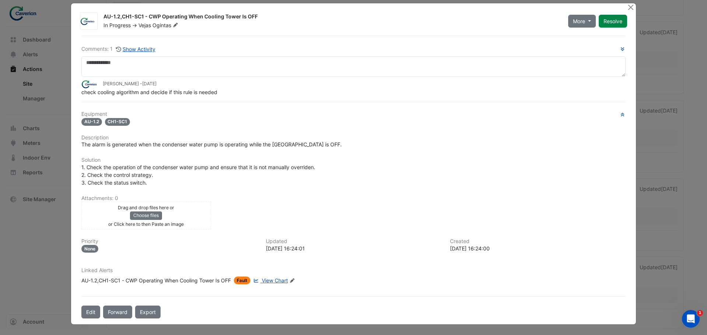
click at [631, 10] on div at bounding box center [630, 7] width 9 height 8
click at [630, 10] on button "Close" at bounding box center [630, 7] width 8 height 8
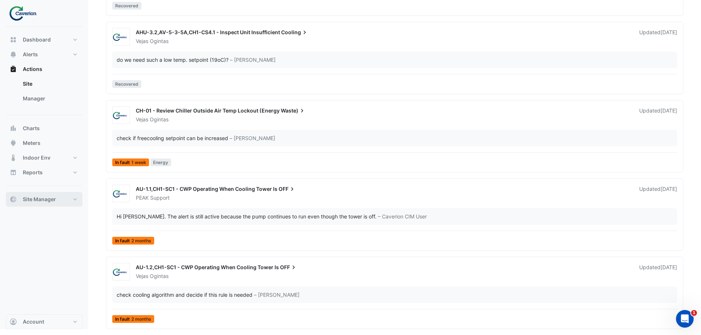
click at [54, 195] on button "Site Manager" at bounding box center [44, 199] width 77 height 15
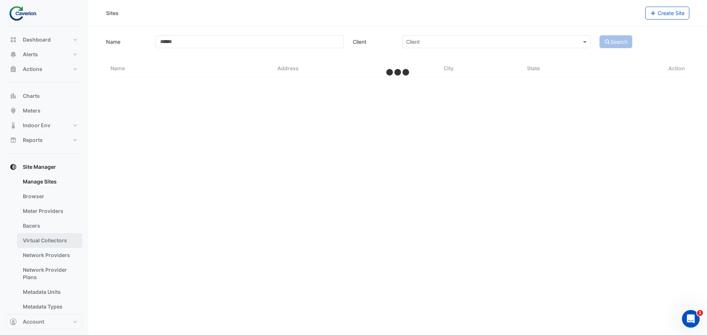
select select "***"
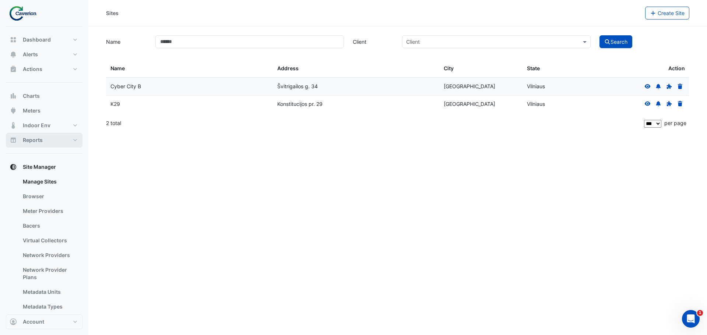
click at [69, 134] on button "Reports" at bounding box center [44, 140] width 77 height 15
select select "***"
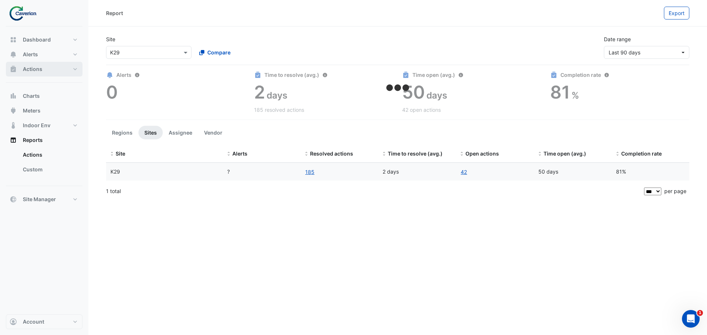
click at [57, 70] on button "Actions" at bounding box center [44, 69] width 77 height 15
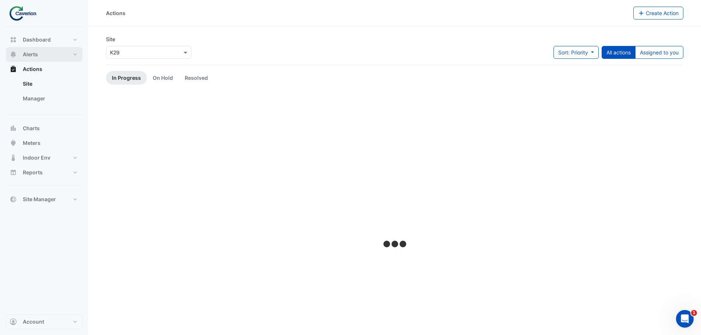
click at [47, 53] on button "Alerts" at bounding box center [44, 54] width 77 height 15
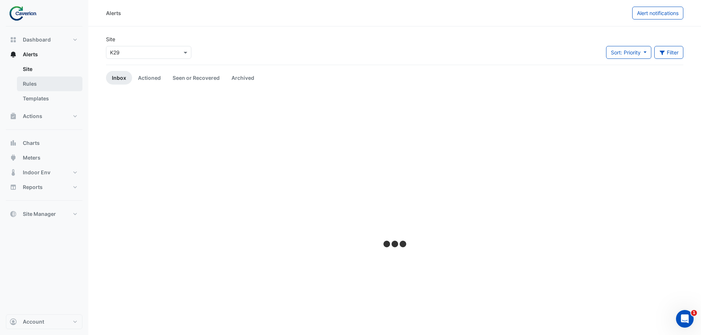
click at [36, 82] on link "Rules" at bounding box center [50, 84] width 66 height 15
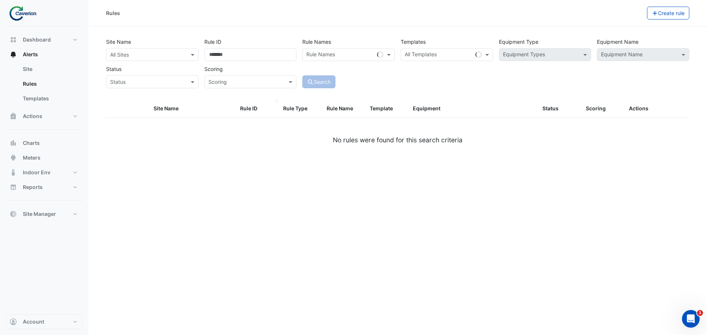
click at [243, 111] on div "Rule ID" at bounding box center [257, 109] width 34 height 8
click at [467, 114] on datatable-header-cell "Equipment" at bounding box center [473, 109] width 130 height 18
click at [670, 16] on button "Create rule" at bounding box center [668, 13] width 43 height 13
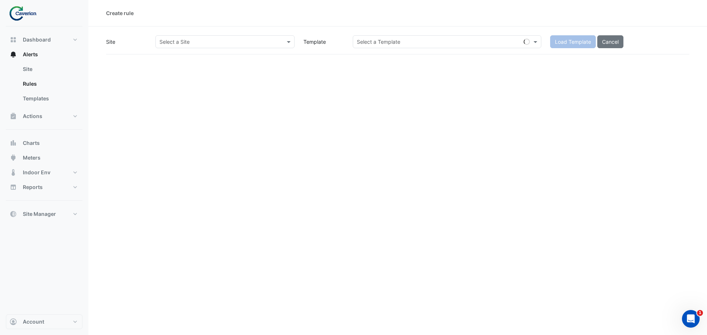
click at [184, 40] on input "text" at bounding box center [217, 42] width 116 height 8
click at [179, 67] on div "K29" at bounding box center [177, 68] width 42 height 11
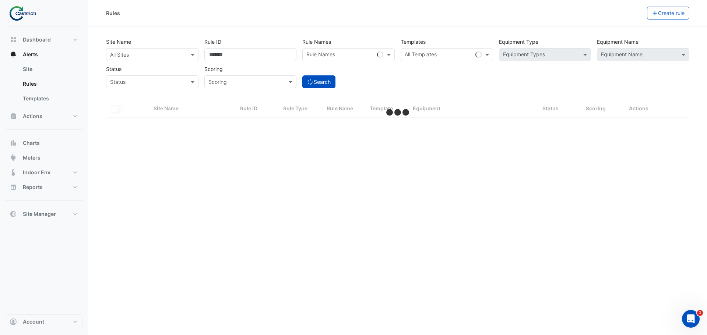
select select "***"
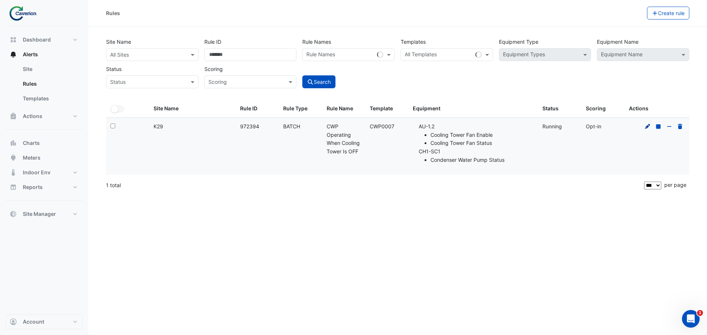
click at [646, 128] on icon at bounding box center [647, 126] width 5 height 5
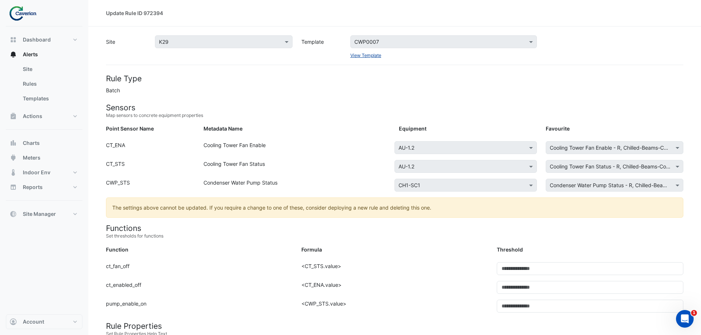
click at [372, 54] on link "View Template" at bounding box center [365, 56] width 31 height 6
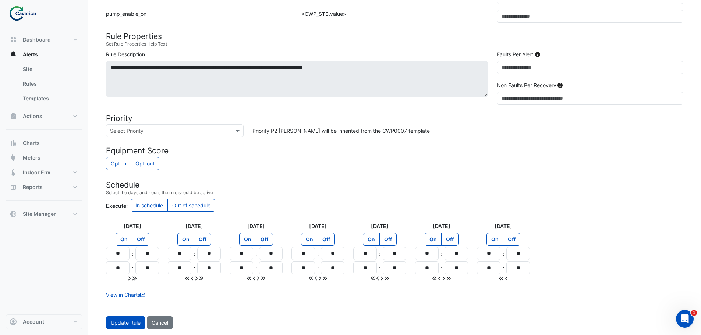
scroll to position [180, 0]
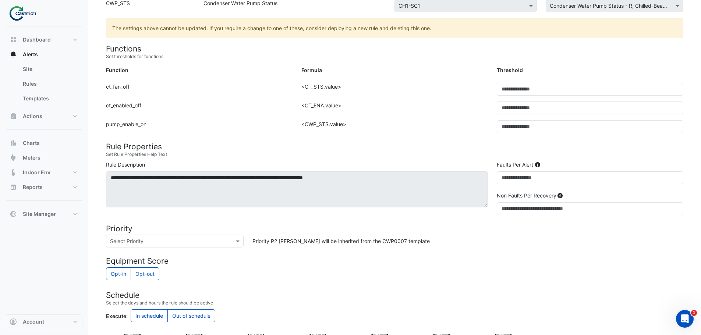
click at [165, 241] on input "text" at bounding box center [167, 242] width 115 height 8
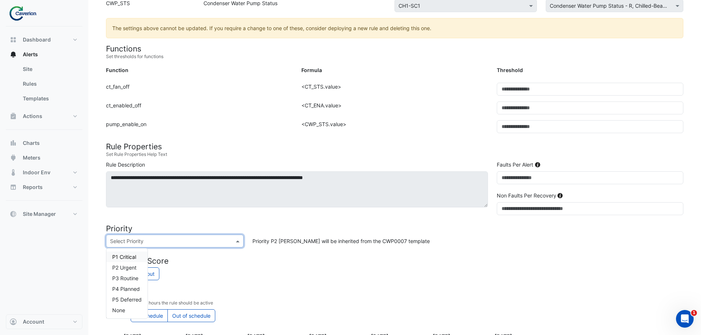
click at [181, 224] on h4 "Priority" at bounding box center [394, 228] width 577 height 9
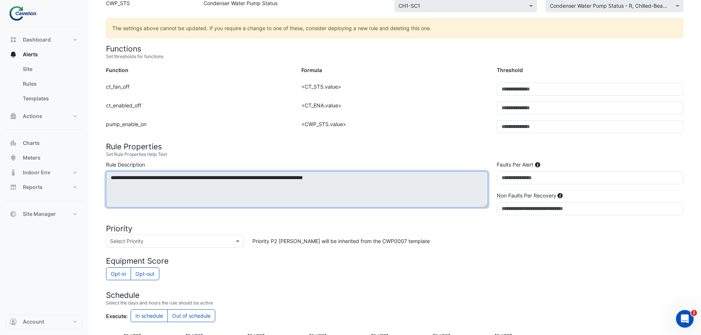
drag, startPoint x: 120, startPoint y: 174, endPoint x: 411, endPoint y: 172, distance: 291.5
click at [411, 172] on textarea "**********" at bounding box center [297, 189] width 382 height 36
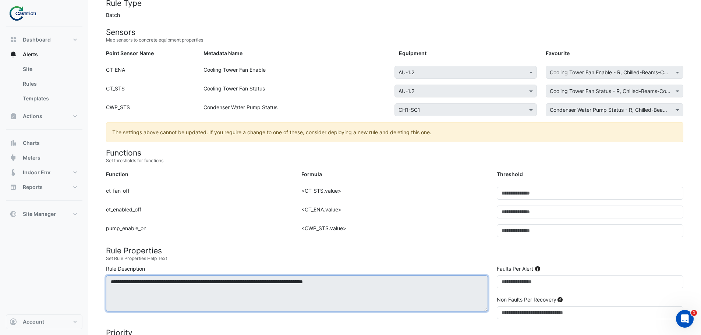
scroll to position [69, 0]
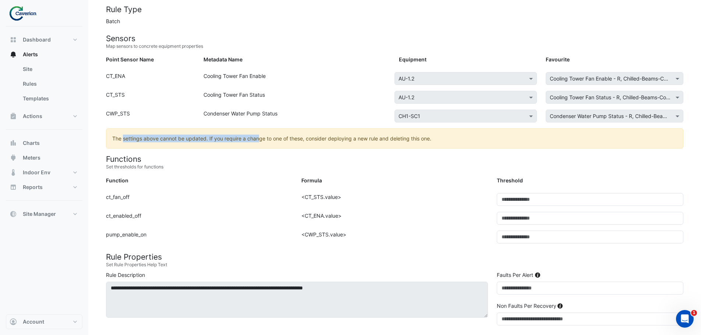
drag, startPoint x: 124, startPoint y: 138, endPoint x: 258, endPoint y: 137, distance: 134.7
click at [258, 137] on ngb-alert "The settings above cannot be updated. If you require a change to one of these, …" at bounding box center [394, 138] width 577 height 20
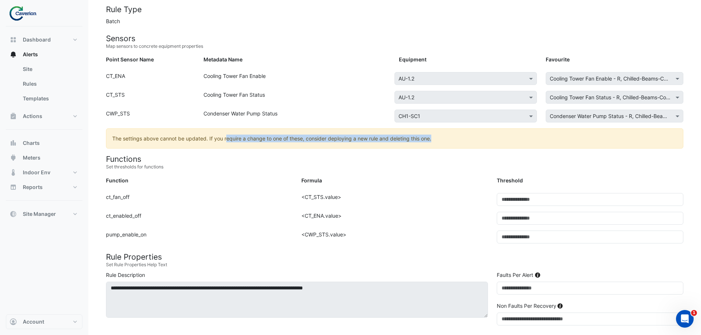
drag, startPoint x: 227, startPoint y: 137, endPoint x: 459, endPoint y: 141, distance: 231.5
click at [459, 141] on ngb-alert "The settings above cannot be updated. If you require a change to one of these, …" at bounding box center [394, 138] width 577 height 20
click at [459, 142] on ngb-alert "The settings above cannot be updated. If you require a change to one of these, …" at bounding box center [394, 138] width 577 height 20
click at [464, 148] on ngb-alert "The settings above cannot be updated. If you require a change to one of these, …" at bounding box center [394, 138] width 577 height 20
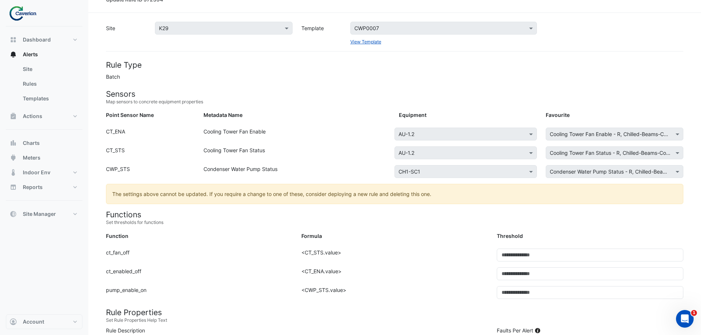
scroll to position [0, 0]
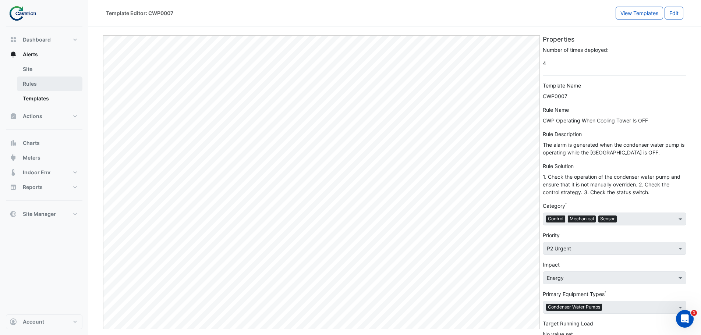
click at [40, 83] on link "Rules" at bounding box center [50, 84] width 66 height 15
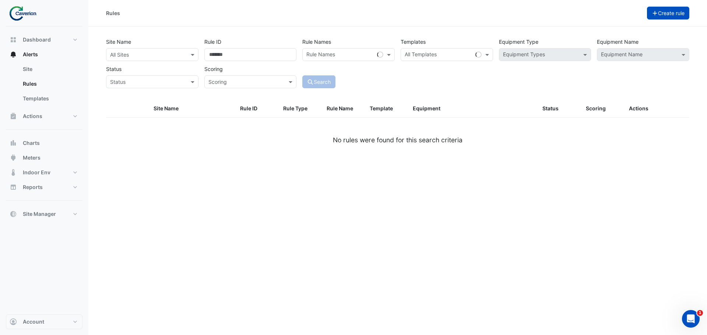
click at [653, 10] on fa-icon "button" at bounding box center [654, 13] width 7 height 6
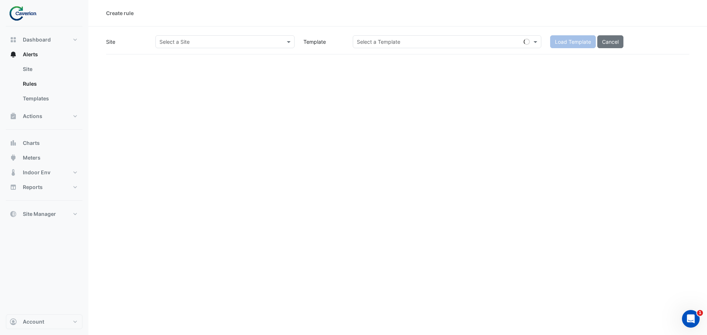
click at [268, 39] on input "text" at bounding box center [217, 42] width 116 height 8
click at [180, 69] on div "K29" at bounding box center [177, 68] width 42 height 11
click at [427, 42] on input "text" at bounding box center [440, 42] width 166 height 8
paste input "*******"
type input "*******"
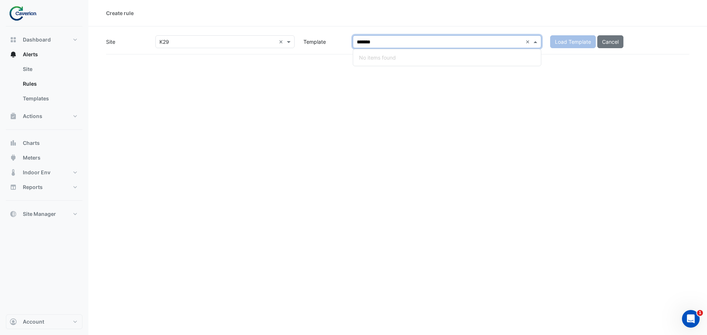
click at [467, 87] on div "Create rule Site × K29 × Template ******* × No items found Load Template Cancel" at bounding box center [397, 167] width 618 height 335
click at [396, 38] on input "text" at bounding box center [440, 42] width 166 height 8
paste input "*******"
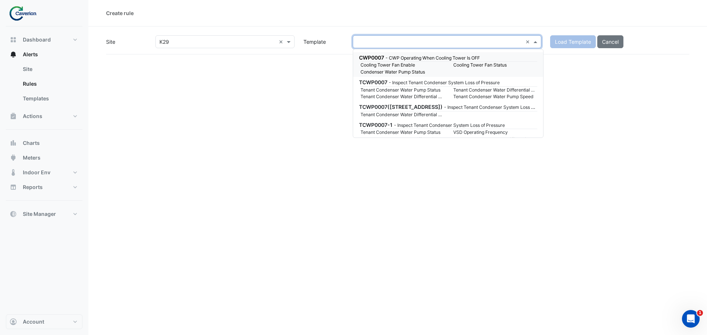
type input "*******"
click at [431, 61] on div "CWP0007 - CWP Operating When Cooling Tower Is OFF" at bounding box center [447, 58] width 177 height 8
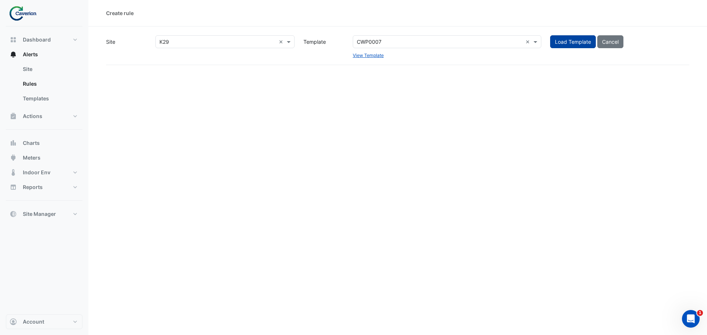
click at [578, 38] on button "Load Template" at bounding box center [573, 41] width 46 height 13
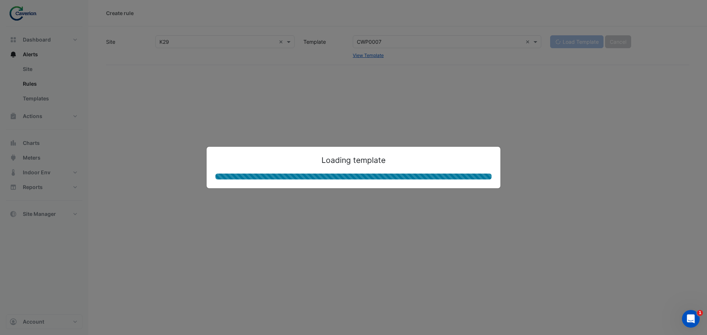
click at [54, 215] on ngb-modal-window "Loading template" at bounding box center [353, 167] width 707 height 335
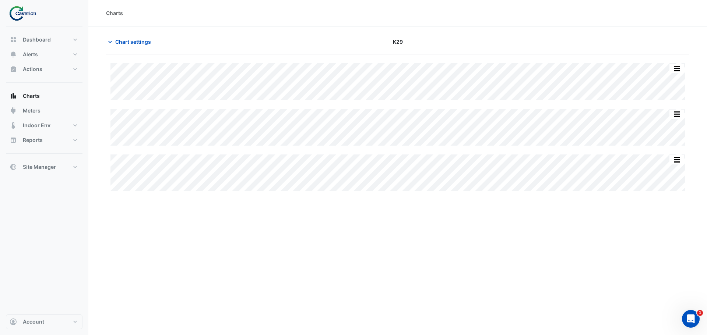
click at [184, 243] on div "Charts Chart settings K29 Split by Equip Split All Split None Print Save as JPE…" at bounding box center [397, 167] width 618 height 335
click at [44, 90] on button "Charts" at bounding box center [44, 96] width 77 height 15
click at [38, 95] on span "Charts" at bounding box center [31, 95] width 17 height 7
click at [39, 102] on button "Charts" at bounding box center [44, 96] width 77 height 15
click at [110, 41] on icon "button" at bounding box center [109, 41] width 7 height 7
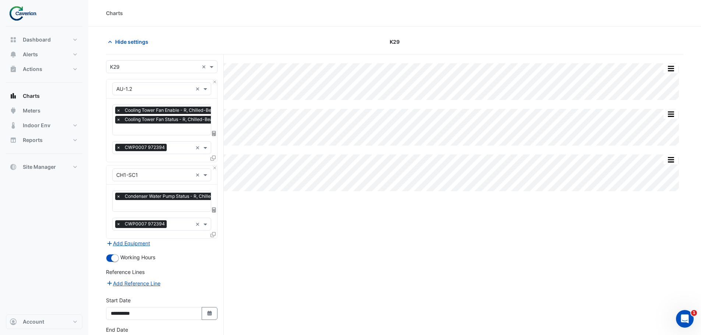
click at [177, 130] on input "text" at bounding box center [198, 130] width 165 height 8
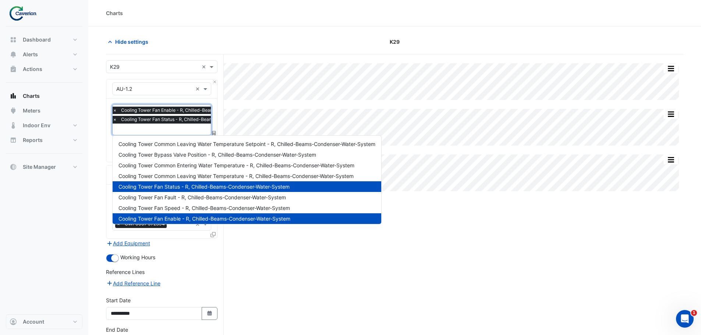
click at [393, 265] on div "Split by Equip Split All Split None Print Save as JPEG Save as PNG Pivot Data T…" at bounding box center [394, 221] width 577 height 334
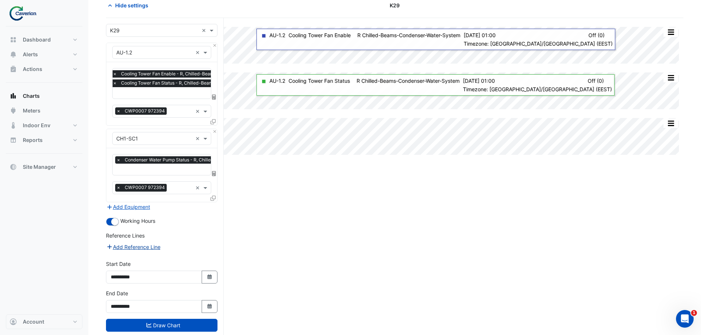
scroll to position [52, 0]
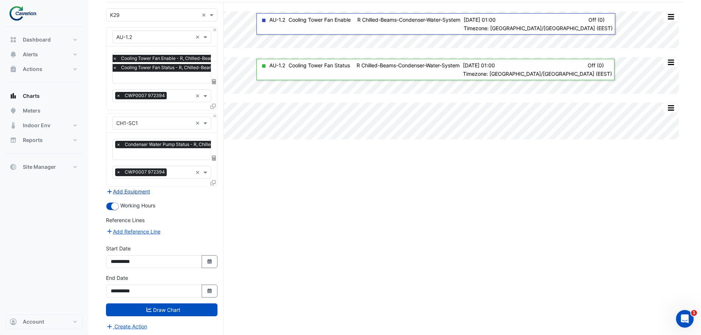
click at [139, 190] on button "Add Equipment" at bounding box center [128, 191] width 45 height 8
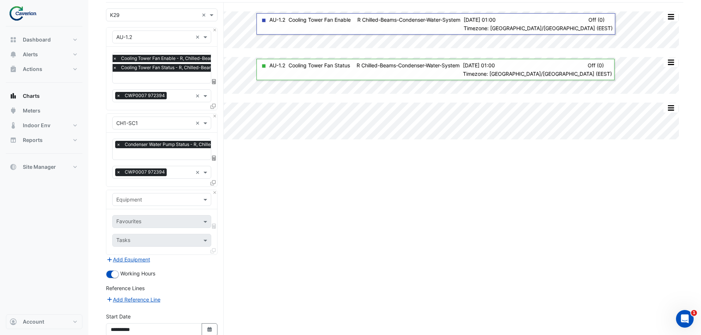
click at [156, 196] on input "text" at bounding box center [154, 200] width 76 height 8
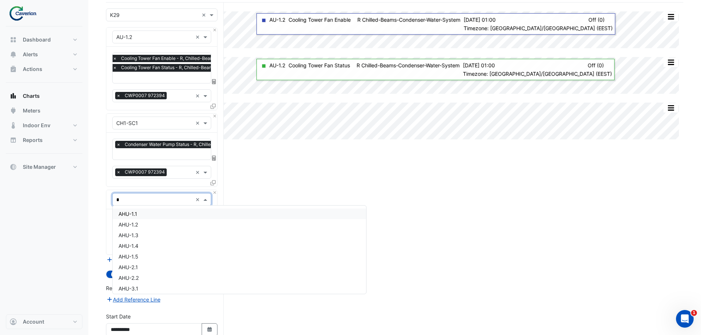
type input "**"
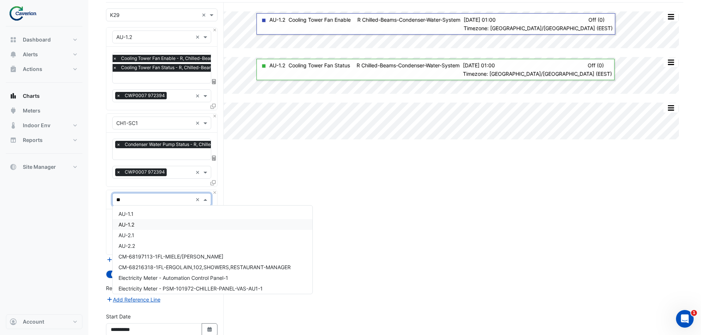
click at [143, 225] on div "AU-1.2" at bounding box center [213, 224] width 200 height 11
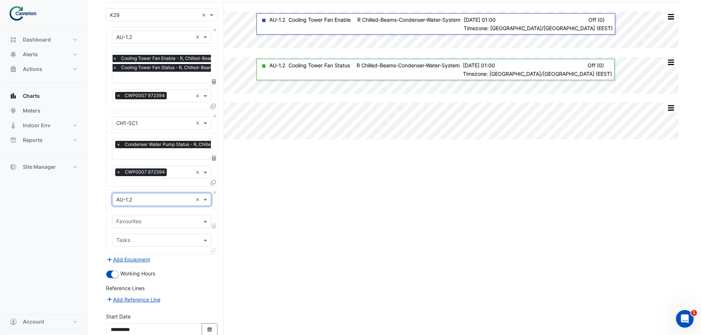
click at [152, 222] on input "text" at bounding box center [157, 223] width 82 height 8
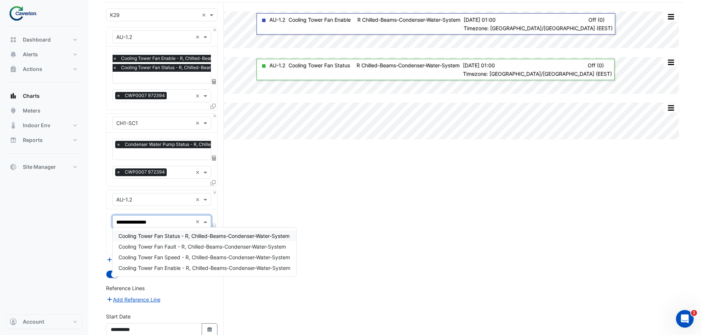
type input "**********"
click at [198, 269] on span "Cooling Tower Fan Enable - R, Chilled-Beams-Condenser-Water-System" at bounding box center [204, 268] width 172 height 6
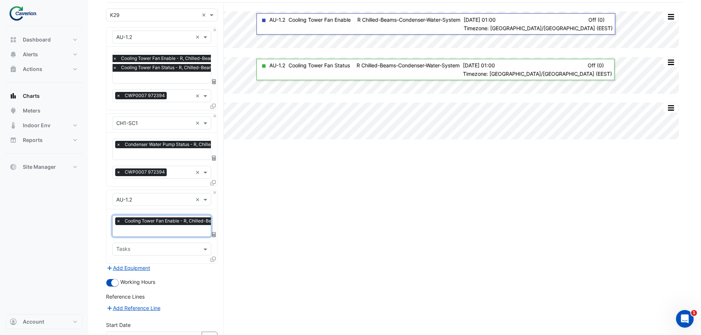
click at [168, 230] on input "text" at bounding box center [198, 232] width 165 height 8
type input "**********"
click at [163, 246] on span "Cooling Tower Fan Status - R, Chilled-Beams-Condenser-Water-System" at bounding box center [203, 244] width 171 height 6
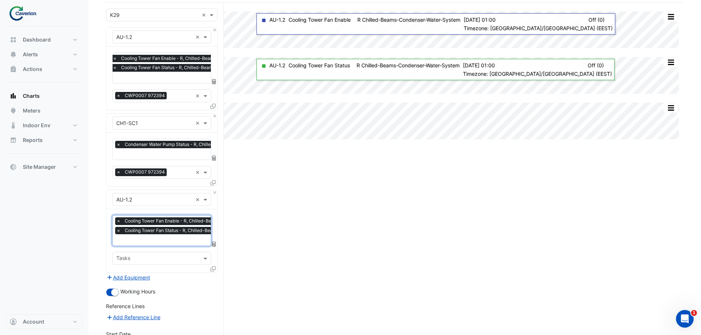
scroll to position [137, 0]
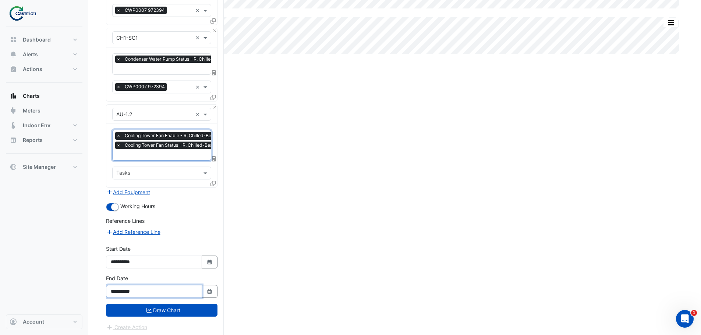
click at [157, 289] on input "**********" at bounding box center [154, 291] width 96 height 13
drag, startPoint x: 158, startPoint y: 289, endPoint x: 63, endPoint y: 287, distance: 94.6
click at [63, 287] on div "Charts Hide settings K29 Split by Equip Split All Split None Print Save as JPEG…" at bounding box center [350, 100] width 701 height 475
click at [202, 286] on input "**********" at bounding box center [154, 291] width 96 height 13
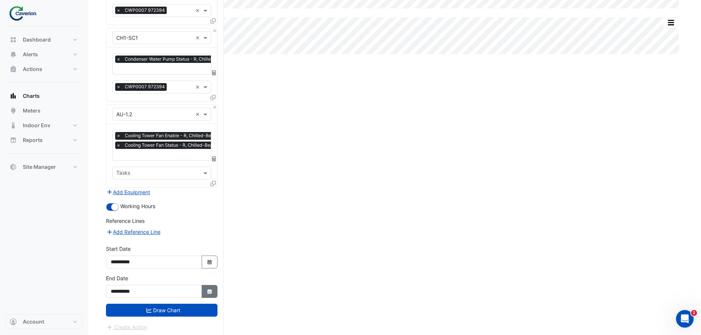
click at [208, 289] on icon "Select Date" at bounding box center [209, 291] width 7 height 5
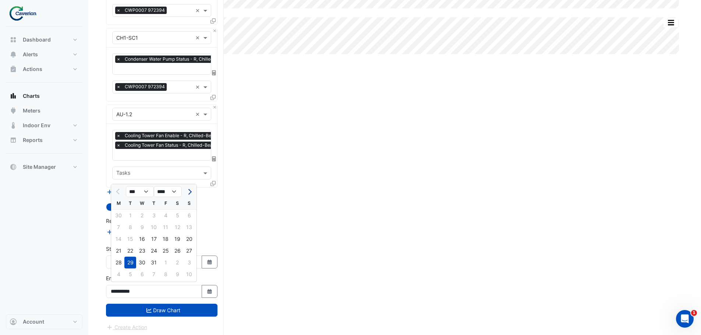
click at [192, 190] on button "Next month" at bounding box center [189, 192] width 9 height 12
select select "*"
click at [127, 263] on div "30" at bounding box center [130, 263] width 12 height 12
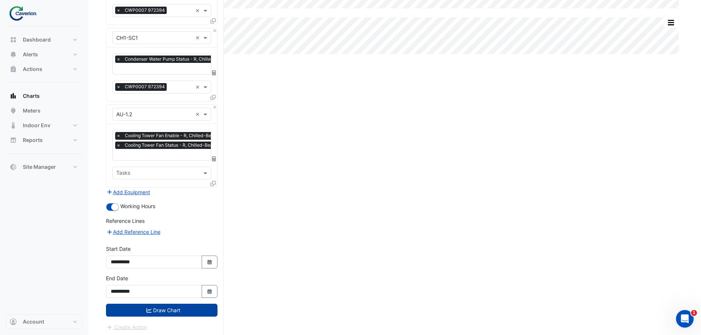
click at [146, 308] on icon "submit" at bounding box center [148, 310] width 5 height 4
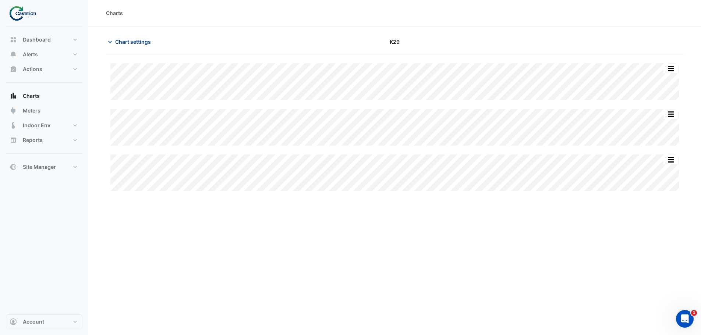
click at [108, 38] on button "Chart settings" at bounding box center [131, 41] width 50 height 13
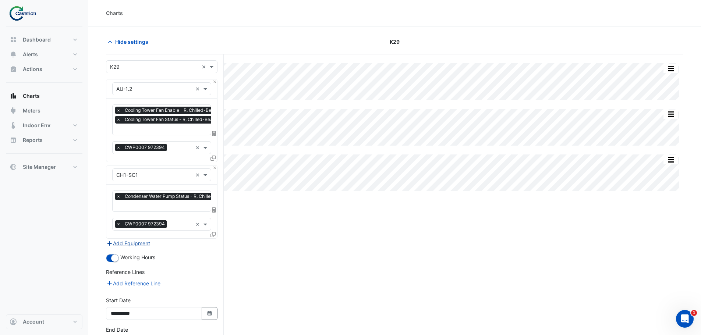
click at [146, 242] on button "Add Equipment" at bounding box center [128, 243] width 45 height 8
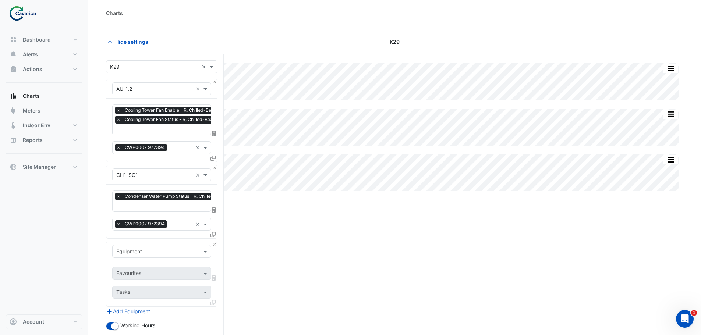
click at [174, 250] on input "text" at bounding box center [154, 252] width 76 height 8
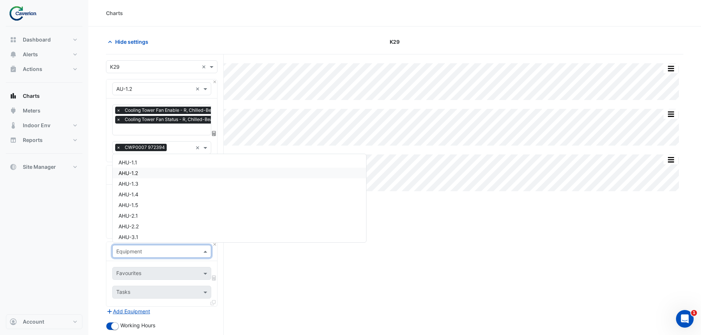
click at [152, 171] on div "AHU-1.2" at bounding box center [240, 173] width 254 height 11
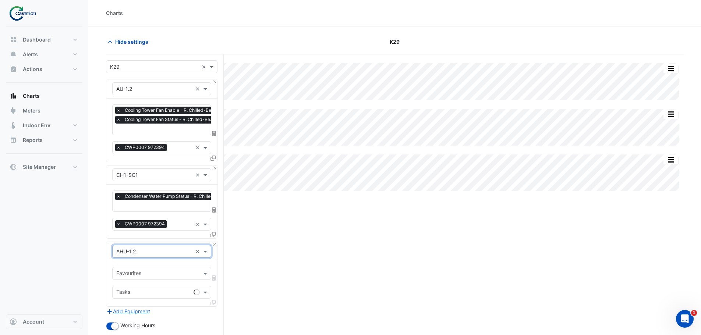
click at [138, 107] on span "Cooling Tower Fan Enable - R, Chilled-Beams-Condenser-Water-System" at bounding box center [201, 110] width 157 height 7
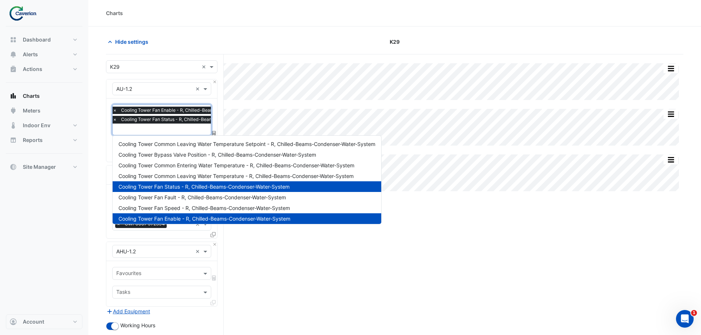
drag, startPoint x: 180, startPoint y: 187, endPoint x: 133, endPoint y: 185, distance: 47.1
click at [133, 185] on span "Cooling Tower Fan Status - R, Chilled-Beams-Condenser-Water-System" at bounding box center [203, 187] width 171 height 6
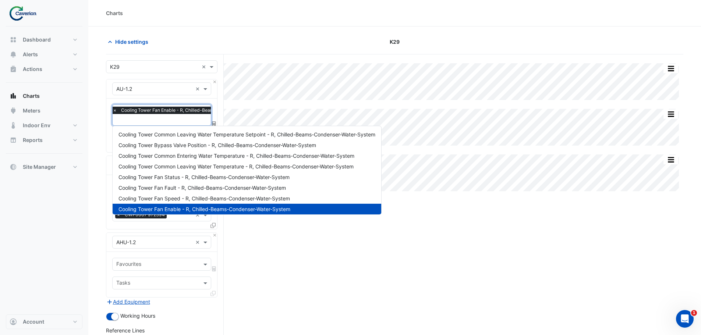
click at [351, 250] on div "Split by Equip Split All Split None Print Save as JPEG Save as PNG Pivot Data T…" at bounding box center [394, 250] width 577 height 393
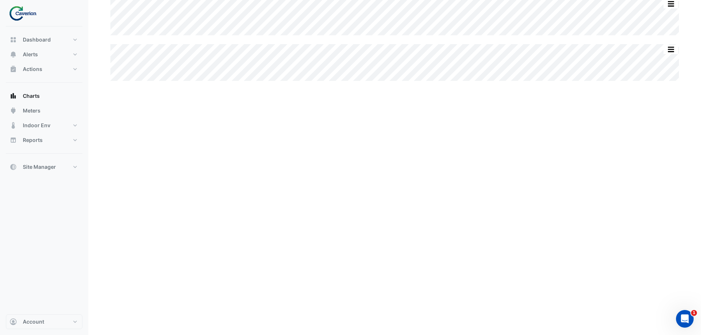
scroll to position [111, 0]
type input "**********"
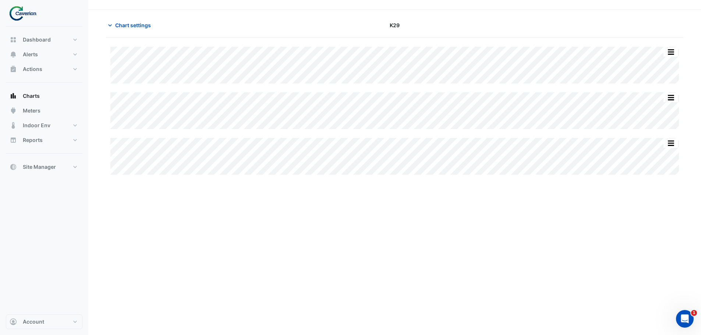
scroll to position [0, 0]
click at [109, 36] on button "Chart settings" at bounding box center [131, 41] width 50 height 13
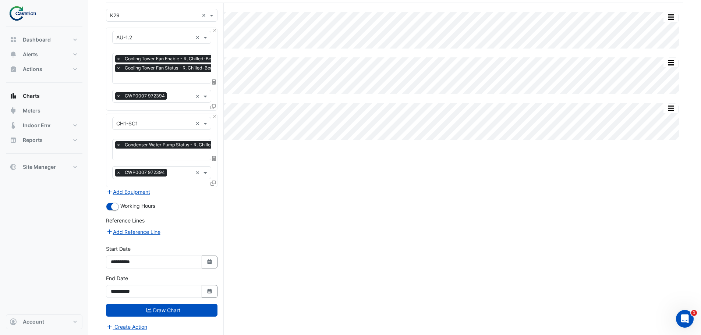
scroll to position [52, 0]
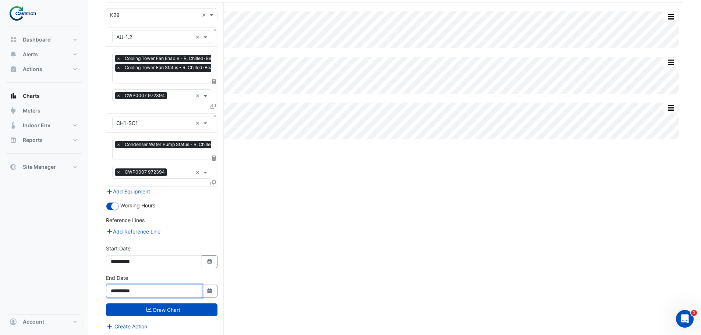
click at [194, 291] on input "**********" at bounding box center [154, 291] width 96 height 13
click at [207, 290] on icon "Select Date" at bounding box center [209, 291] width 7 height 5
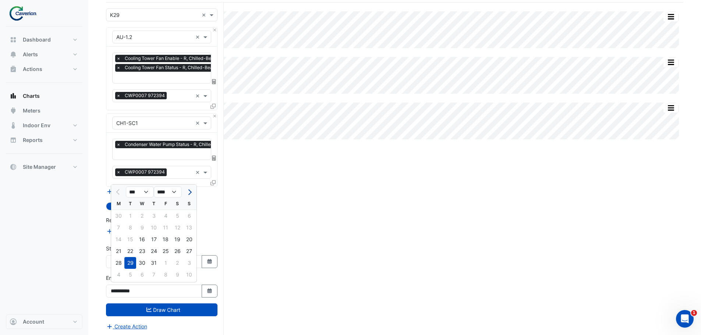
click at [191, 190] on button "Next month" at bounding box center [189, 192] width 9 height 12
select select "*"
click at [132, 264] on div "30" at bounding box center [130, 263] width 12 height 12
type input "**********"
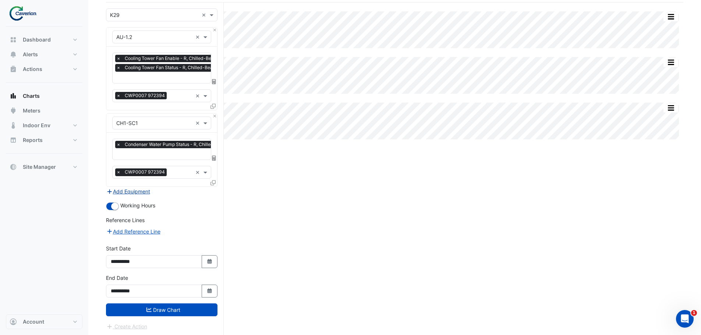
click at [126, 191] on button "Add Equipment" at bounding box center [128, 191] width 45 height 8
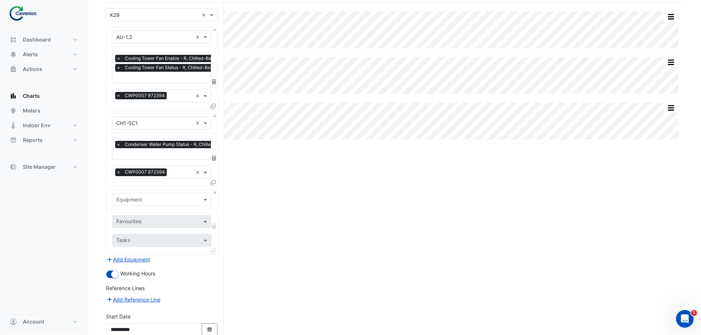
click at [152, 199] on input "text" at bounding box center [154, 200] width 76 height 8
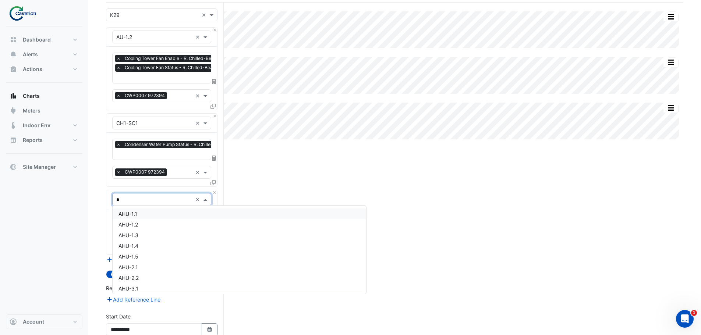
type input "**"
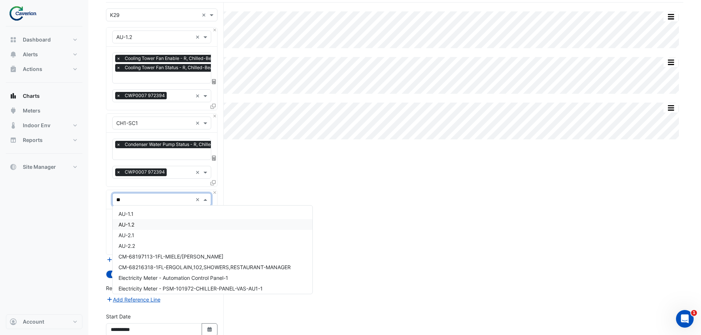
click at [157, 223] on div "AU-1.2" at bounding box center [213, 224] width 200 height 11
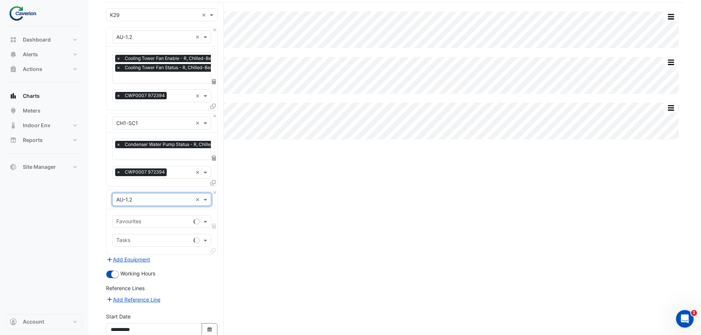
click at [142, 222] on input "text" at bounding box center [153, 223] width 74 height 8
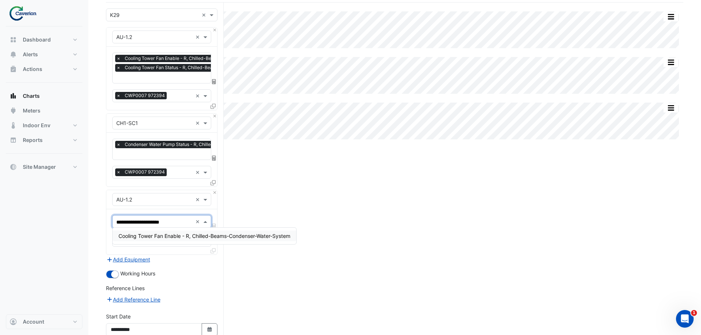
type input "**********"
click at [204, 237] on span "Cooling Tower Fan Enable - R, Chilled-Beams-Condenser-Water-System" at bounding box center [204, 236] width 172 height 6
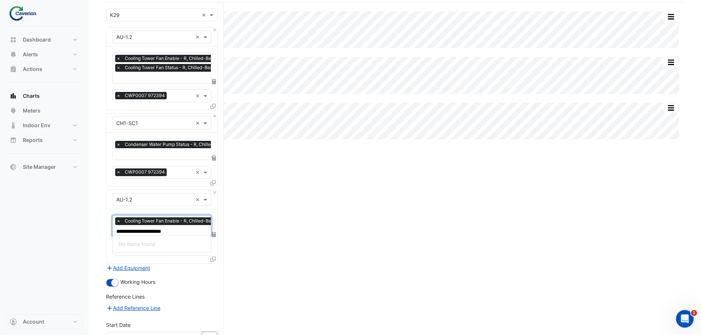
type input "**********"
click at [232, 247] on div "Cooling Tower Fan Status - R, Chilled-Beams-Condenser-Water-System" at bounding box center [204, 244] width 183 height 11
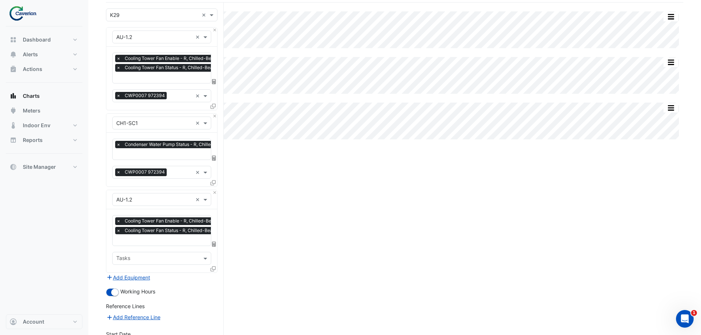
click at [274, 247] on div "Split by Equip Split All Split None Print Save as JPEG Save as PNG Pivot Data T…" at bounding box center [394, 213] width 577 height 420
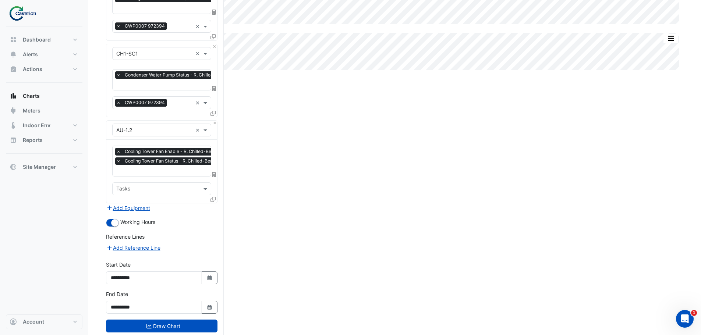
scroll to position [137, 0]
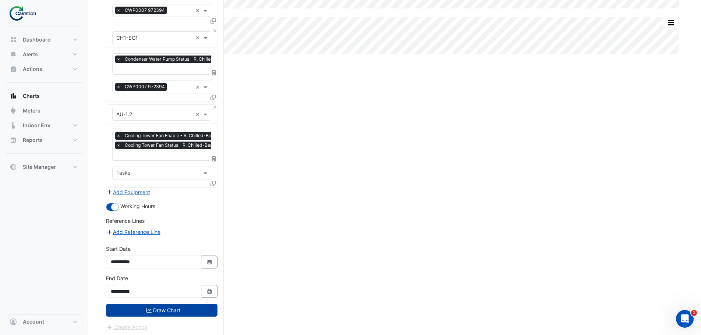
click at [176, 307] on button "Draw Chart" at bounding box center [162, 310] width 112 height 13
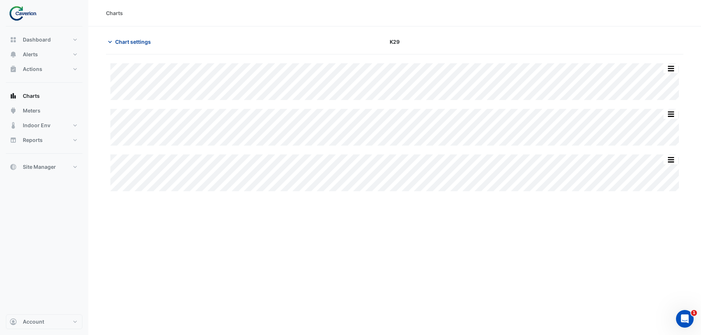
click at [108, 37] on button "Chart settings" at bounding box center [131, 41] width 50 height 13
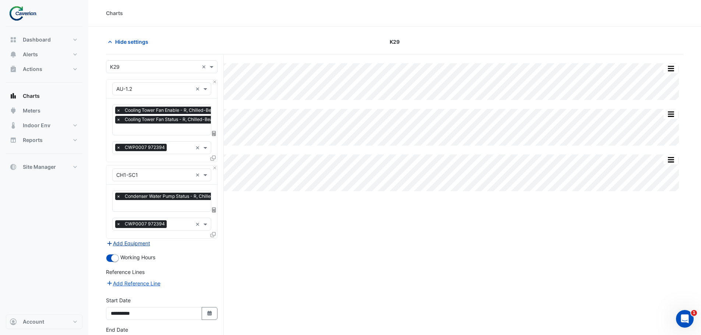
click at [120, 243] on button "Add Equipment" at bounding box center [128, 243] width 45 height 8
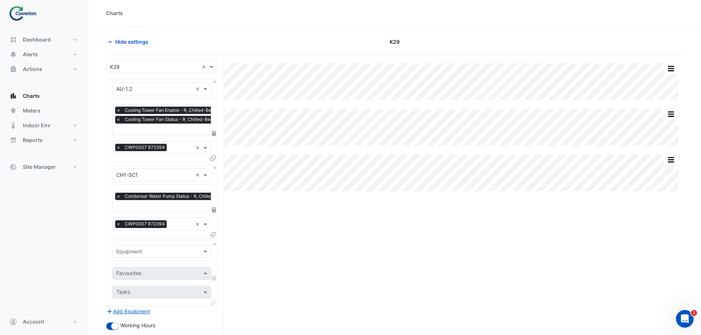
click at [145, 256] on div "Equipment" at bounding box center [161, 251] width 99 height 13
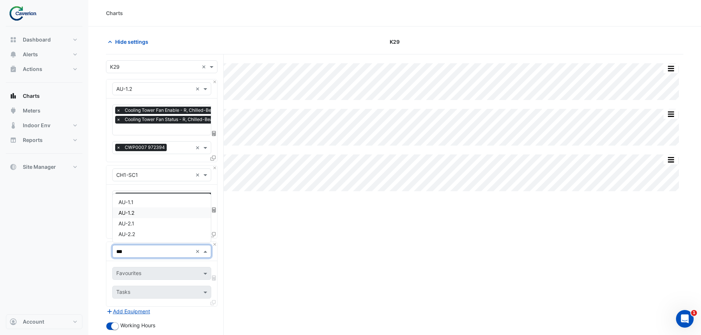
type input "****"
click at [150, 231] on div "AU-1.2" at bounding box center [162, 234] width 98 height 11
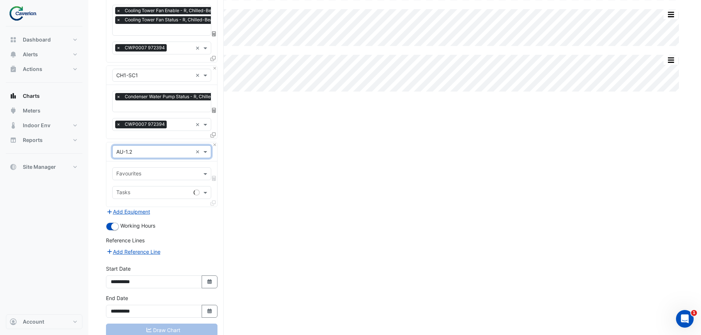
scroll to position [110, 0]
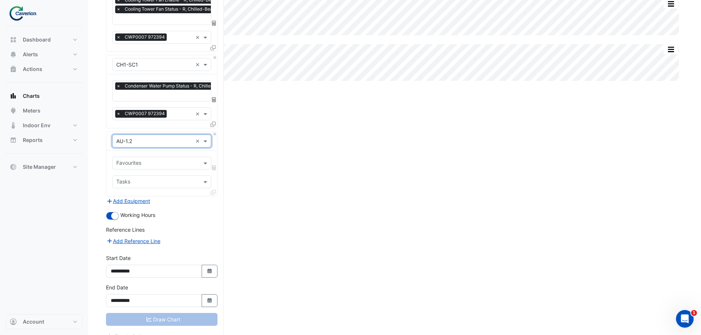
click at [139, 158] on div "Favourites" at bounding box center [156, 163] width 86 height 11
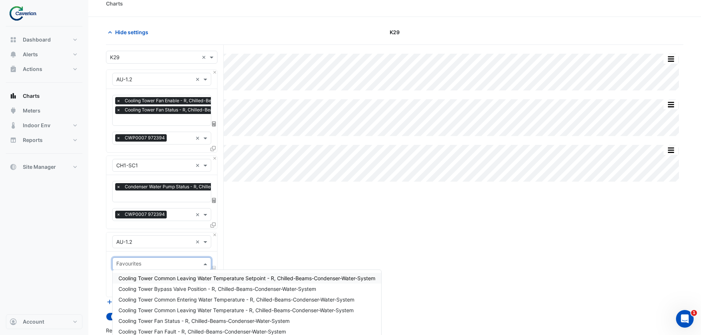
scroll to position [0, 0]
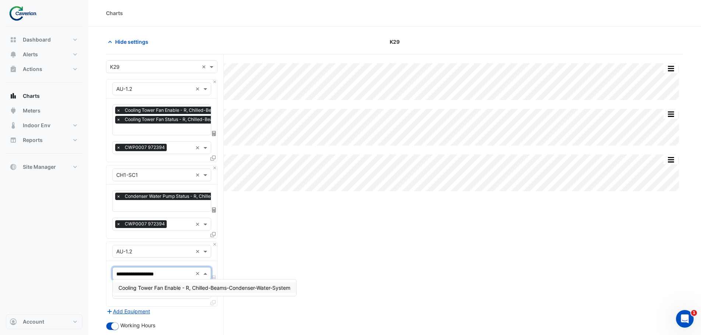
type input "**********"
click at [264, 285] on div "Cooling Tower Fan Enable - R, Chilled-Beams-Condenser-Water-System" at bounding box center [205, 288] width 184 height 11
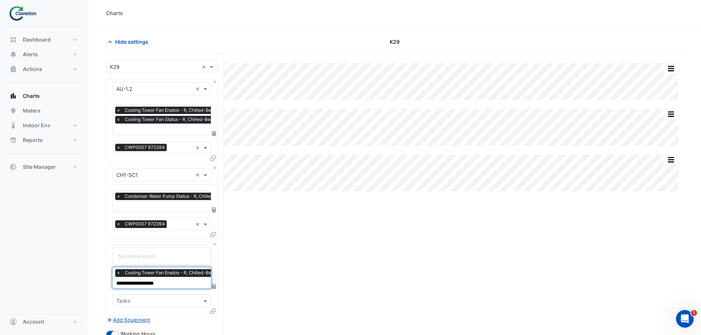
type input "**********"
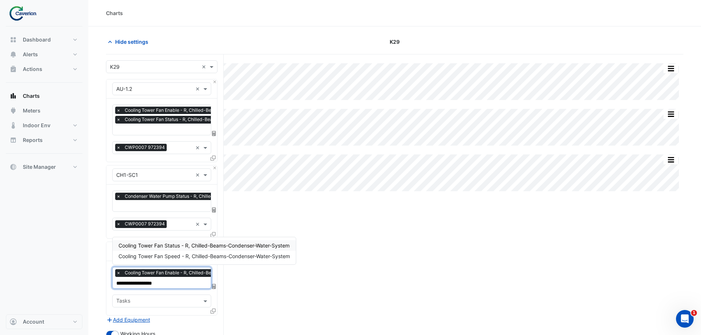
click at [229, 246] on span "Cooling Tower Fan Status - R, Chilled-Beams-Condenser-Water-System" at bounding box center [203, 246] width 171 height 6
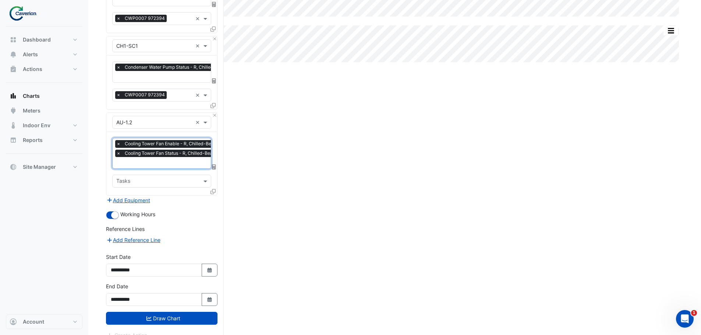
scroll to position [137, 0]
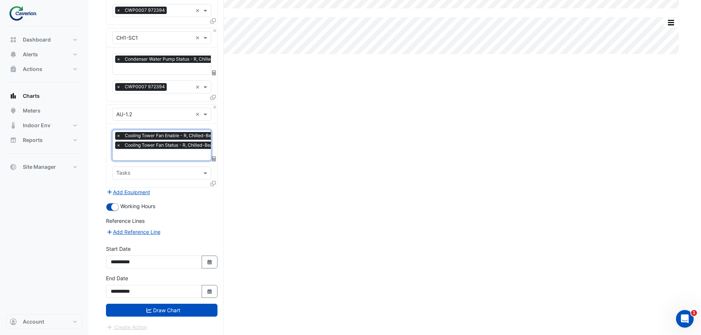
click at [187, 161] on div "× Cooling Tower Fan Enable - R, Chilled-Beams-Condenser-Water-System × Cooling …" at bounding box center [161, 155] width 111 height 63
click at [158, 171] on input "text" at bounding box center [157, 174] width 82 height 8
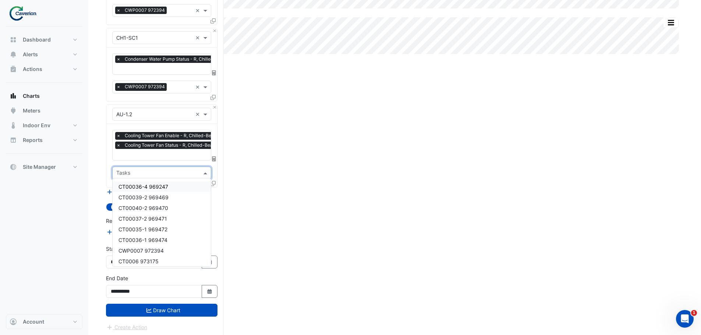
click at [158, 171] on input "text" at bounding box center [157, 174] width 82 height 8
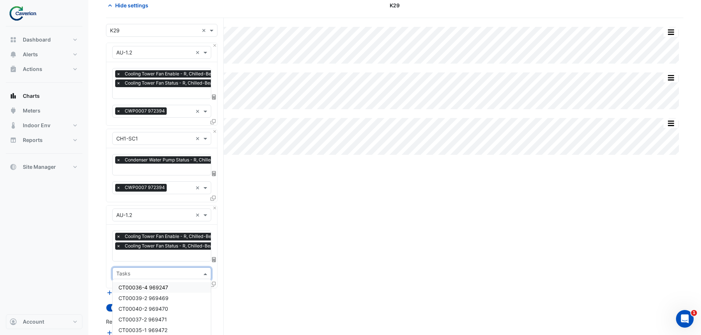
scroll to position [27, 0]
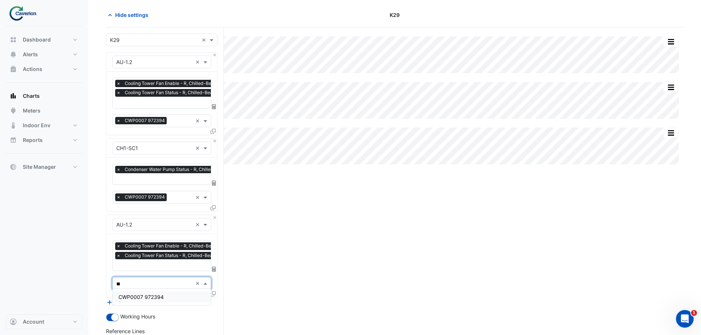
type input "*"
click at [470, 224] on div "Split by Equip Split All Split None Print Save as JPEG Save as PNG Pivot Data T…" at bounding box center [394, 238] width 577 height 420
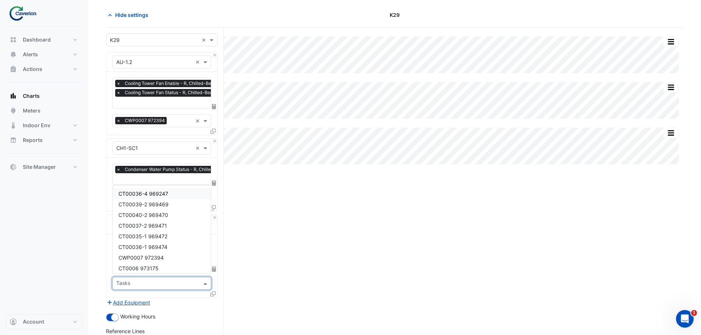
click at [162, 278] on div "Tasks" at bounding box center [156, 283] width 86 height 11
type input "**"
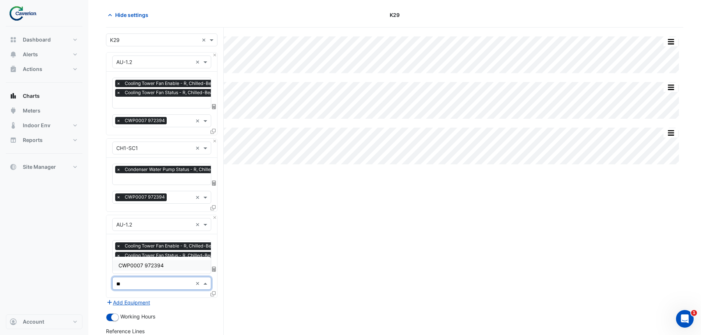
click at [183, 270] on div "CWP0007 972394" at bounding box center [162, 265] width 98 height 11
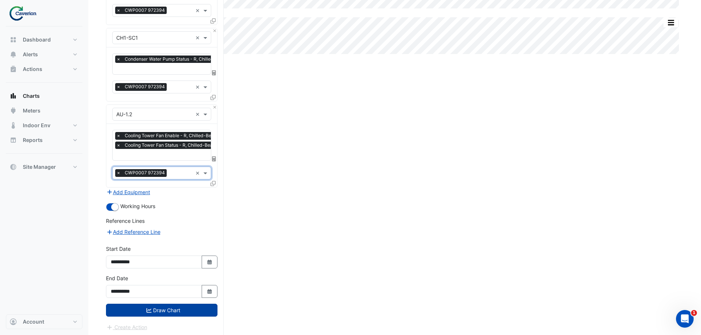
click at [166, 309] on button "Draw Chart" at bounding box center [162, 310] width 112 height 13
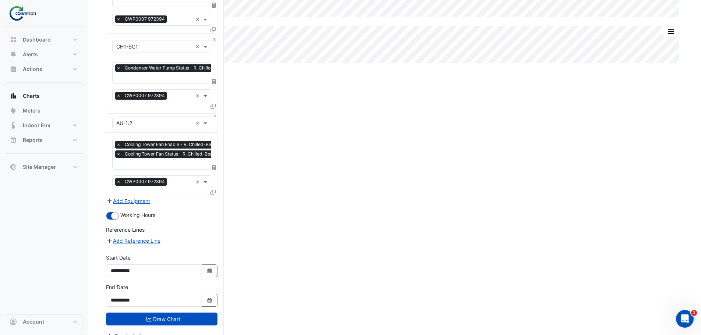
scroll to position [137, 0]
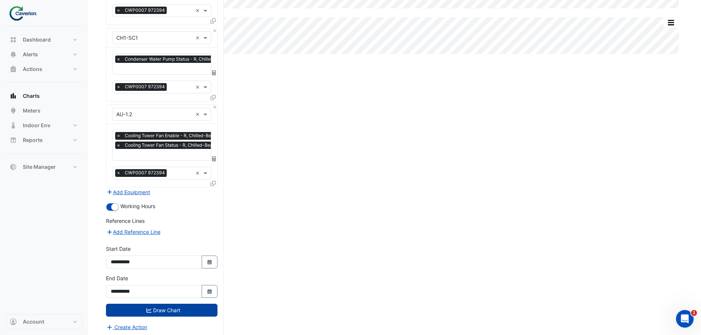
click at [180, 311] on button "Draw Chart" at bounding box center [162, 310] width 112 height 13
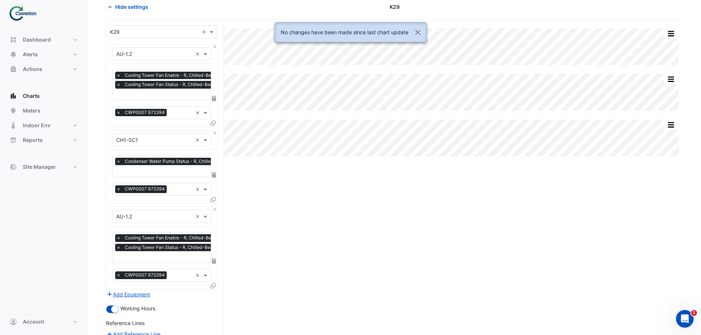
scroll to position [27, 0]
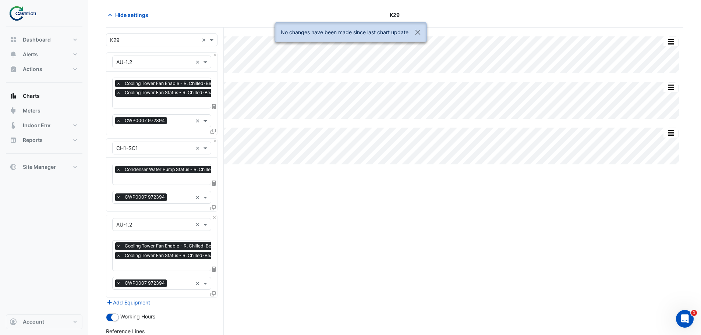
click at [117, 281] on span "×" at bounding box center [118, 283] width 7 height 7
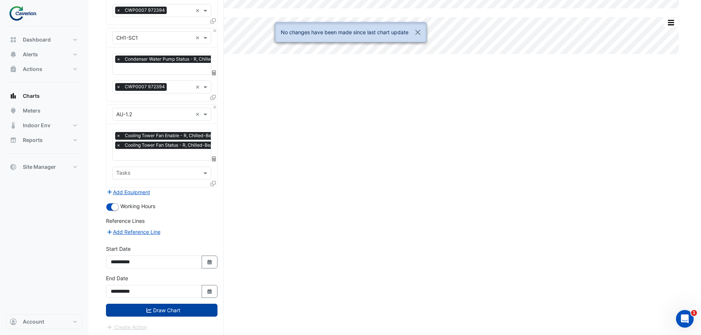
click at [178, 312] on button "Draw Chart" at bounding box center [162, 310] width 112 height 13
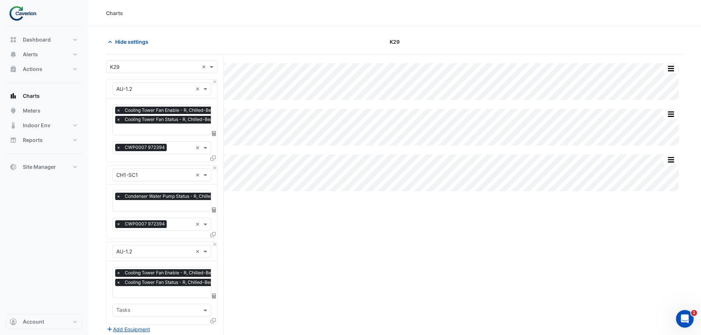
scroll to position [110, 0]
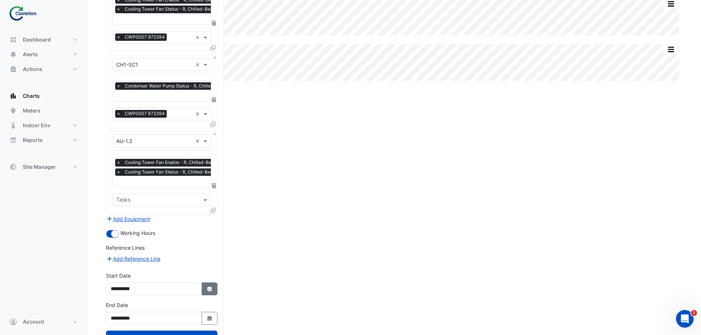
click at [210, 288] on icon "Select Date" at bounding box center [209, 289] width 7 height 5
select select "*"
select select "****"
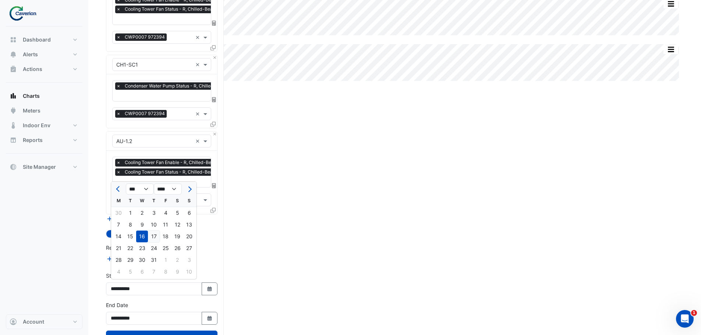
click at [154, 234] on div "17" at bounding box center [154, 237] width 12 height 12
type input "**********"
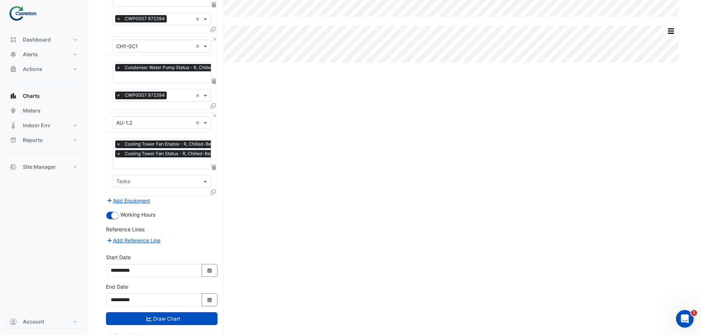
scroll to position [137, 0]
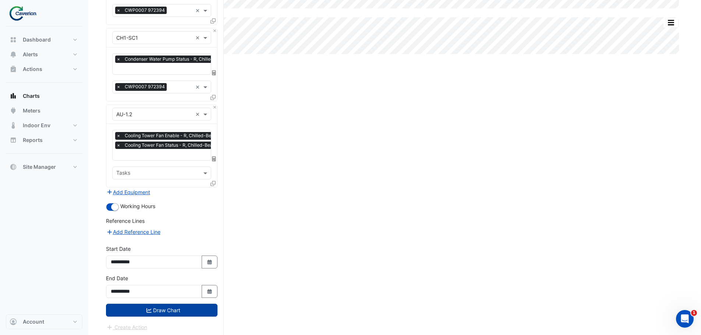
click at [161, 308] on button "Draw Chart" at bounding box center [162, 310] width 112 height 13
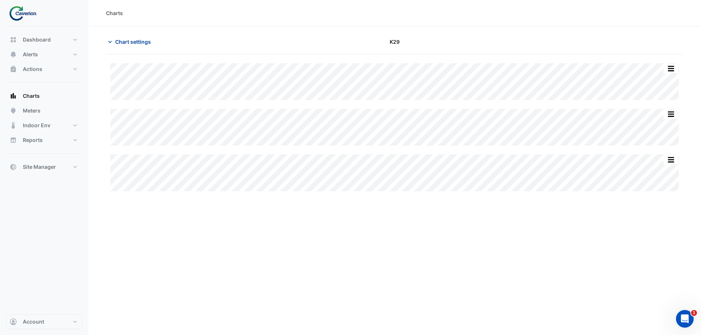
click at [126, 38] on button "Chart settings" at bounding box center [131, 41] width 50 height 13
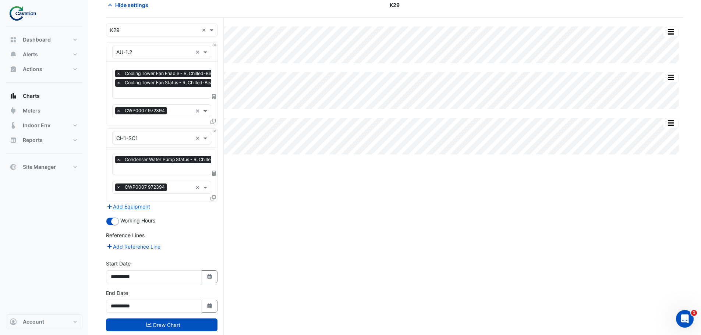
scroll to position [52, 0]
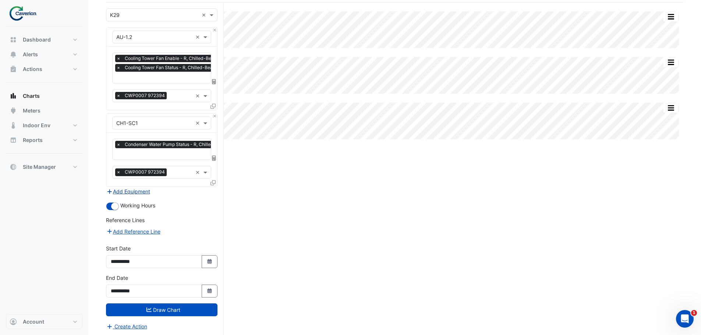
click at [145, 190] on button "Add Equipment" at bounding box center [128, 191] width 45 height 8
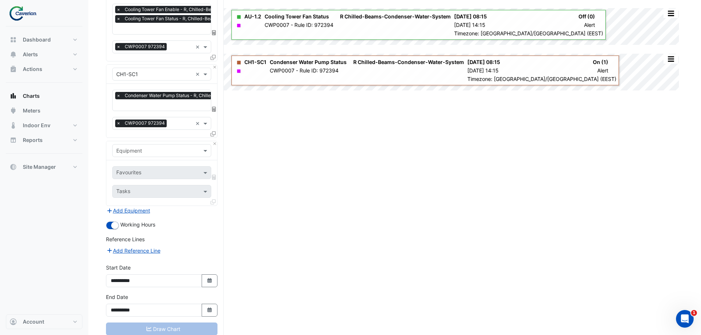
scroll to position [110, 0]
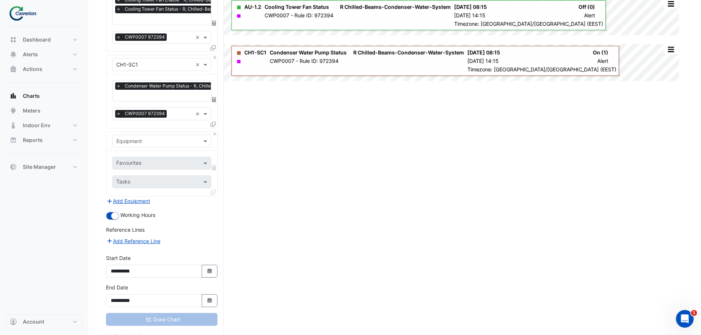
click at [135, 138] on input "text" at bounding box center [154, 142] width 76 height 8
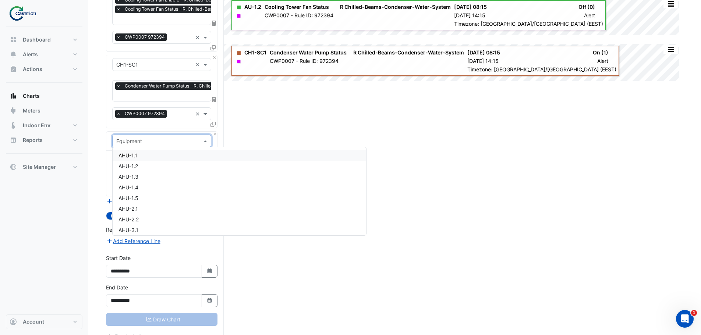
click at [123, 153] on span "AHU-1.1" at bounding box center [127, 155] width 19 height 6
click at [130, 166] on div at bounding box center [152, 164] width 75 height 10
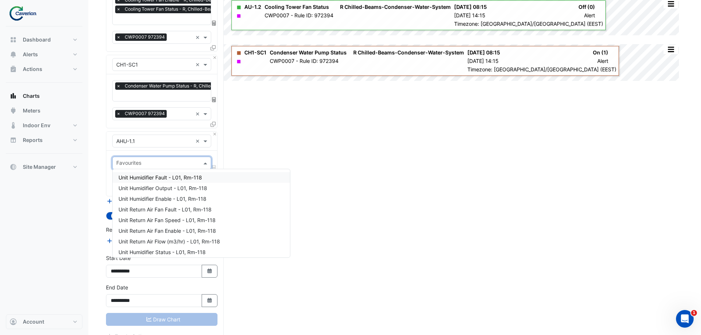
click at [149, 158] on div "Favourites" at bounding box center [156, 163] width 86 height 11
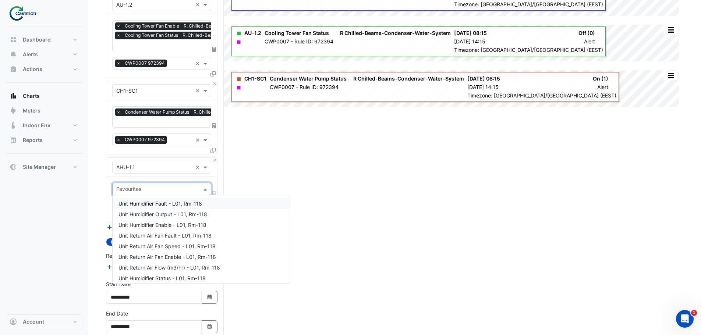
scroll to position [0, 0]
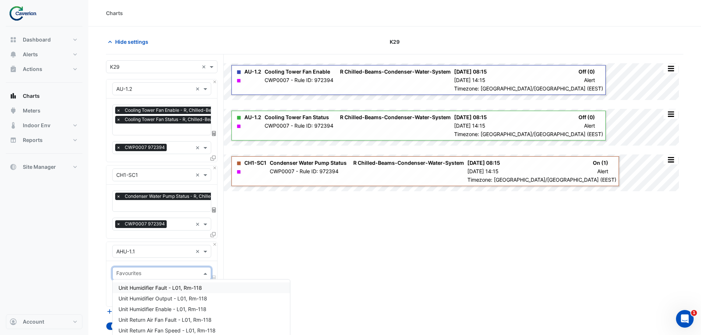
click at [105, 158] on section "Hide settings K29 Split by Equip Split All Split None Print Save as JPEG Save a…" at bounding box center [394, 241] width 613 height 430
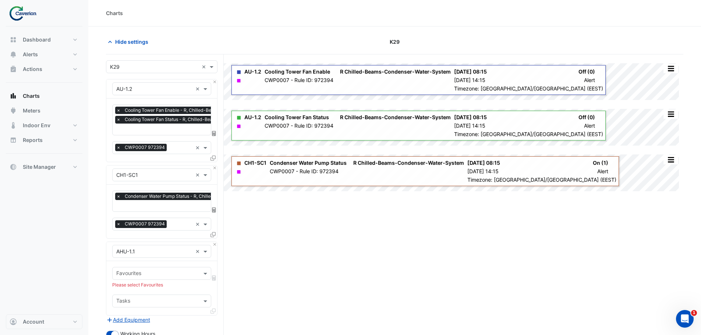
scroll to position [110, 0]
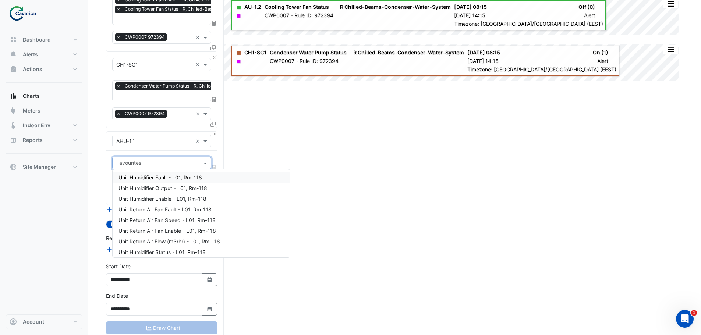
click at [170, 160] on input "text" at bounding box center [157, 164] width 82 height 8
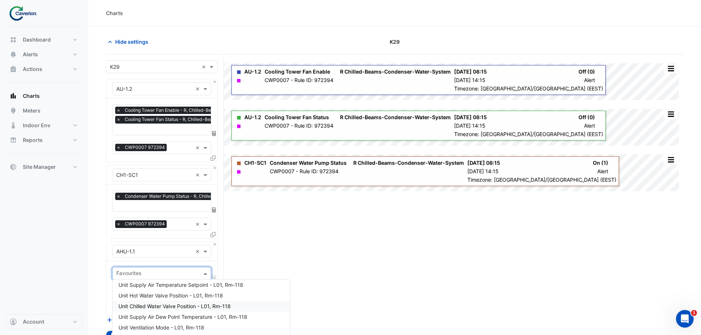
scroll to position [129, 0]
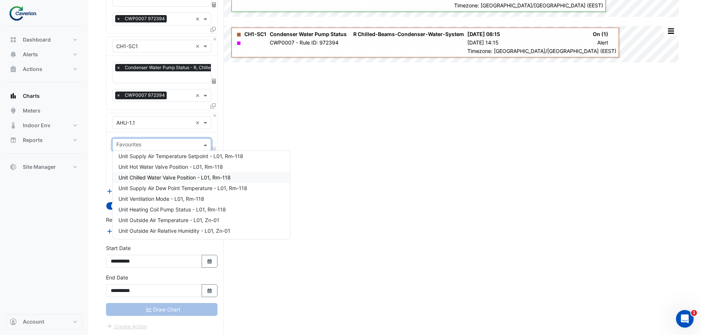
click at [397, 190] on div "Split by Equip Split All Split None Print Save as JPEG Save as PNG Pivot Data T…" at bounding box center [394, 131] width 577 height 411
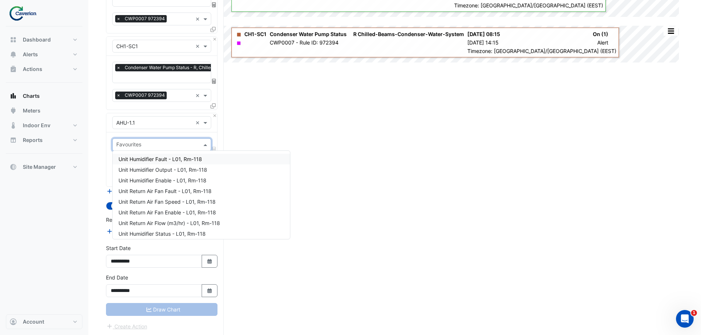
click at [183, 142] on input "text" at bounding box center [157, 146] width 82 height 8
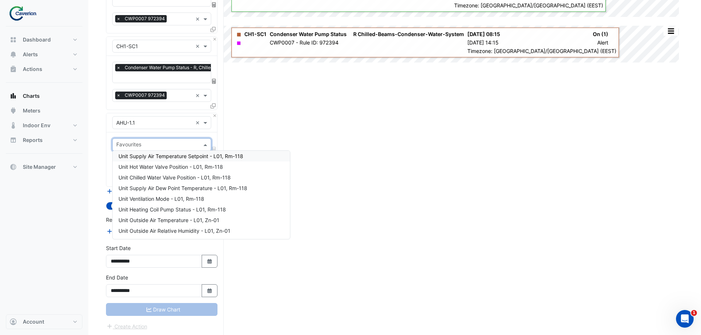
scroll to position [0, 0]
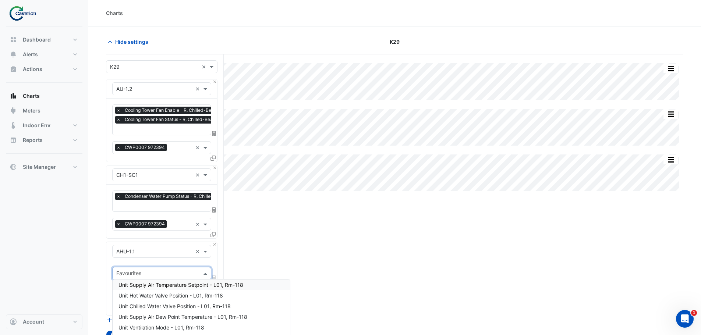
click at [312, 204] on div "Split by Equip Split All Split None Print Save as JPEG Save as PNG Pivot Data T…" at bounding box center [394, 259] width 577 height 411
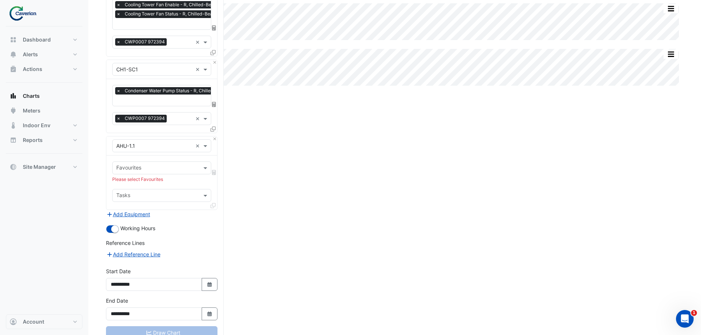
scroll to position [110, 0]
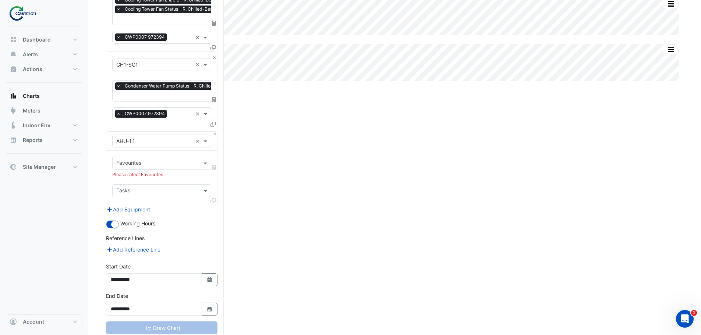
click at [148, 165] on input "text" at bounding box center [157, 164] width 82 height 8
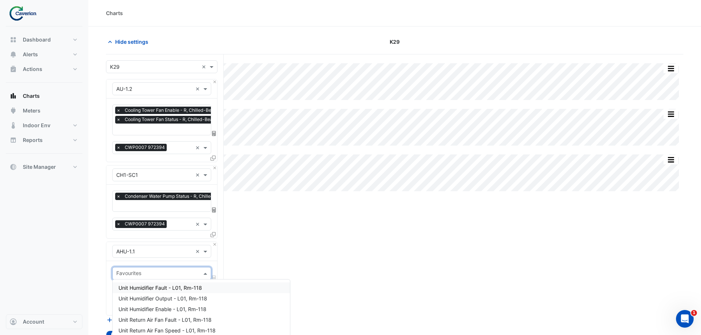
scroll to position [129, 0]
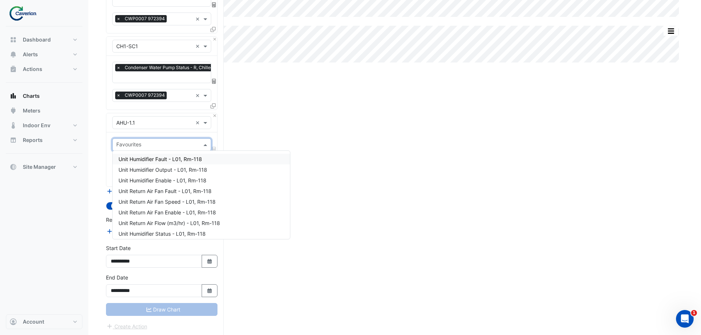
click at [140, 122] on input "text" at bounding box center [154, 123] width 76 height 8
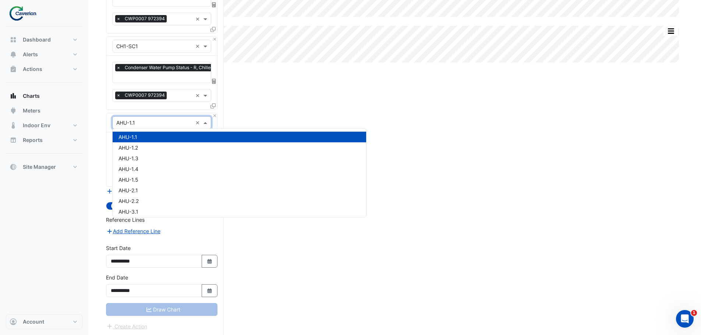
click at [140, 122] on input "text" at bounding box center [154, 123] width 76 height 8
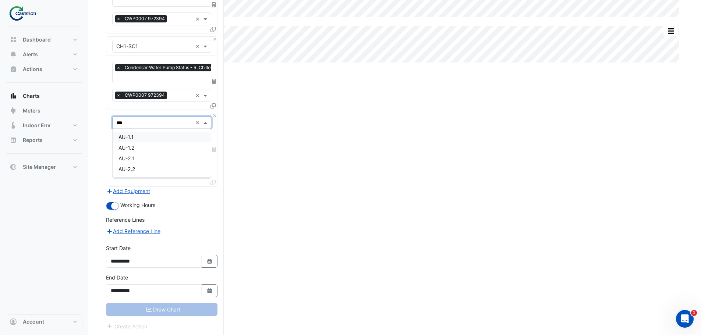
type input "****"
click at [131, 135] on span "AU-1.1" at bounding box center [125, 137] width 15 height 6
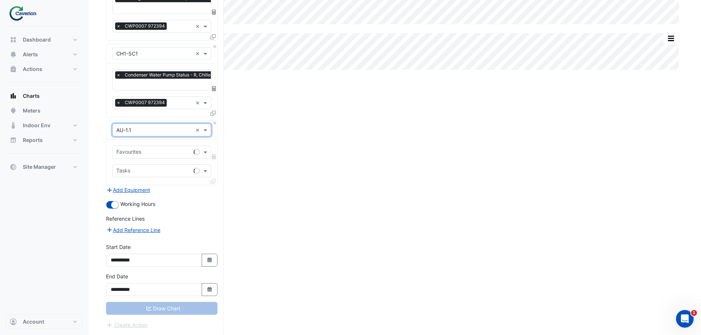
scroll to position [120, 0]
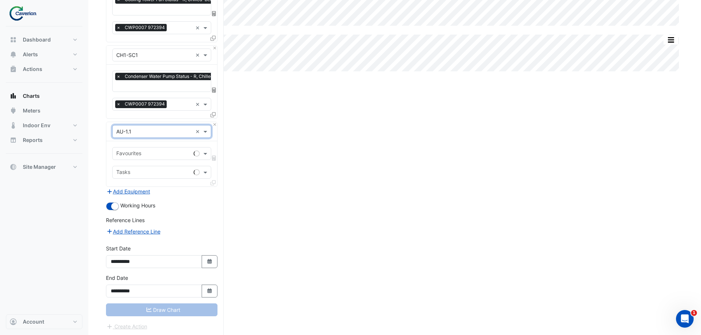
click at [140, 154] on input "text" at bounding box center [153, 155] width 74 height 8
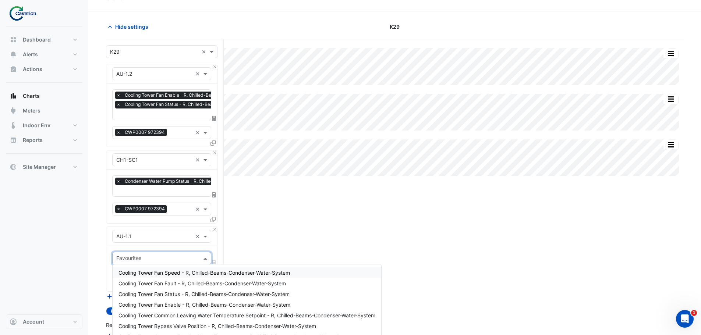
scroll to position [10, 0]
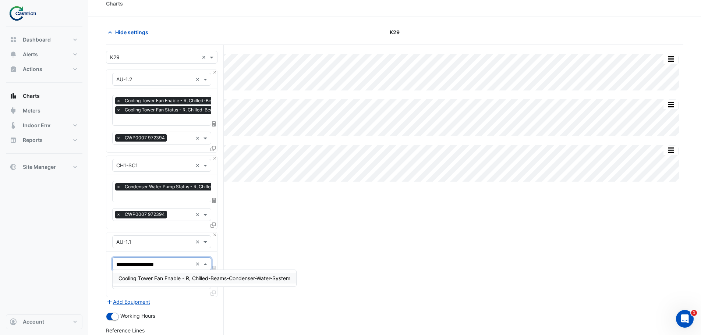
type input "**********"
click at [193, 278] on span "Cooling Tower Fan Enable - R, Chilled-Beams-Condenser-Water-System" at bounding box center [204, 278] width 172 height 6
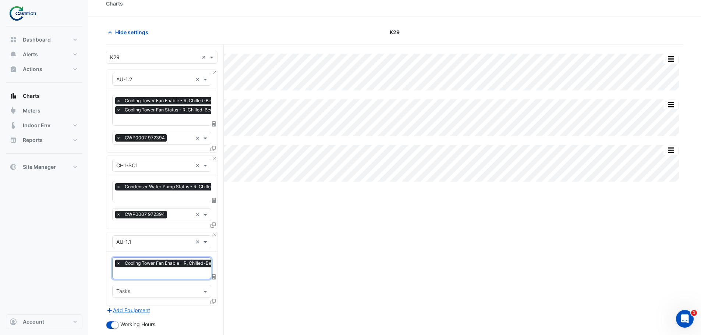
click at [175, 266] on div "× Cooling Tower Fan Enable - R, Chilled-Beams-Condenser-Water-System" at bounding box center [198, 264] width 166 height 9
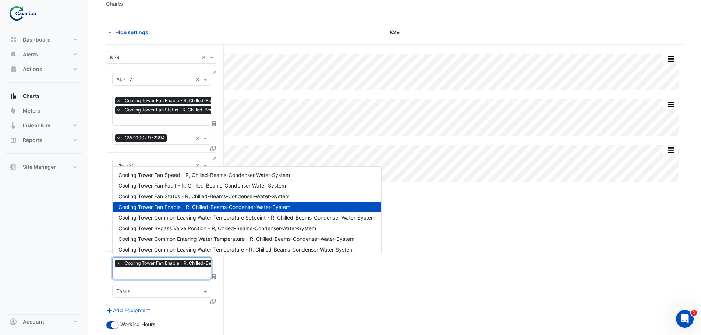
click at [172, 270] on input "text" at bounding box center [198, 274] width 165 height 8
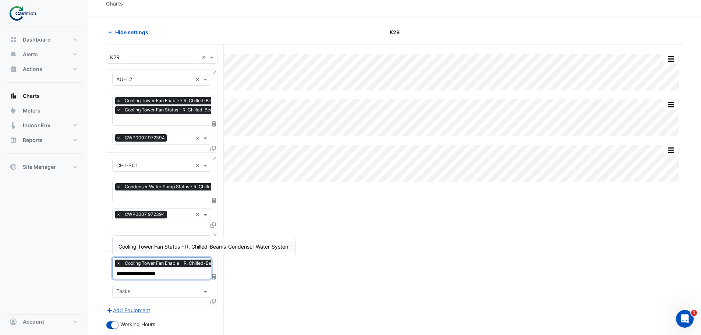
type input "**********"
click at [172, 248] on span "Cooling Tower Fan Status - R, Chilled-Beams-Condenser-Water-System" at bounding box center [203, 247] width 171 height 6
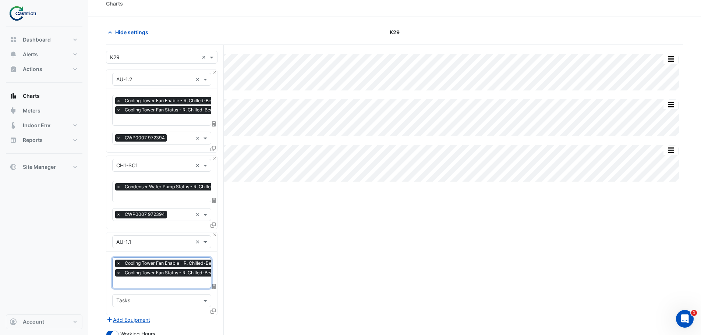
click at [152, 295] on div "Tasks" at bounding box center [156, 300] width 86 height 11
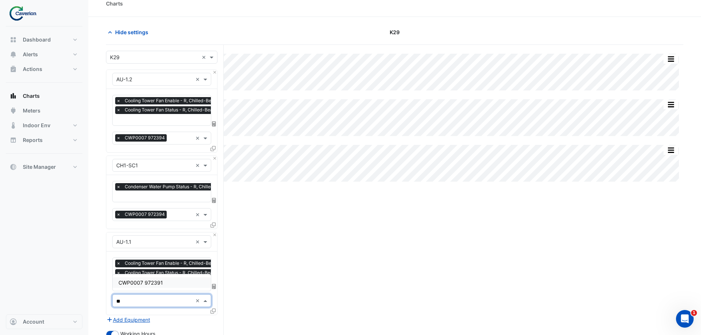
type input "**"
click at [280, 270] on div "Split by Equip Split All Split None Print Save as JPEG Save as PNG Pivot Data T…" at bounding box center [394, 255] width 577 height 420
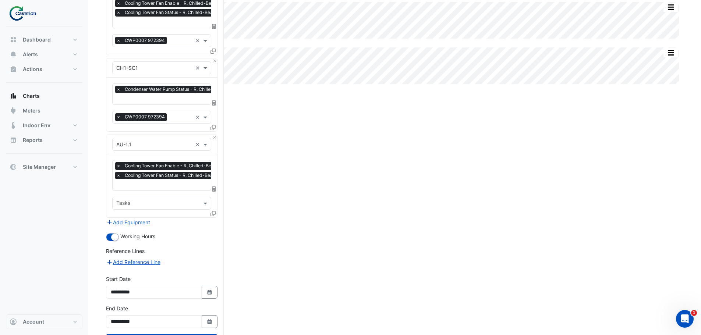
scroll to position [137, 0]
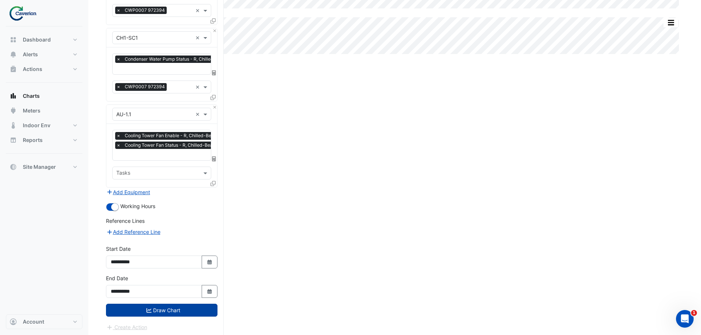
click at [170, 309] on button "Draw Chart" at bounding box center [162, 310] width 112 height 13
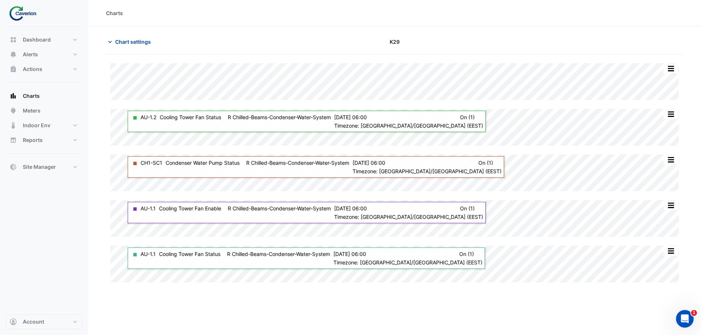
click at [107, 43] on button "Chart settings" at bounding box center [131, 41] width 50 height 13
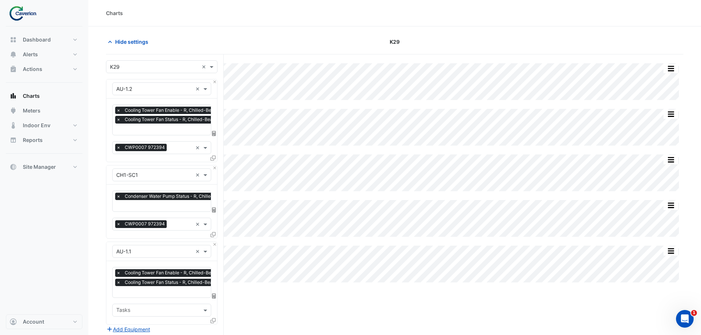
click at [289, 58] on div "Split by Equip Split All Split None Print Save as JPEG Save as PNG Pivot Data T…" at bounding box center [394, 264] width 577 height 420
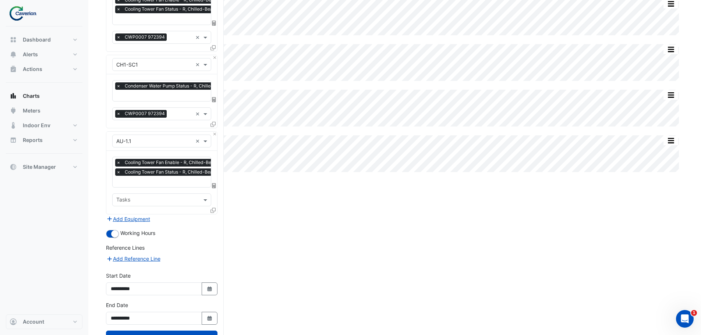
scroll to position [137, 0]
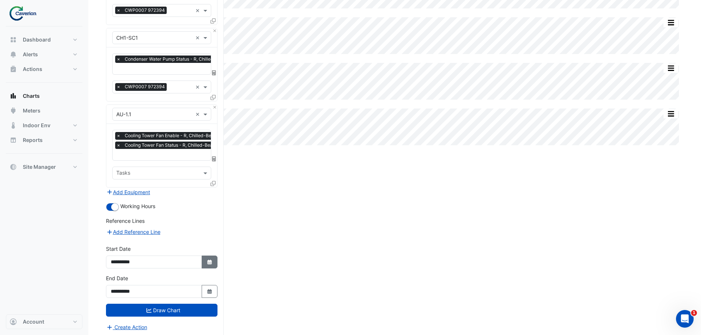
click at [215, 261] on button "Select Date" at bounding box center [210, 262] width 16 height 13
select select "*"
select select "****"
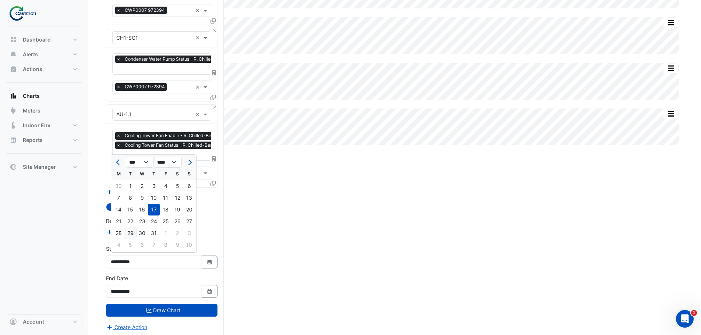
click at [131, 235] on div "29" at bounding box center [130, 233] width 12 height 12
type input "**********"
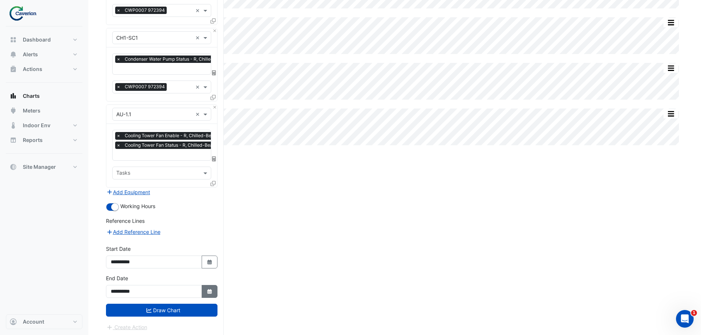
click at [210, 289] on icon "button" at bounding box center [209, 291] width 4 height 5
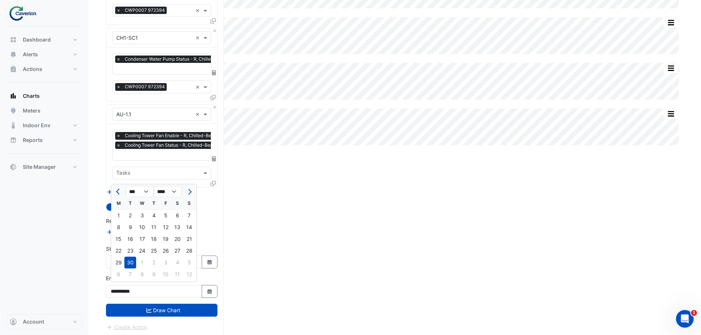
click at [118, 188] on button "Previous month" at bounding box center [118, 192] width 9 height 12
click at [118, 189] on button "Previous month" at bounding box center [118, 192] width 9 height 12
select select "*"
click at [155, 260] on div "31" at bounding box center [154, 263] width 12 height 12
type input "**********"
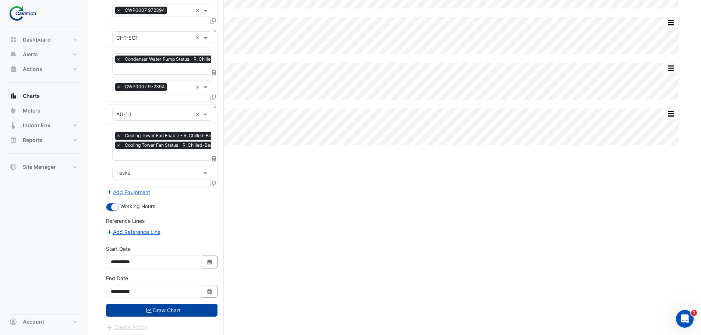
click at [160, 307] on button "Draw Chart" at bounding box center [162, 310] width 112 height 13
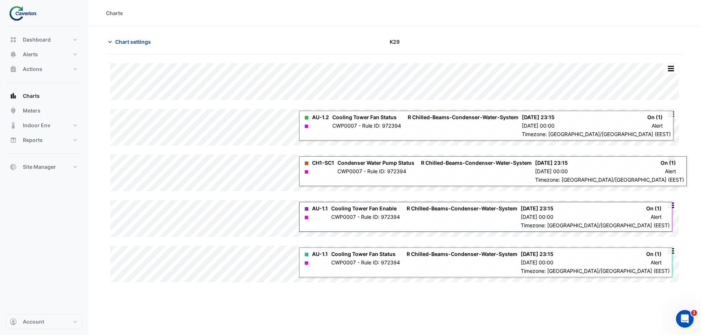
click at [120, 43] on span "Chart settings" at bounding box center [133, 42] width 36 height 8
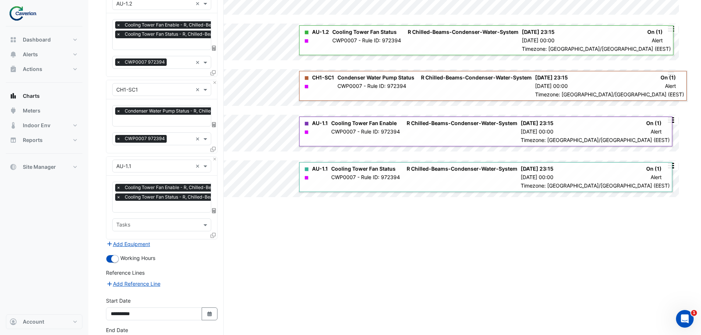
scroll to position [137, 0]
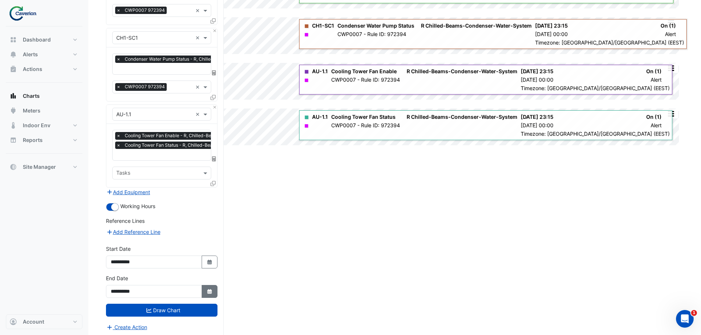
click at [210, 289] on fa-icon "Select Date" at bounding box center [209, 292] width 7 height 6
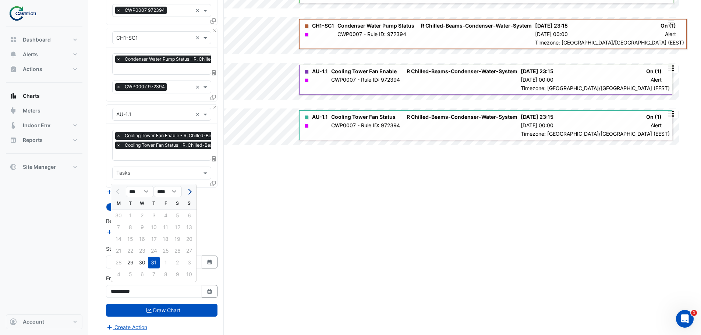
click at [191, 192] on span "Next month" at bounding box center [189, 192] width 6 height 6
select select "*"
click at [177, 215] on div "2" at bounding box center [177, 216] width 12 height 12
type input "**********"
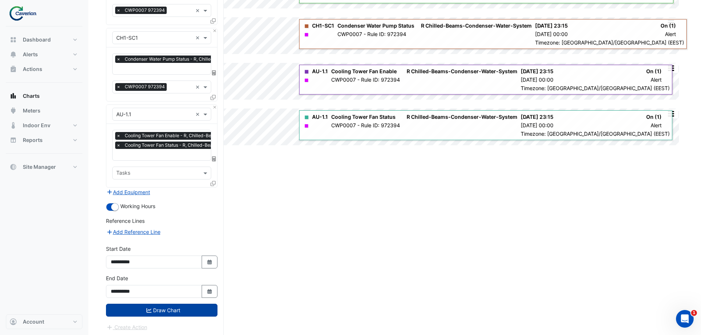
click at [170, 309] on button "Draw Chart" at bounding box center [162, 310] width 112 height 13
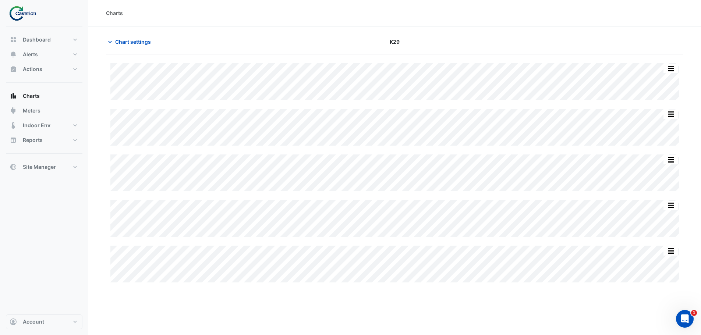
click at [462, 283] on div "Split by Equip Split All Split None Print Save as JPEG Save as PNG Pivot Data T…" at bounding box center [394, 264] width 577 height 420
click at [112, 44] on icon "button" at bounding box center [109, 41] width 7 height 7
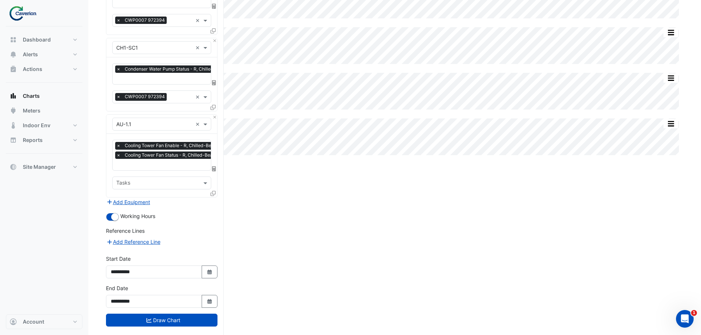
scroll to position [137, 0]
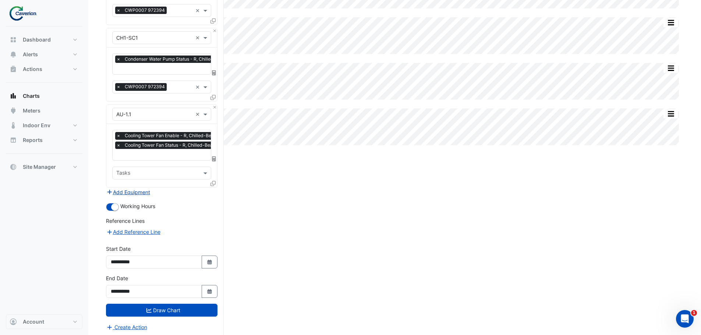
click at [149, 188] on button "Add Equipment" at bounding box center [128, 192] width 45 height 8
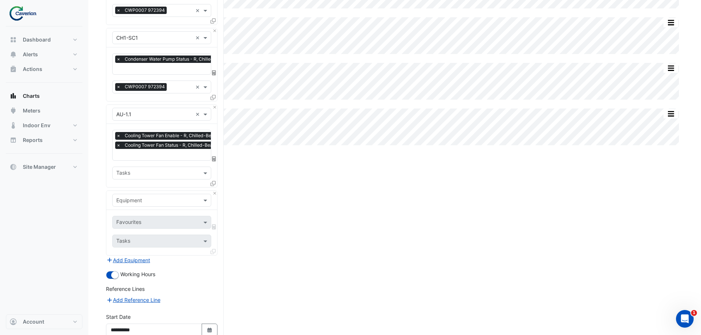
scroll to position [205, 0]
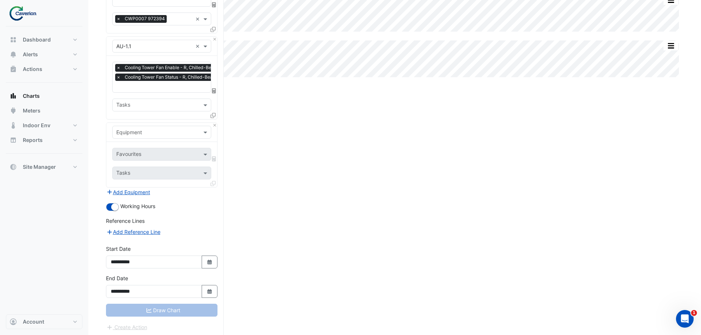
click at [166, 95] on div "× Cooling Tower Fan Enable - R, Chilled-Beams-Condenser-Water-System × Cooling …" at bounding box center [161, 87] width 111 height 63
click at [166, 104] on input "text" at bounding box center [157, 106] width 82 height 8
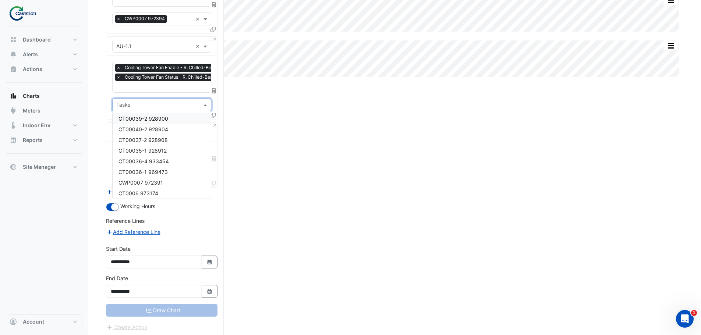
click at [223, 89] on div "× K29 × × AU-1.2 × × Cooling Tower Fan Enable - R, Chilled-Beams-Condenser-Wate…" at bounding box center [165, 93] width 118 height 488
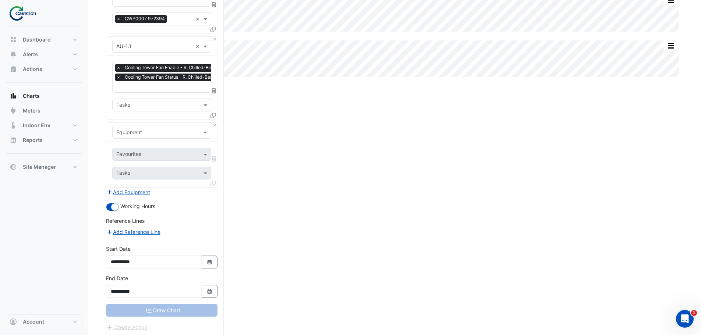
click at [166, 129] on input "text" at bounding box center [154, 133] width 76 height 8
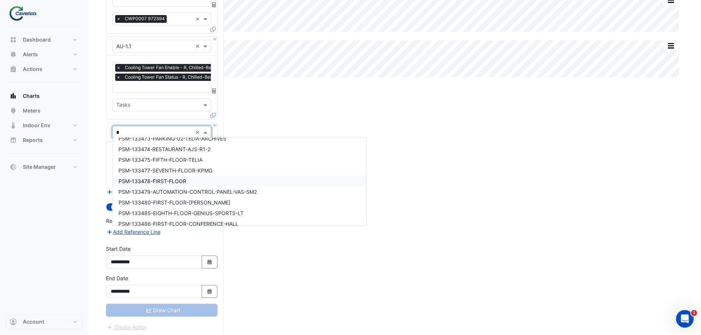
scroll to position [2470, 0]
drag, startPoint x: 128, startPoint y: 131, endPoint x: 121, endPoint y: 129, distance: 6.9
click at [121, 129] on input "*" at bounding box center [154, 133] width 76 height 8
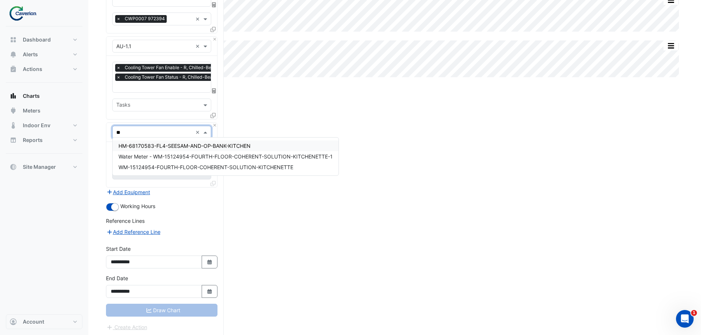
type input "*"
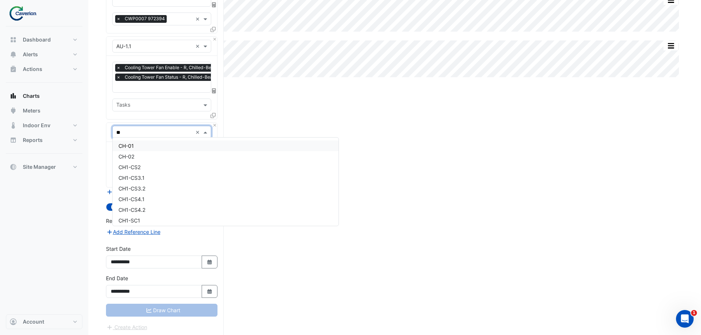
type input "**"
click at [164, 145] on div "CH-01" at bounding box center [226, 146] width 226 height 11
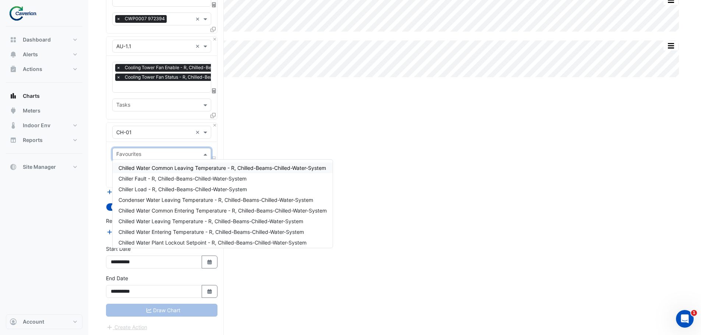
click at [158, 152] on input "text" at bounding box center [157, 155] width 82 height 8
click at [392, 125] on div "Split by Equip Split All Split None Print Save as JPEG Save as PNG Pivot Data T…" at bounding box center [394, 93] width 577 height 488
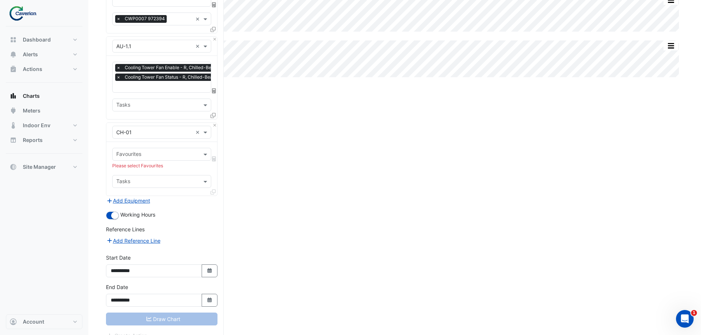
click at [166, 130] on input "text" at bounding box center [154, 133] width 76 height 8
click at [261, 103] on div "Split by Equip Split All Split None Print Save as JPEG Save as PNG Pivot Data T…" at bounding box center [394, 97] width 577 height 497
click at [193, 129] on div at bounding box center [162, 132] width 98 height 8
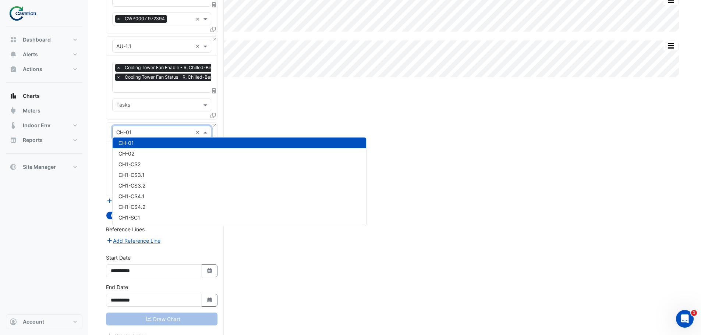
click at [193, 129] on div at bounding box center [162, 132] width 98 height 8
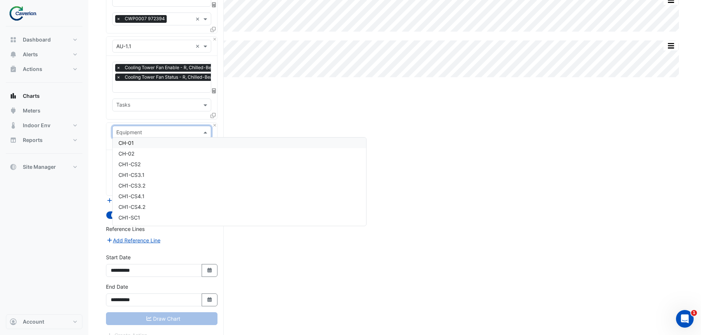
click at [276, 117] on div "Split by Equip Split All Split None Print Save as JPEG Save as PNG Pivot Data T…" at bounding box center [394, 97] width 577 height 496
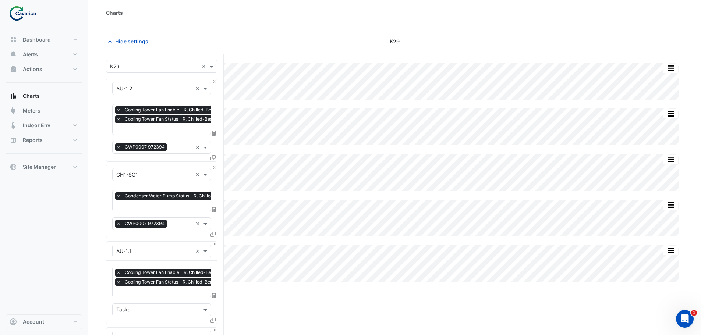
scroll to position [0, 0]
click at [528, 325] on div "Split by Equip Split All Split None Print Save as JPEG Save as PNG Pivot Data T…" at bounding box center [394, 302] width 577 height 496
click at [612, 299] on div "Split by Equip Split All Split None Print Save as JPEG Save as PNG Pivot Data T…" at bounding box center [394, 302] width 577 height 496
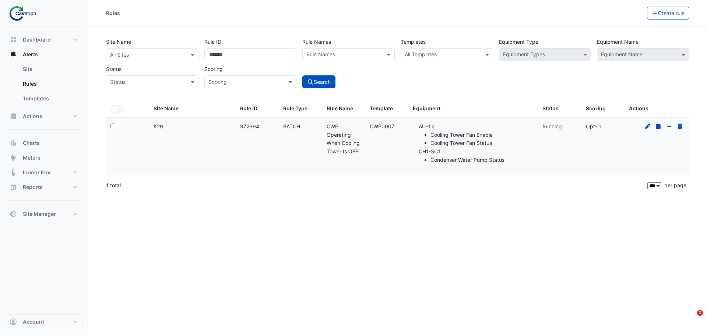
select select "***"
click at [590, 139] on datatable-body-cell "Scoring: Opt-in" at bounding box center [602, 146] width 43 height 57
click at [647, 124] on icon at bounding box center [647, 126] width 7 height 5
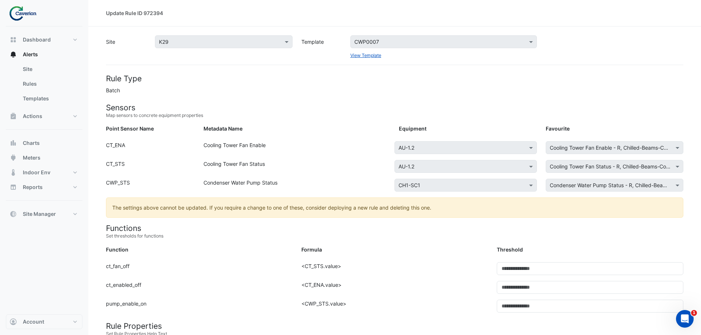
click at [552, 57] on div at bounding box center [614, 47] width 146 height 24
click at [179, 152] on div "CT_ENA" at bounding box center [151, 149] width 98 height 16
click at [138, 145] on div "CT_ENA" at bounding box center [151, 149] width 98 height 16
drag, startPoint x: 125, startPoint y: 142, endPoint x: 316, endPoint y: 160, distance: 191.1
click at [315, 160] on div "Point Sensor Name: CT_ENA Metadata Name: Cooling Tower Fan Enable Equipment: × …" at bounding box center [395, 150] width 586 height 19
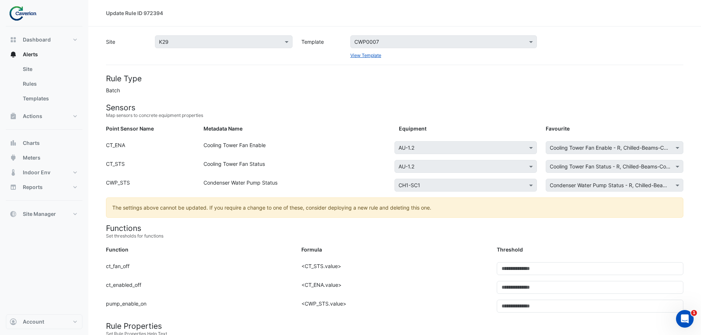
click at [316, 160] on div "Point Sensor Name: CT_ENA Metadata Name: Cooling Tower Fan Enable Equipment: × …" at bounding box center [395, 150] width 586 height 19
click at [301, 169] on div "Cooling Tower Fan Status" at bounding box center [296, 168] width 195 height 16
drag, startPoint x: 313, startPoint y: 177, endPoint x: 315, endPoint y: 181, distance: 5.4
click at [313, 177] on div "Point Sensor Name: CT_STS Metadata Name: Cooling Tower Fan Status Equipment: × …" at bounding box center [395, 169] width 586 height 19
click at [316, 185] on div "Condenser Water Pump Status" at bounding box center [296, 187] width 195 height 16
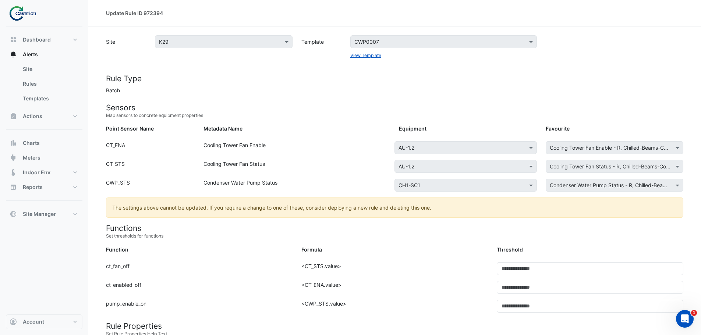
click at [326, 190] on div "Condenser Water Pump Status" at bounding box center [296, 187] width 195 height 16
